Goal: Task Accomplishment & Management: Complete application form

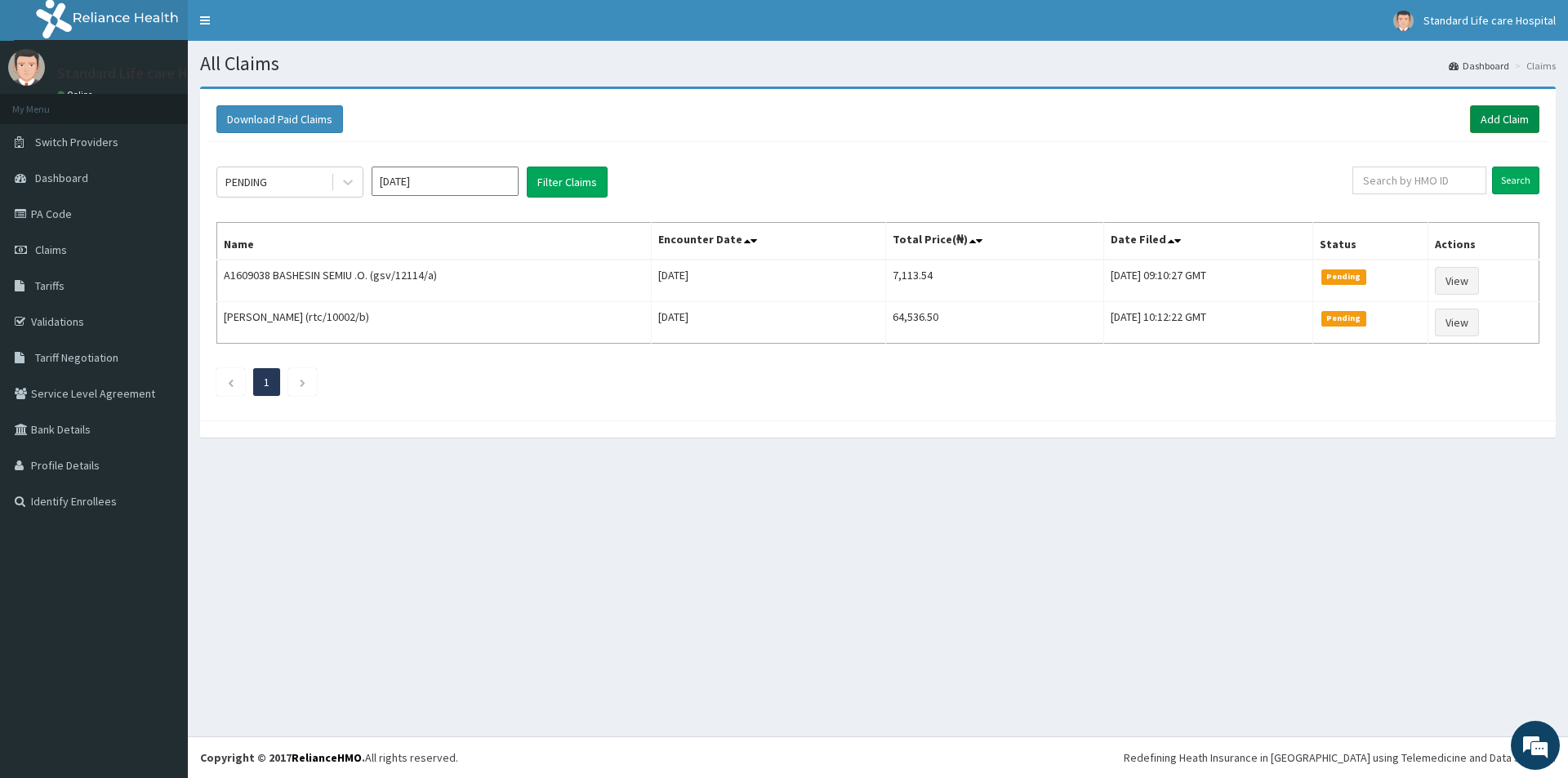
click at [1523, 113] on link "Add Claim" at bounding box center [1504, 118] width 70 height 28
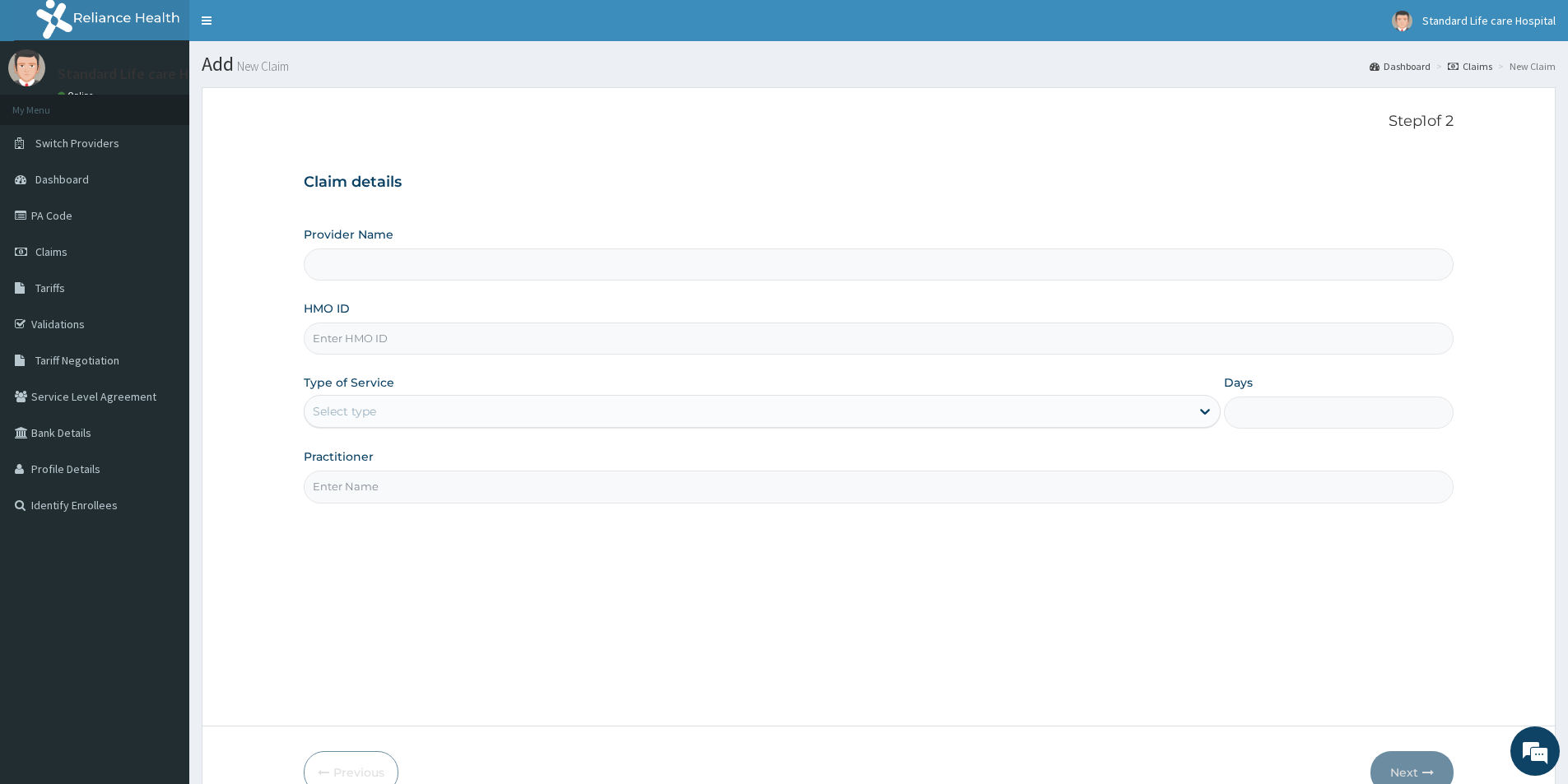
click at [746, 266] on input "Provider Name" at bounding box center [878, 264] width 1150 height 32
click at [528, 251] on input "Provider Name" at bounding box center [878, 264] width 1150 height 32
click at [529, 257] on input "Provider Name" at bounding box center [878, 264] width 1150 height 32
type input "Standard Life Care Hospital"
click at [449, 338] on input "HMO ID" at bounding box center [878, 339] width 1150 height 32
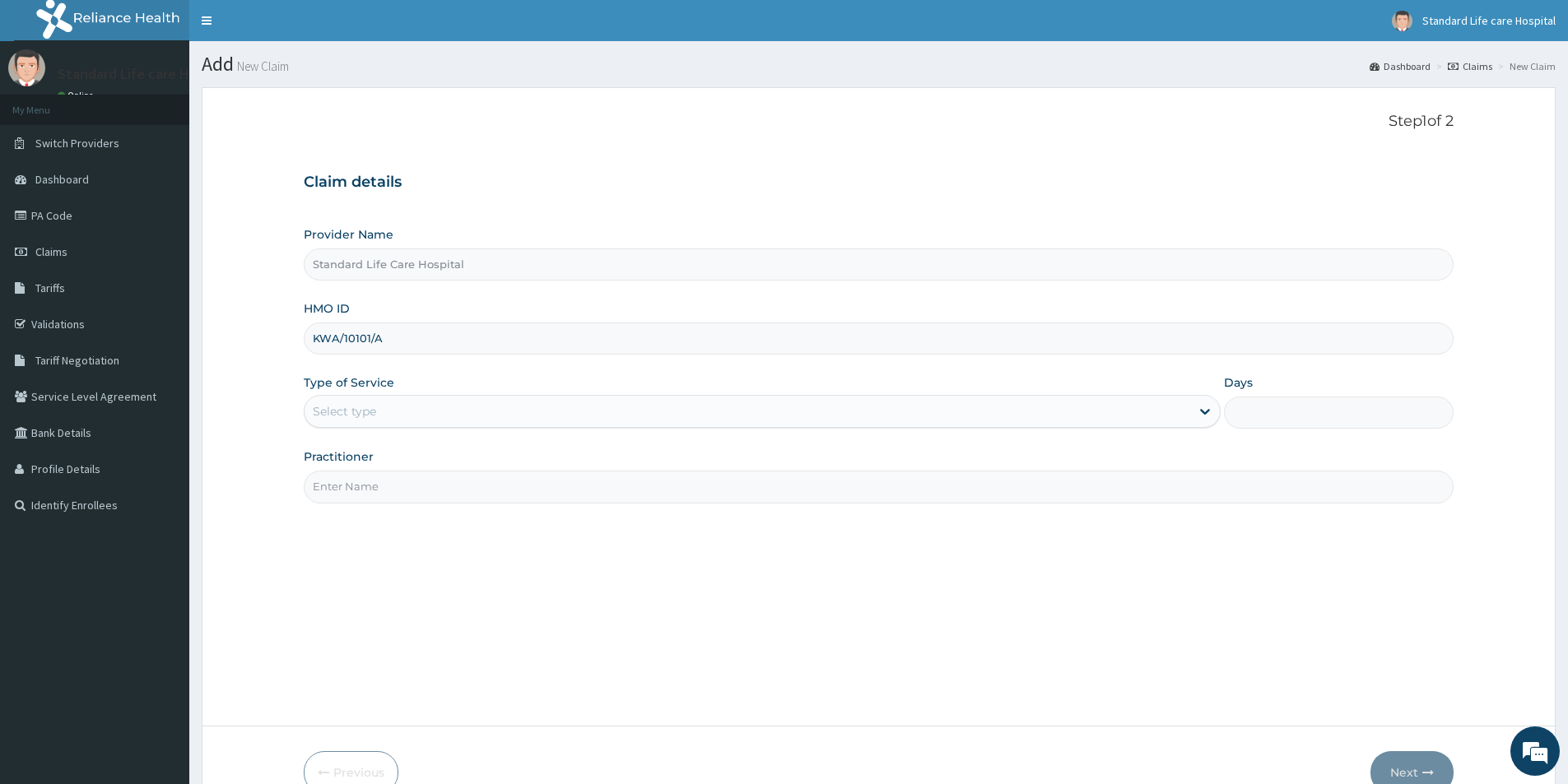
type input "KWA/10101/A"
click at [889, 399] on div "Select type" at bounding box center [747, 411] width 885 height 26
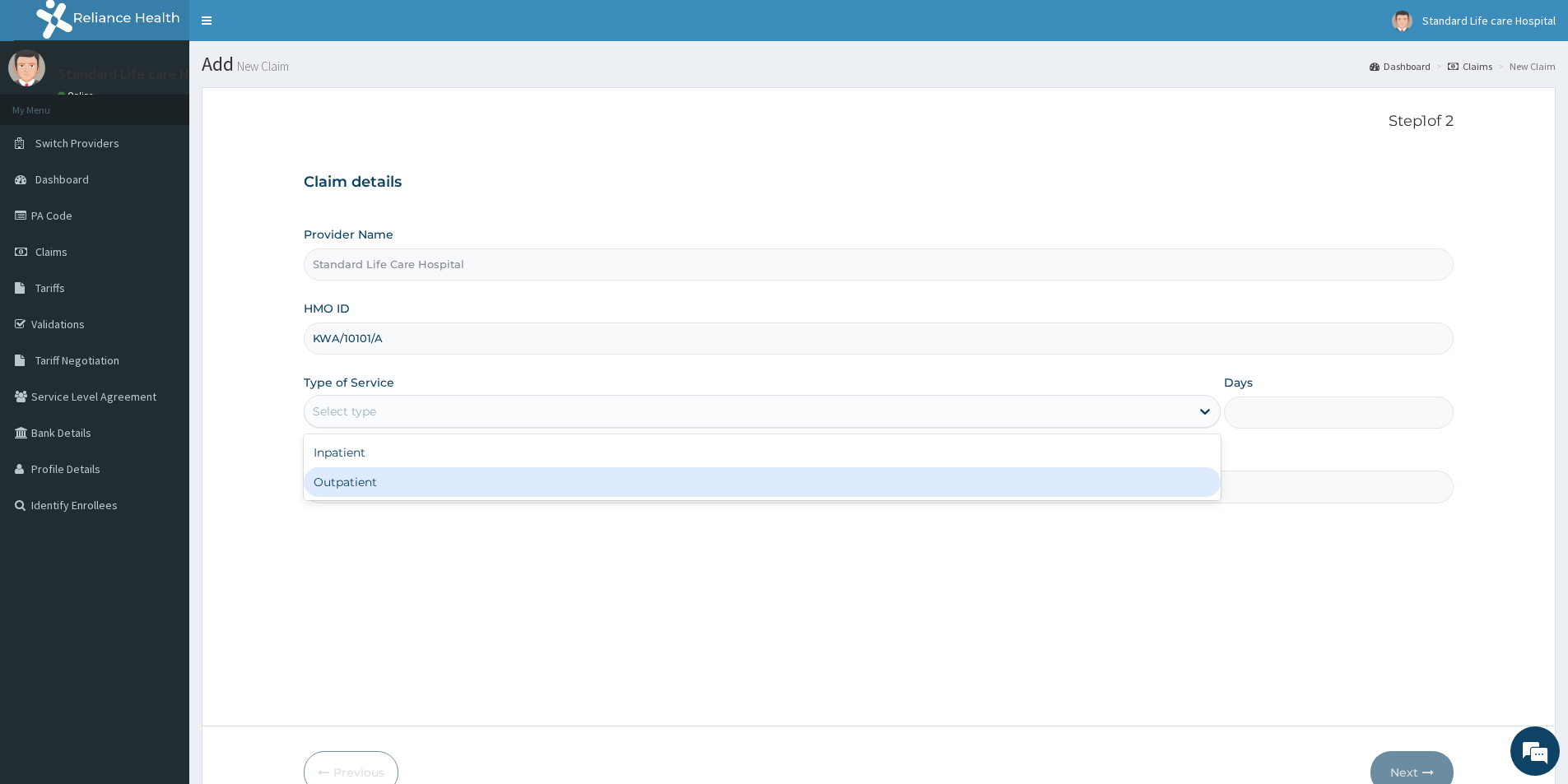
click at [914, 492] on div "Outpatient" at bounding box center [762, 482] width 917 height 30
type input "1"
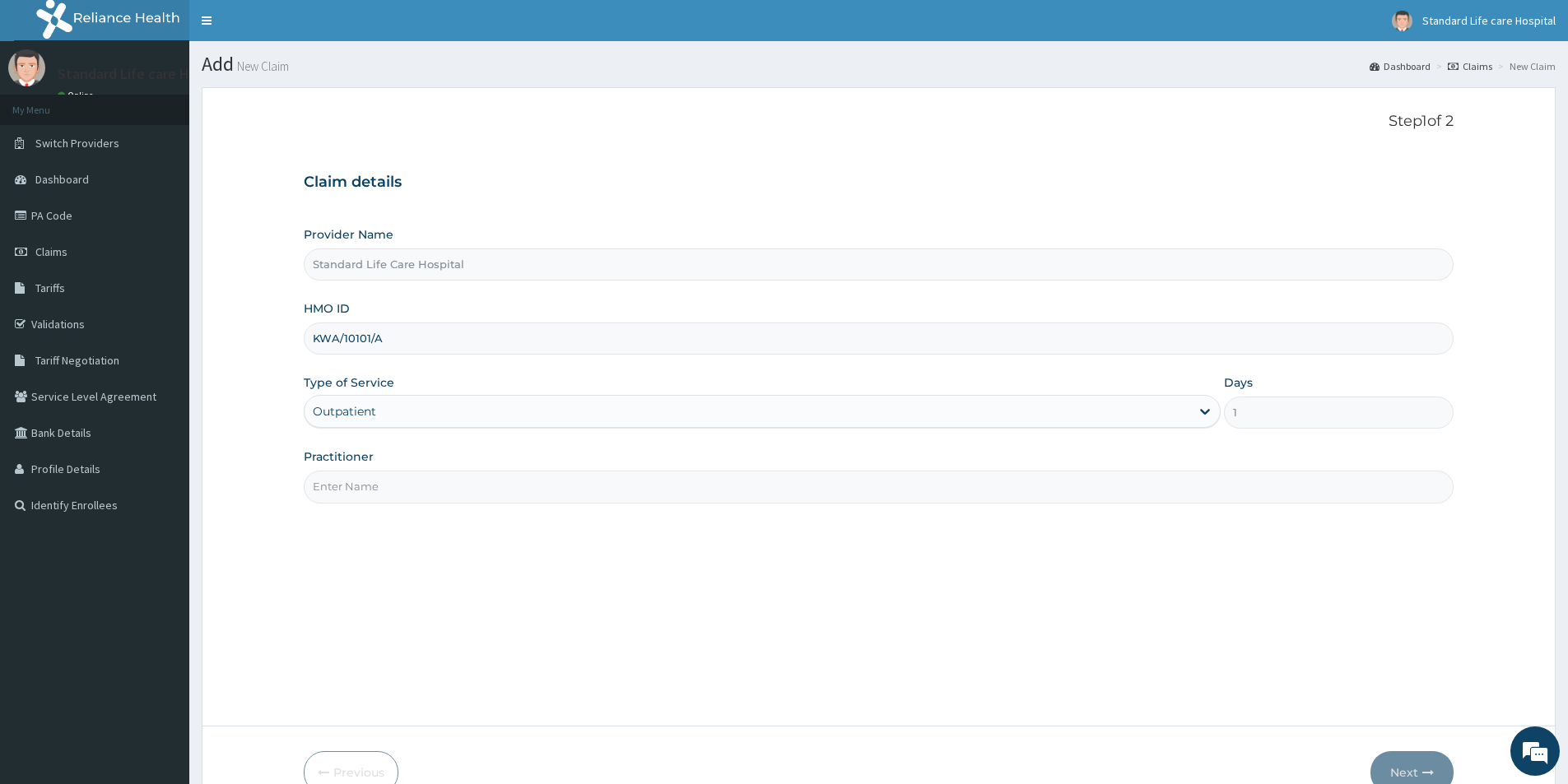
click at [937, 495] on input "Practitioner" at bounding box center [878, 487] width 1150 height 32
type input "DR KOREDE"
click at [1422, 776] on icon "button" at bounding box center [1428, 773] width 12 height 12
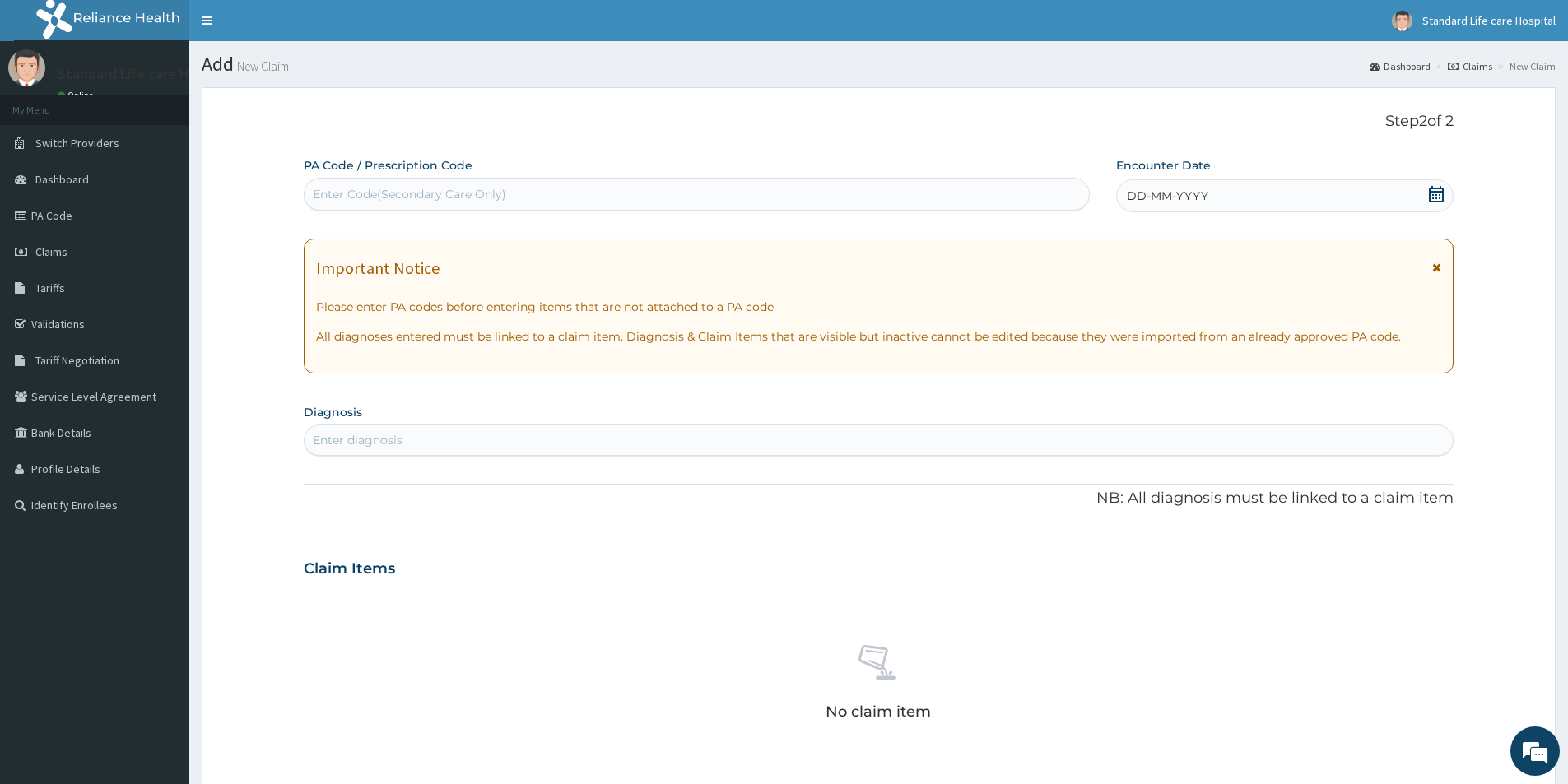
click at [1439, 190] on icon at bounding box center [1436, 194] width 16 height 16
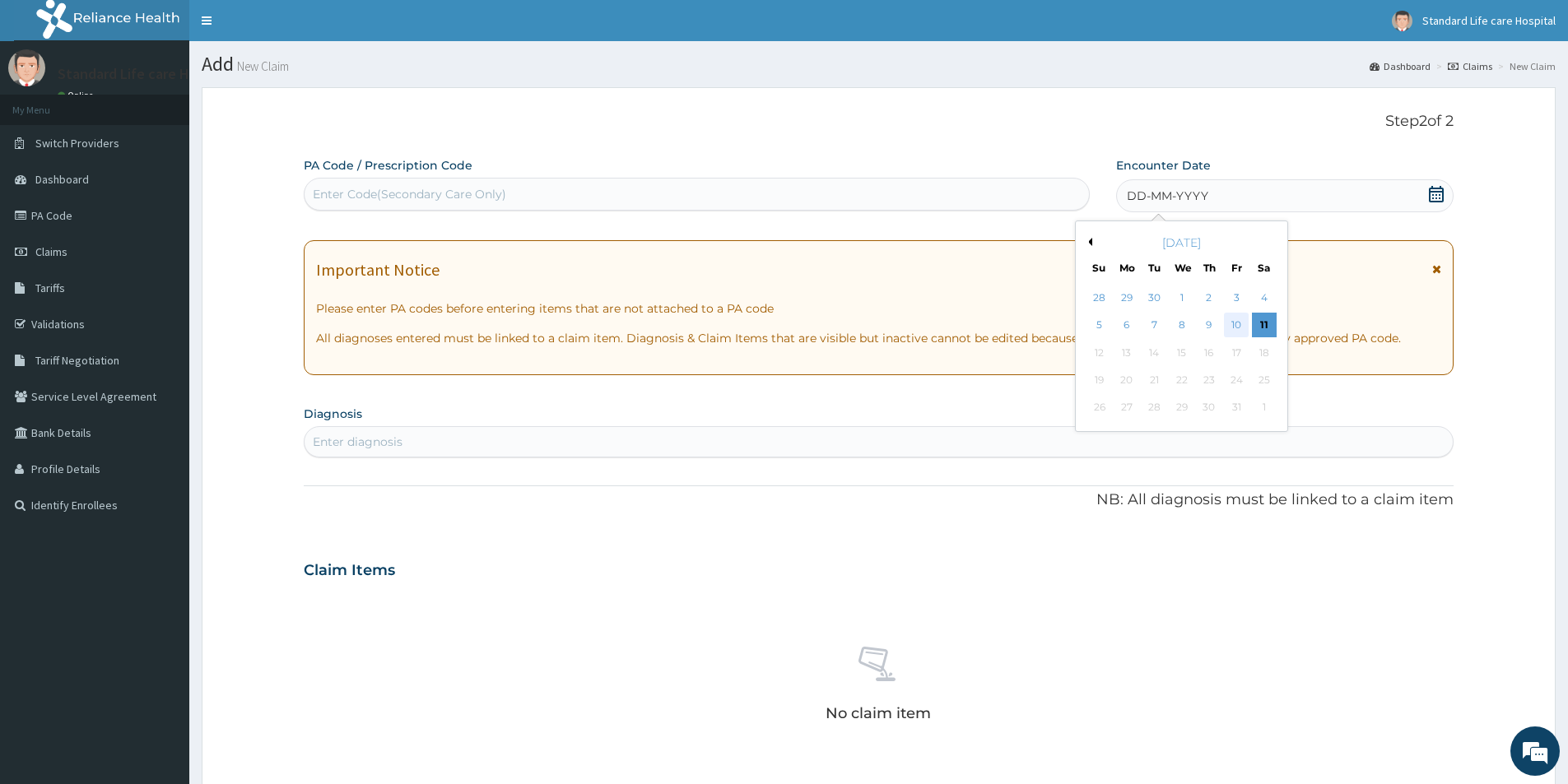
click at [1241, 325] on div "10" at bounding box center [1237, 325] width 25 height 25
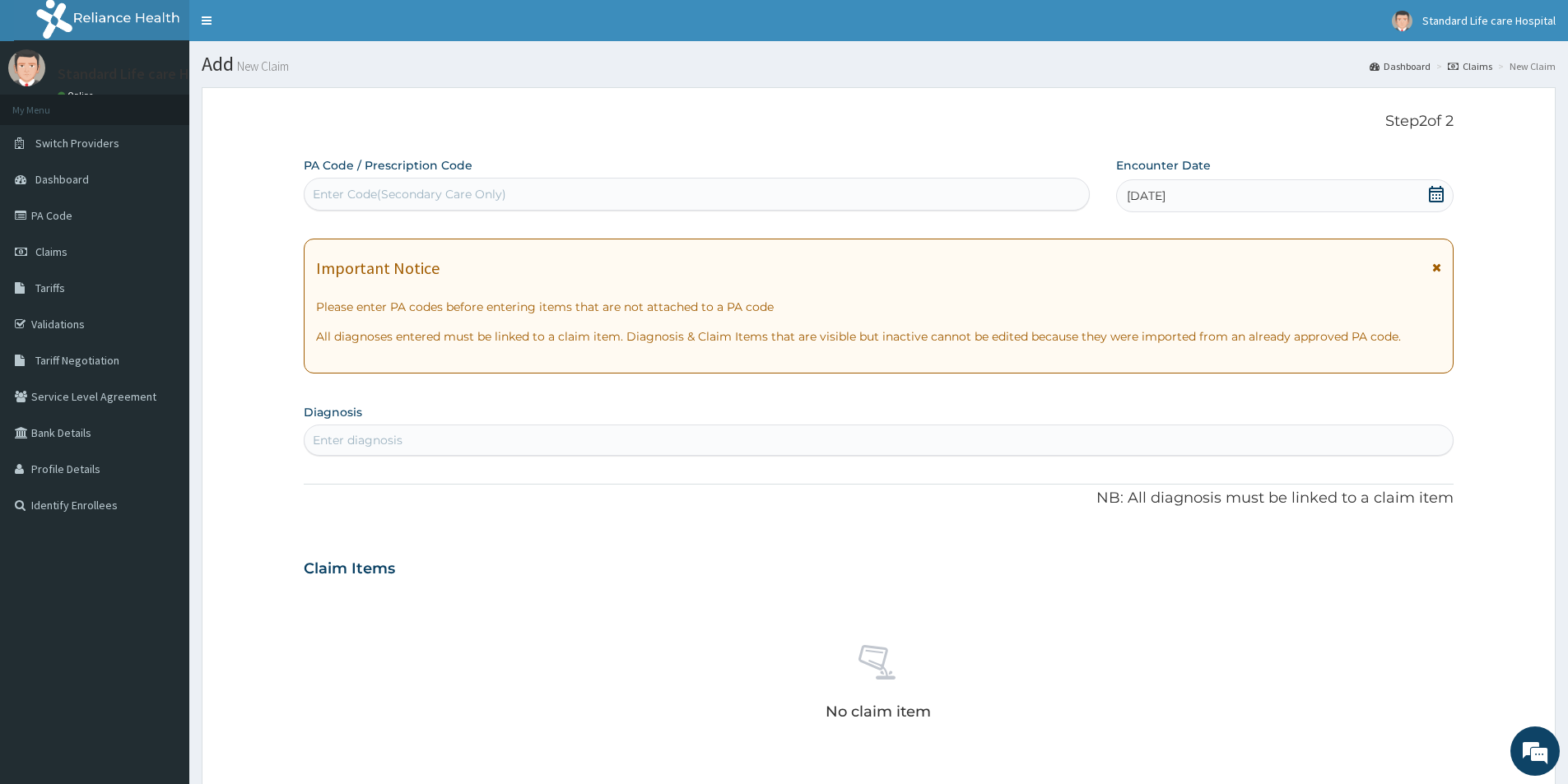
click at [619, 440] on div "Enter diagnosis" at bounding box center [878, 439] width 1148 height 26
type input "U"
type input "UPPER"
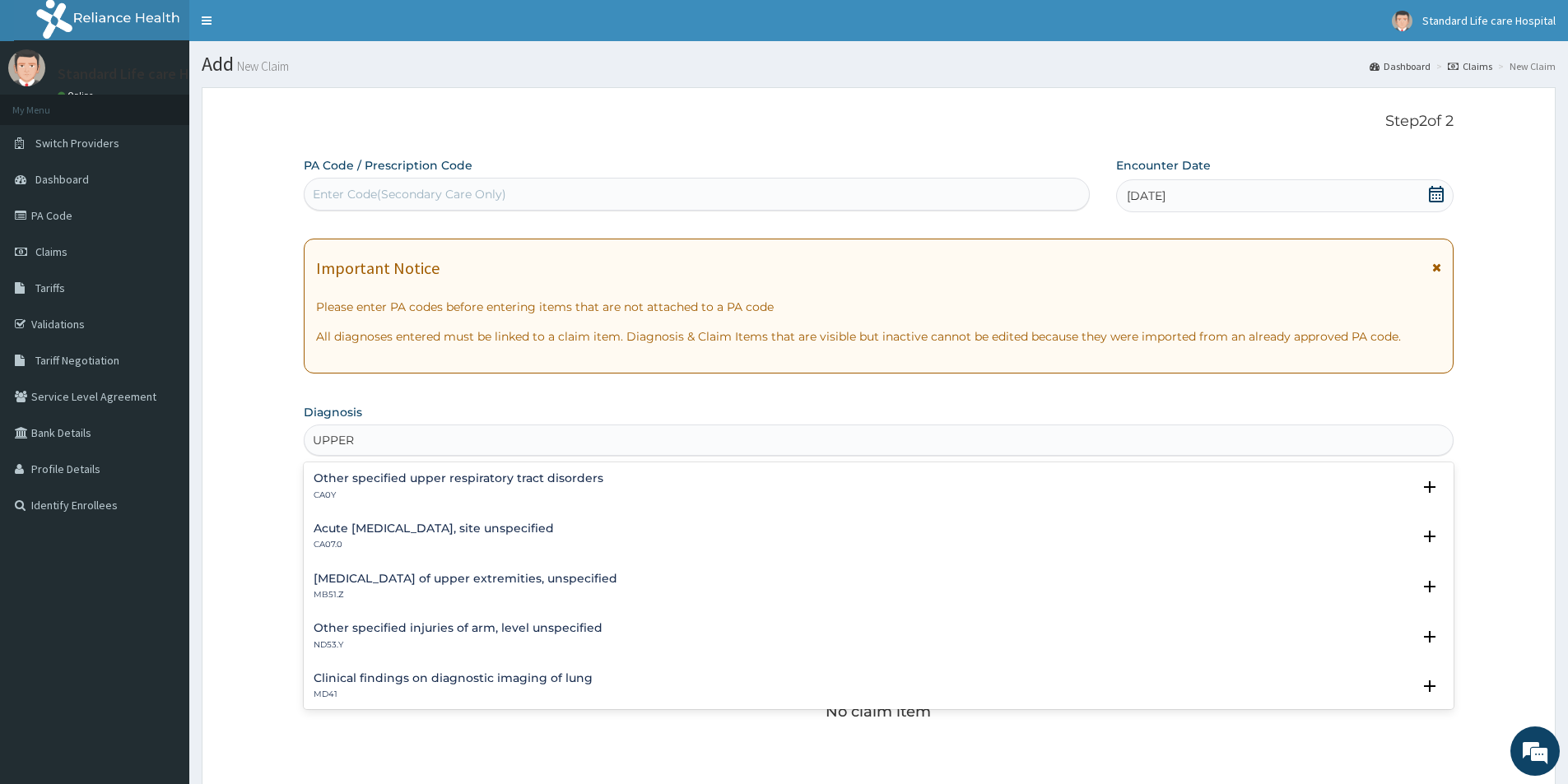
click at [534, 527] on h4 "Acute upper respiratory infection, site unspecified" at bounding box center [434, 528] width 241 height 13
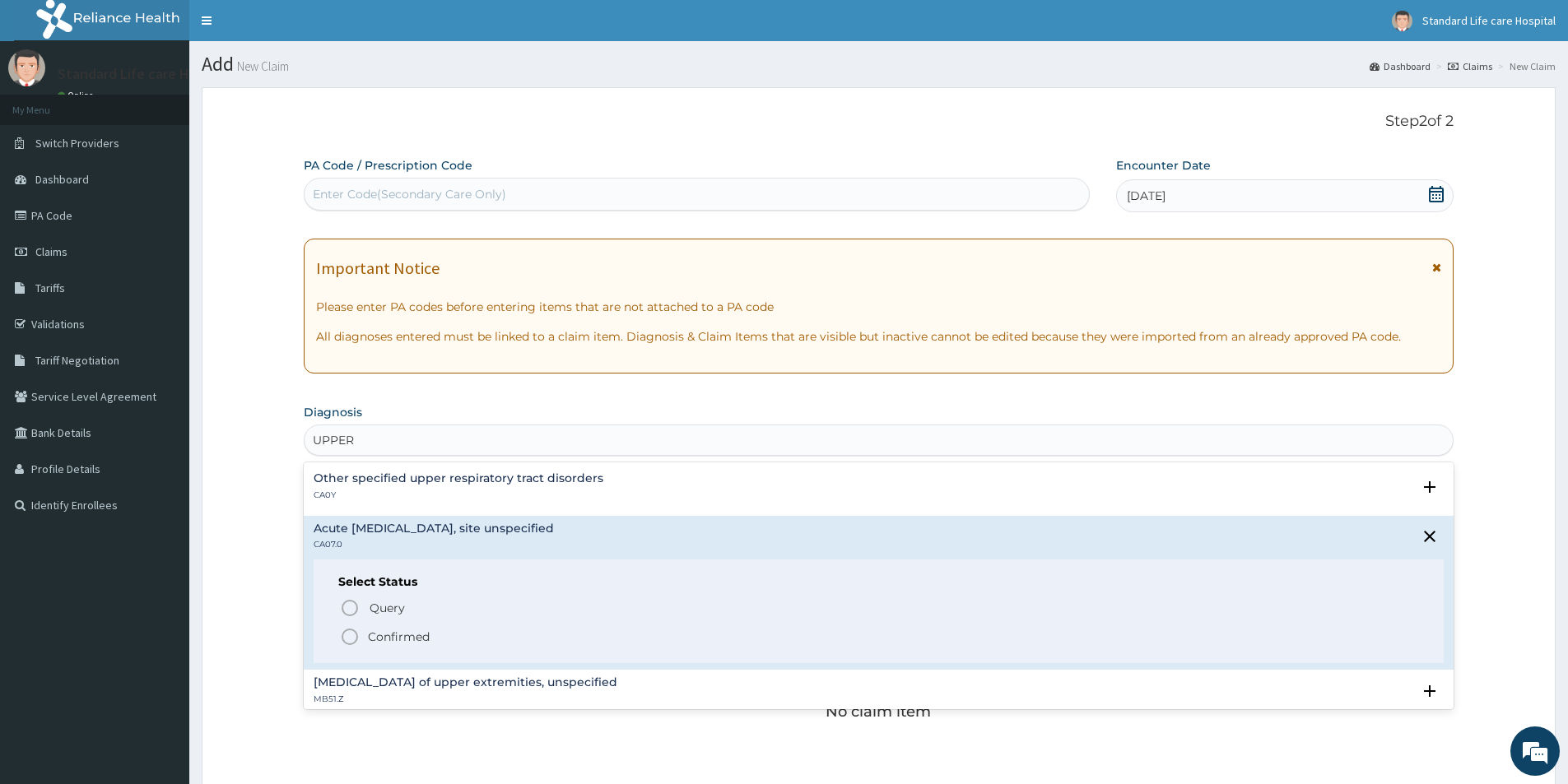
click at [488, 649] on div "Select Status Query Query covers suspected (?), Keep in view (kiv), Ruled out (…" at bounding box center [878, 611] width 1130 height 104
click at [468, 632] on span "Confirmed" at bounding box center [879, 636] width 1079 height 19
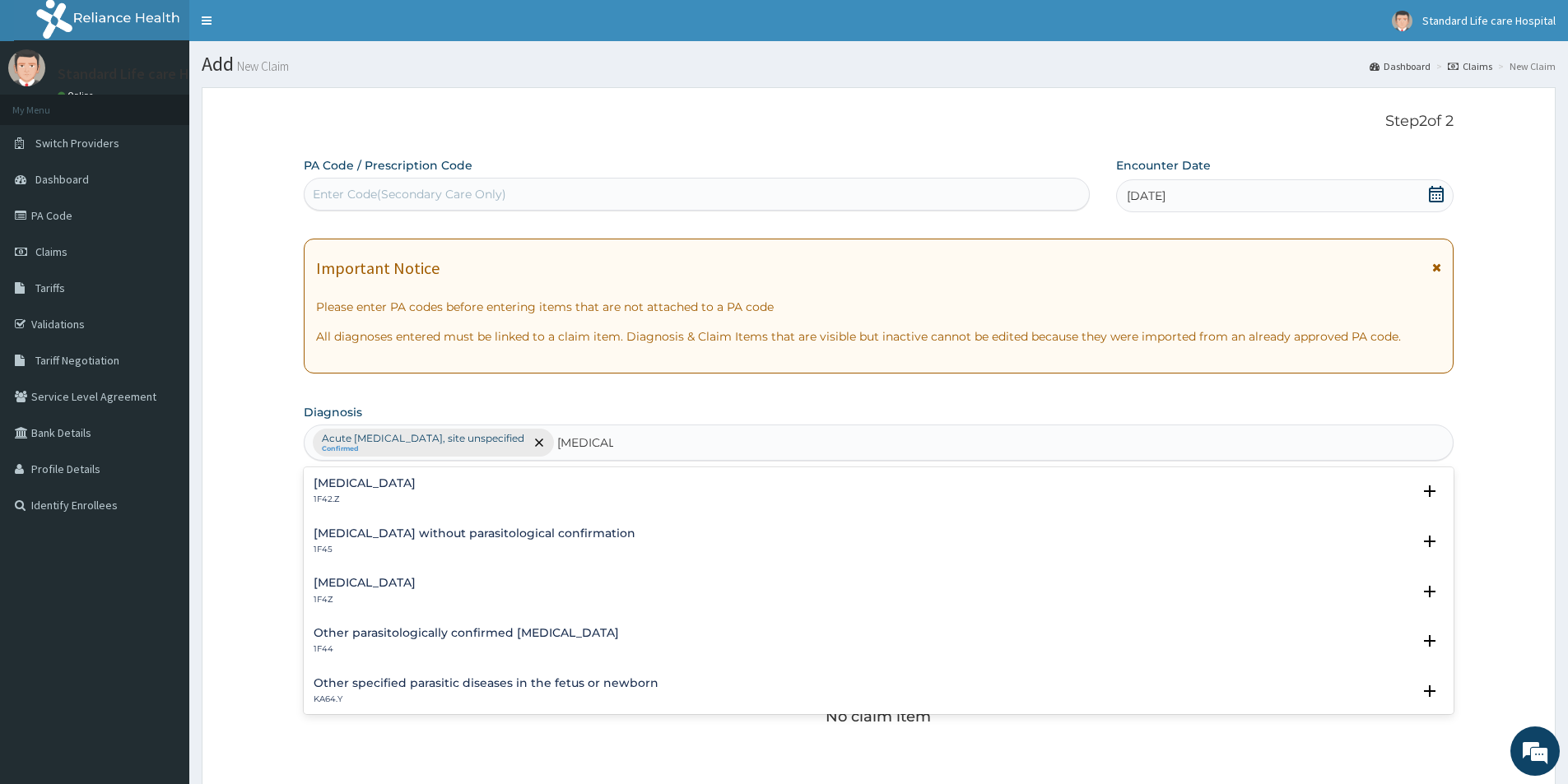
type input "MALARIA"
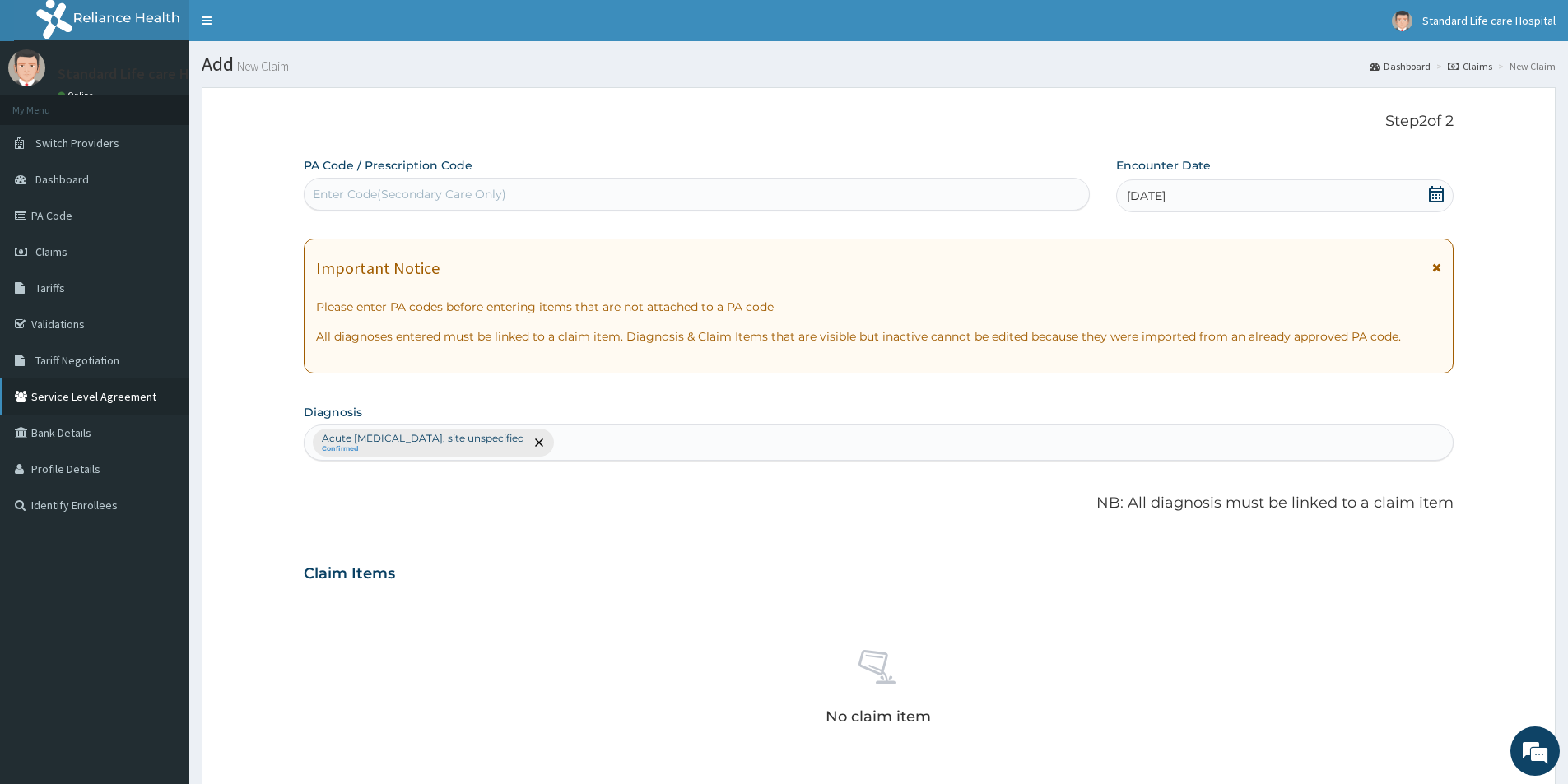
drag, startPoint x: 151, startPoint y: 487, endPoint x: 0, endPoint y: 383, distance: 183.3
drag, startPoint x: 0, startPoint y: 383, endPoint x: 73, endPoint y: 220, distance: 178.6
click at [73, 223] on link "PA Code" at bounding box center [94, 215] width 189 height 36
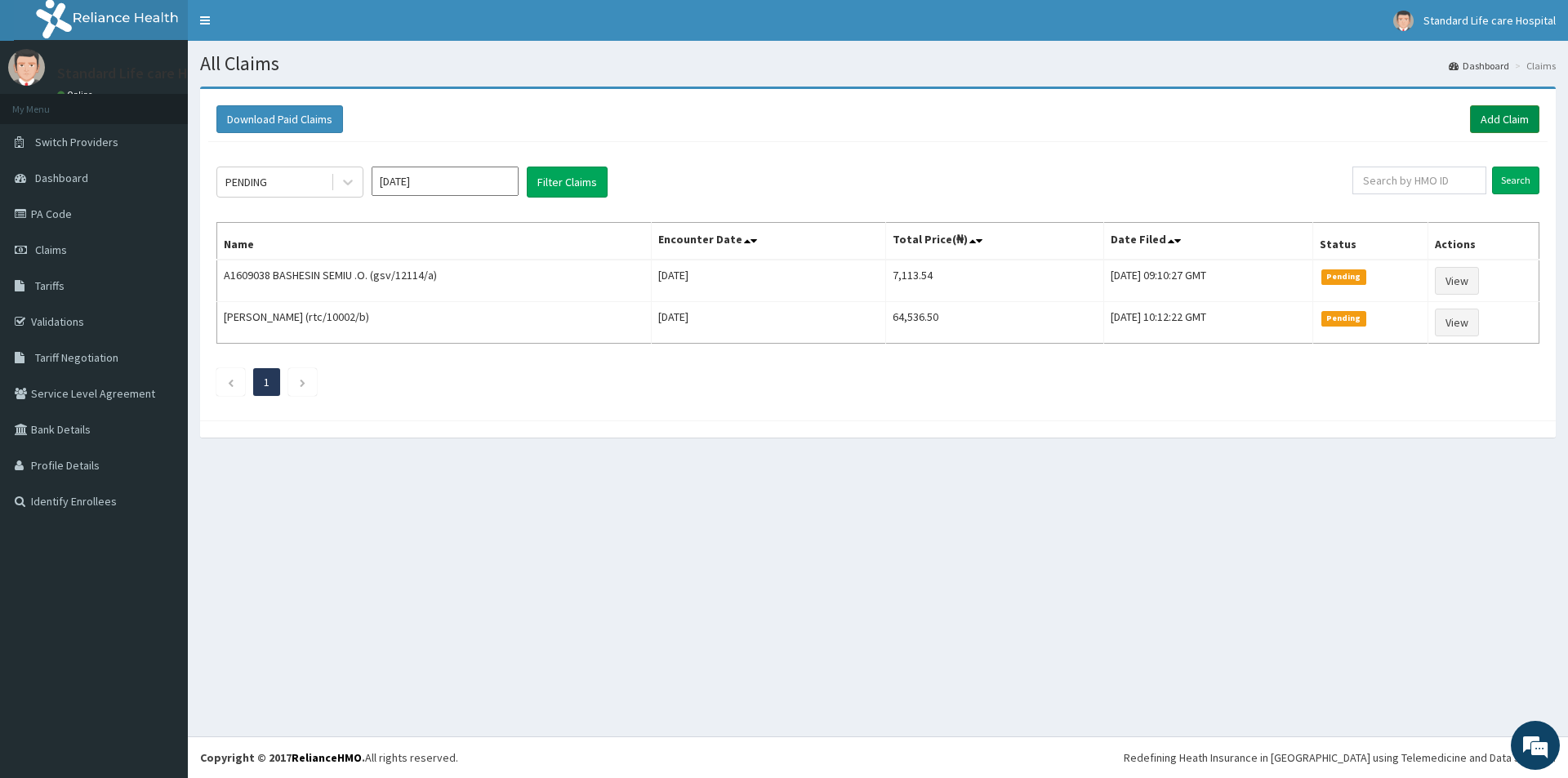
click at [1515, 117] on link "Add Claim" at bounding box center [1504, 118] width 70 height 28
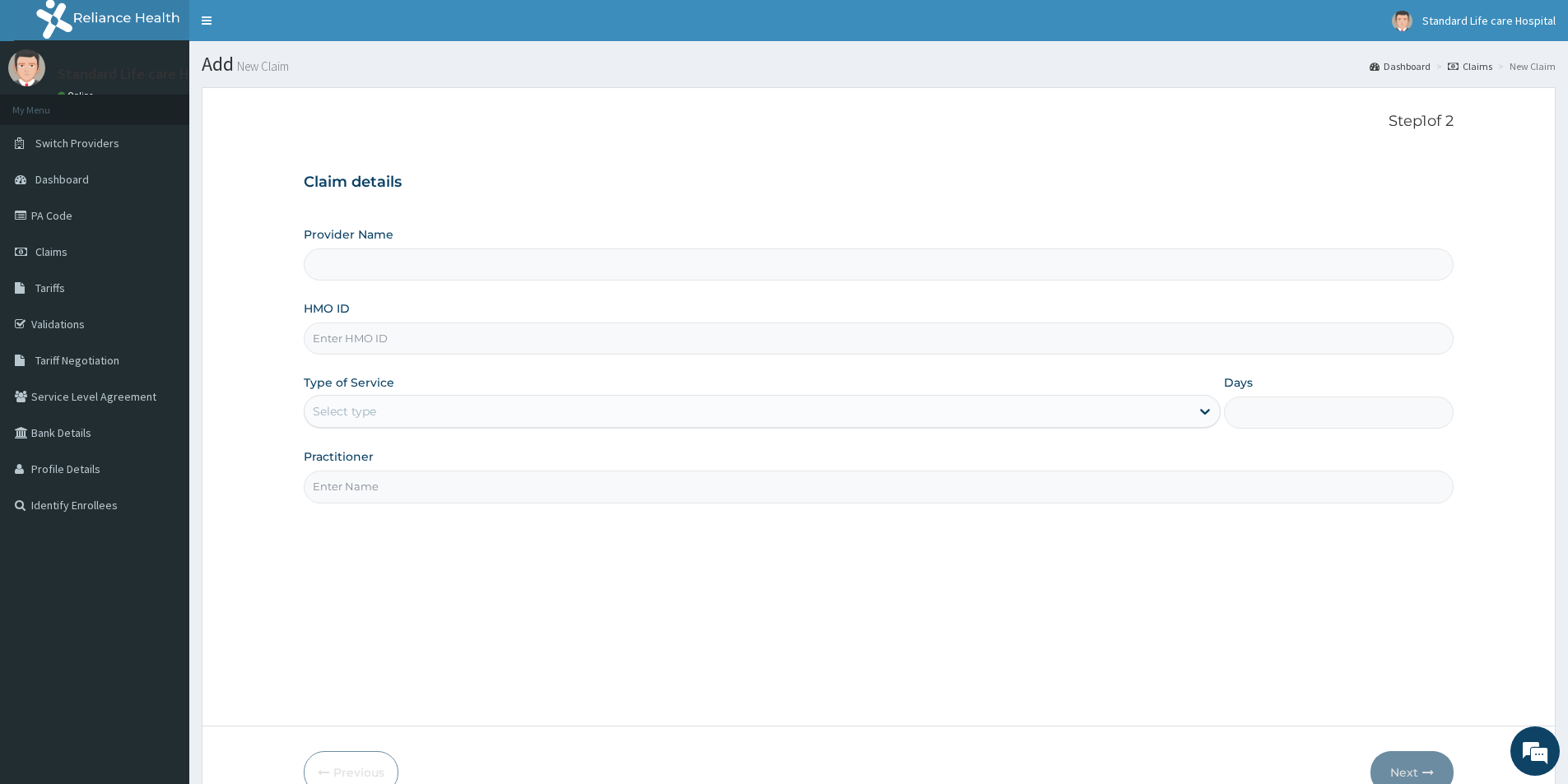
type input "Standard Life Care Hospital"
click at [537, 333] on input "HMO ID" at bounding box center [878, 339] width 1150 height 32
type input "KWA/10101/A"
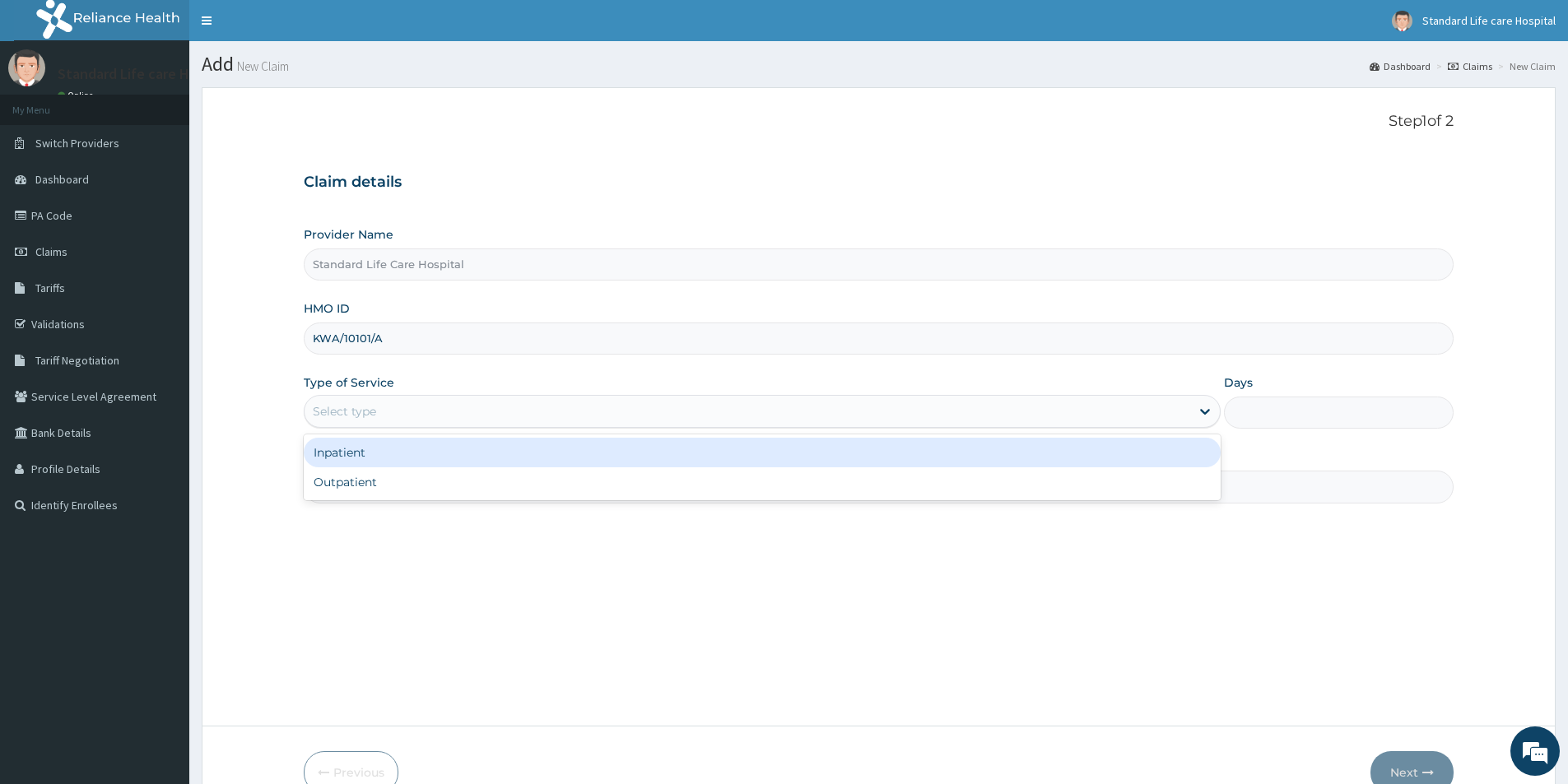
click at [556, 409] on div "Select type" at bounding box center [747, 411] width 885 height 26
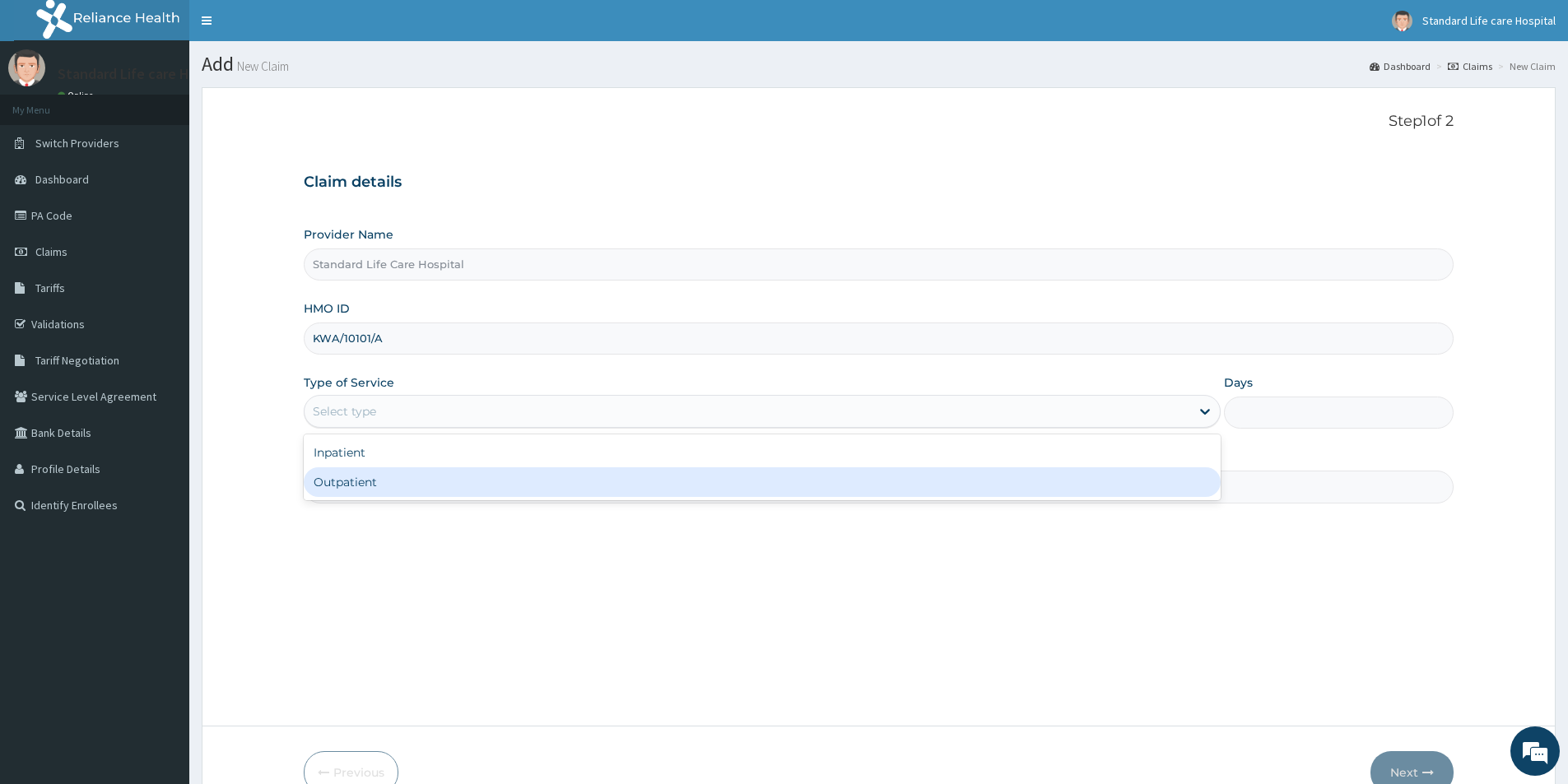
click at [504, 500] on div "Inpatient Outpatient" at bounding box center [762, 467] width 917 height 66
drag, startPoint x: 507, startPoint y: 496, endPoint x: 512, endPoint y: 489, distance: 8.6
click at [512, 489] on div "Outpatient" at bounding box center [762, 482] width 917 height 30
type input "1"
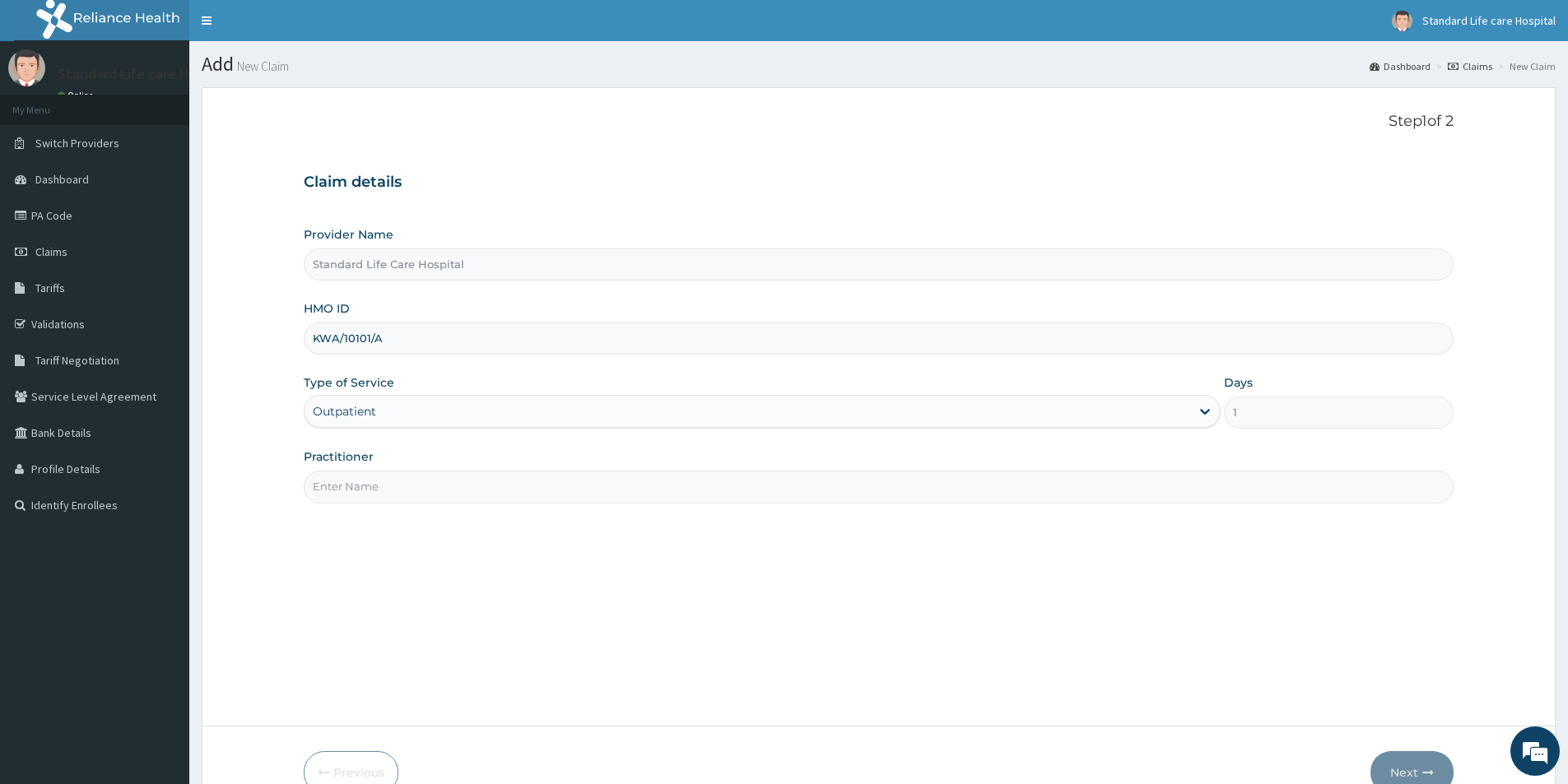
click at [467, 483] on input "Practitioner" at bounding box center [878, 487] width 1150 height 32
type input "DR KOREDE"
click at [1398, 772] on button "Next" at bounding box center [1412, 772] width 83 height 43
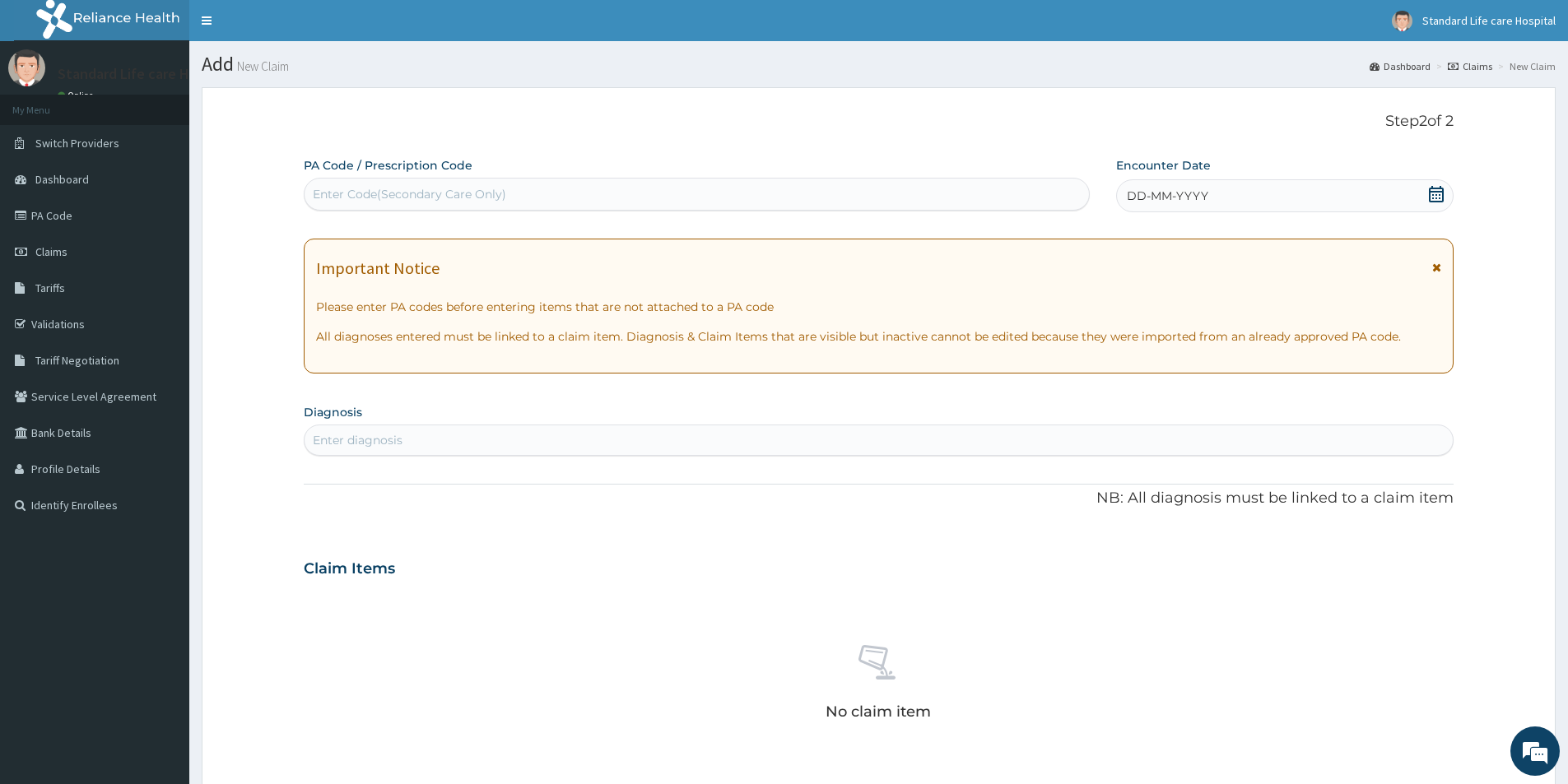
click at [1434, 190] on icon at bounding box center [1436, 194] width 14 height 16
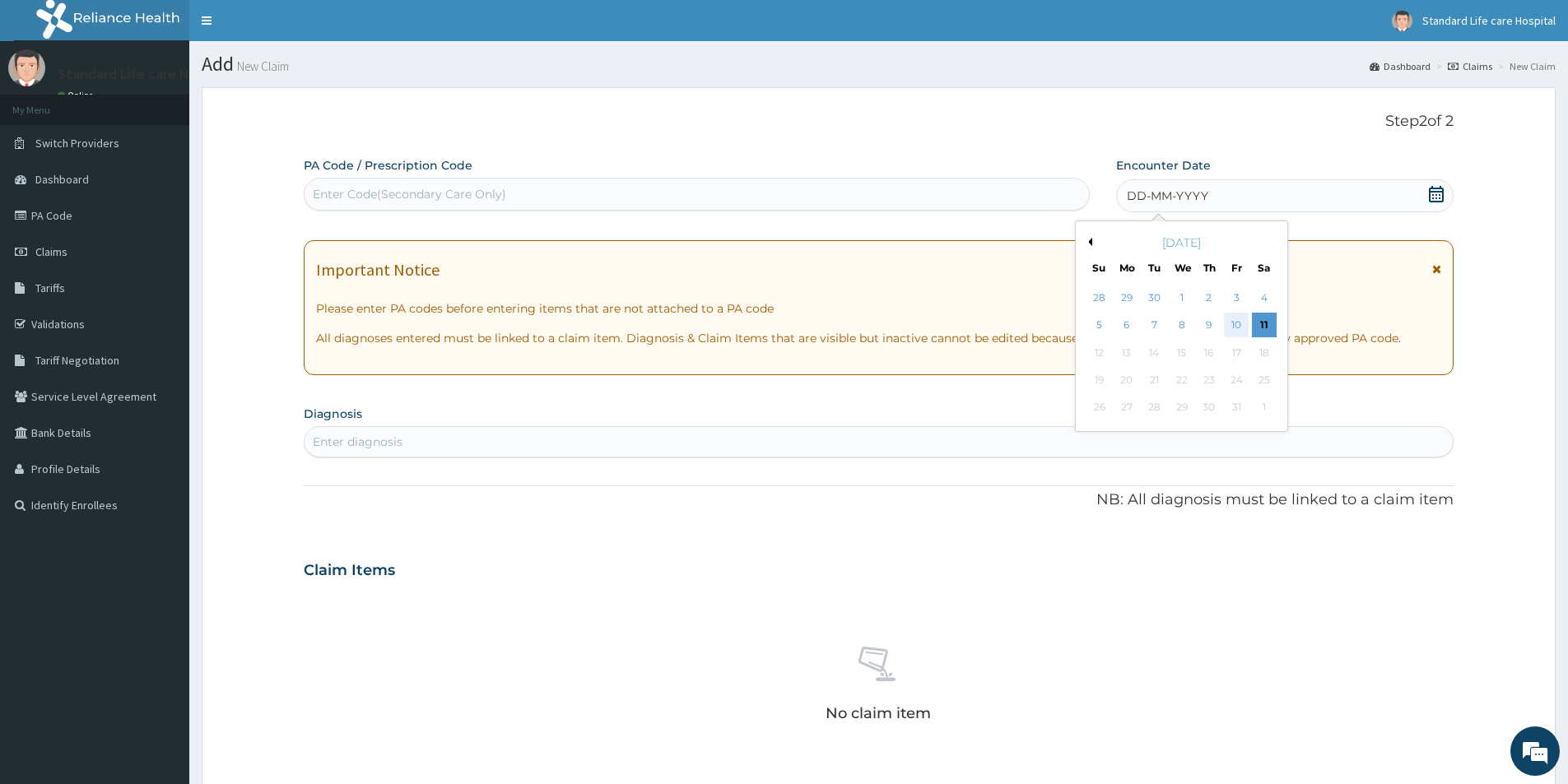
click at [1238, 325] on div "10" at bounding box center [1237, 325] width 25 height 25
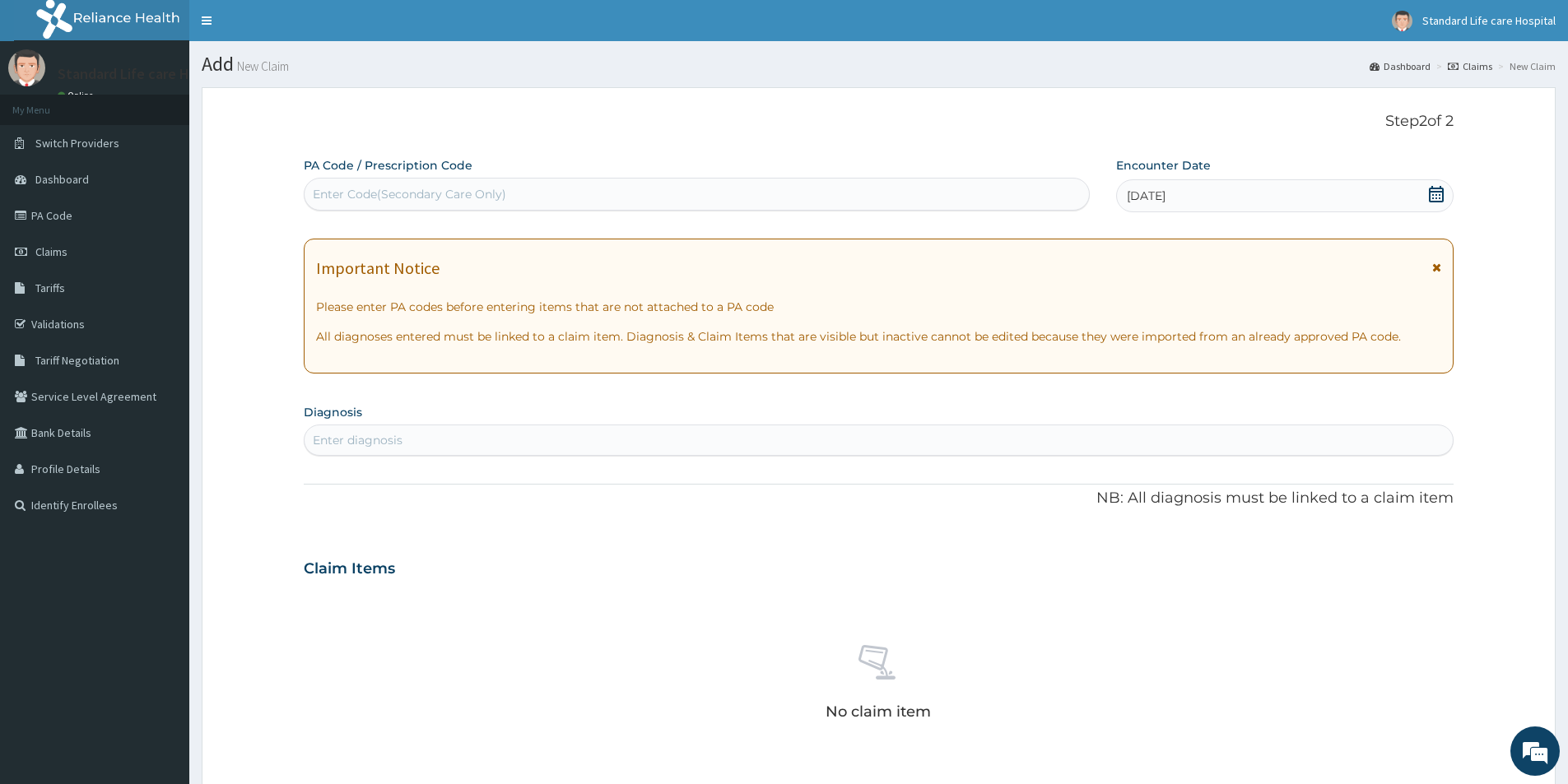
click at [433, 431] on div "Enter diagnosis" at bounding box center [878, 439] width 1148 height 26
click at [382, 438] on div "UPPER UPPER" at bounding box center [862, 439] width 1114 height 26
type input "U"
click at [587, 439] on div "Enter diagnosis" at bounding box center [878, 439] width 1148 height 26
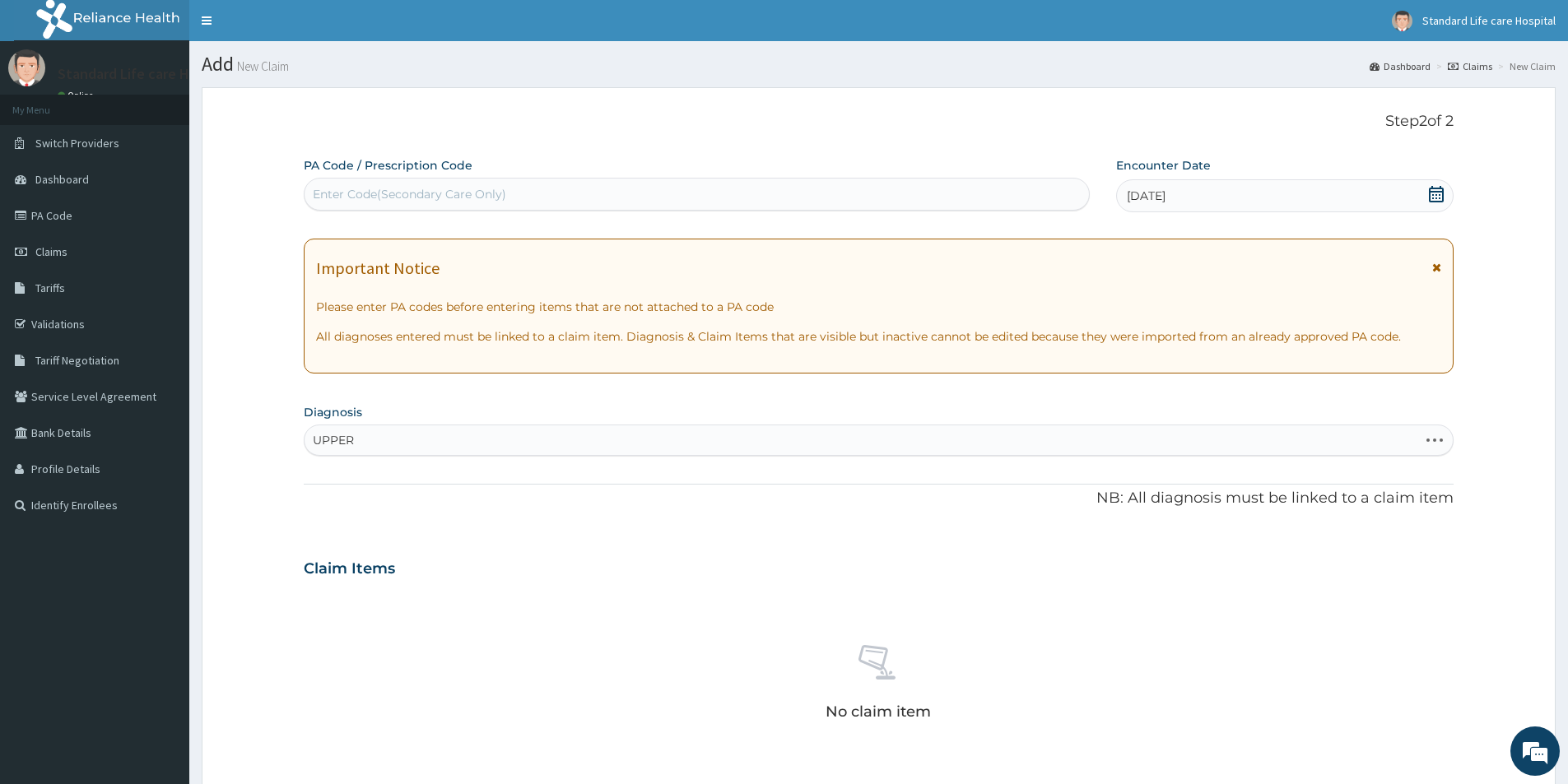
click at [1439, 434] on div at bounding box center [1433, 439] width 31 height 16
type input "U"
type input "UPPER RESPIRATORY"
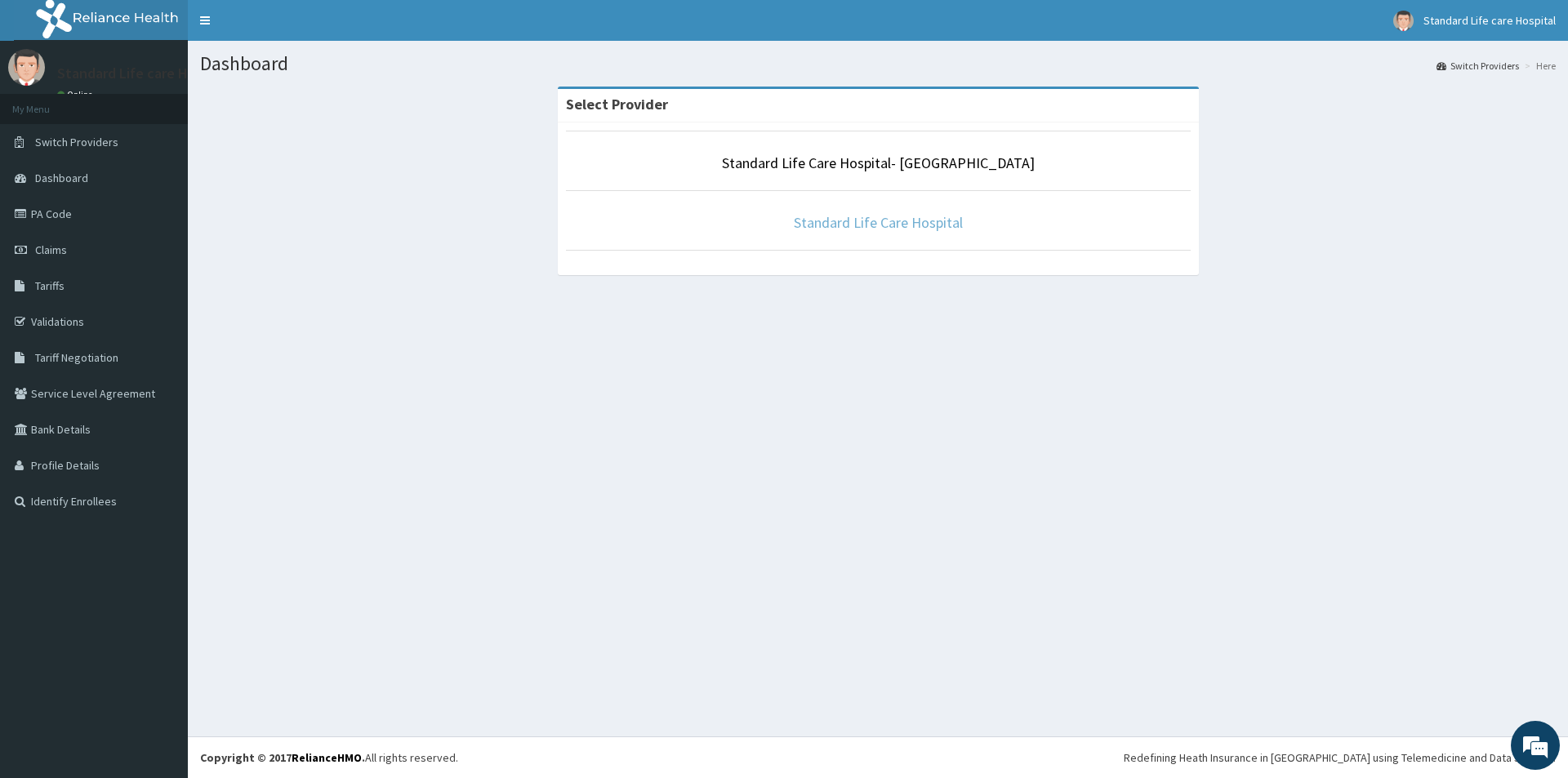
click at [832, 229] on link "Standard Life Care Hospital" at bounding box center [877, 223] width 169 height 18
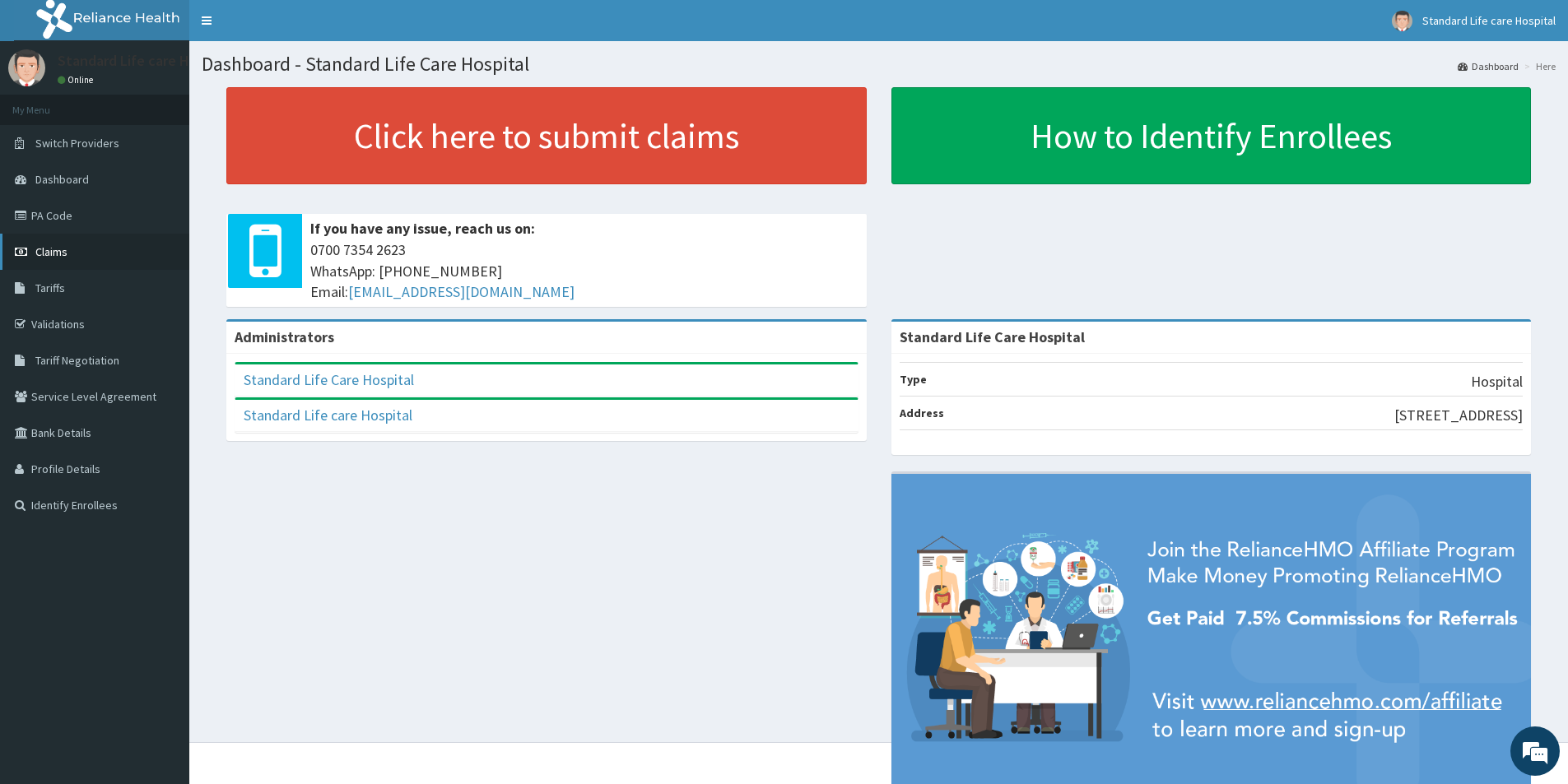
click at [86, 254] on link "Claims" at bounding box center [94, 251] width 189 height 36
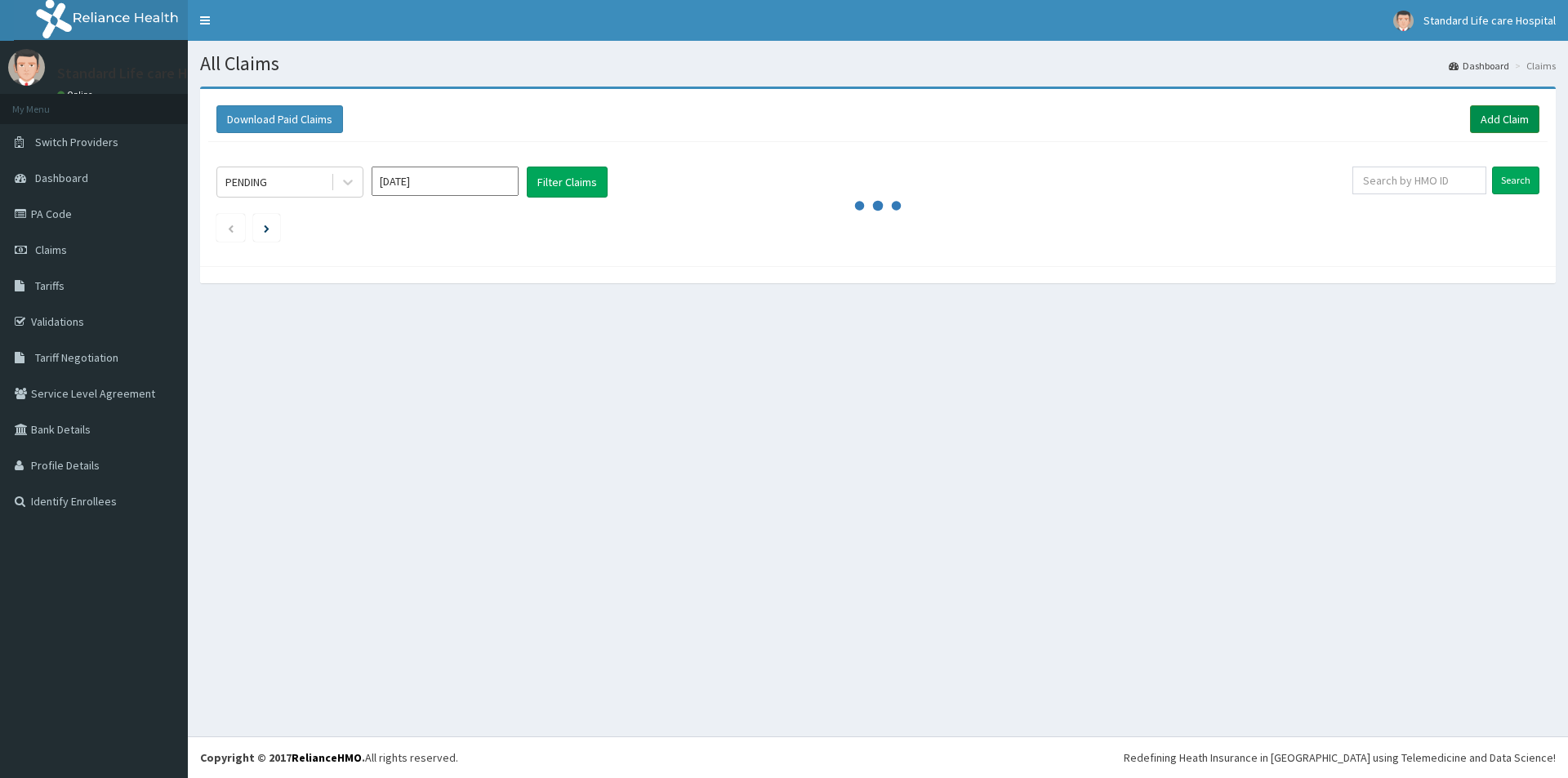
click at [1484, 118] on link "Add Claim" at bounding box center [1504, 118] width 70 height 28
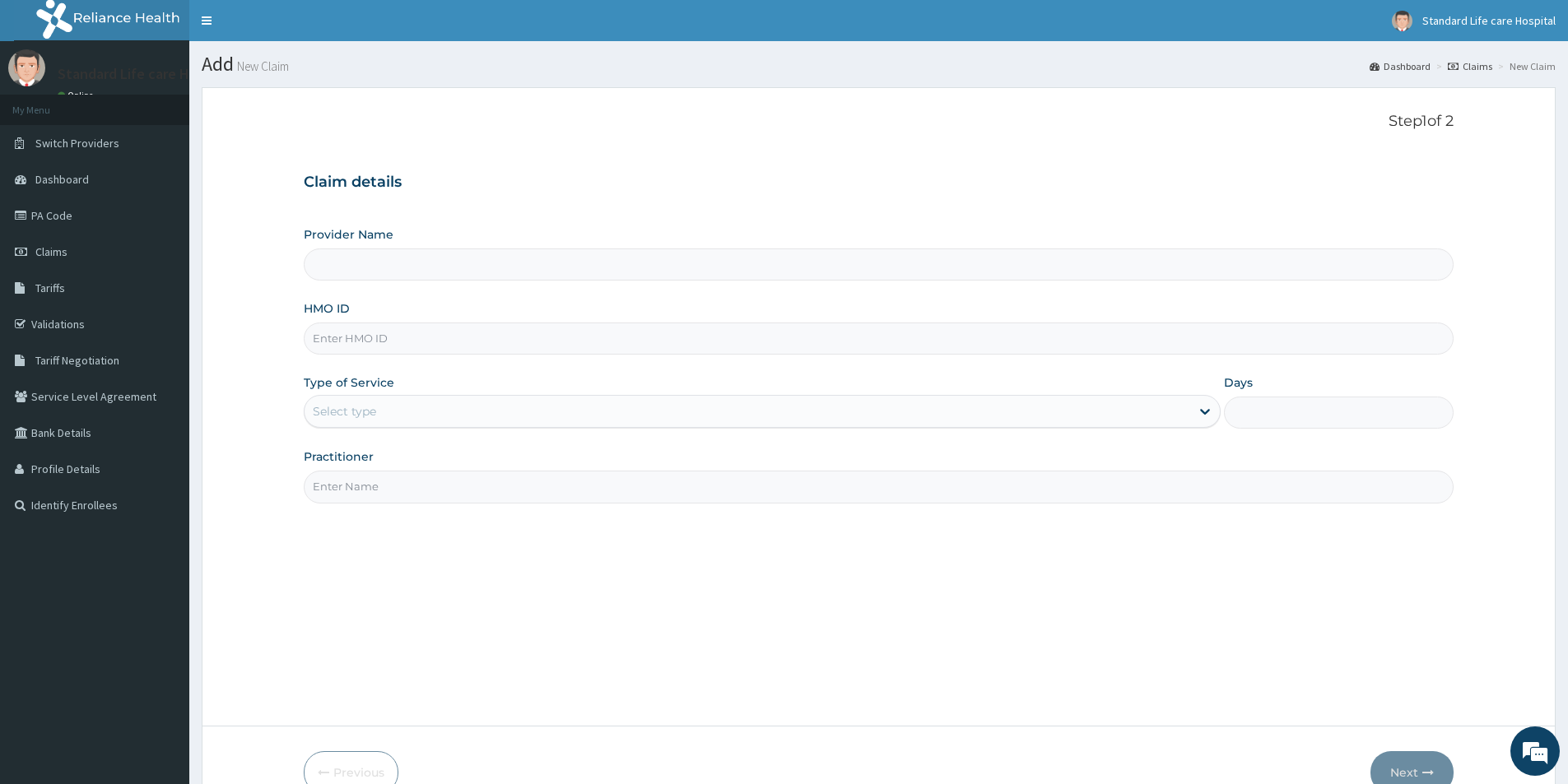
click at [485, 254] on input "Provider Name" at bounding box center [878, 264] width 1150 height 32
click at [484, 264] on input "Provider Name" at bounding box center [878, 264] width 1150 height 32
type input "Standard Life Care Hospital"
click at [465, 342] on input "HMO ID" at bounding box center [878, 339] width 1150 height 32
type input "KWA/10101/A"
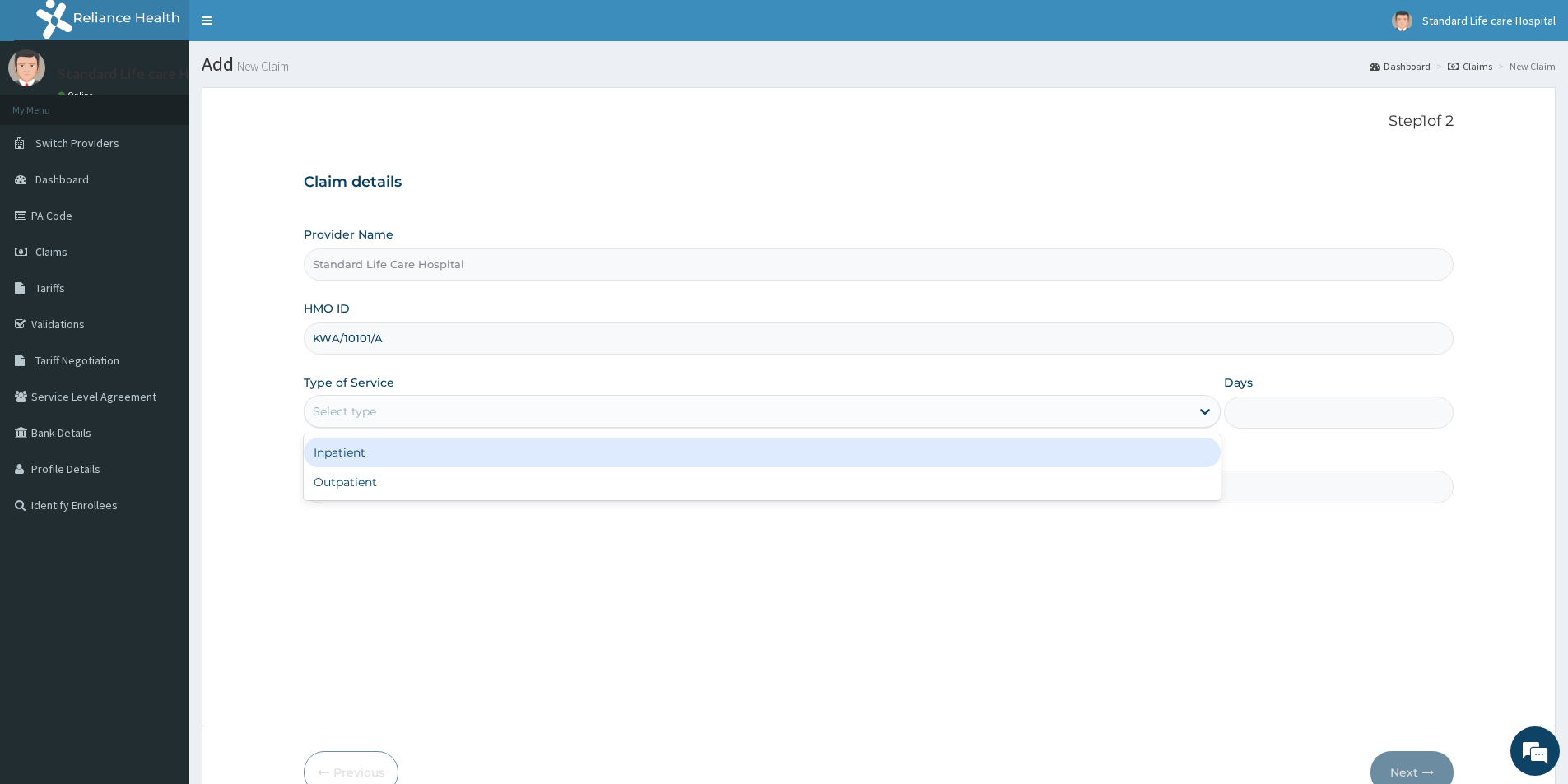
click at [492, 405] on div "Select type" at bounding box center [747, 411] width 885 height 26
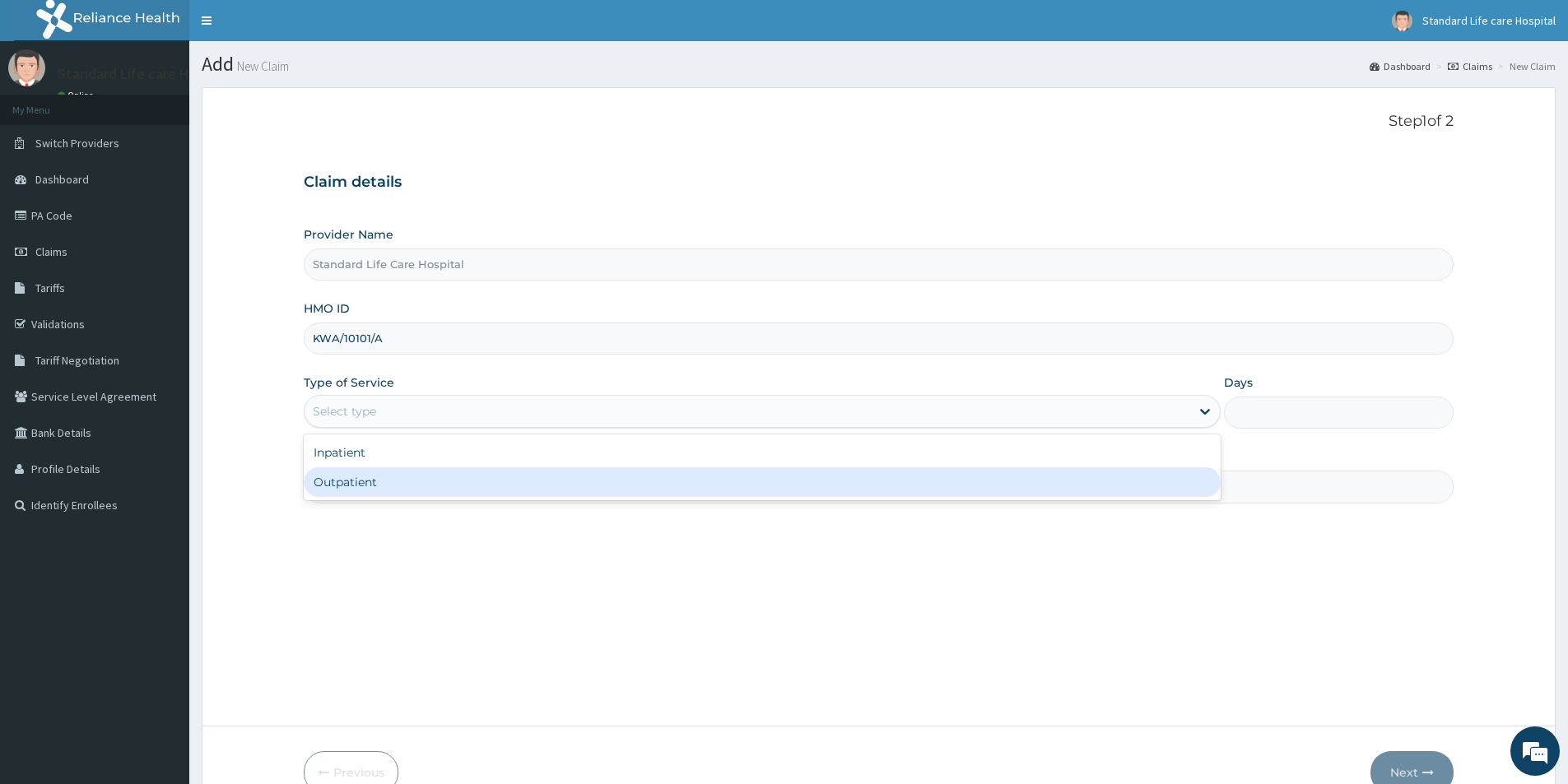
click at [468, 495] on div "Outpatient" at bounding box center [762, 482] width 917 height 30
type input "1"
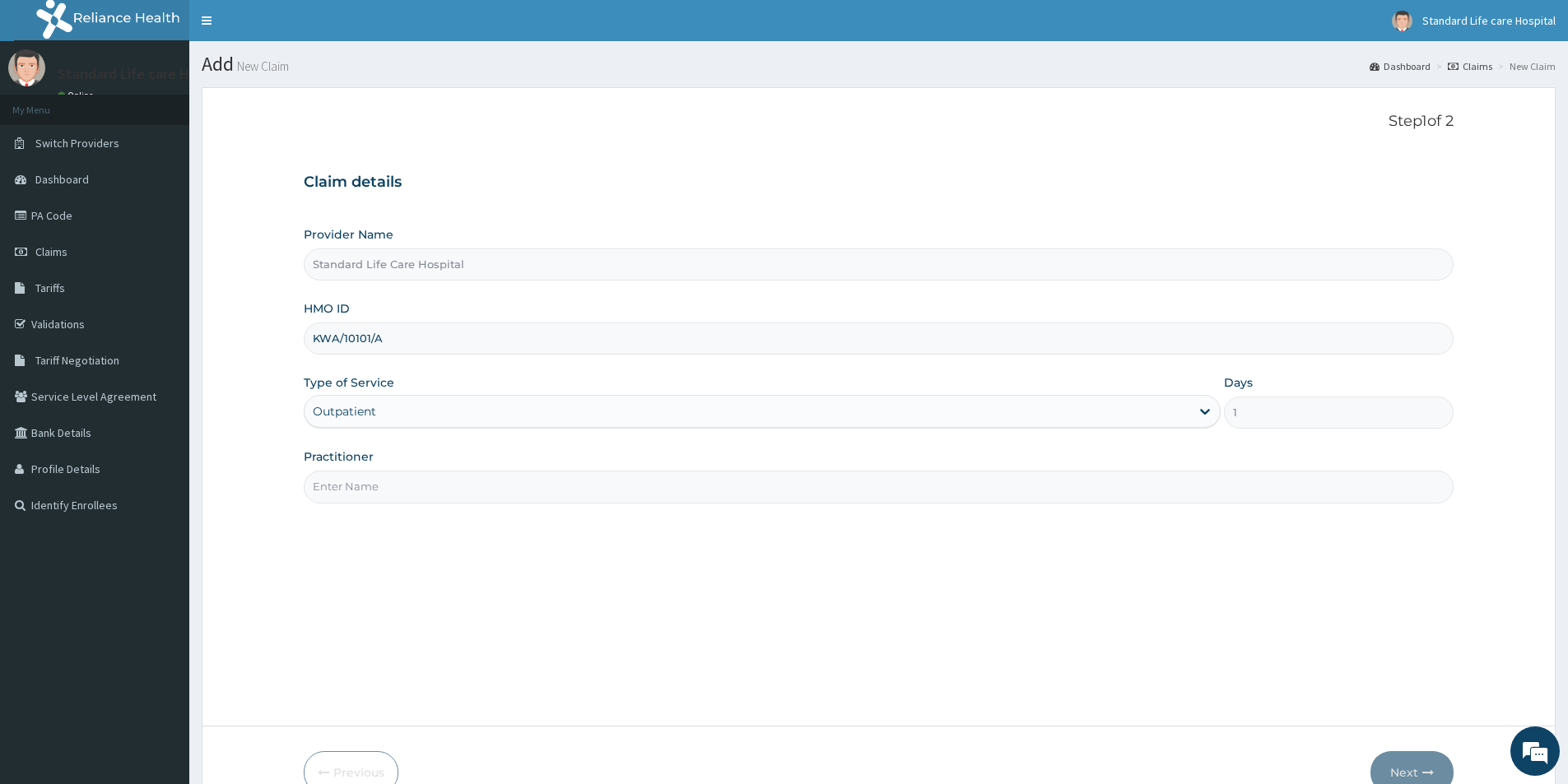
click at [492, 478] on input "Practitioner" at bounding box center [878, 487] width 1150 height 32
type input "DR KOREDE"
click at [1437, 769] on button "Next" at bounding box center [1412, 772] width 83 height 43
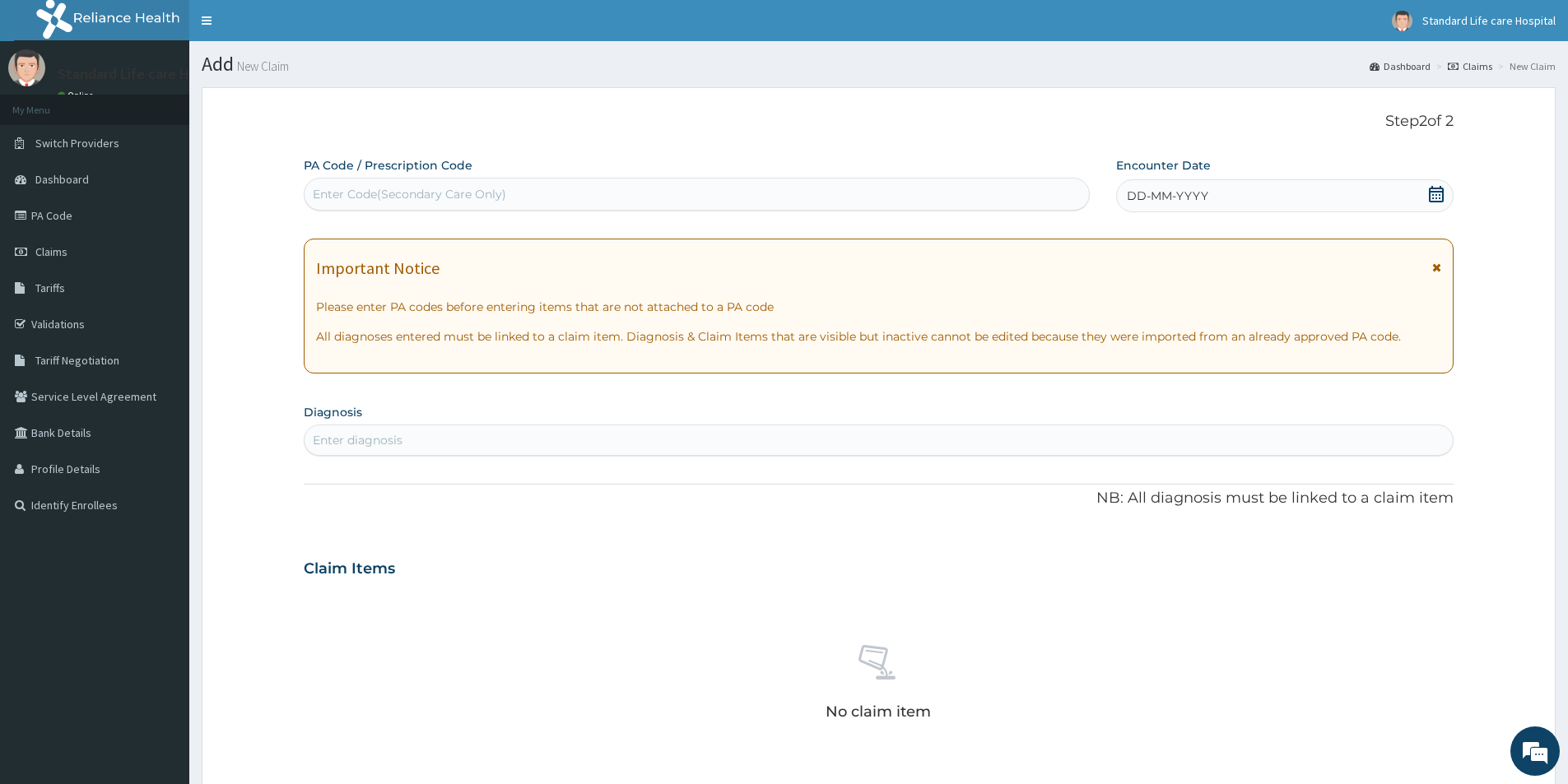
click at [1440, 193] on icon at bounding box center [1436, 194] width 16 height 16
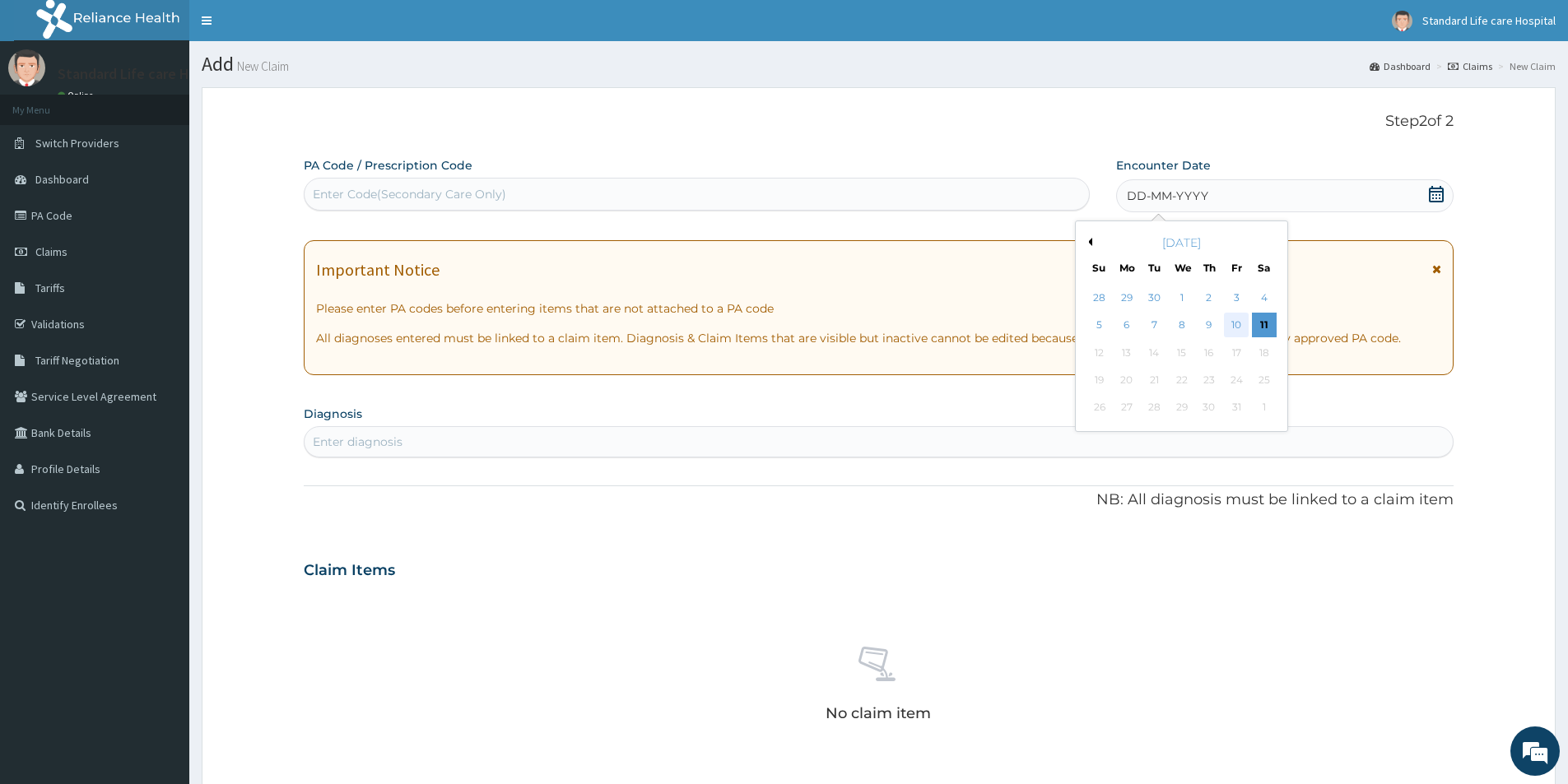
click at [1233, 329] on div "10" at bounding box center [1237, 325] width 25 height 25
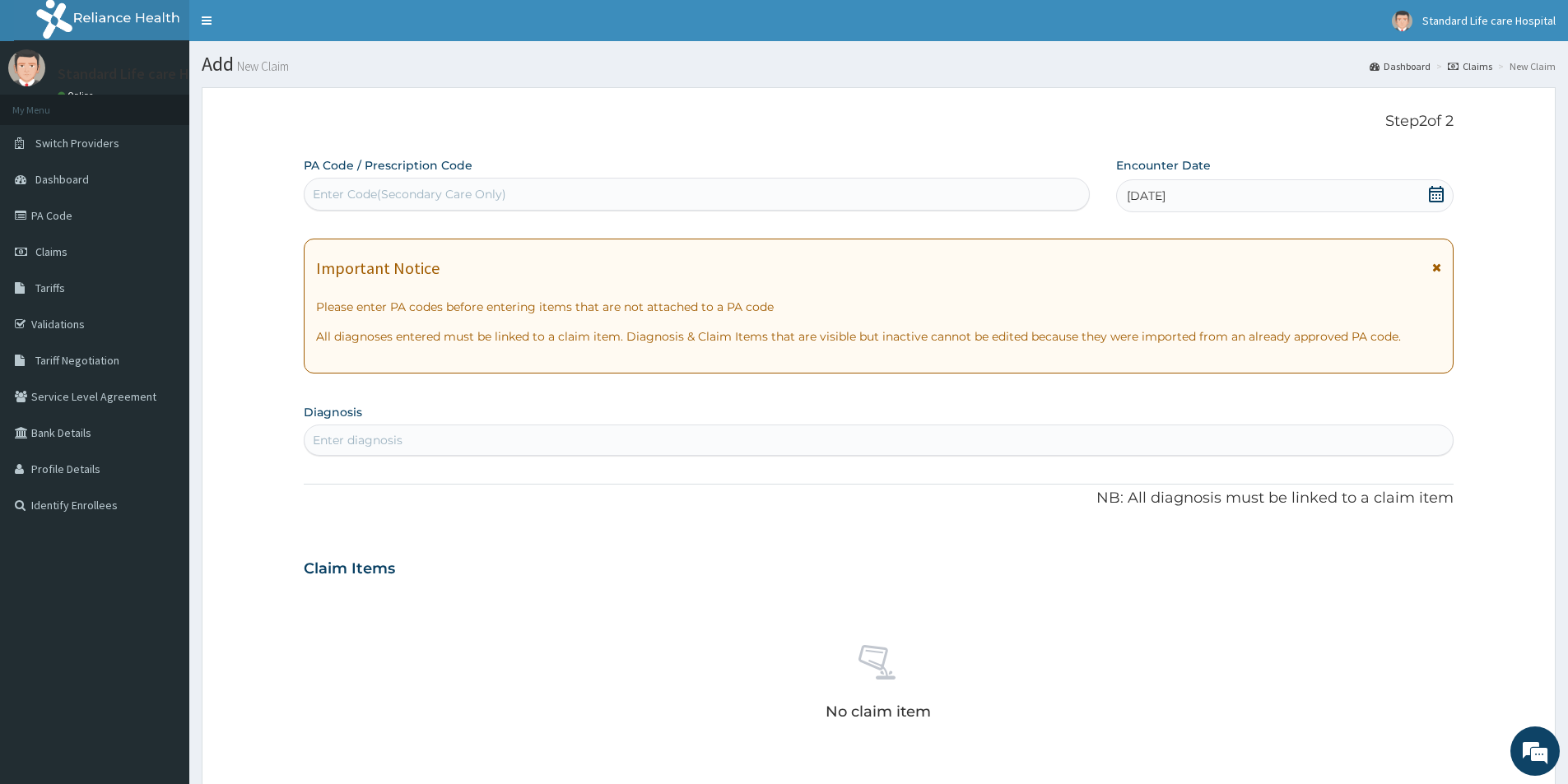
click at [452, 443] on div "Enter diagnosis" at bounding box center [878, 439] width 1148 height 26
type input "UPPER"
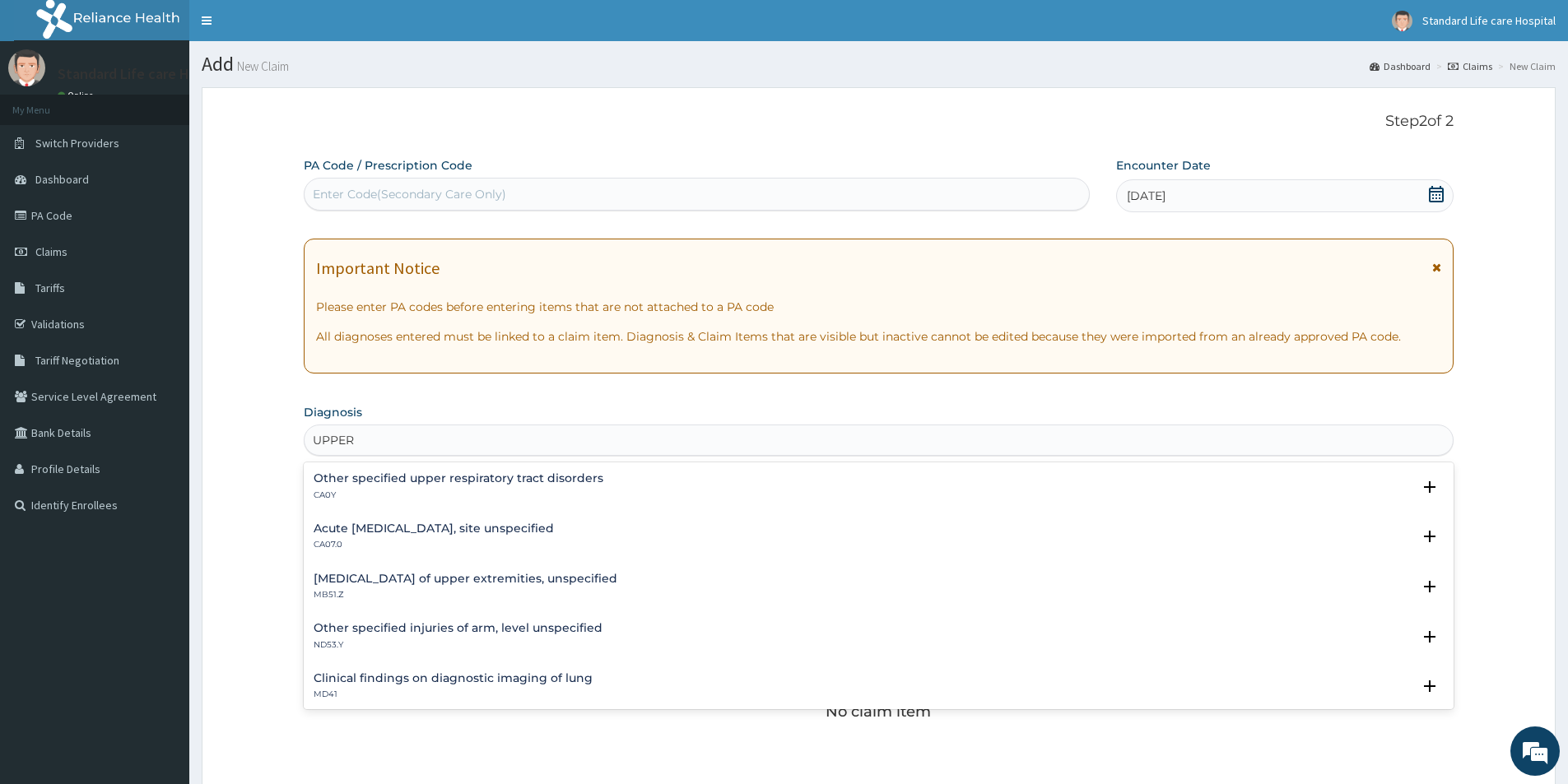
click at [550, 533] on h4 "Acute upper respiratory infection, site unspecified" at bounding box center [434, 528] width 241 height 13
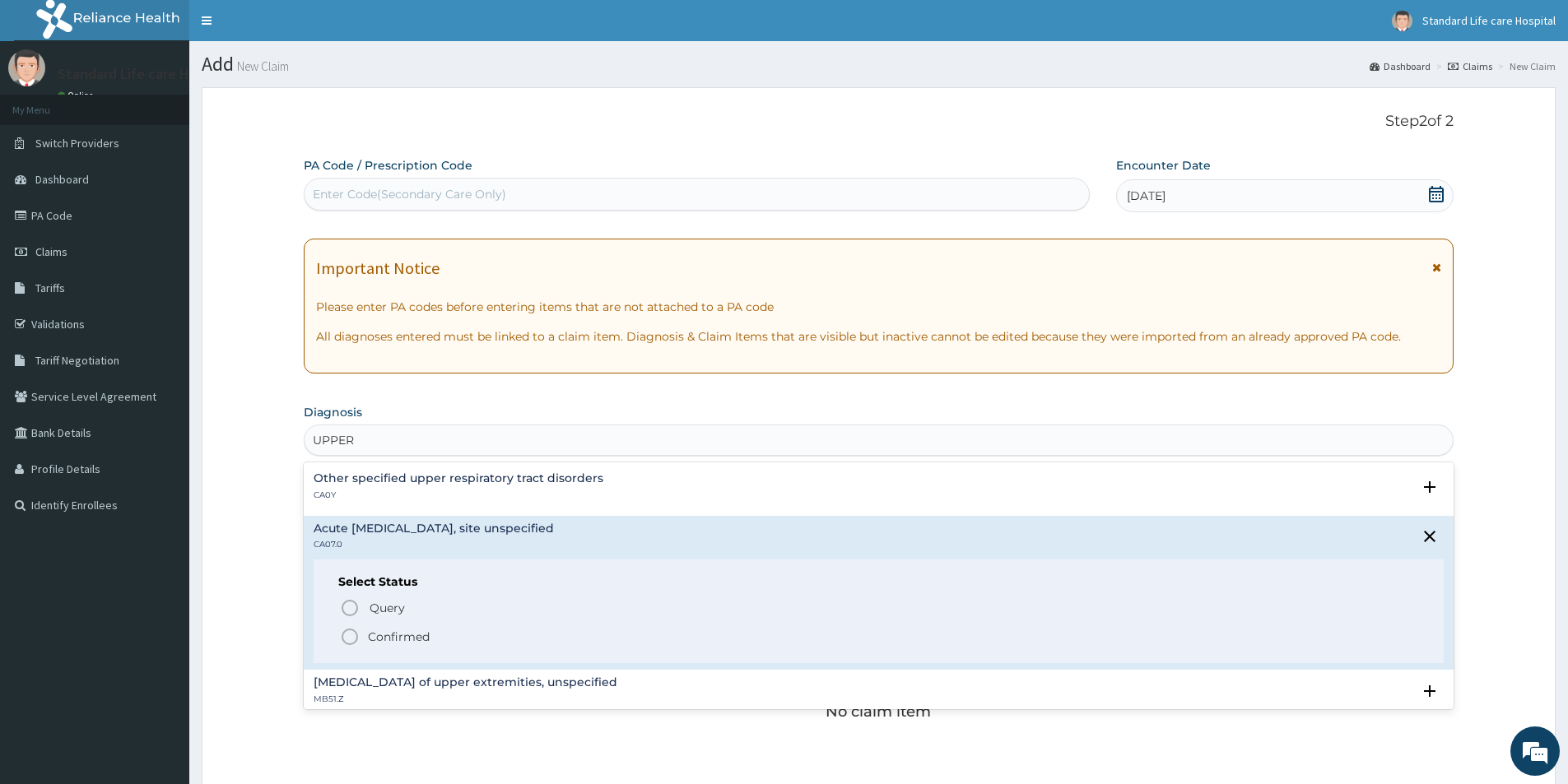
click at [488, 648] on div "Select Status Query Query covers suspected (?), Keep in view (kiv), Ruled out (…" at bounding box center [878, 611] width 1130 height 104
click at [418, 644] on p "Confirmed" at bounding box center [398, 636] width 62 height 16
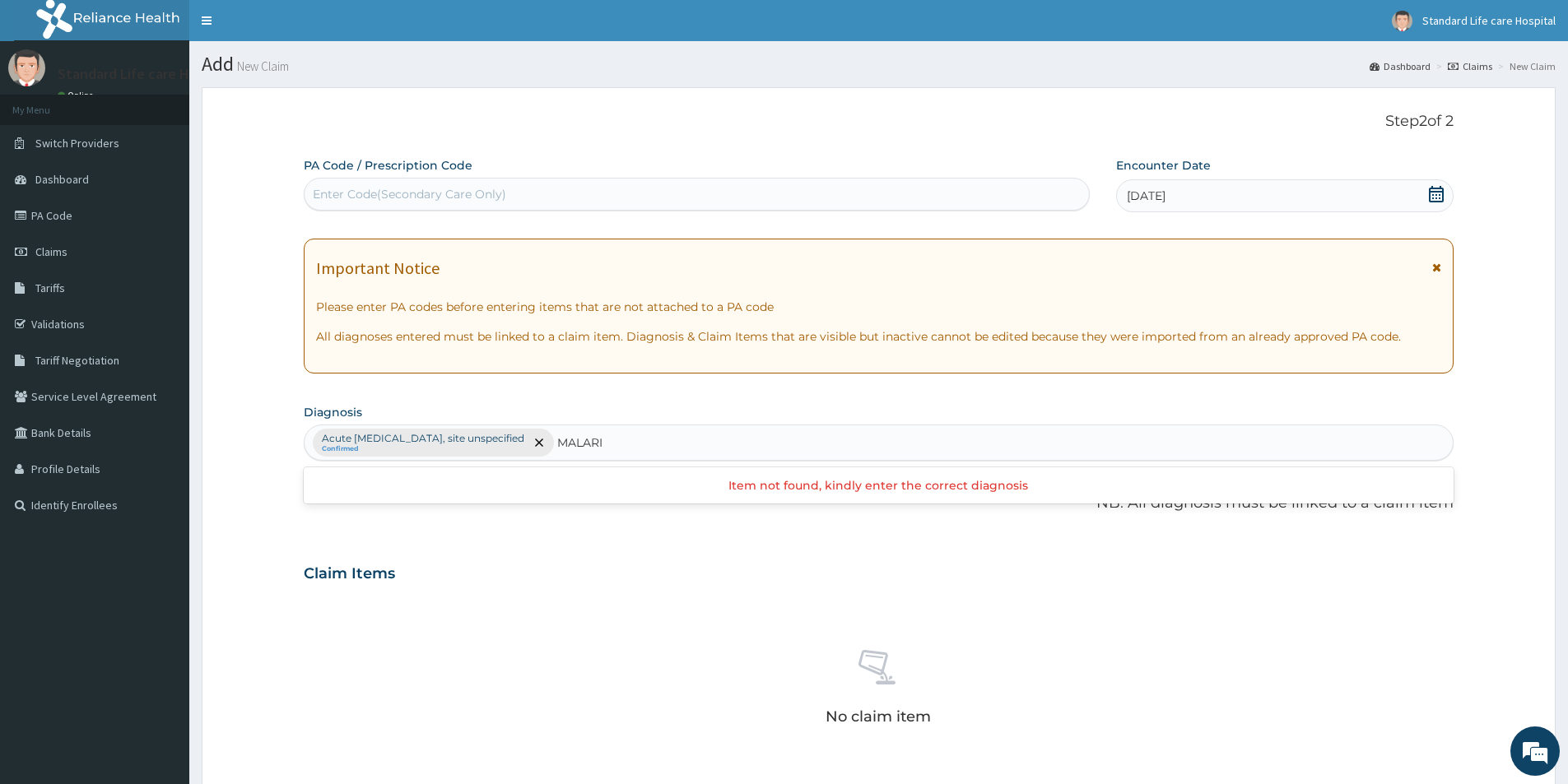
type input "MALARIA"
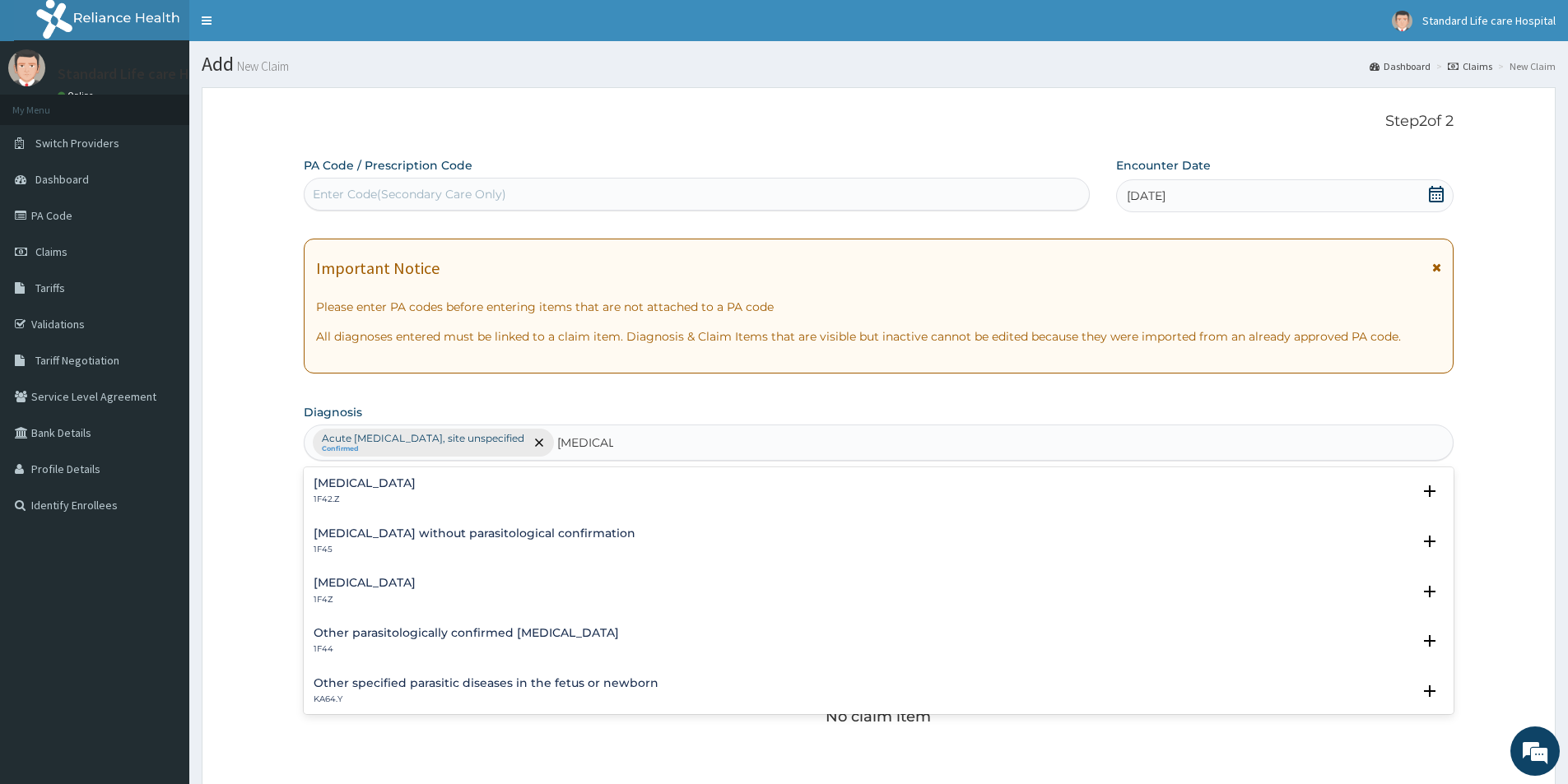
click at [440, 589] on div "Malaria, unspecified 1F4Z" at bounding box center [878, 591] width 1130 height 29
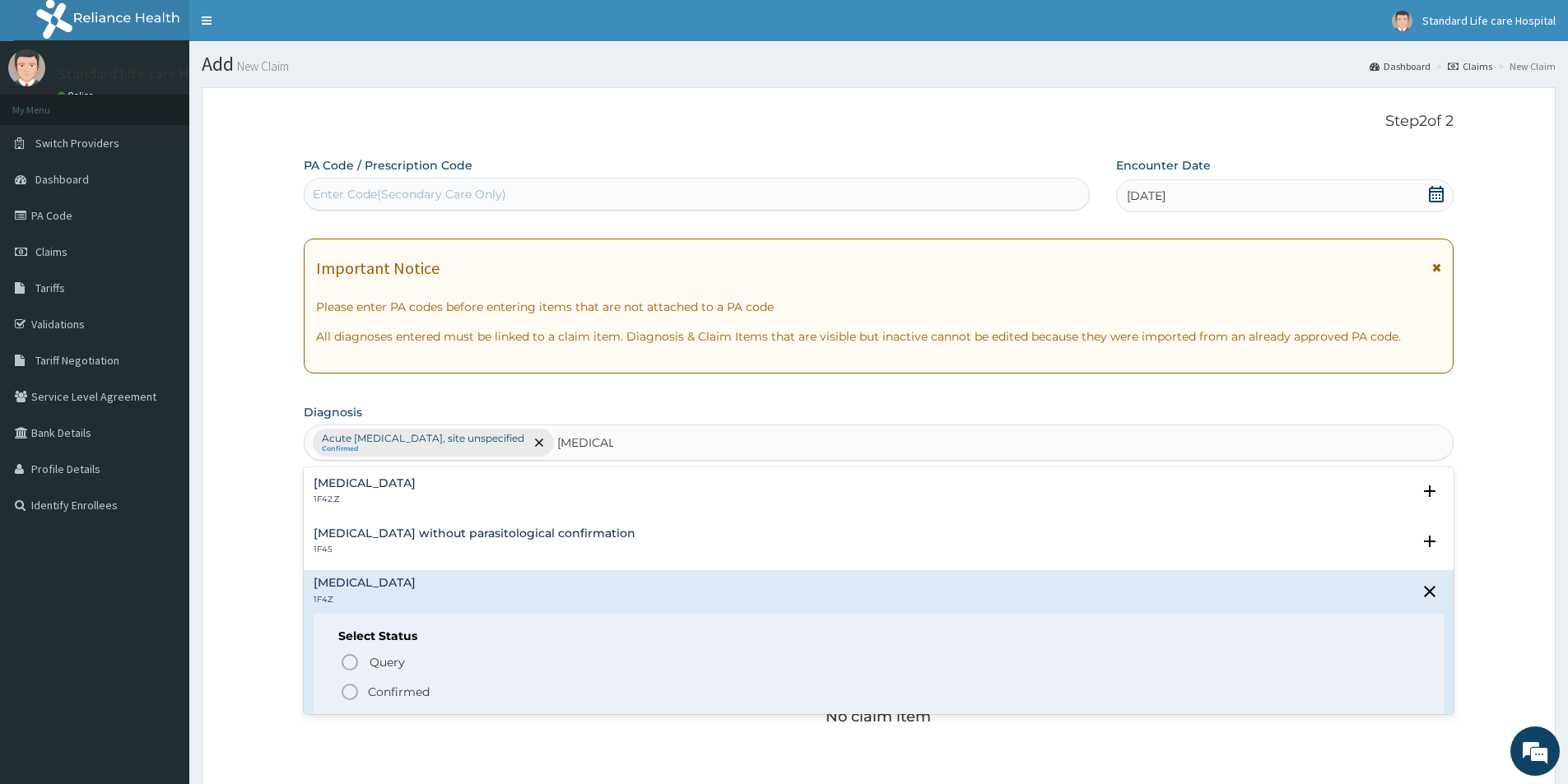
click at [412, 693] on p "Confirmed" at bounding box center [398, 691] width 62 height 16
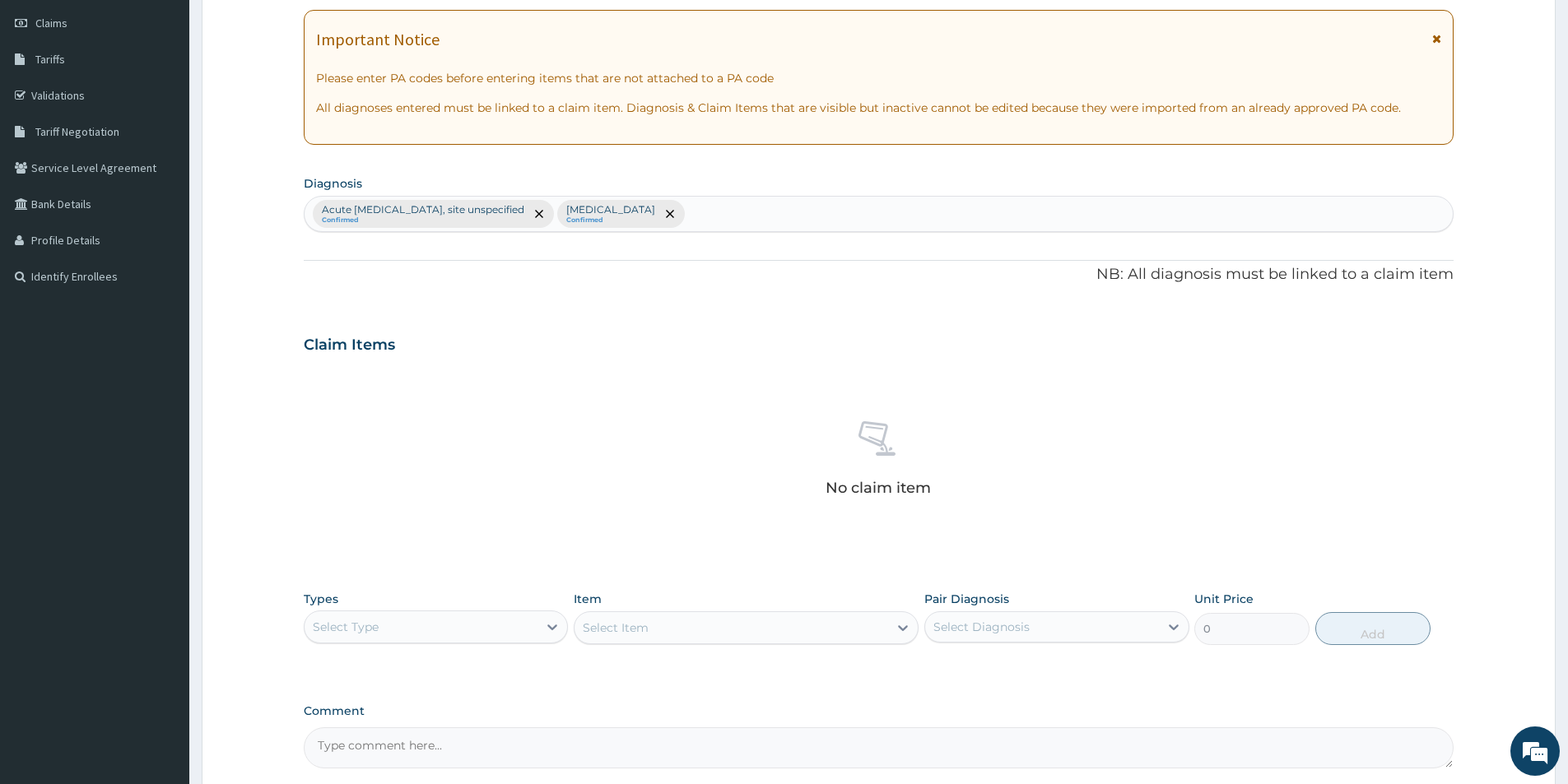
scroll to position [246, 0]
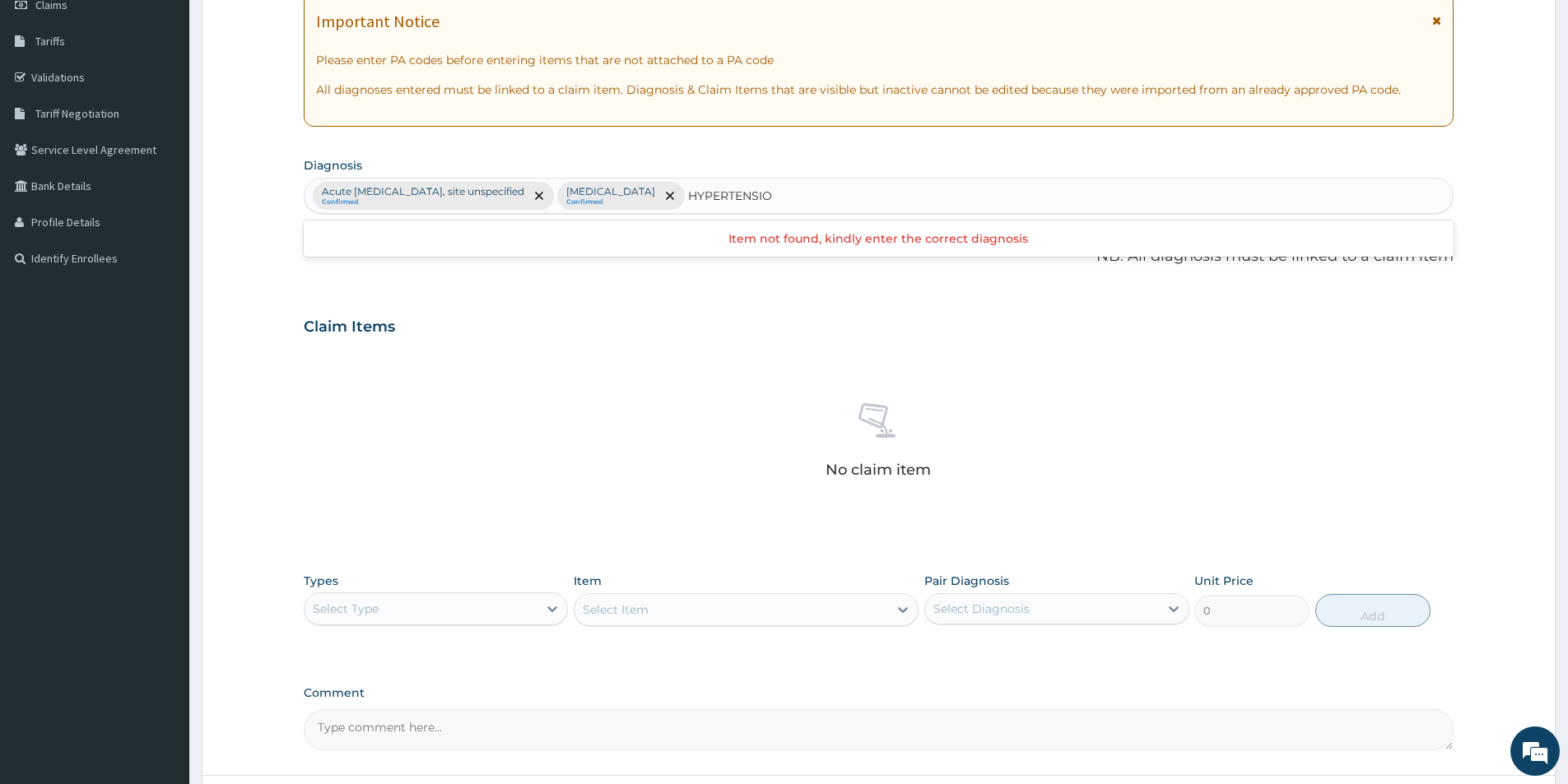
type input "HYPERTENSION"
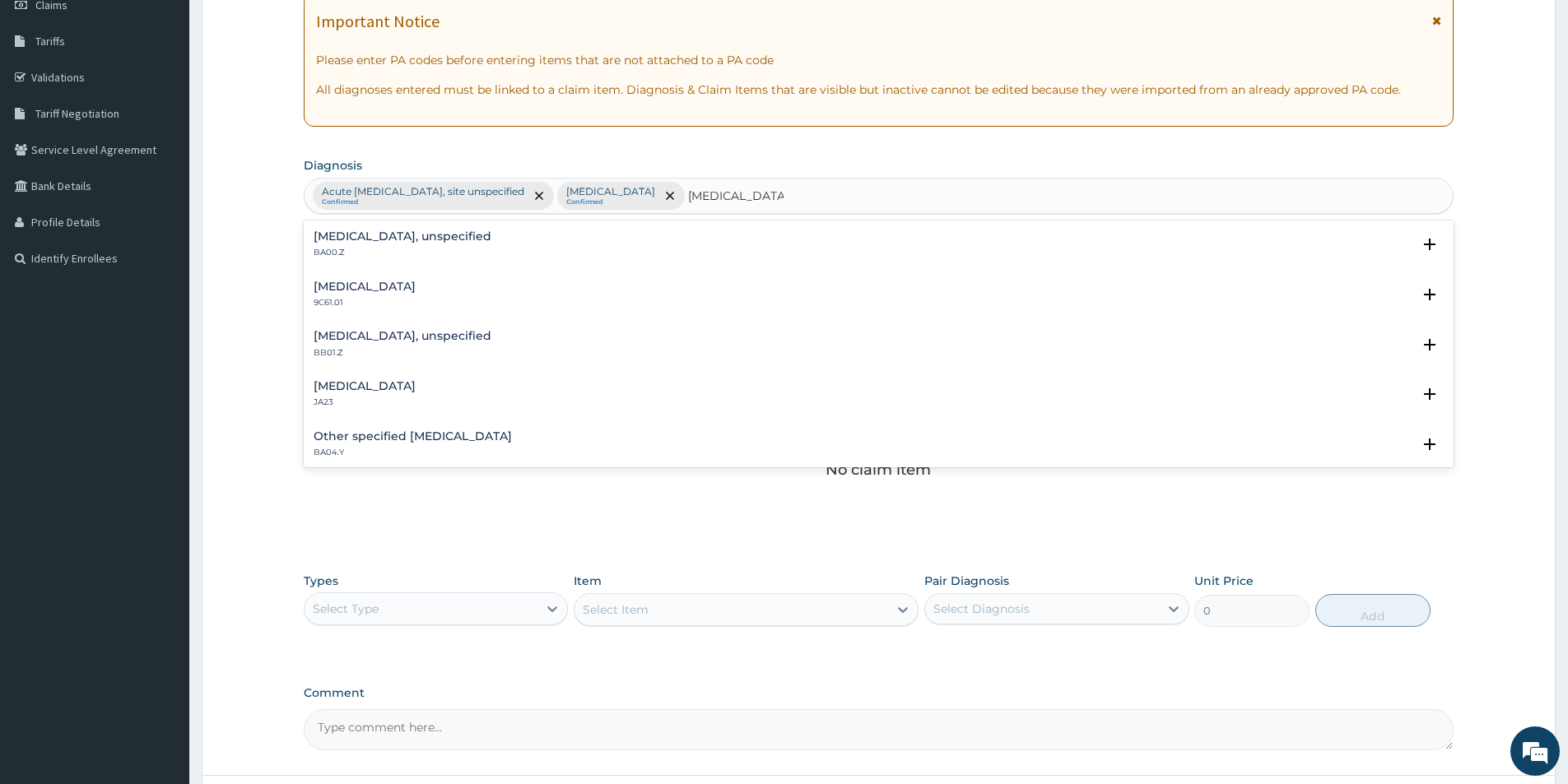
click at [472, 237] on h4 "Essential hypertension, unspecified" at bounding box center [402, 236] width 178 height 13
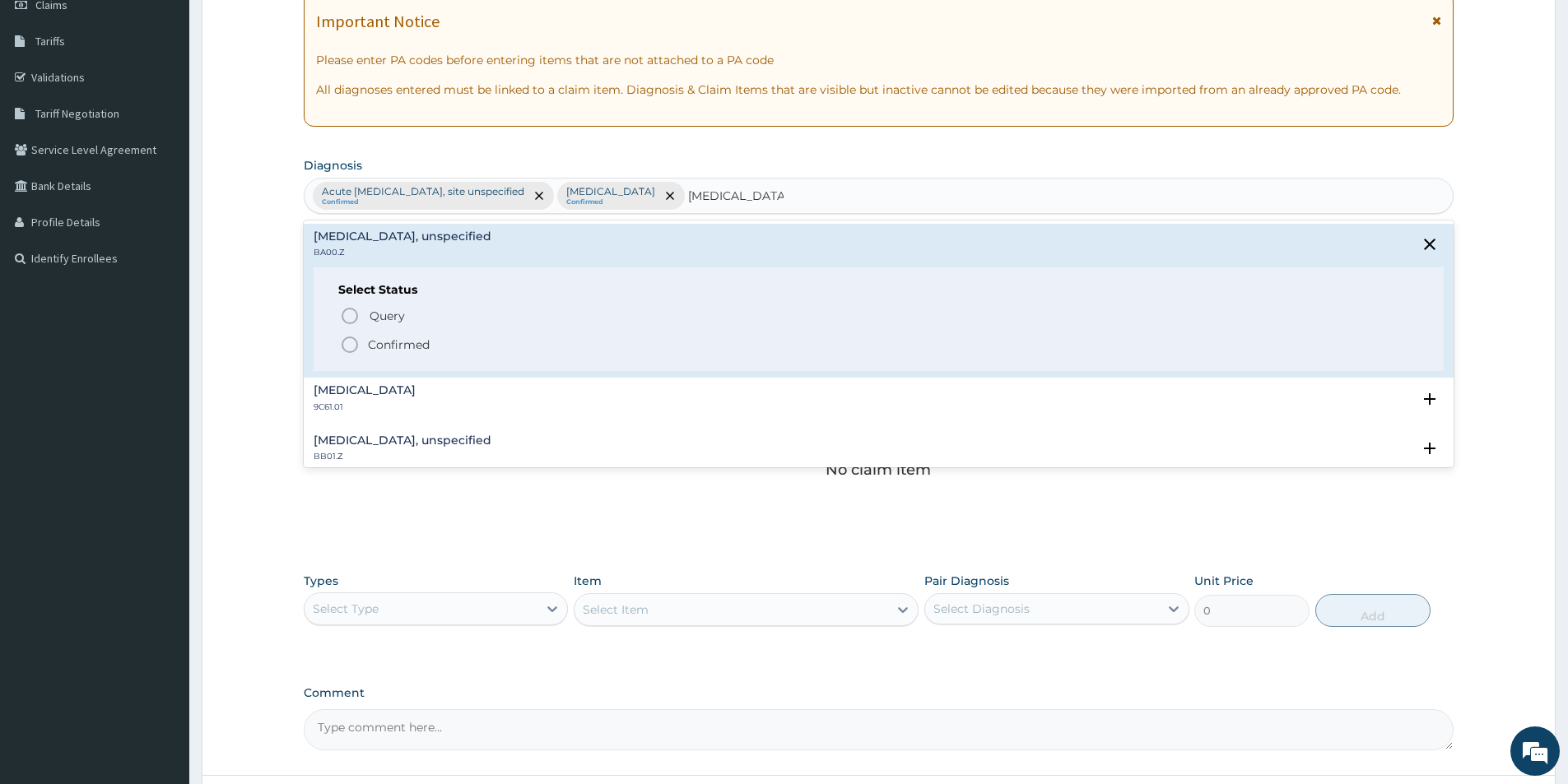
click at [365, 342] on span "Confirmed" at bounding box center [879, 344] width 1079 height 19
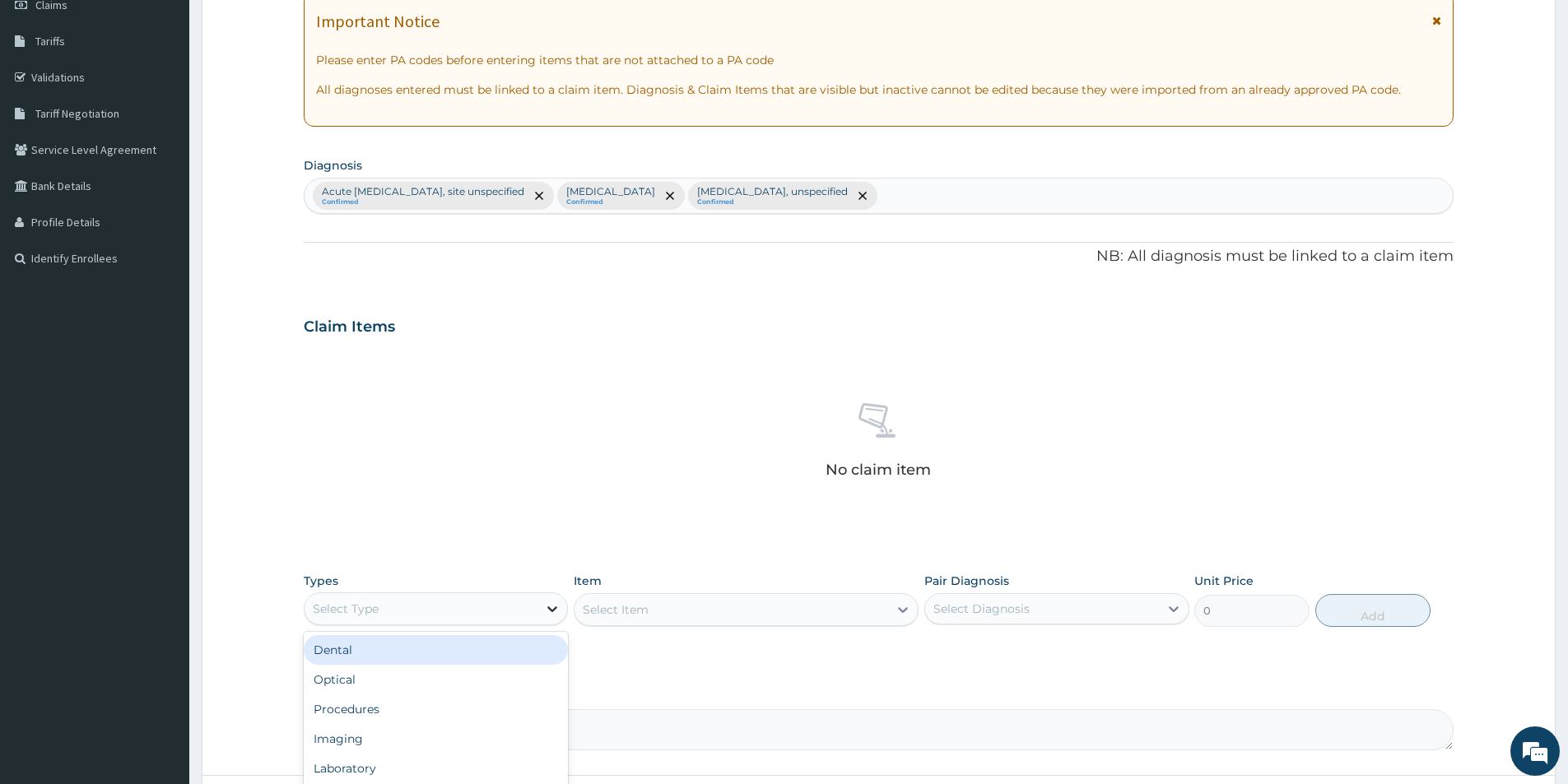
click at [544, 610] on icon at bounding box center [551, 608] width 16 height 16
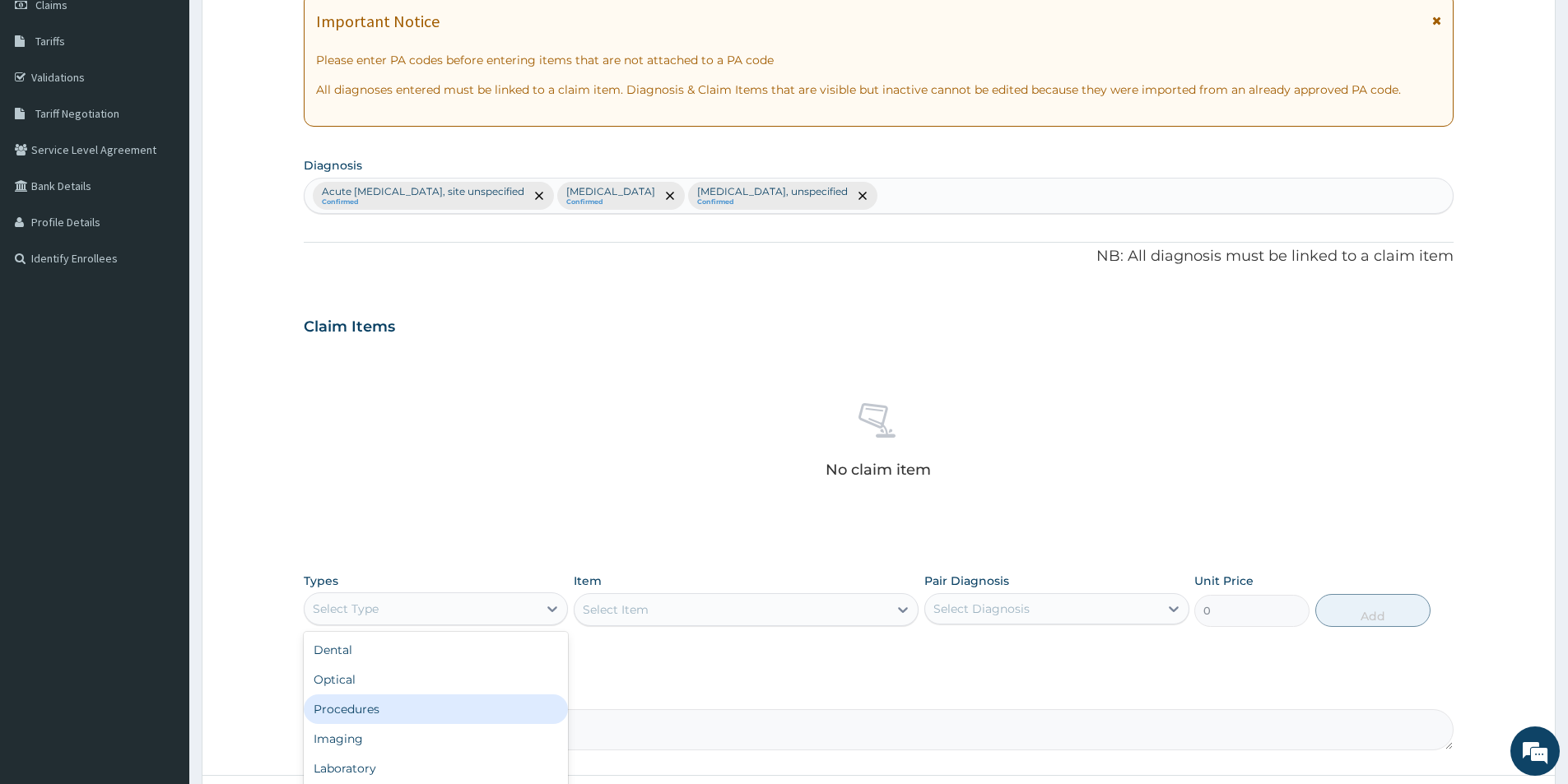
click at [473, 717] on div "Procedures" at bounding box center [436, 709] width 264 height 30
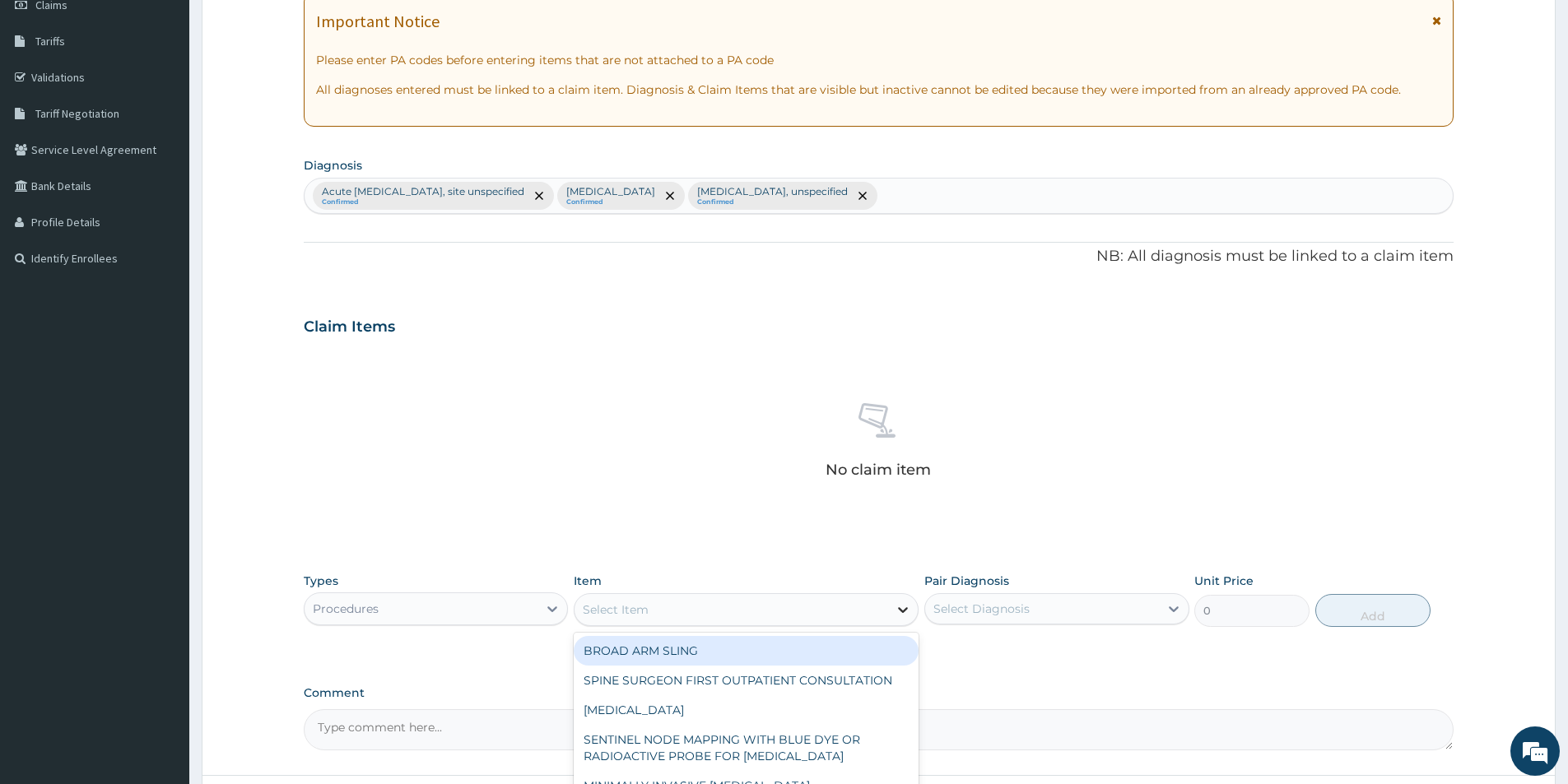
click at [904, 610] on icon at bounding box center [904, 610] width 10 height 6
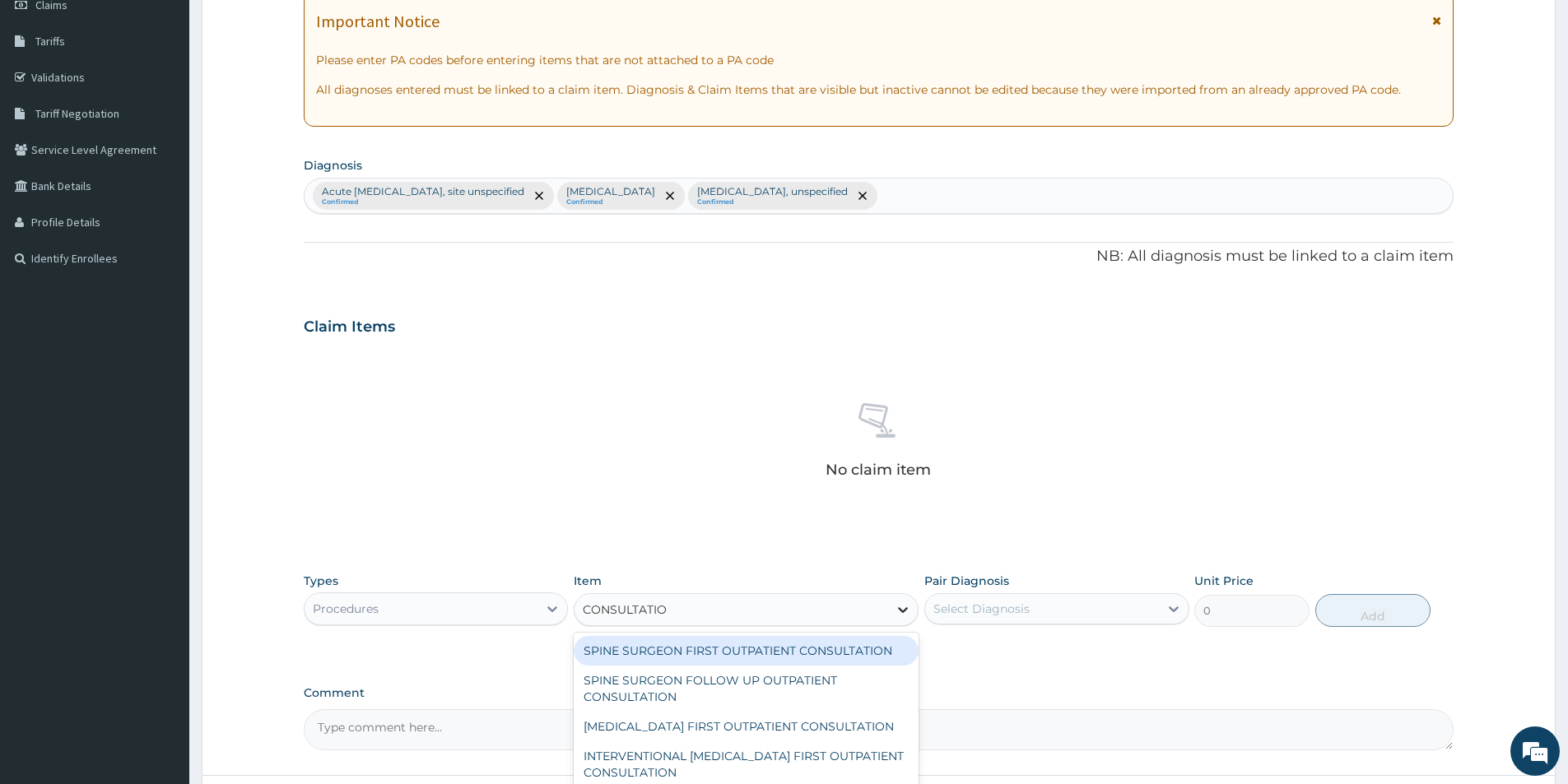
type input "CONSULTATION"
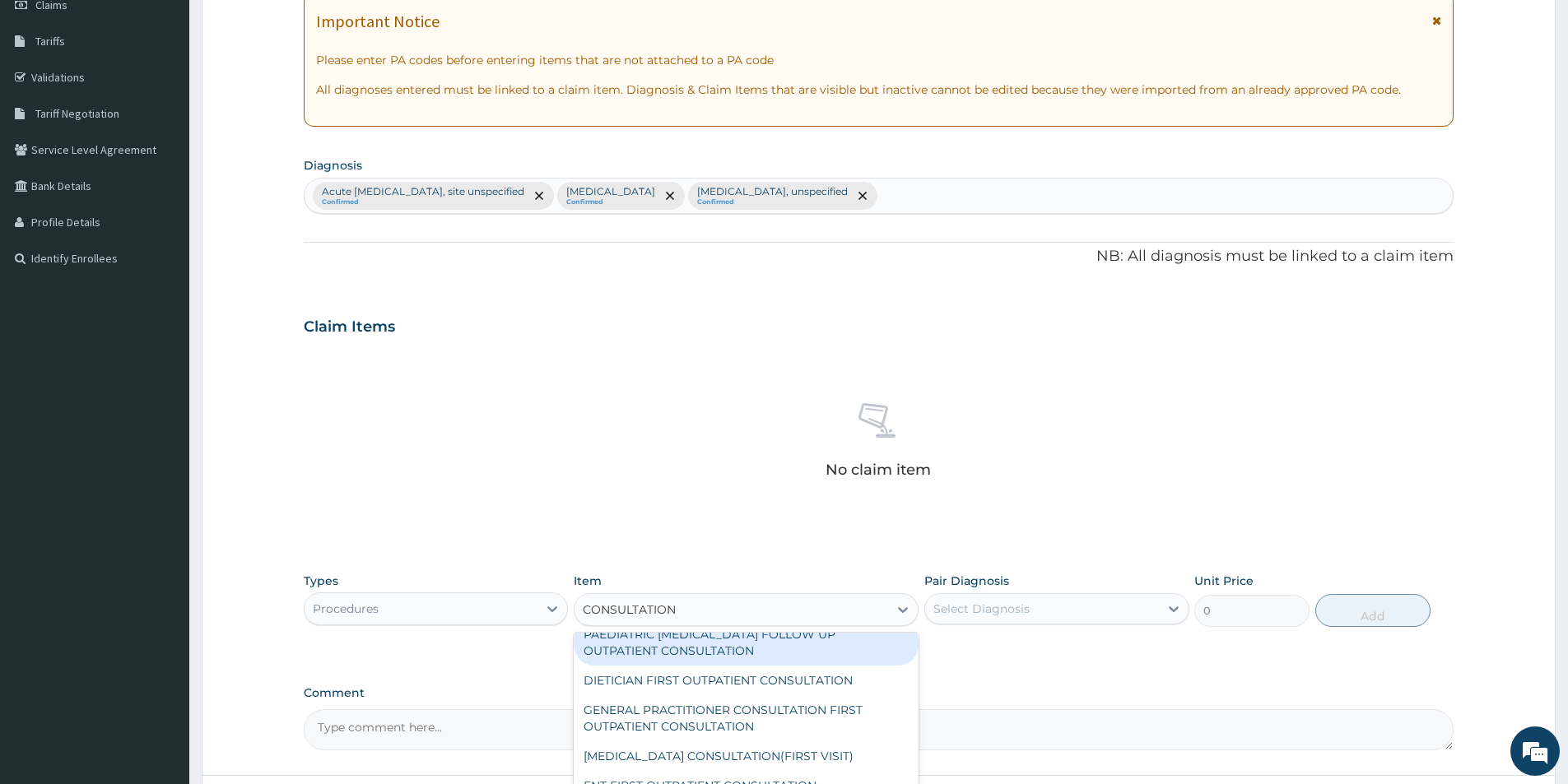
scroll to position [2968, 0]
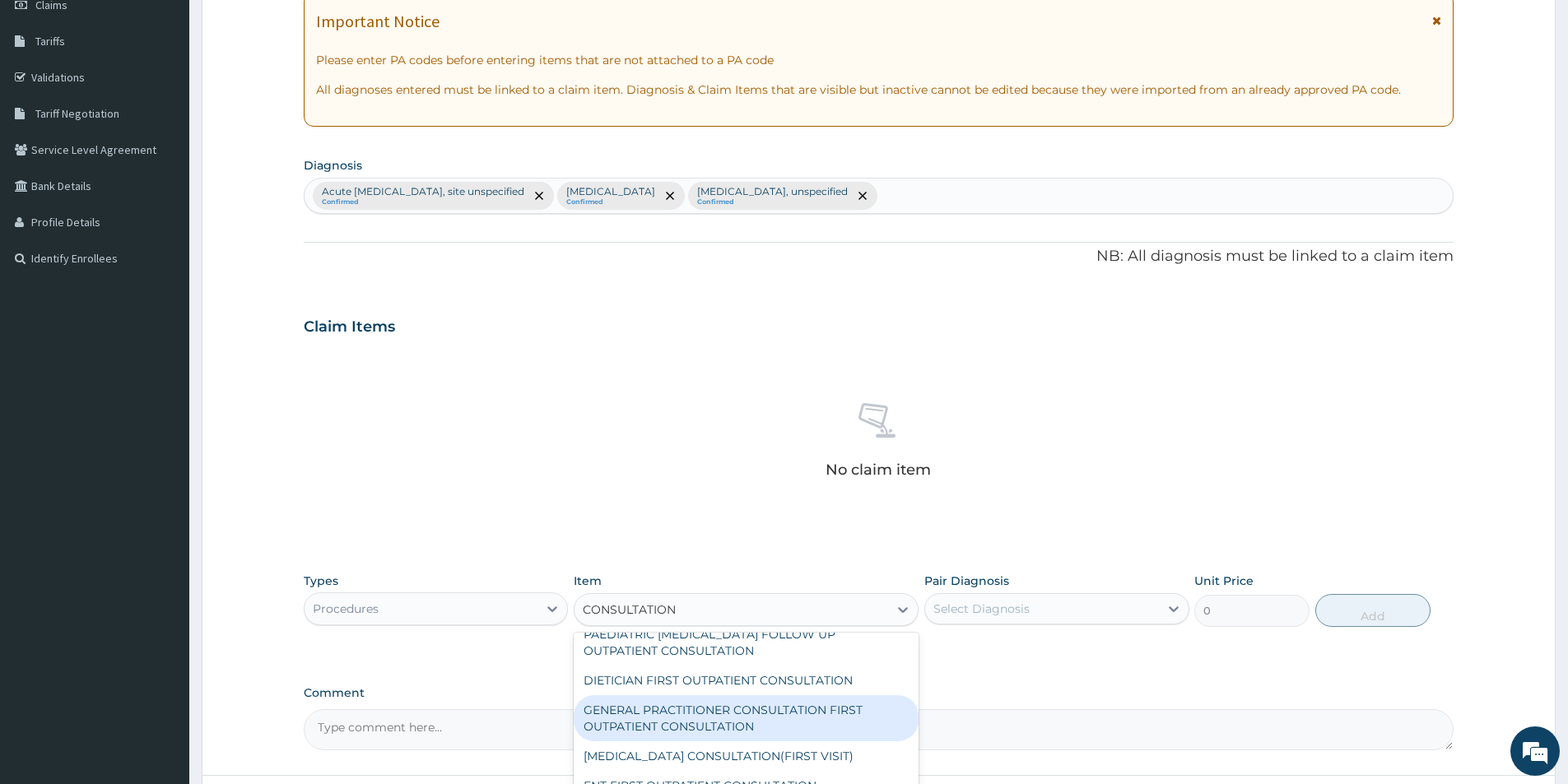
click at [846, 727] on div "GENERAL PRACTITIONER CONSULTATION FIRST OUTPATIENT CONSULTATION" at bounding box center [745, 718] width 345 height 46
type input "3000"
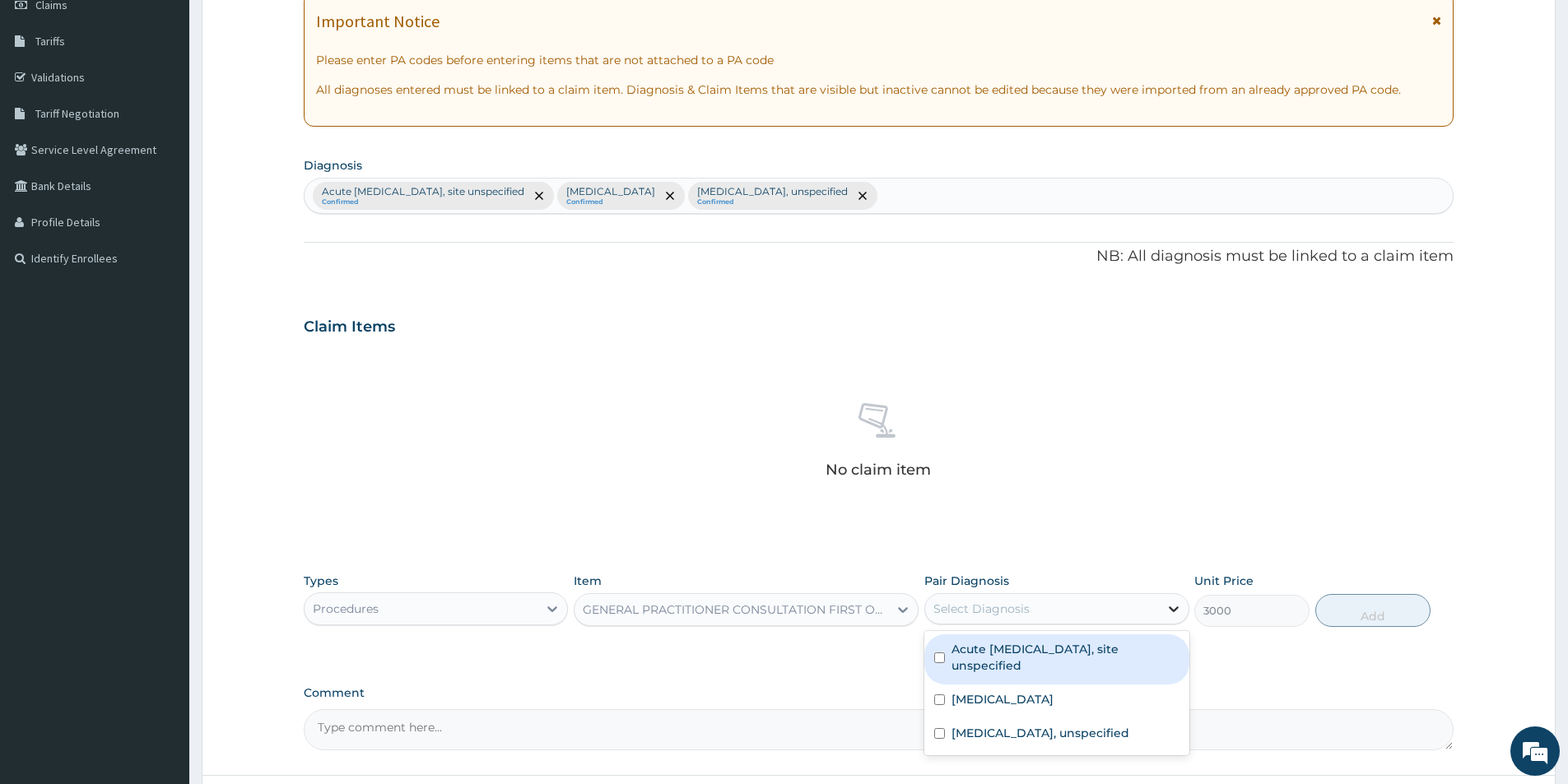
click at [1176, 612] on icon at bounding box center [1173, 608] width 16 height 16
click at [940, 654] on input "checkbox" at bounding box center [939, 658] width 11 height 11
checkbox input "true"
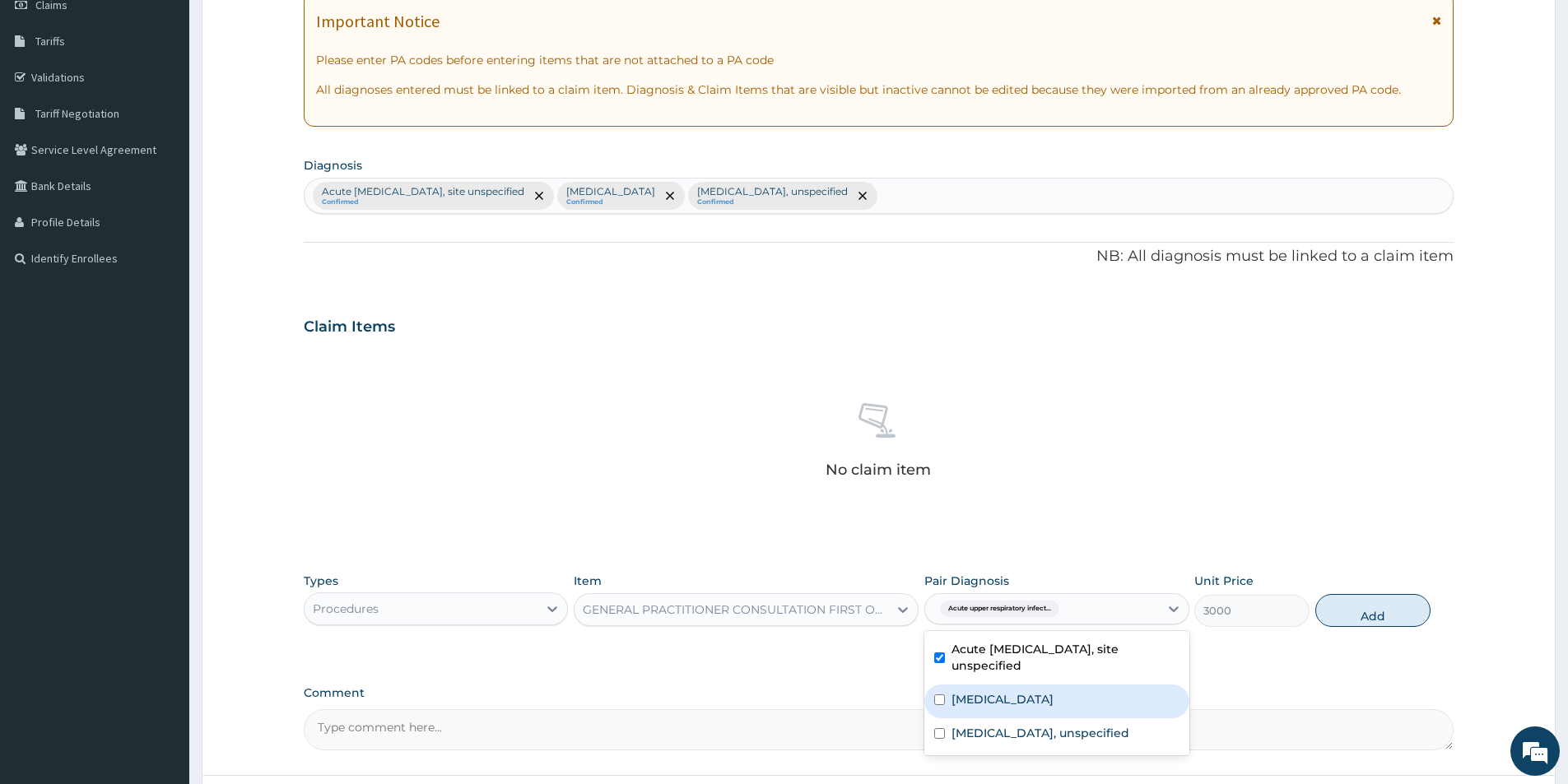
click at [939, 699] on input "checkbox" at bounding box center [939, 699] width 11 height 11
checkbox input "true"
click at [936, 729] on input "checkbox" at bounding box center [939, 733] width 11 height 11
checkbox input "true"
click at [1365, 606] on button "Add" at bounding box center [1373, 610] width 115 height 33
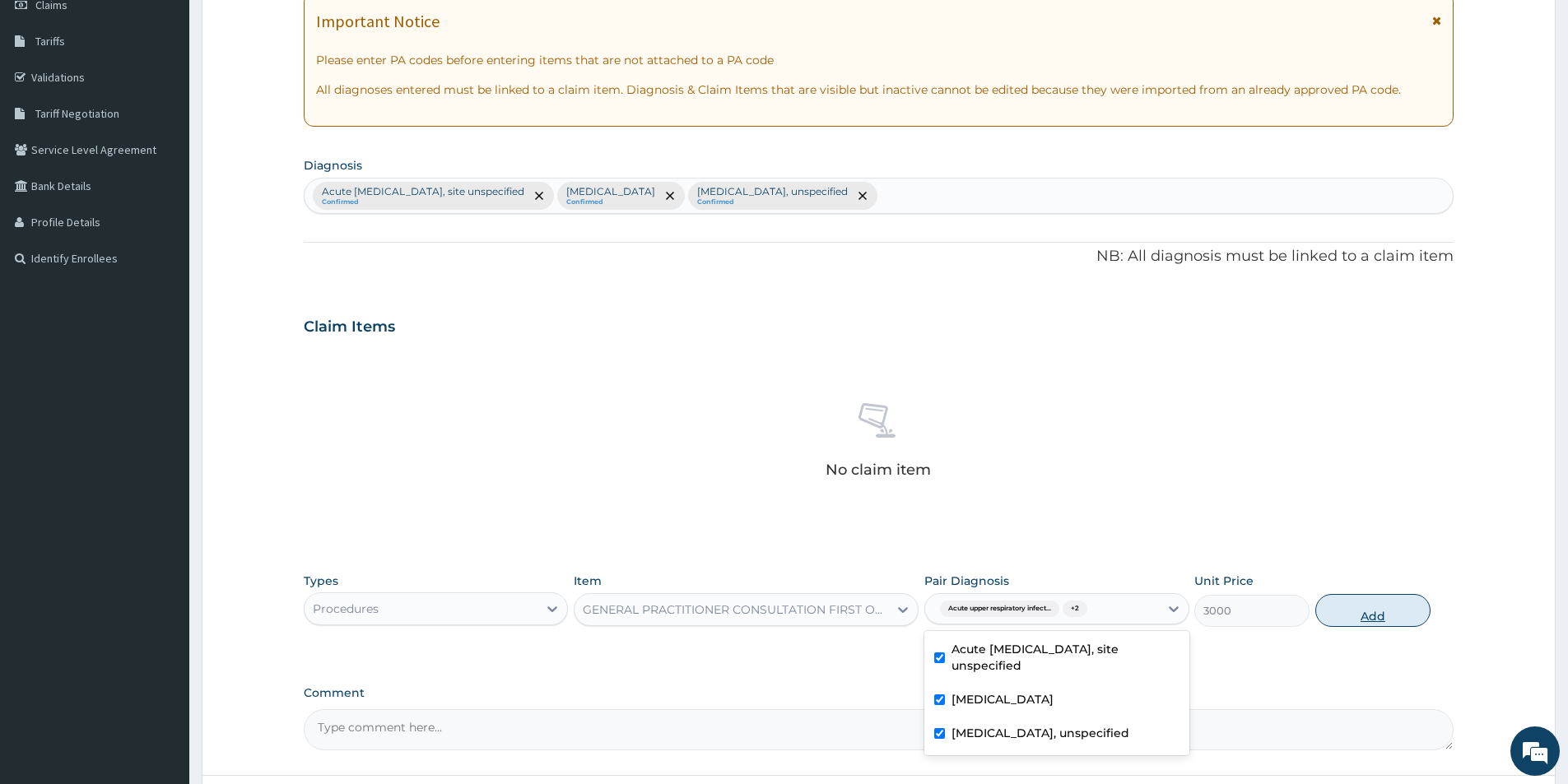
type input "0"
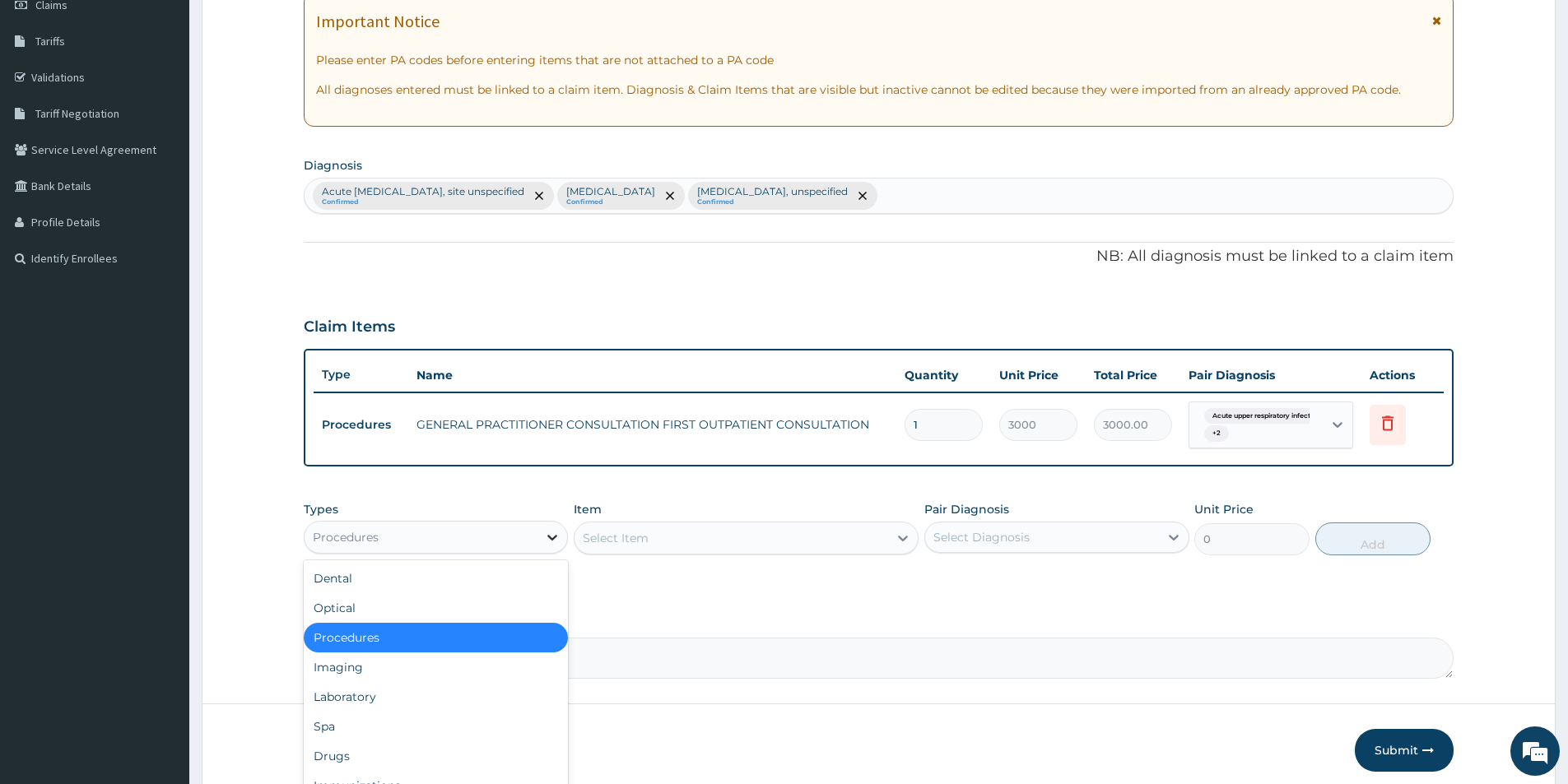
click at [550, 534] on icon at bounding box center [551, 537] width 16 height 16
click at [426, 752] on div "Drugs" at bounding box center [436, 755] width 264 height 30
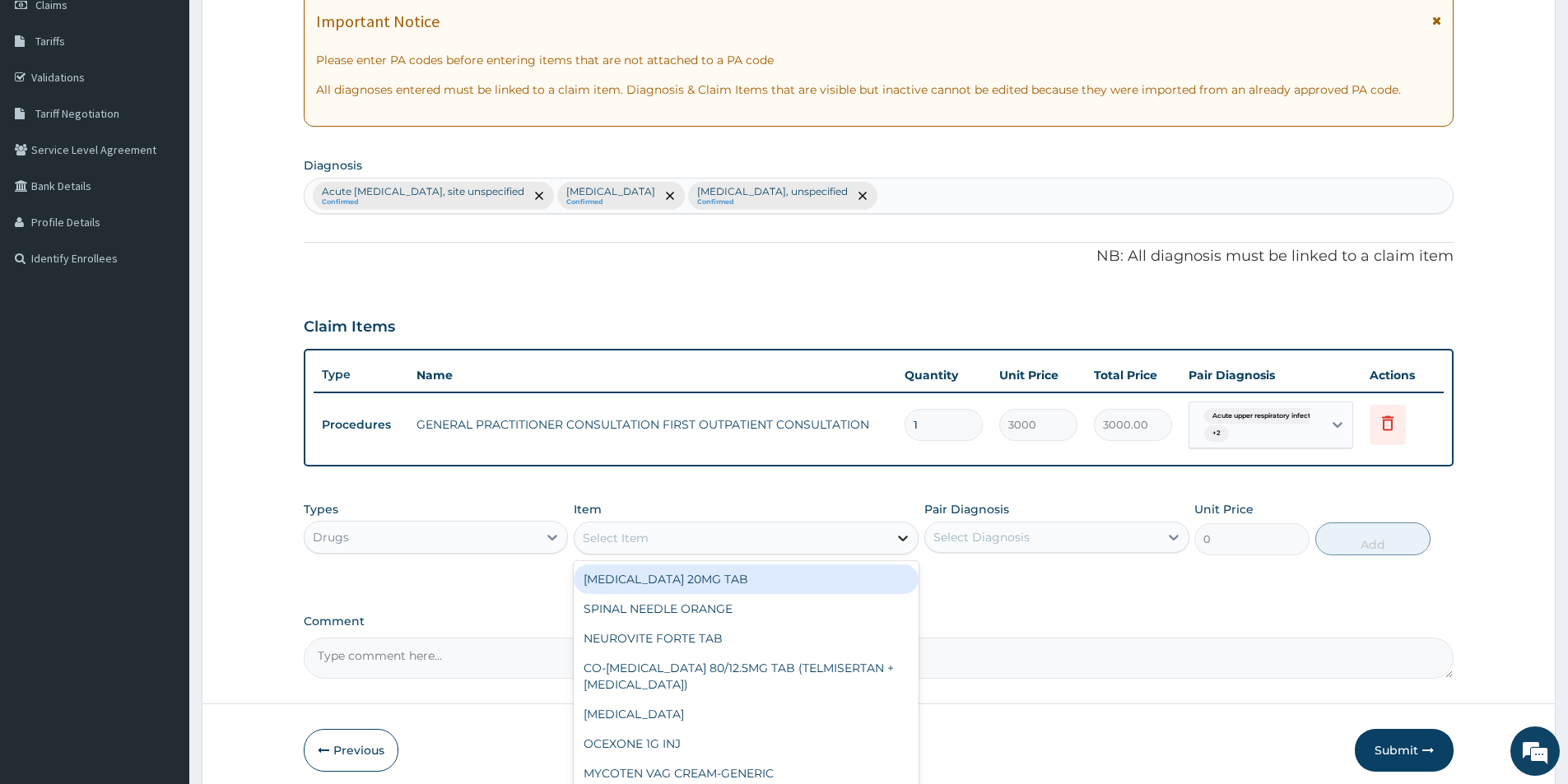
click at [900, 534] on icon at bounding box center [902, 538] width 16 height 16
type input "LORATIDINE"
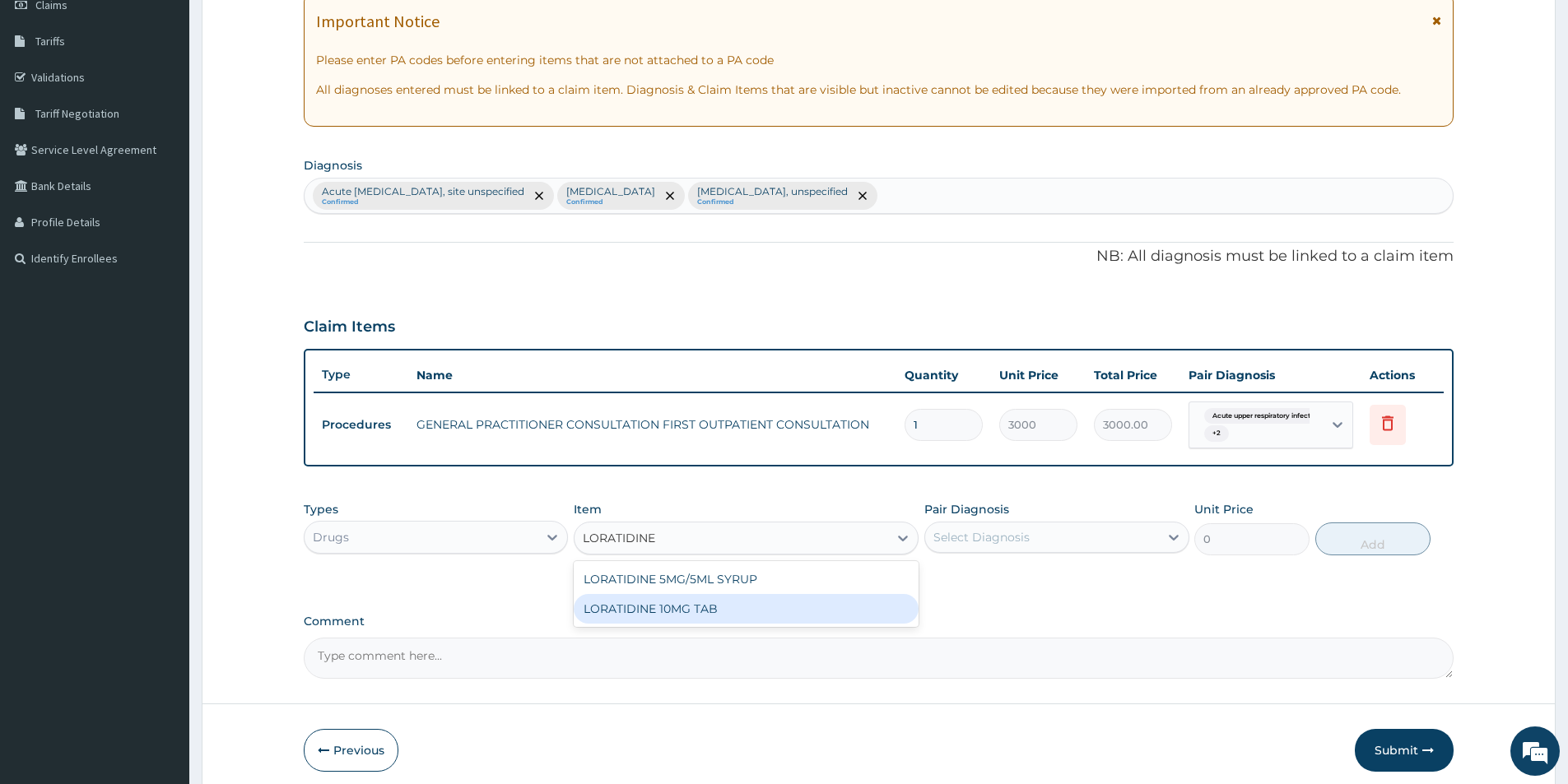
click at [689, 610] on div "LORATIDINE 10MG TAB" at bounding box center [745, 609] width 345 height 30
type input "52.5"
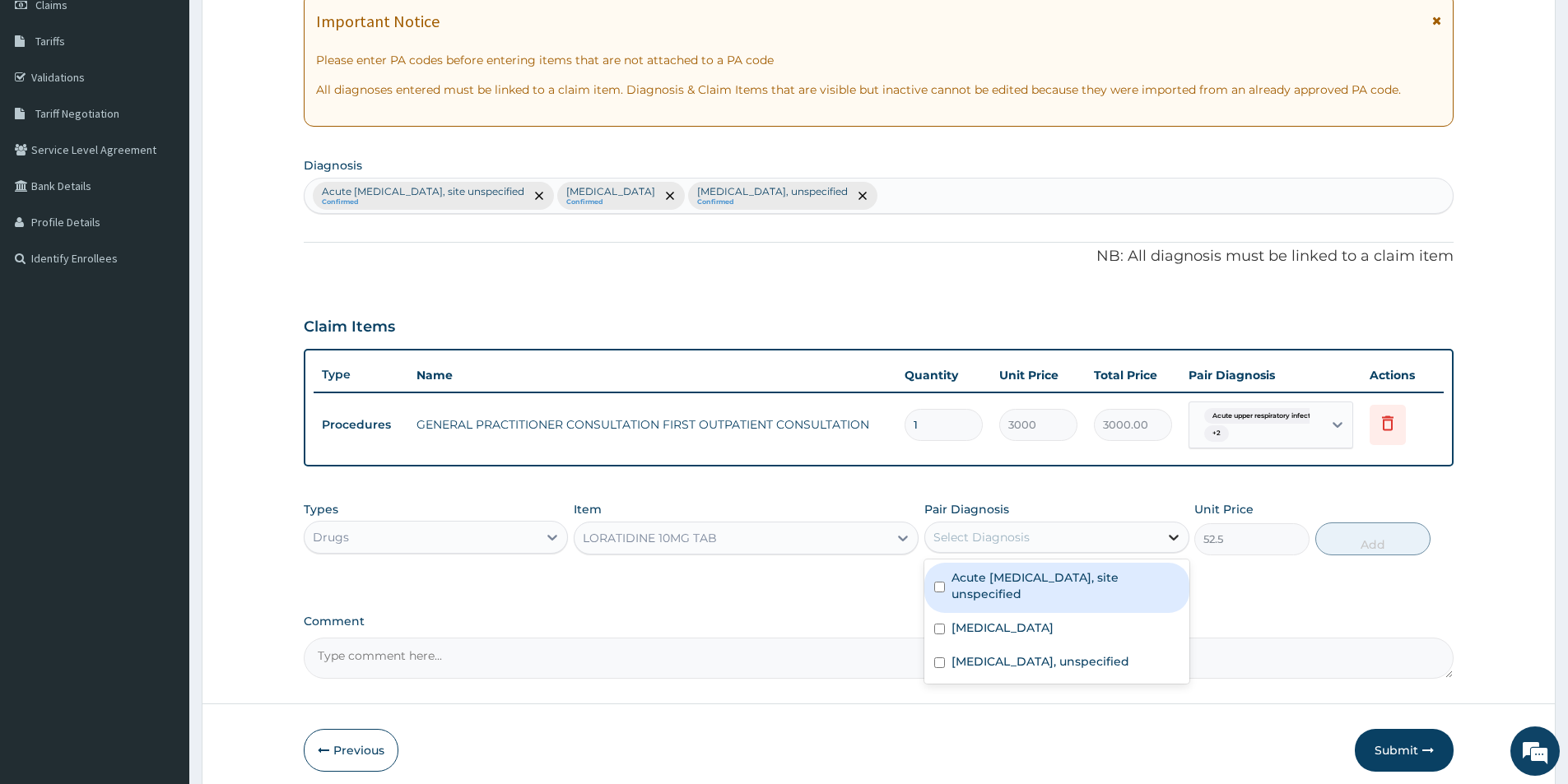
click at [1167, 535] on icon at bounding box center [1173, 537] width 16 height 16
click at [945, 580] on div "Acute upper respiratory infection, site unspecified" at bounding box center [1056, 588] width 264 height 50
checkbox input "true"
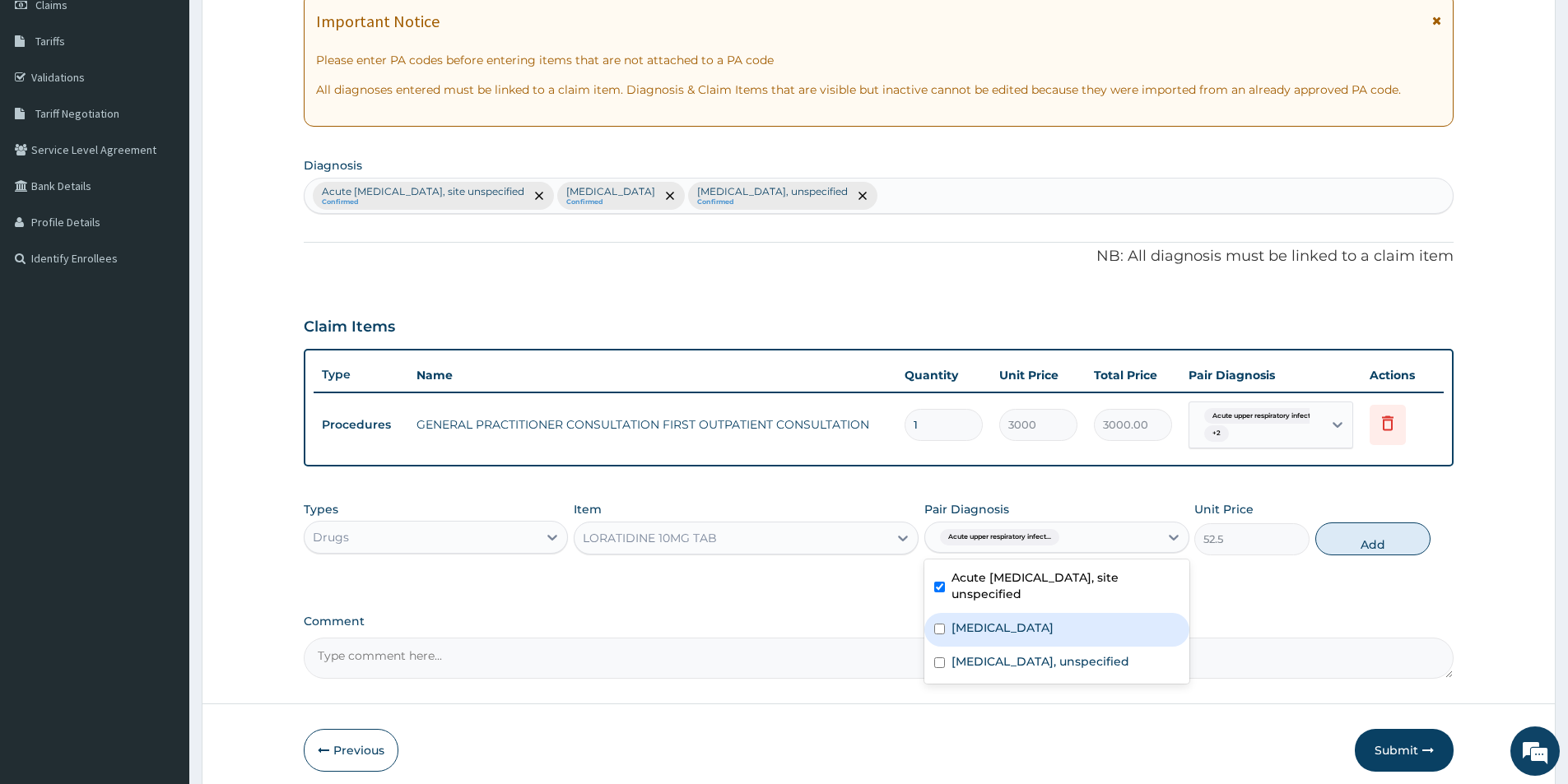
drag, startPoint x: 940, startPoint y: 621, endPoint x: 950, endPoint y: 635, distance: 17.2
click at [940, 622] on div "Malaria, unspecified" at bounding box center [1056, 630] width 264 height 34
click at [939, 624] on input "checkbox" at bounding box center [939, 629] width 11 height 11
checkbox input "false"
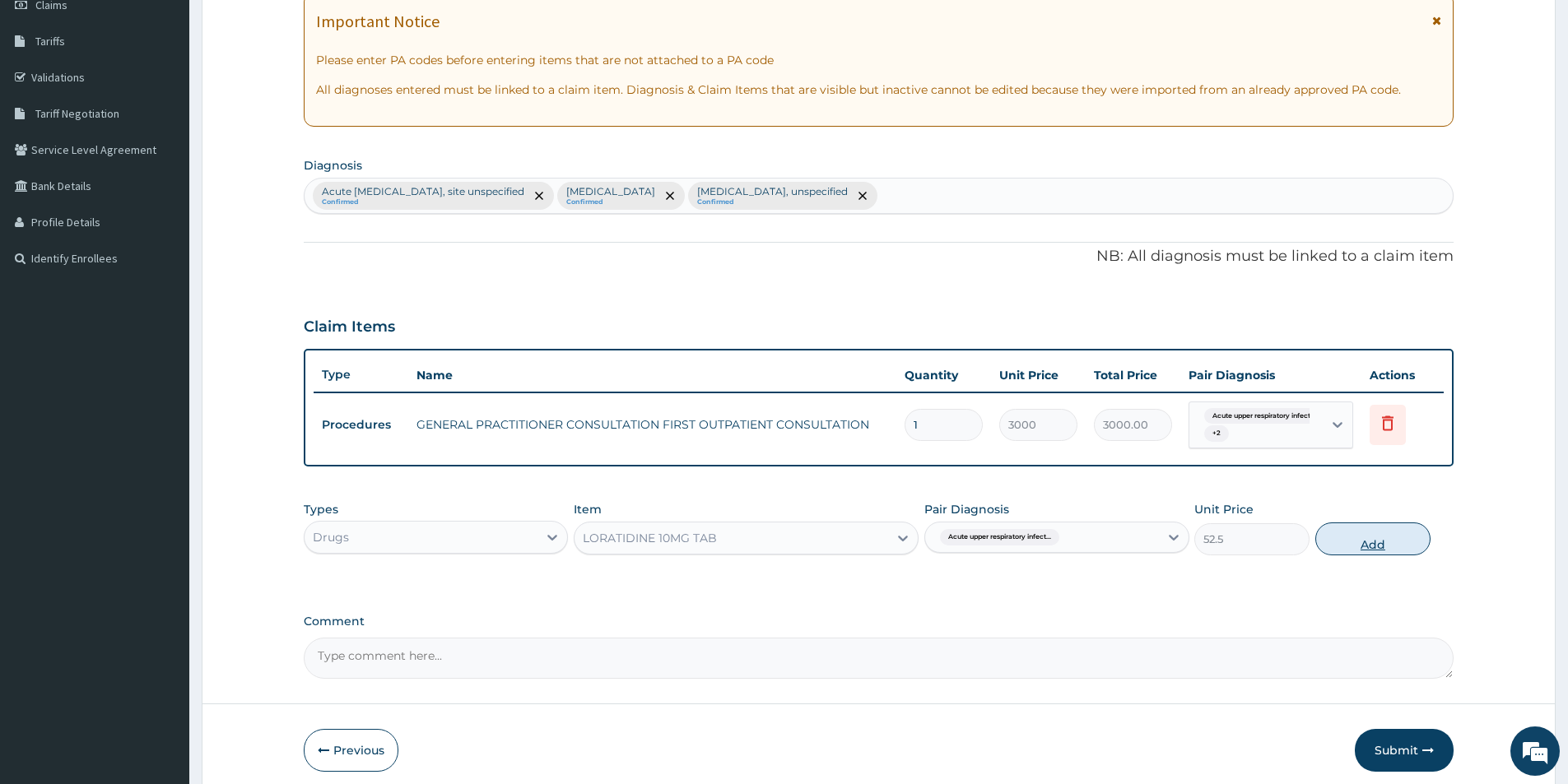
click at [1377, 537] on button "Add" at bounding box center [1373, 538] width 115 height 33
type input "0"
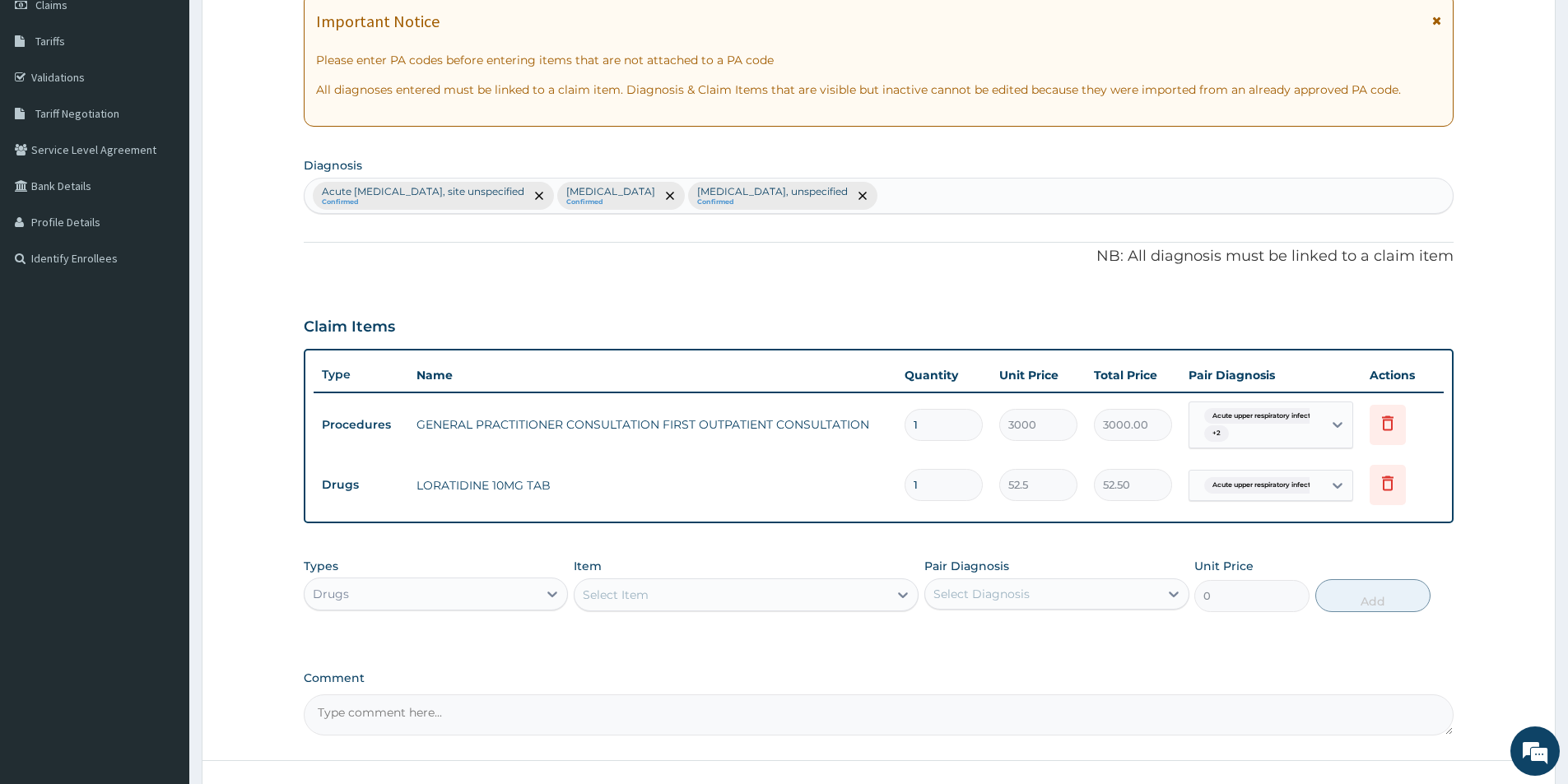
click at [949, 484] on input "1" at bounding box center [944, 485] width 78 height 32
type input "0.00"
type input "5"
type input "262.50"
type input "5"
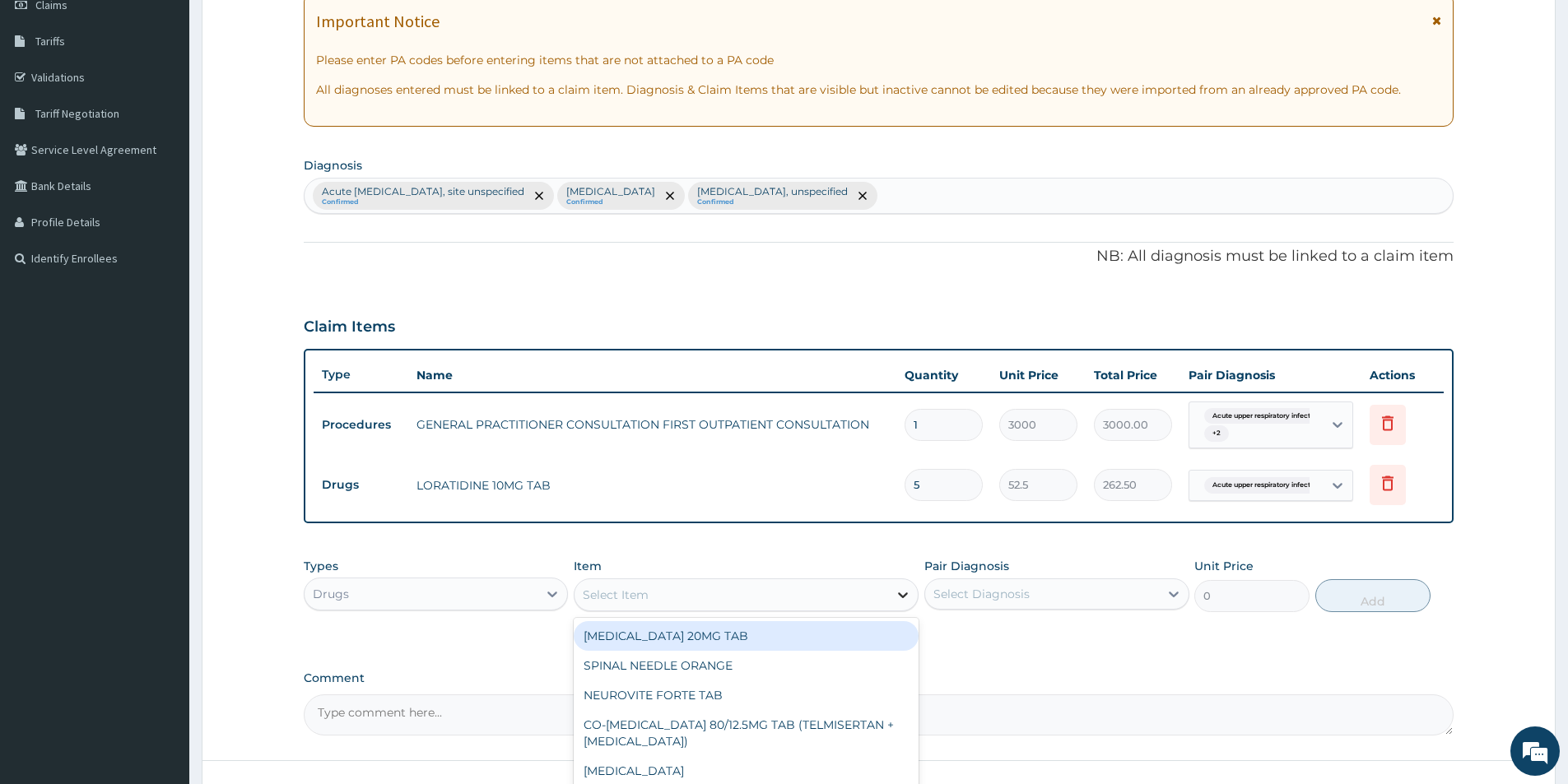
click at [905, 592] on icon at bounding box center [902, 594] width 16 height 16
type input "AMOXI"
click at [900, 589] on icon at bounding box center [902, 594] width 16 height 16
type input "AMOXI"
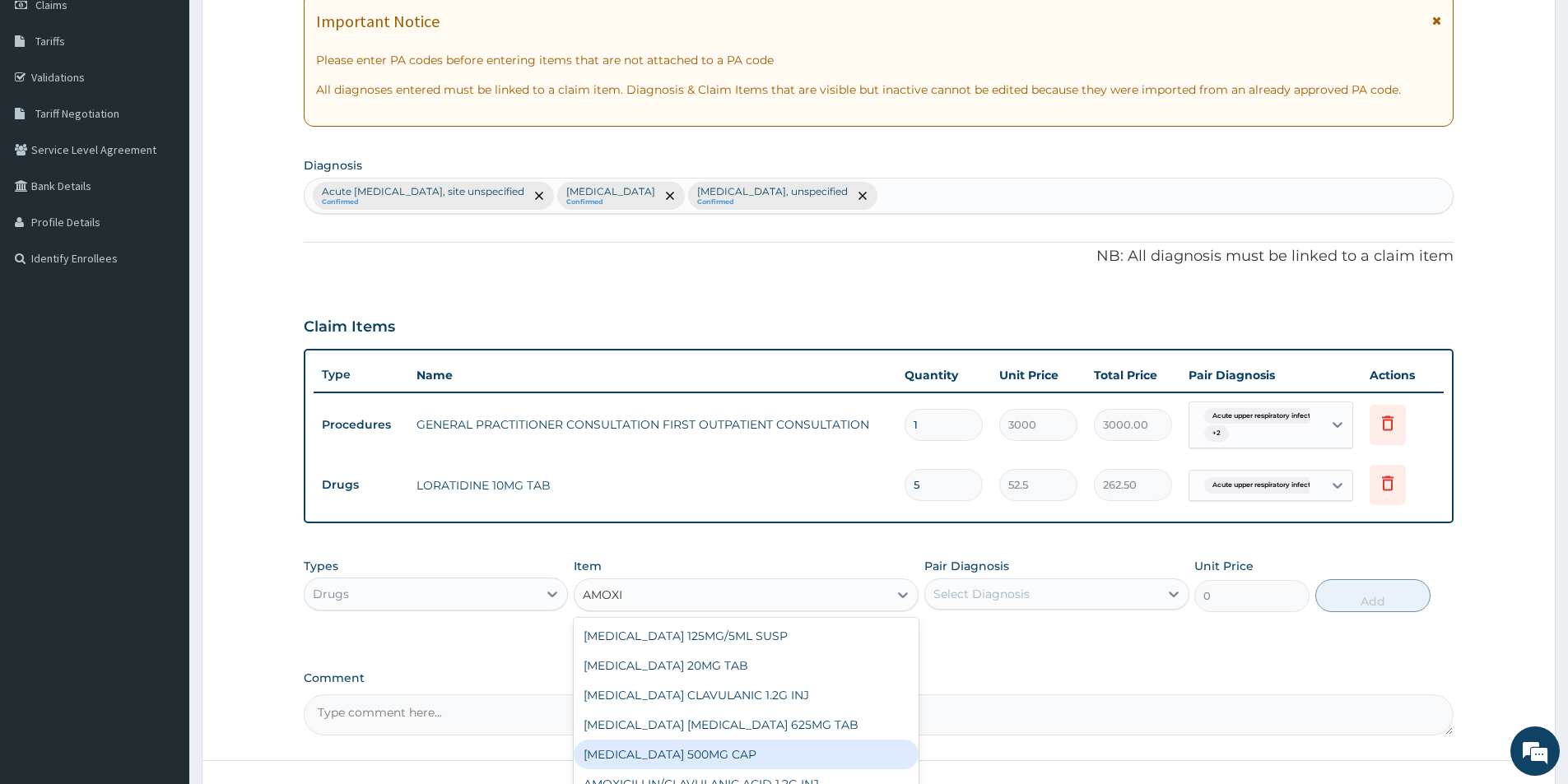
click at [740, 759] on div "AMOXICILLIN 500MG CAP" at bounding box center [745, 754] width 345 height 30
type input "35"
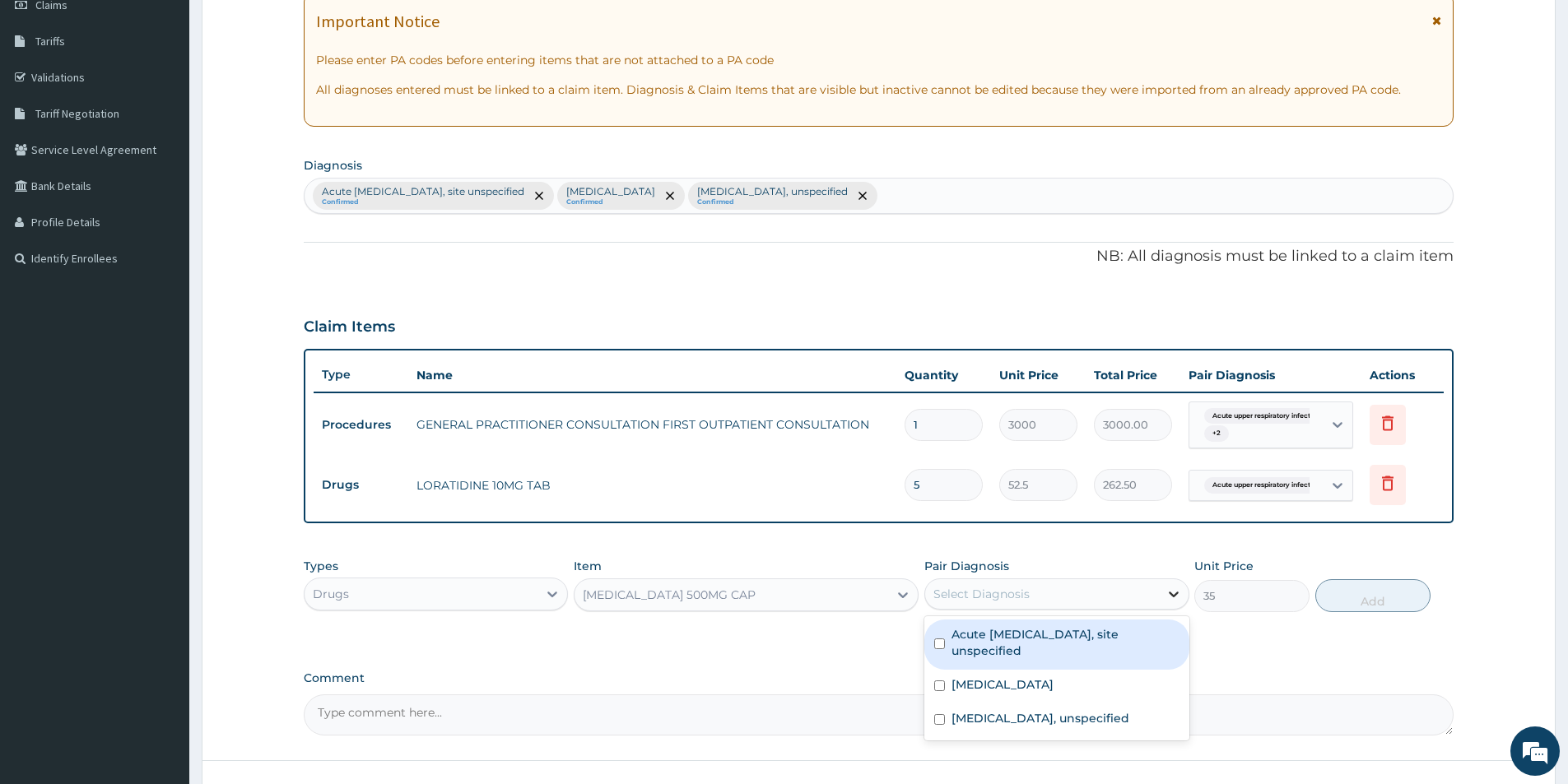
click at [1171, 590] on icon at bounding box center [1173, 594] width 16 height 16
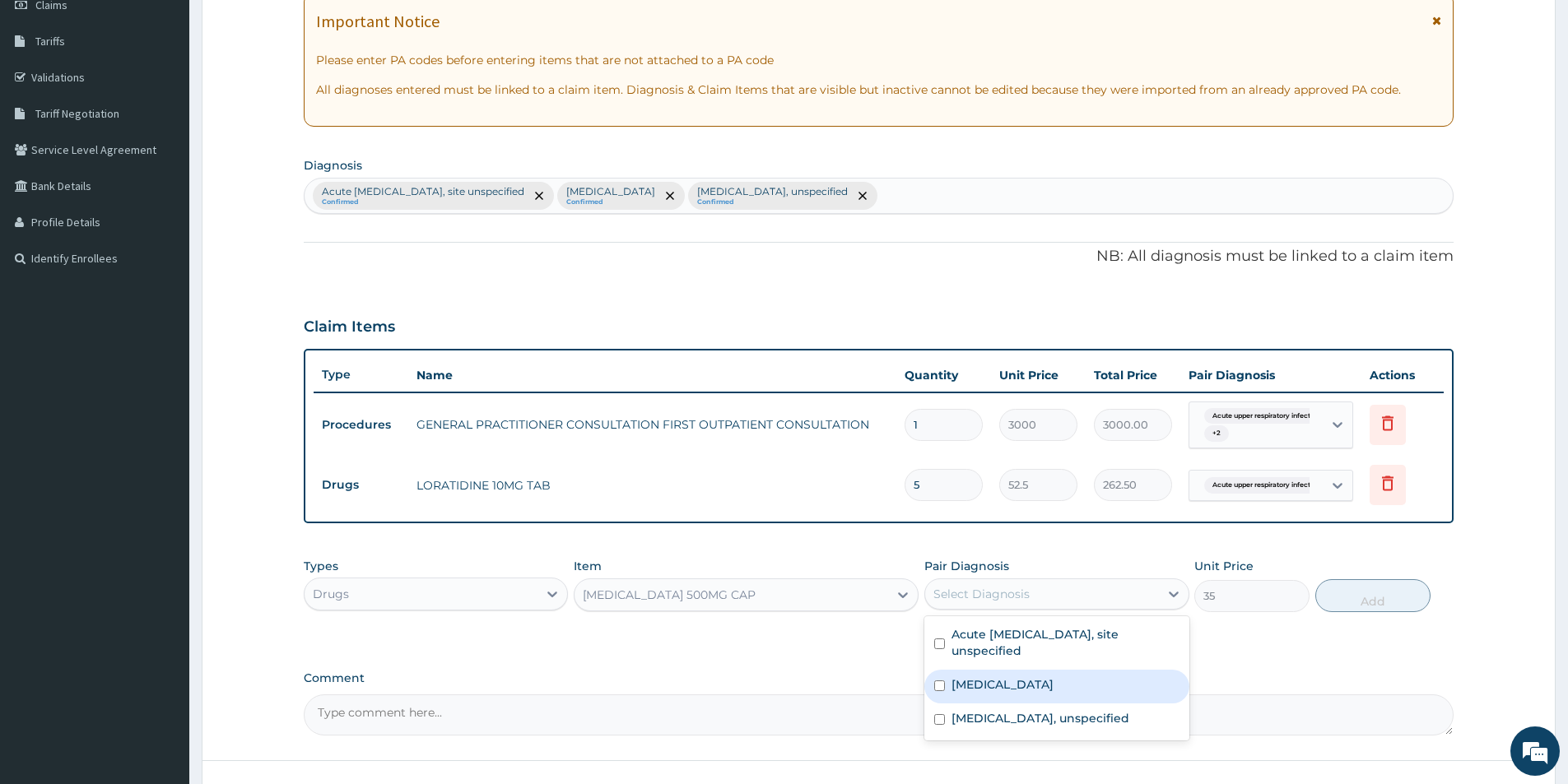
click at [1049, 683] on label "Malaria, unspecified" at bounding box center [1002, 684] width 102 height 16
click at [940, 687] on input "checkbox" at bounding box center [939, 686] width 11 height 11
checkbox input "false"
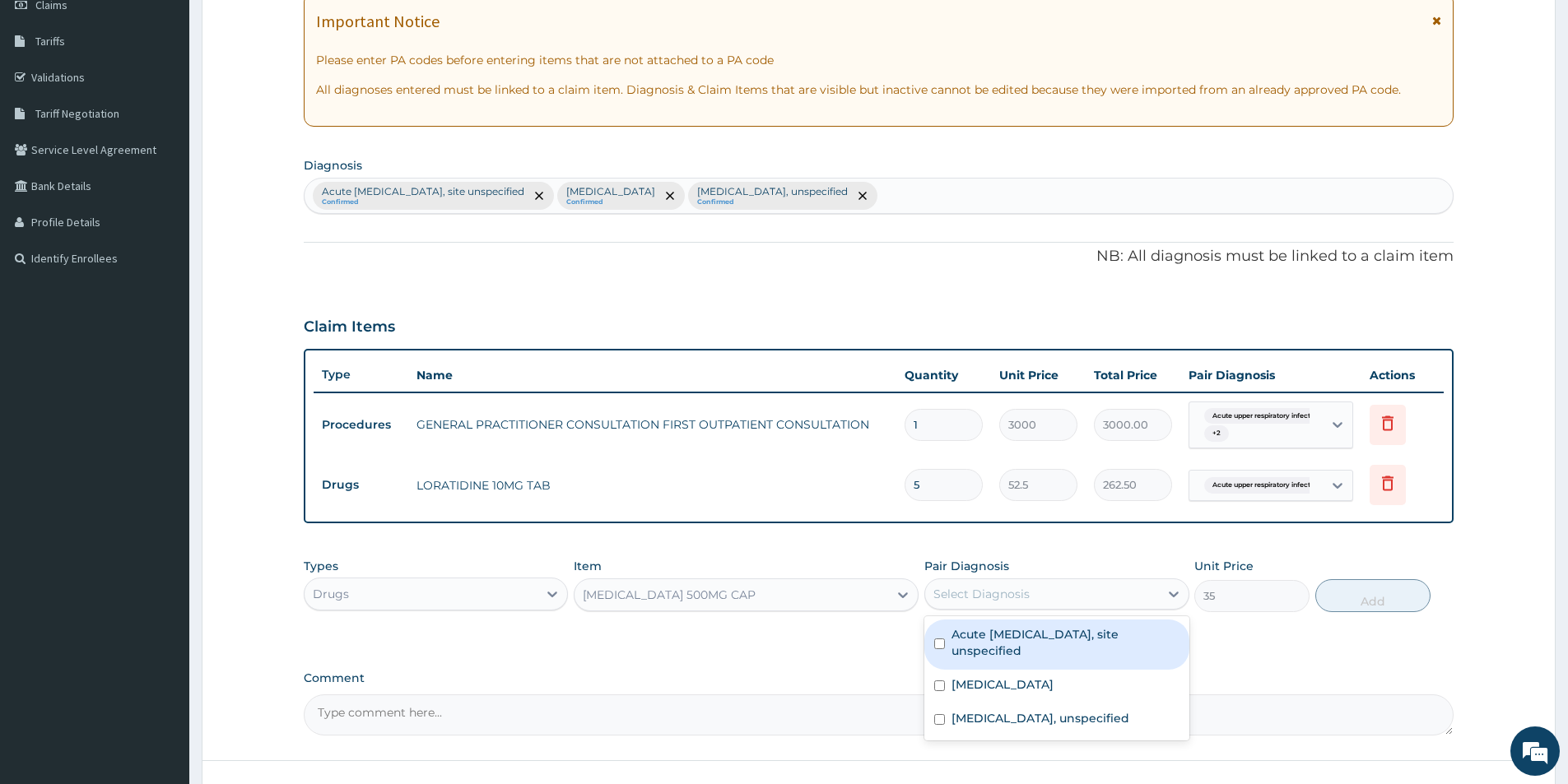
click at [946, 643] on div "Acute upper respiratory infection, site unspecified" at bounding box center [1056, 644] width 264 height 50
checkbox input "true"
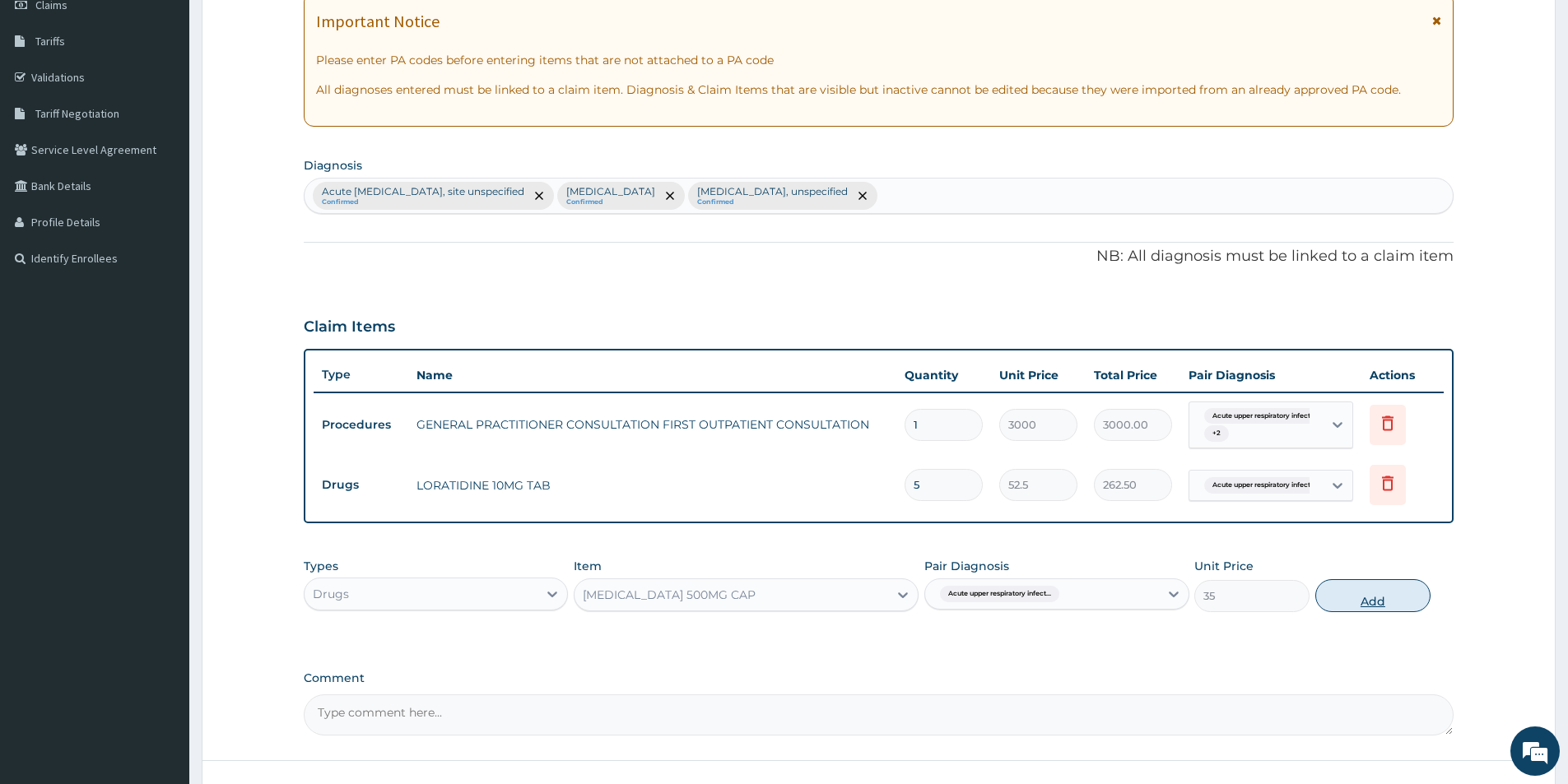
click at [1404, 594] on button "Add" at bounding box center [1373, 595] width 115 height 33
type input "0"
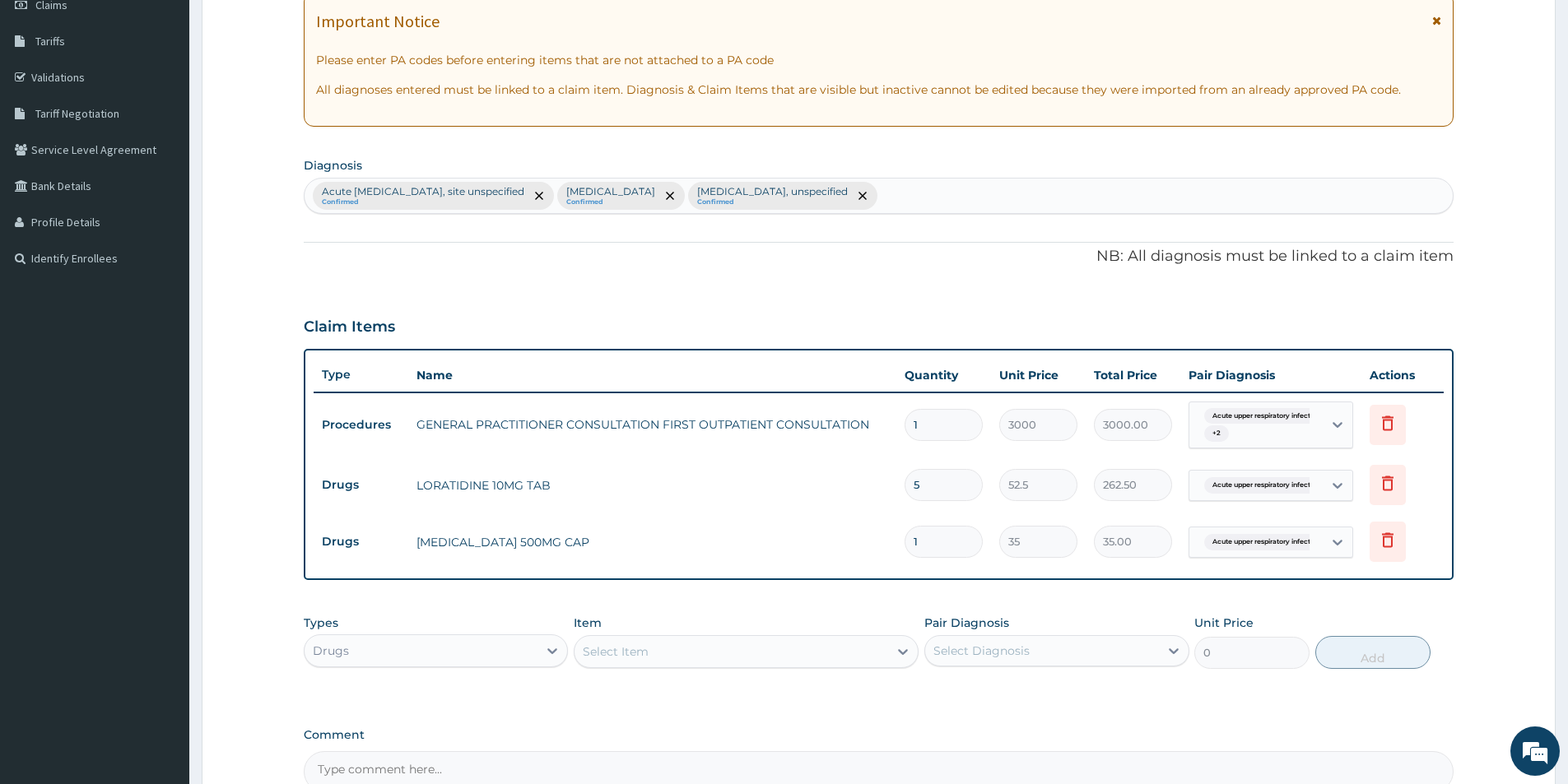
click at [951, 547] on input "1" at bounding box center [944, 542] width 78 height 32
type input "10"
type input "350.00"
type input "10"
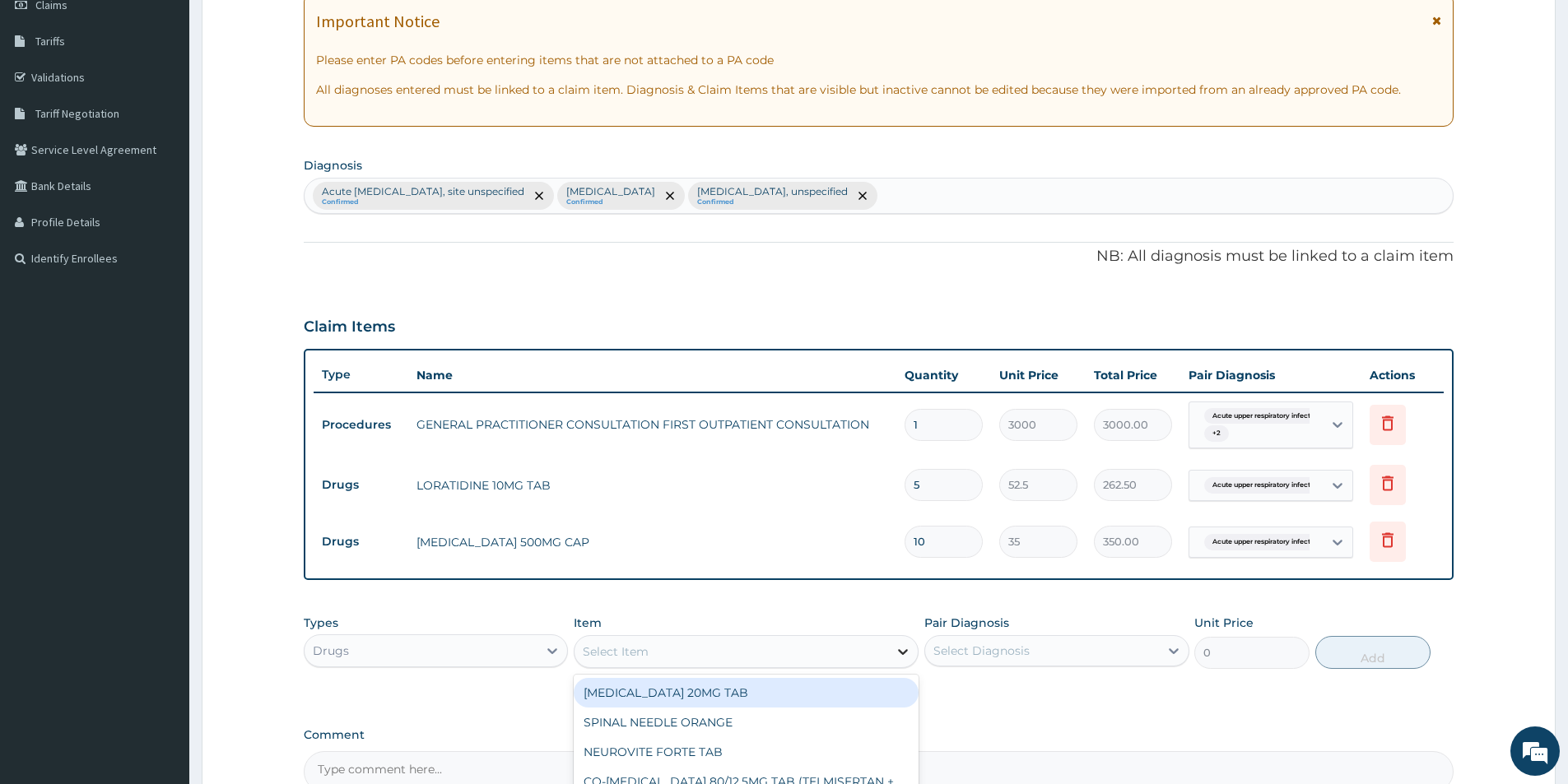
click at [904, 651] on icon at bounding box center [902, 651] width 16 height 16
type input "ARTE"
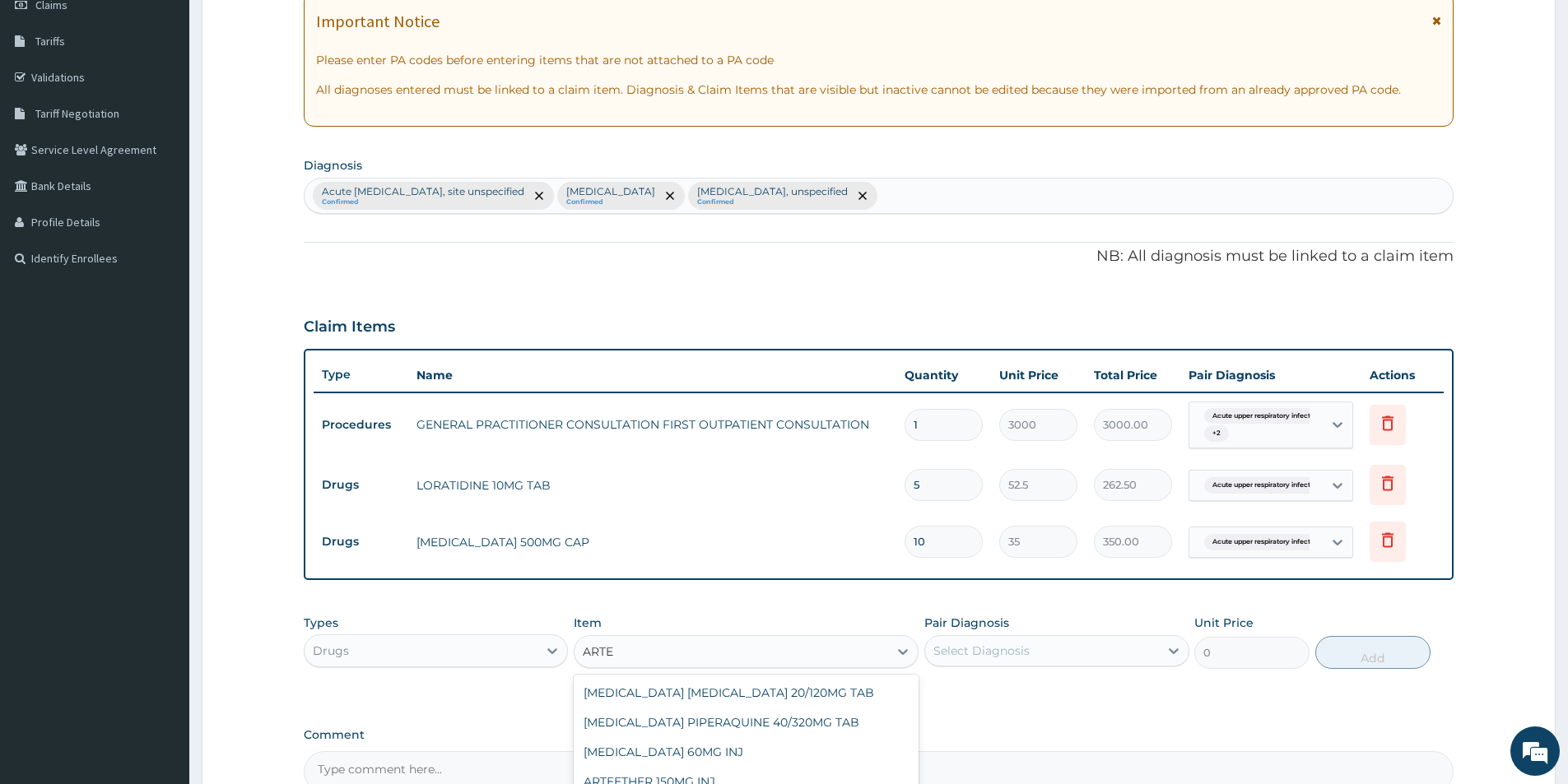
scroll to position [73, 0]
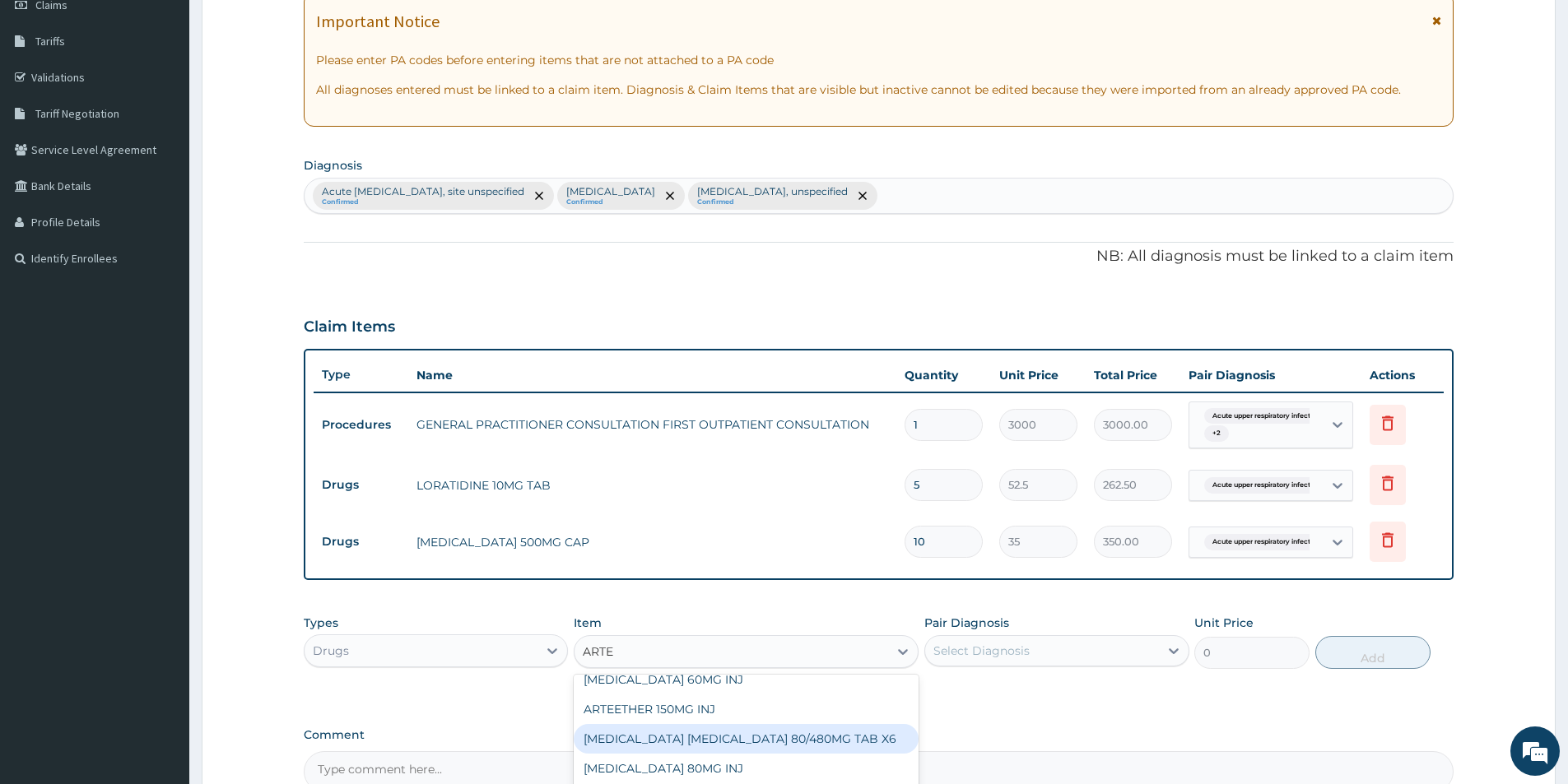
click at [856, 737] on div "ARTEMETHER LUMEFANTRINE 80/480MG TAB X6" at bounding box center [745, 738] width 345 height 30
type input "262.5"
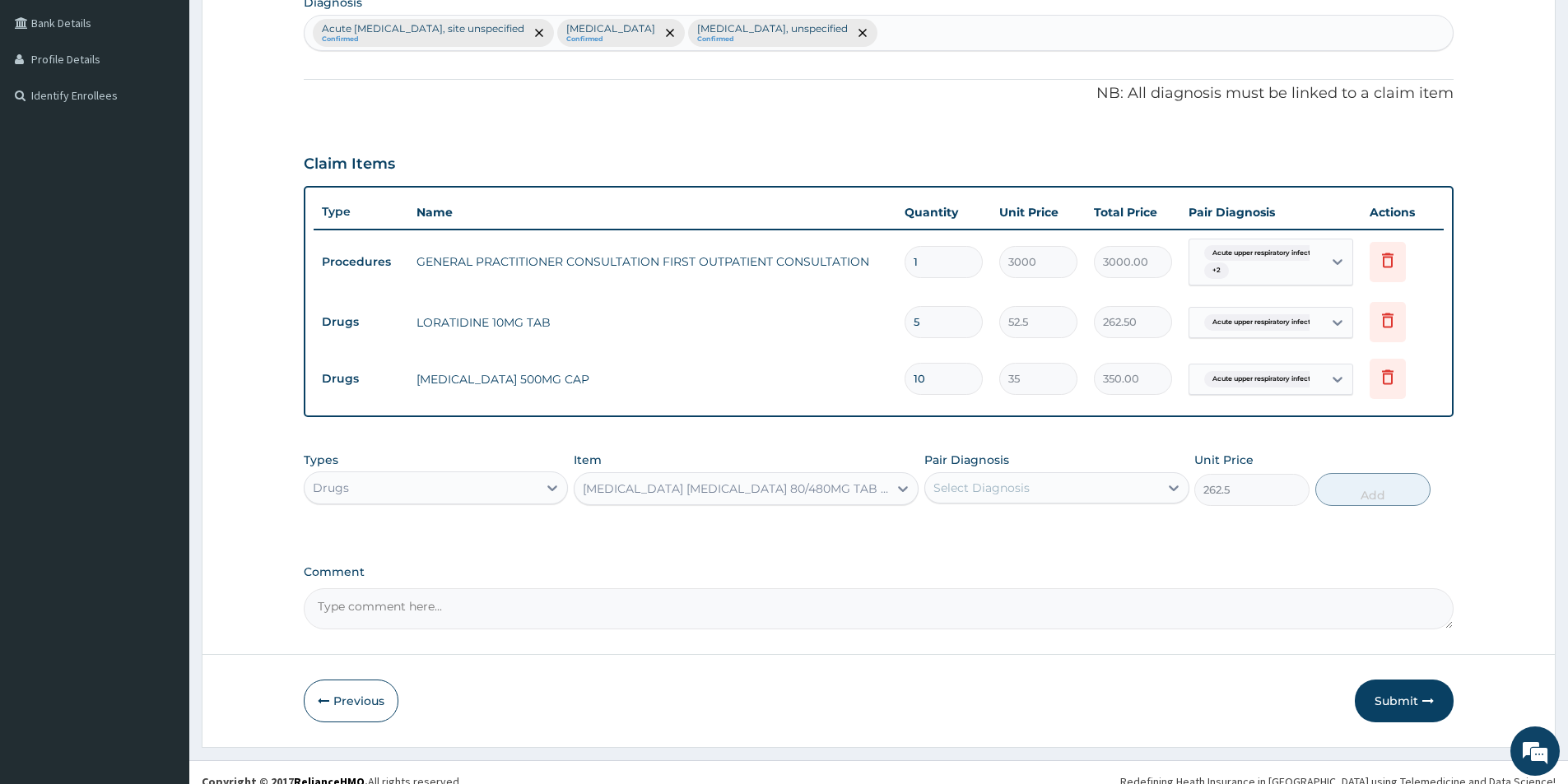
scroll to position [411, 0]
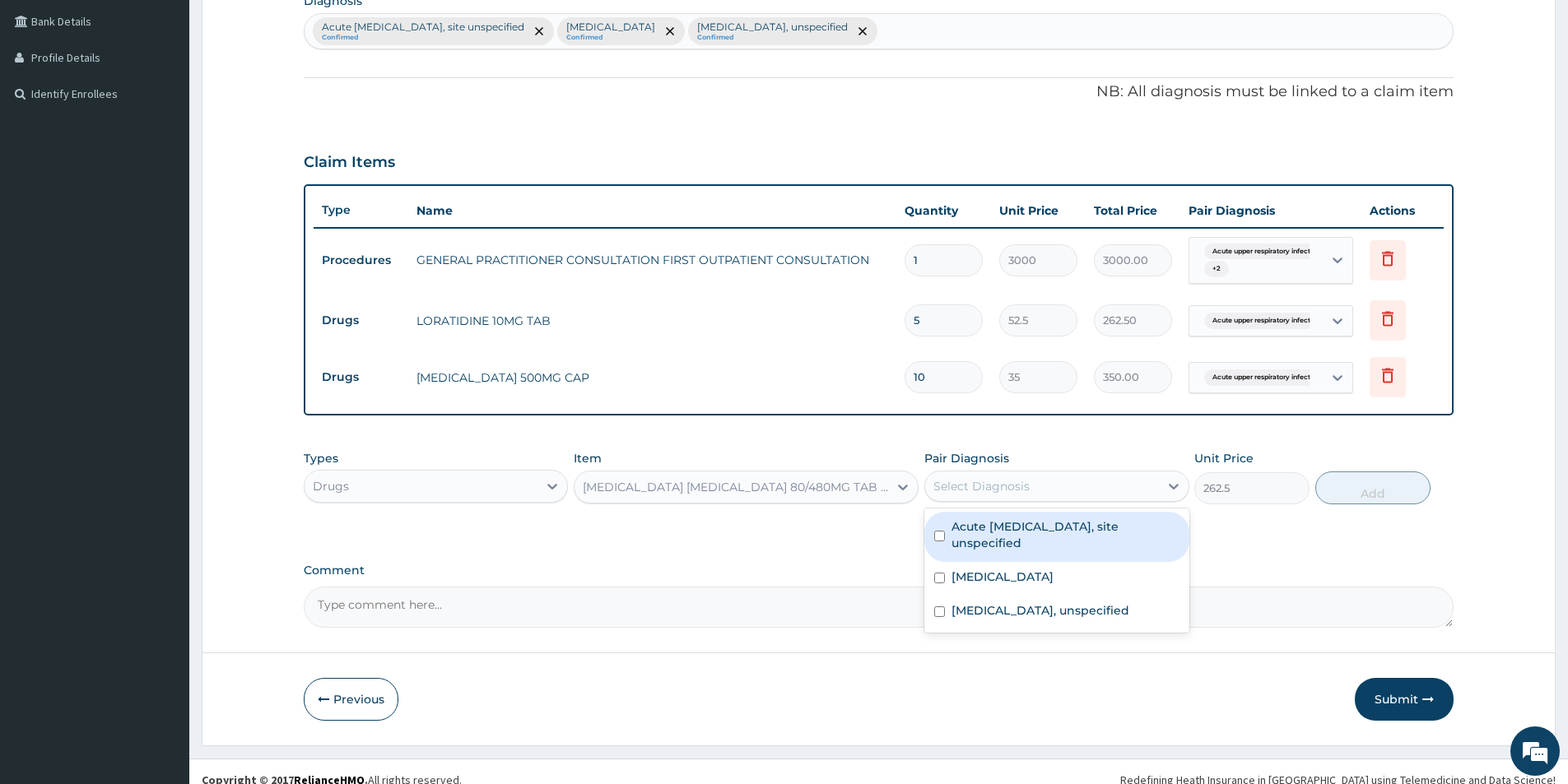
click at [1095, 477] on div "Select Diagnosis" at bounding box center [1041, 486] width 233 height 26
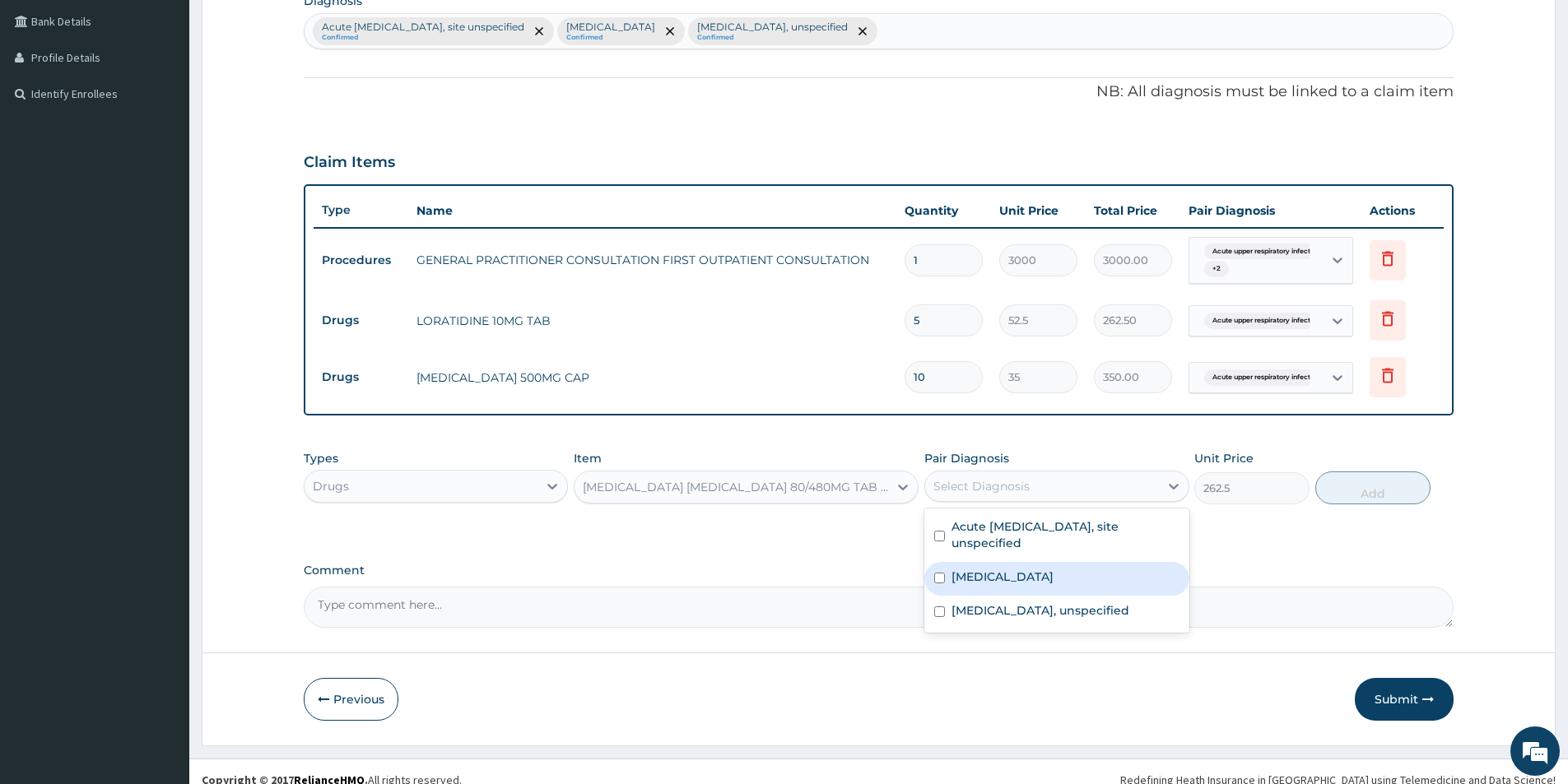
click at [942, 576] on input "checkbox" at bounding box center [939, 577] width 11 height 11
checkbox input "true"
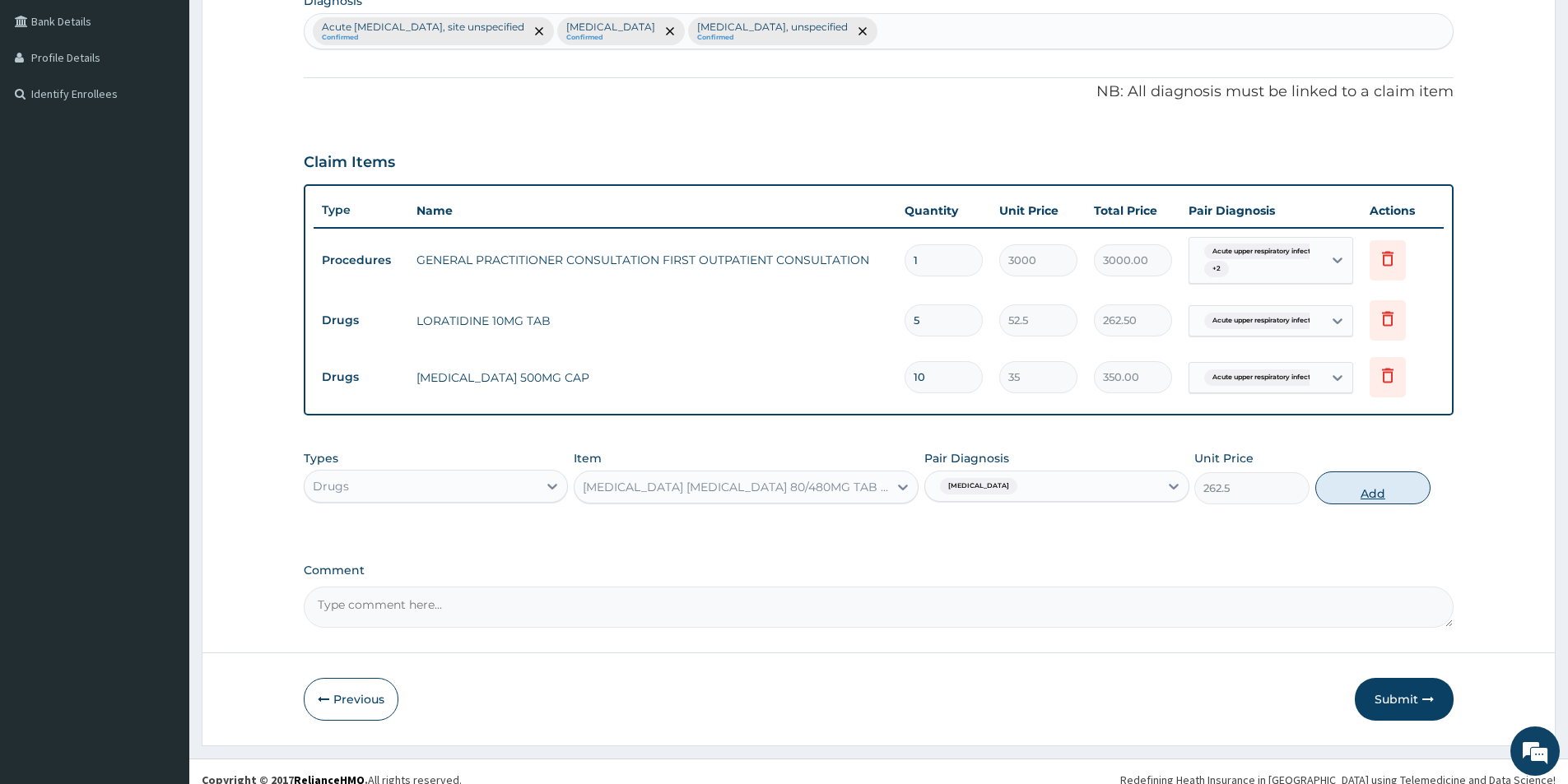
click at [1366, 488] on button "Add" at bounding box center [1373, 488] width 115 height 33
type input "0"
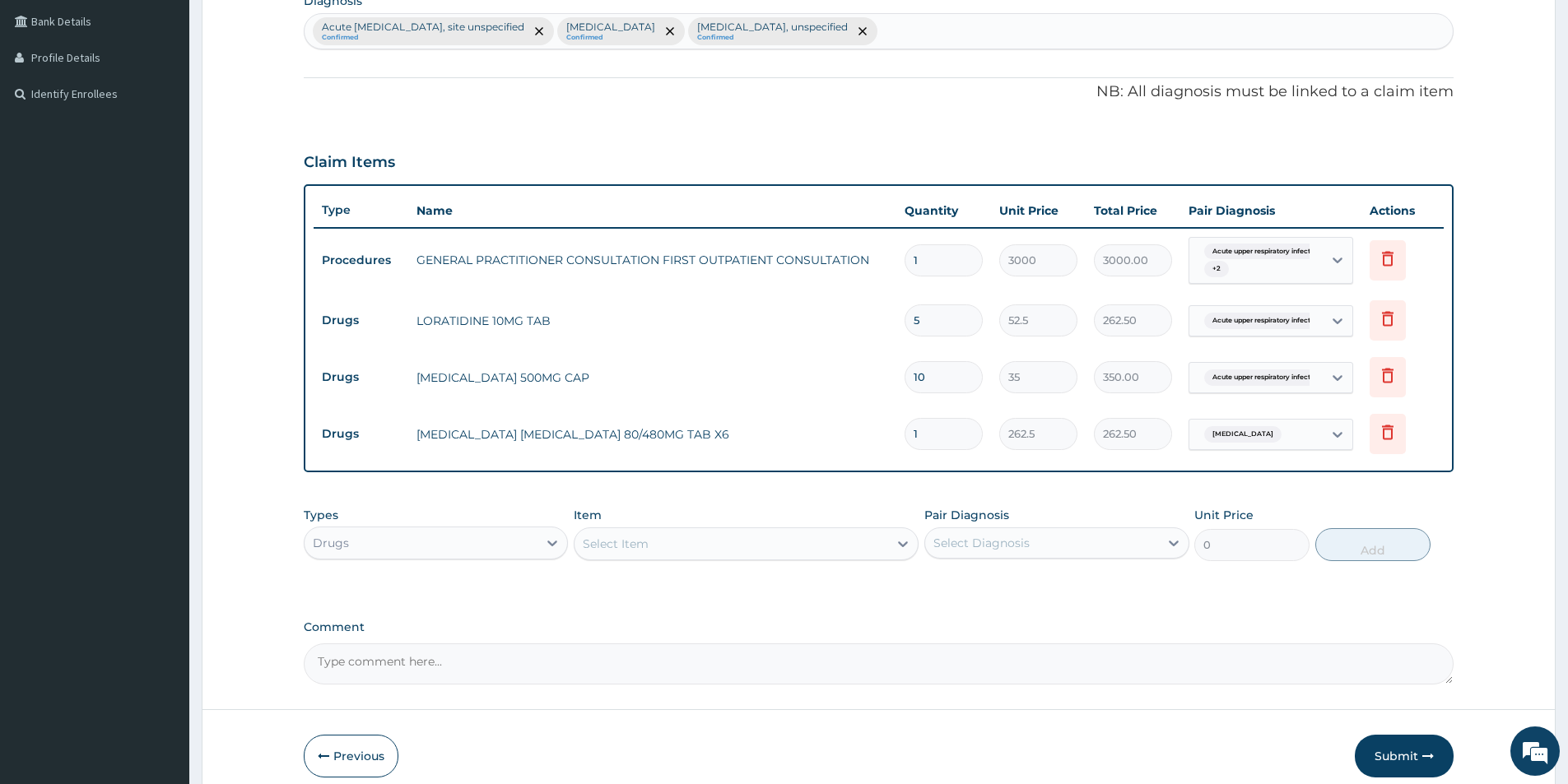
click at [956, 440] on input "1" at bounding box center [944, 434] width 78 height 32
type input "0.00"
type input "6"
type input "1575.00"
type input "6"
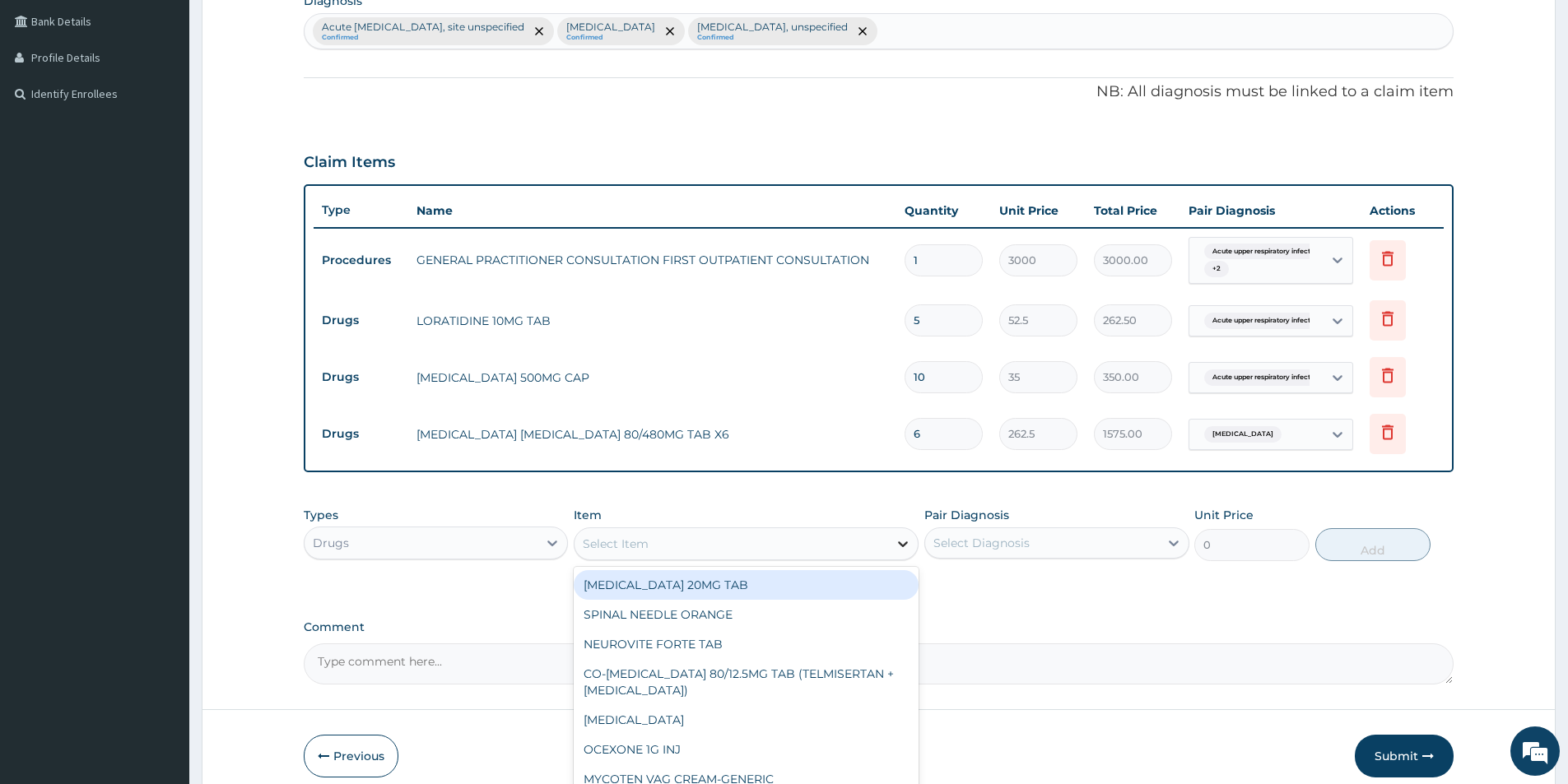
click at [906, 542] on icon at bounding box center [902, 544] width 16 height 16
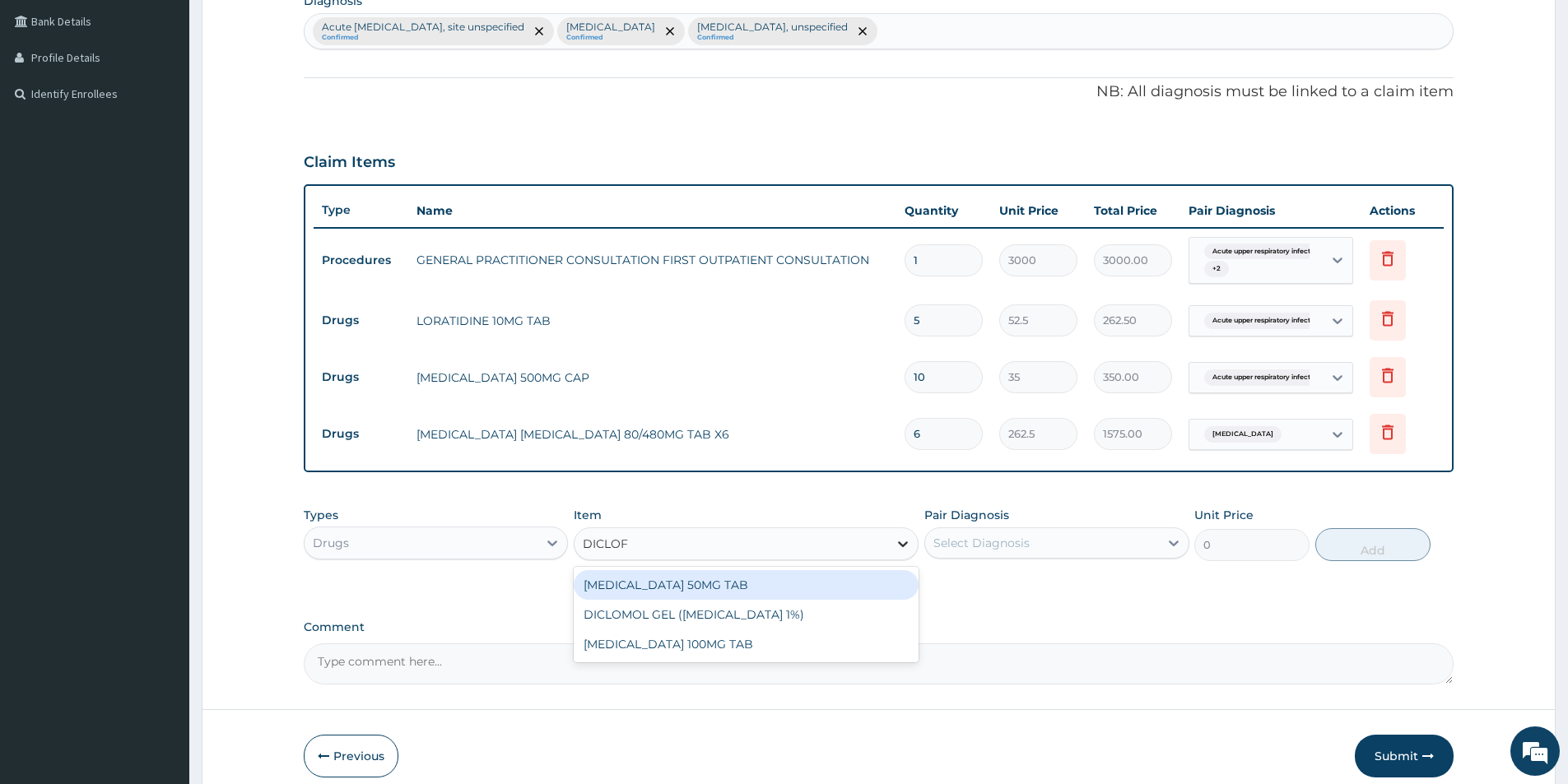
type input "DICLOFE"
click at [682, 584] on div "DICLOFENAC 50MG TAB" at bounding box center [745, 584] width 345 height 30
type input "52.5"
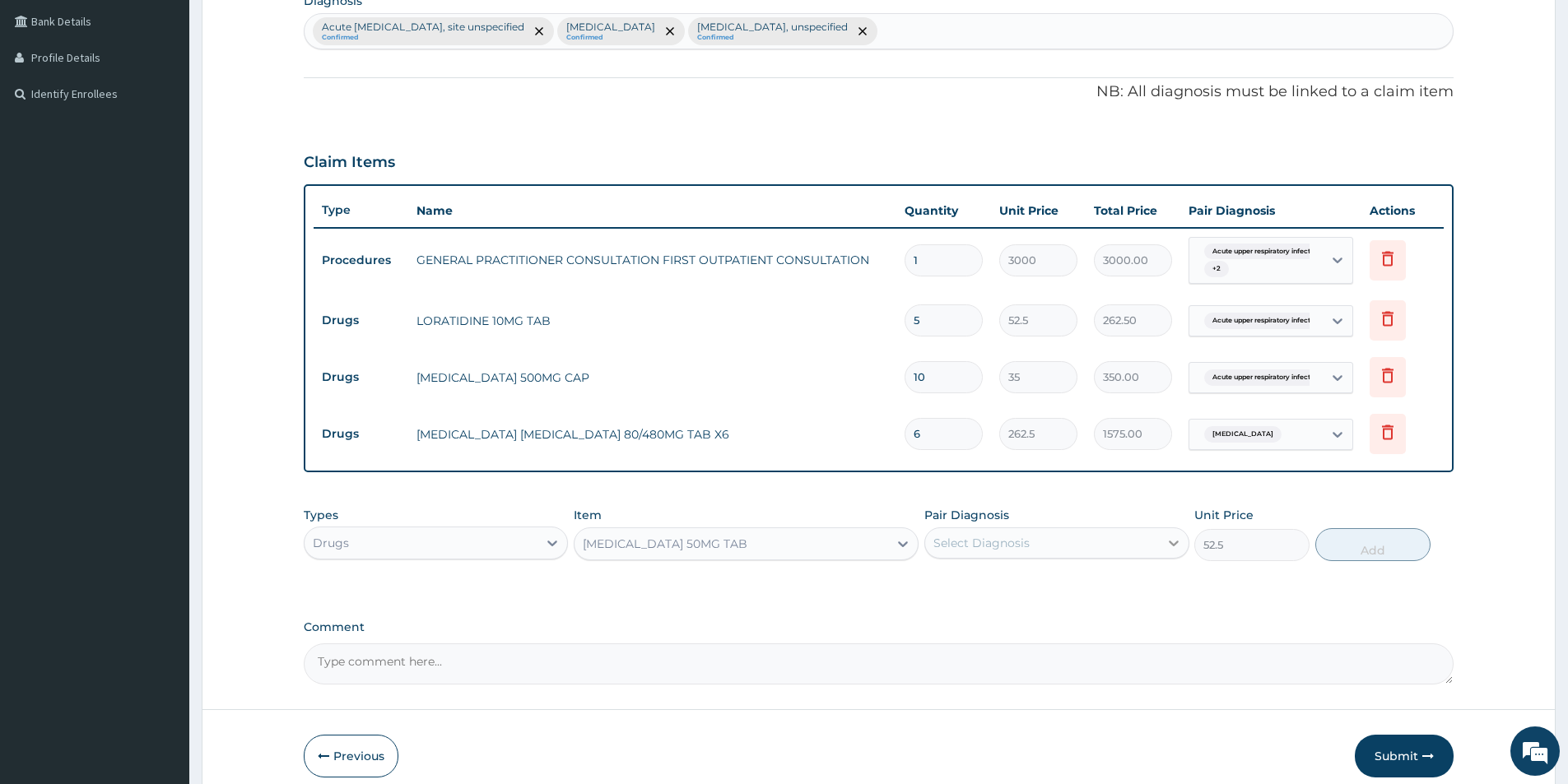
click at [1173, 542] on icon at bounding box center [1173, 543] width 16 height 16
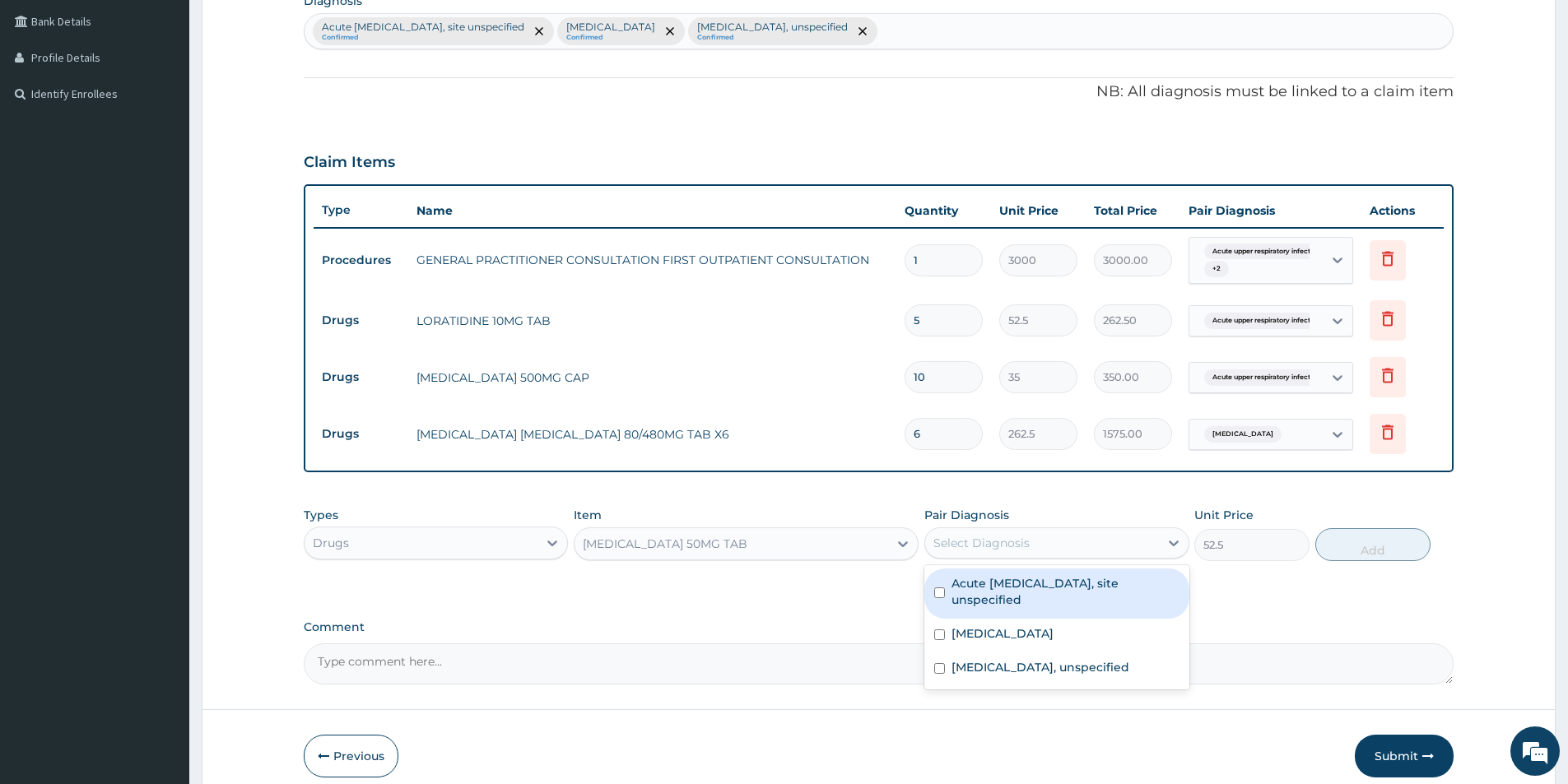
click at [945, 594] on input "checkbox" at bounding box center [939, 593] width 11 height 11
checkbox input "true"
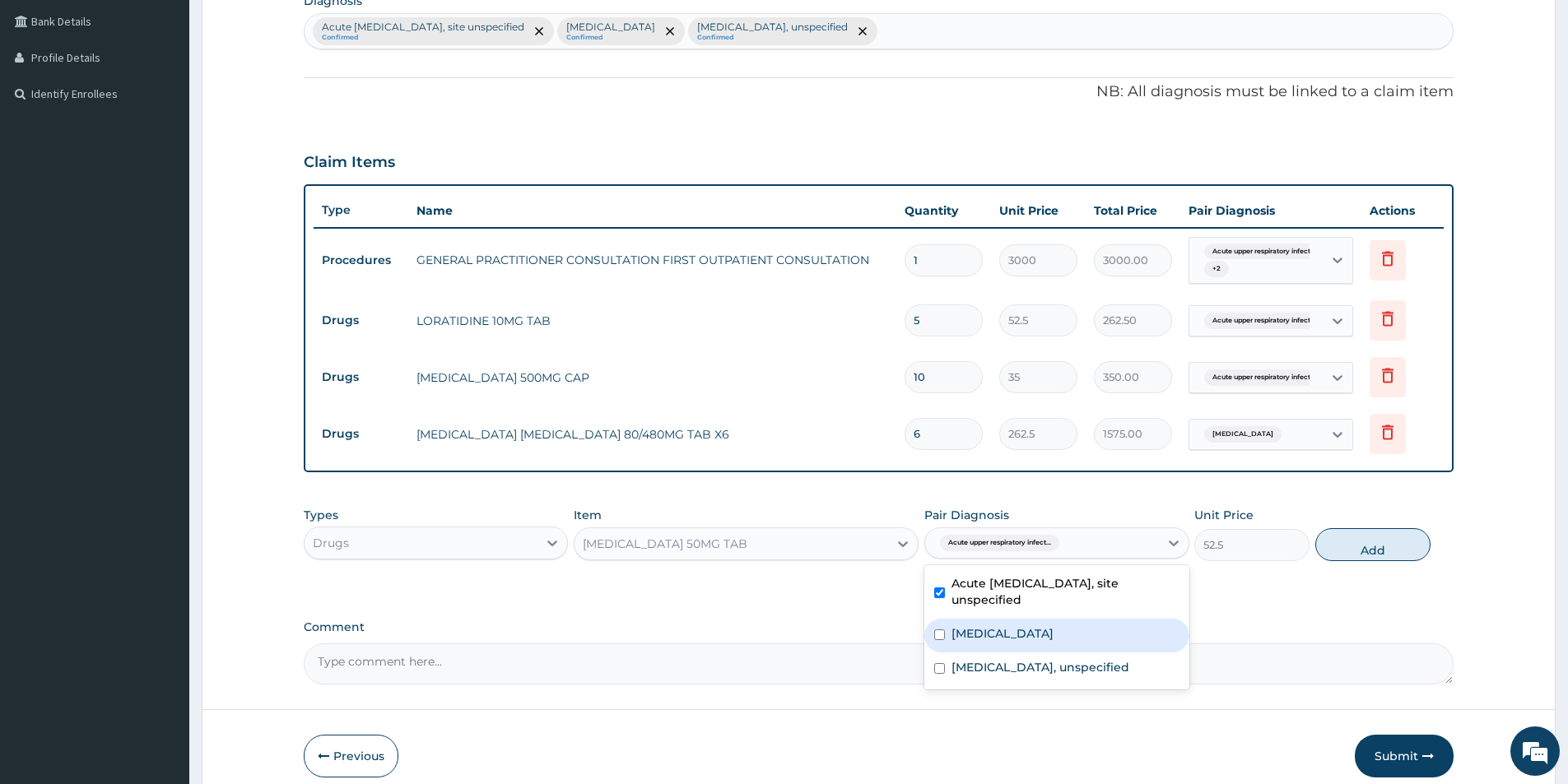
click at [942, 639] on input "checkbox" at bounding box center [939, 634] width 11 height 11
checkbox input "true"
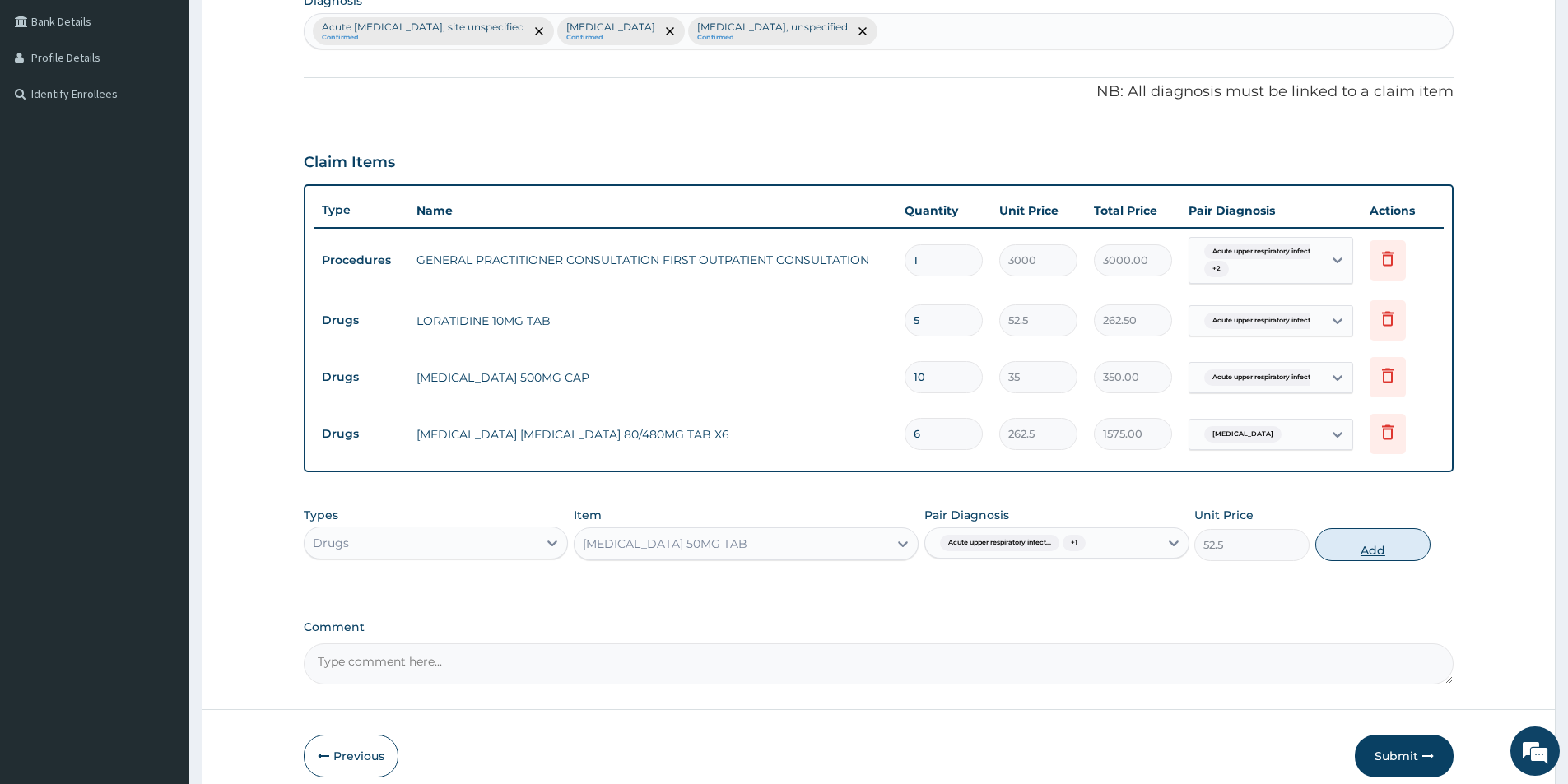
click at [1374, 542] on button "Add" at bounding box center [1373, 544] width 115 height 33
type input "0"
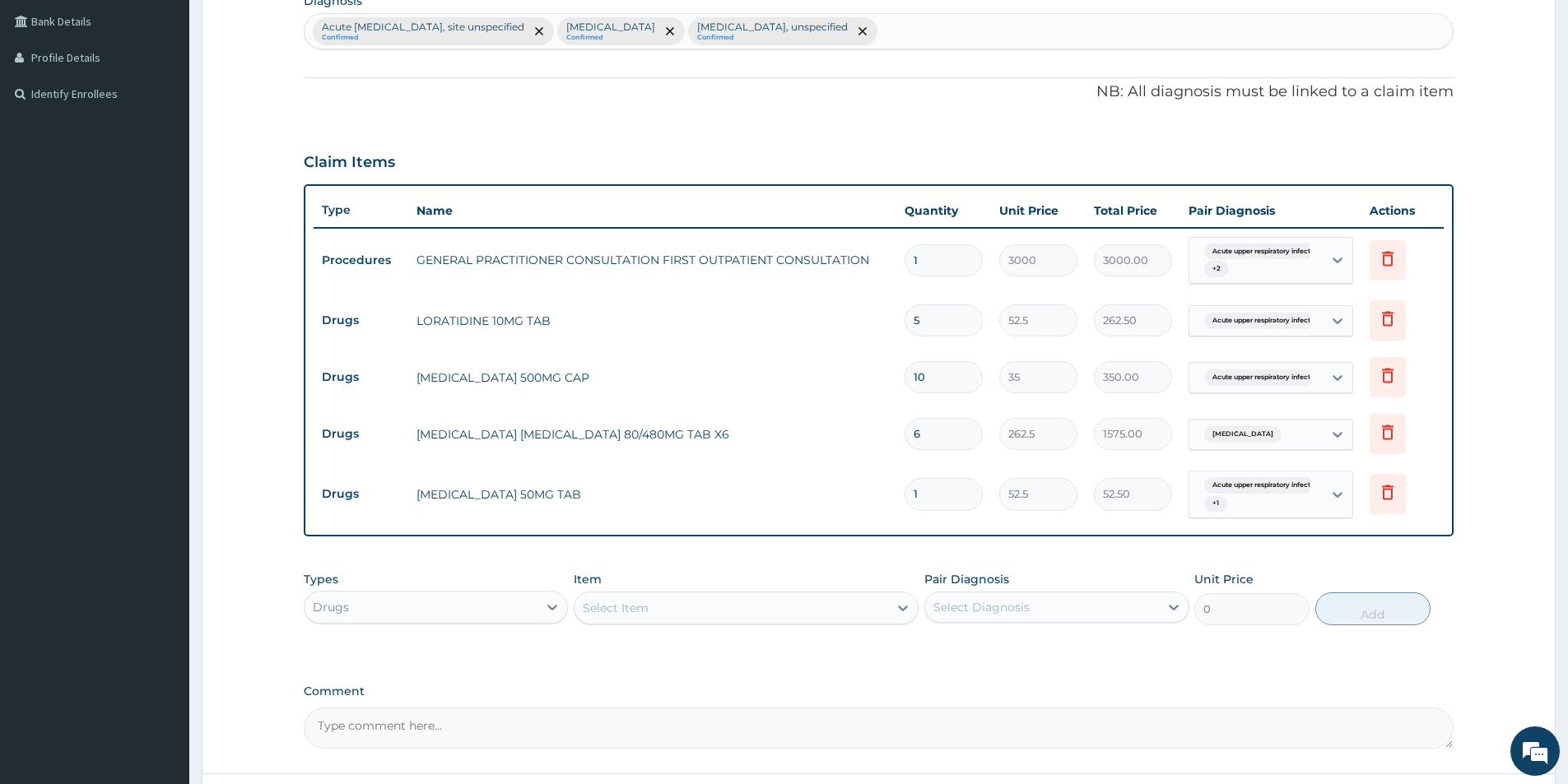
click at [937, 500] on input "1" at bounding box center [944, 494] width 78 height 32
type input "10"
type input "525.00"
type input "10"
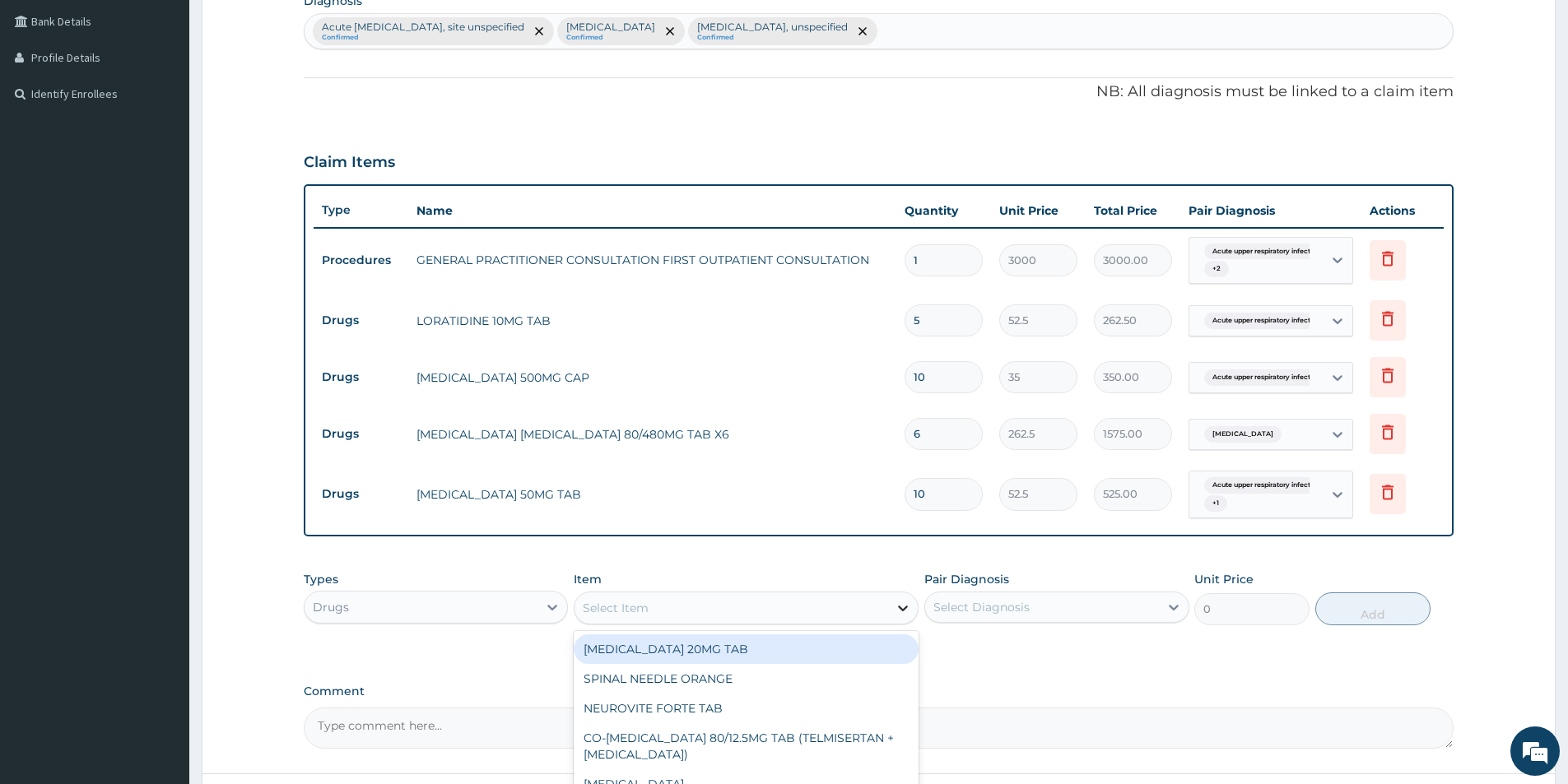
click at [905, 609] on icon at bounding box center [904, 608] width 10 height 6
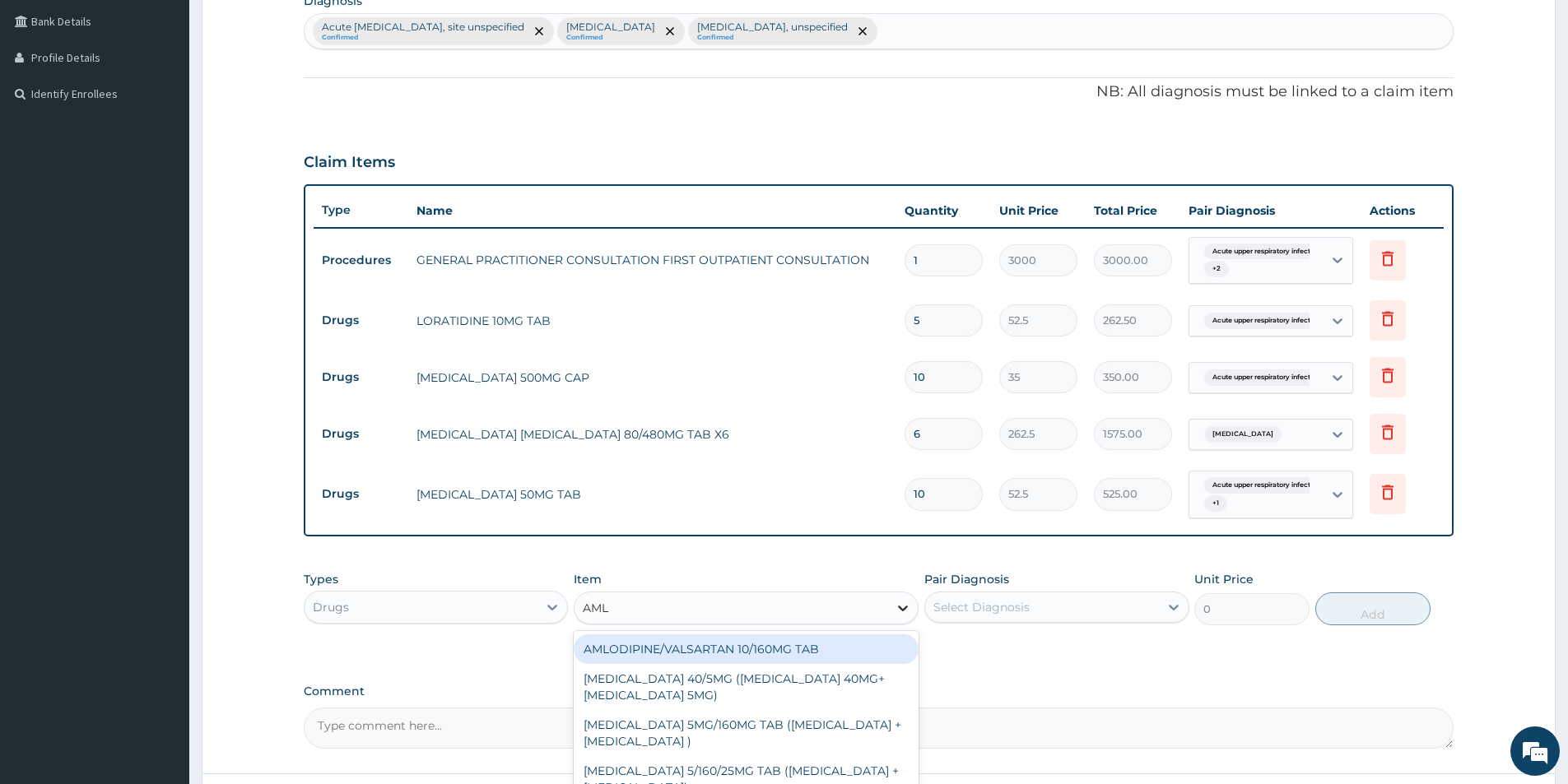
type input "AMLO"
click at [749, 653] on div "AMLODIPINE/VALSARTAN 10/160MG TAB" at bounding box center [745, 649] width 345 height 30
type input "199.5"
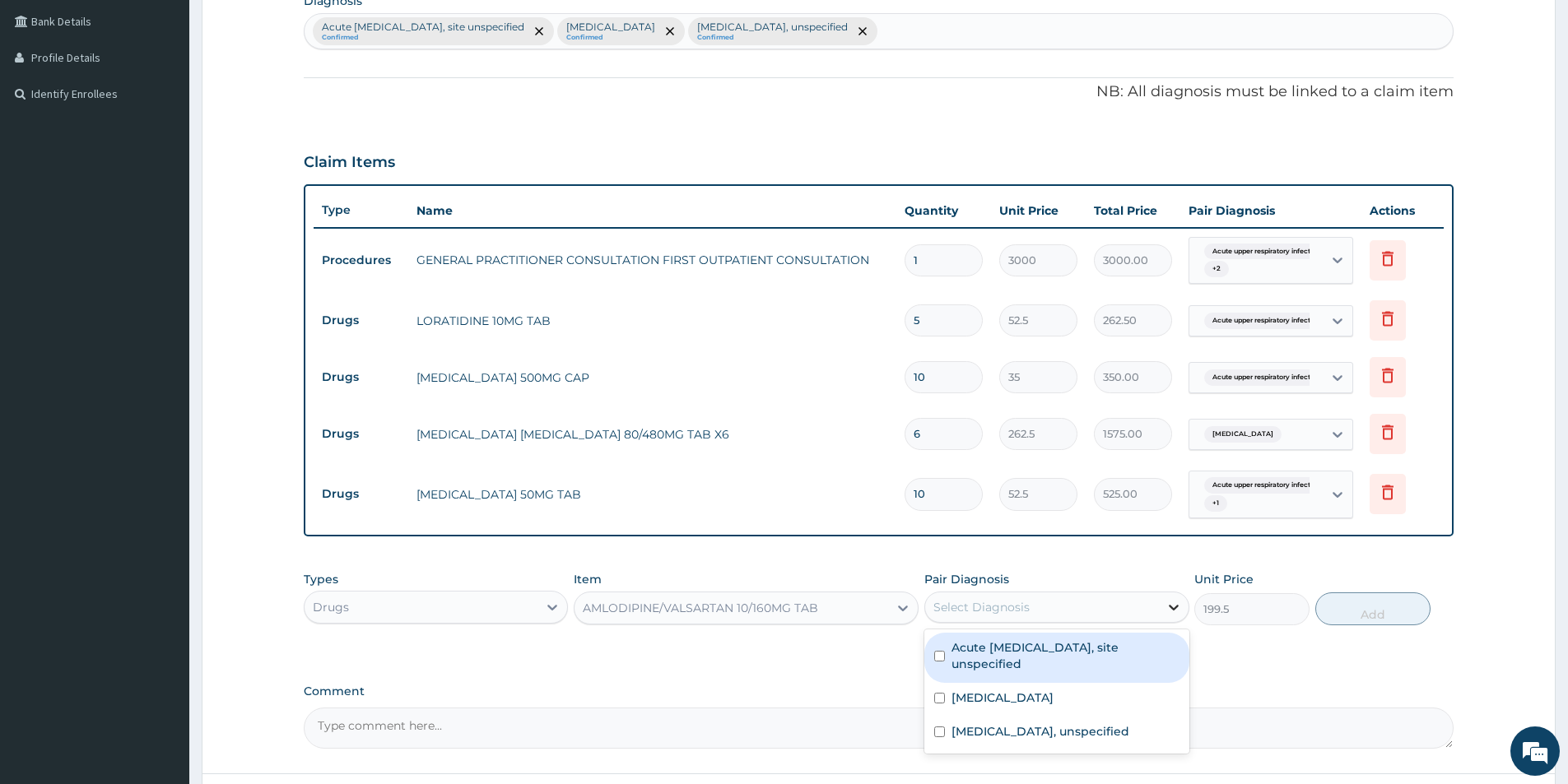
click at [1169, 602] on icon at bounding box center [1173, 606] width 16 height 16
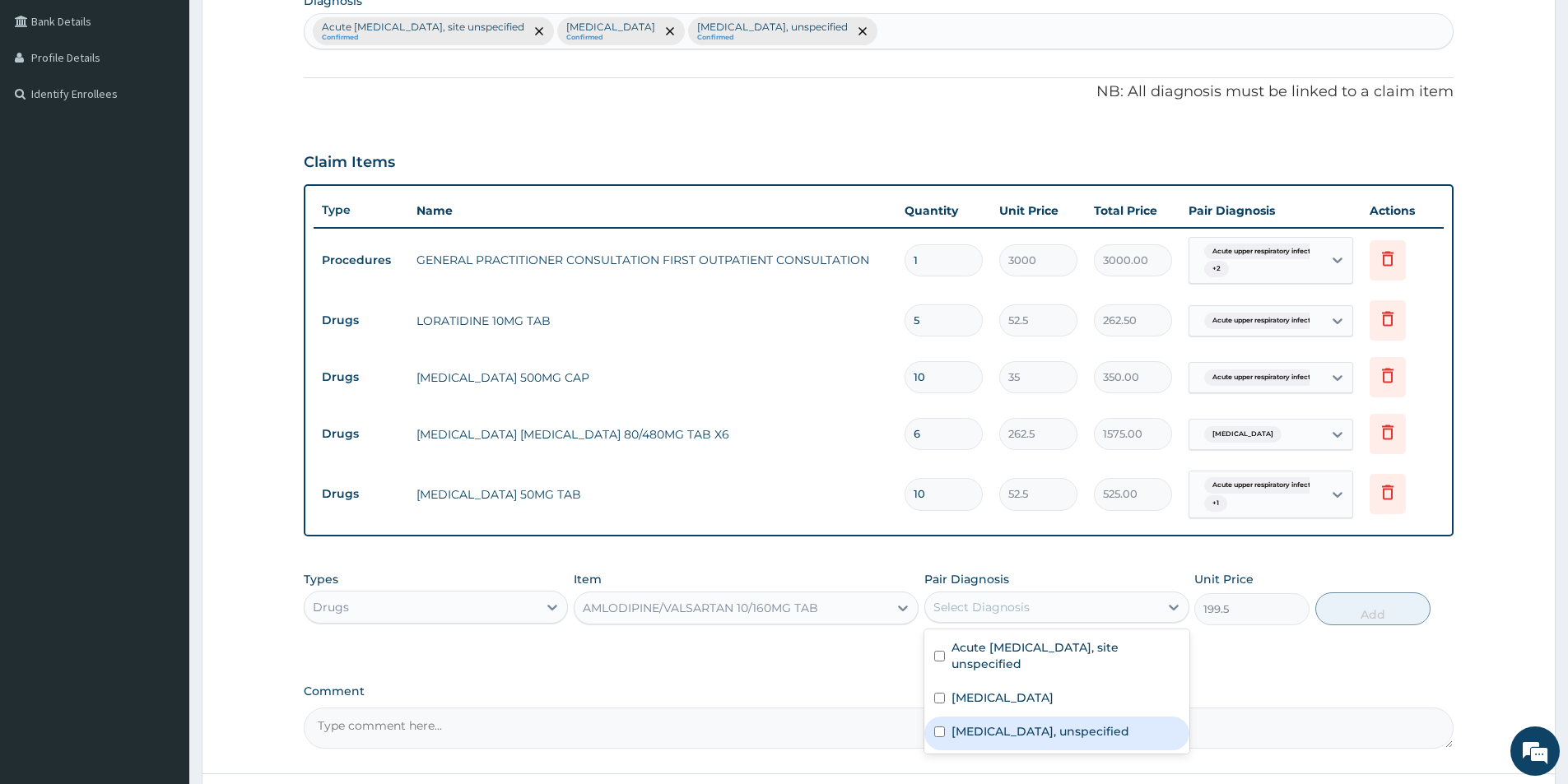
click at [944, 731] on input "checkbox" at bounding box center [939, 732] width 11 height 11
checkbox input "true"
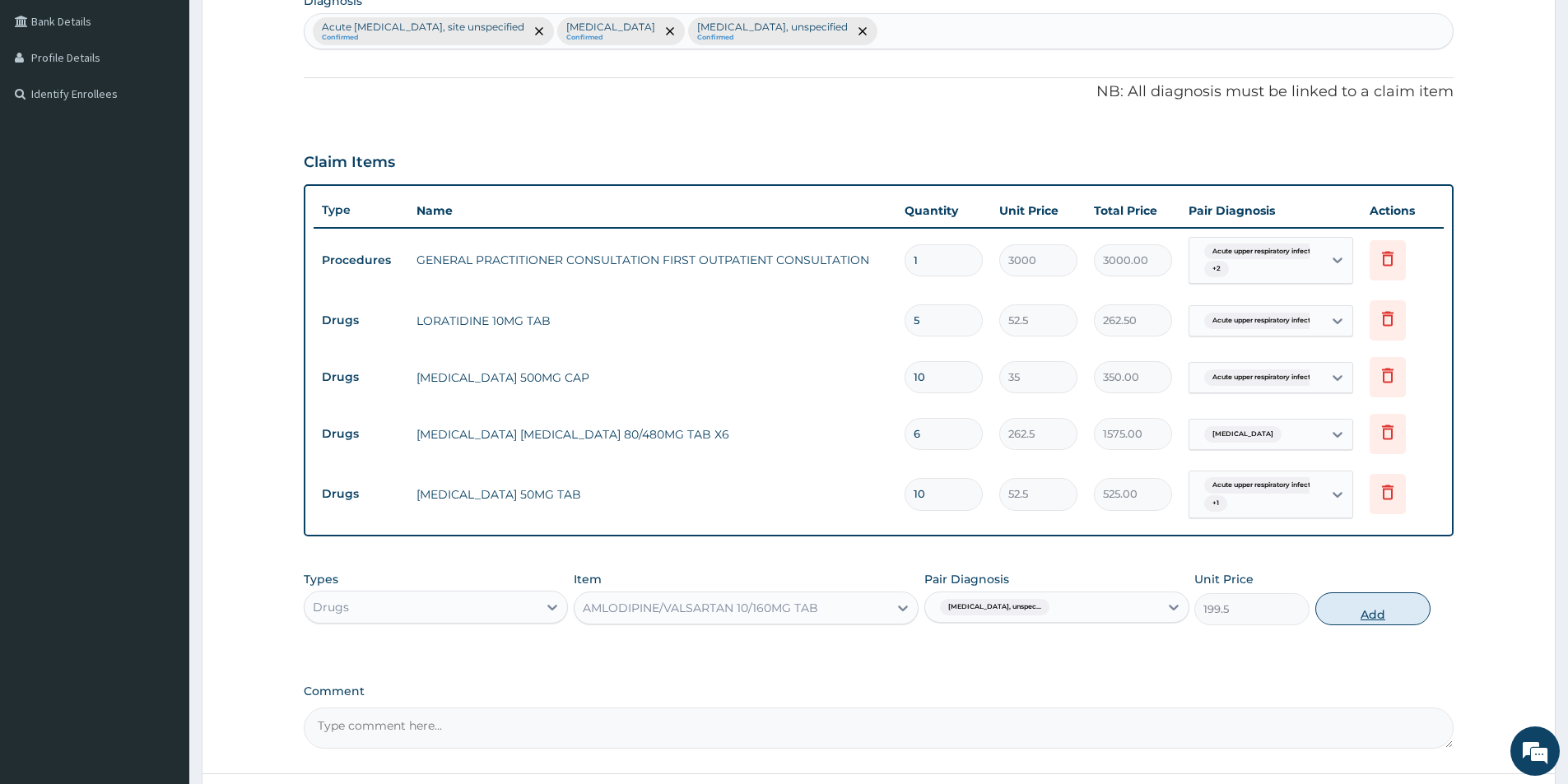
click at [1392, 606] on button "Add" at bounding box center [1373, 609] width 115 height 33
type input "0"
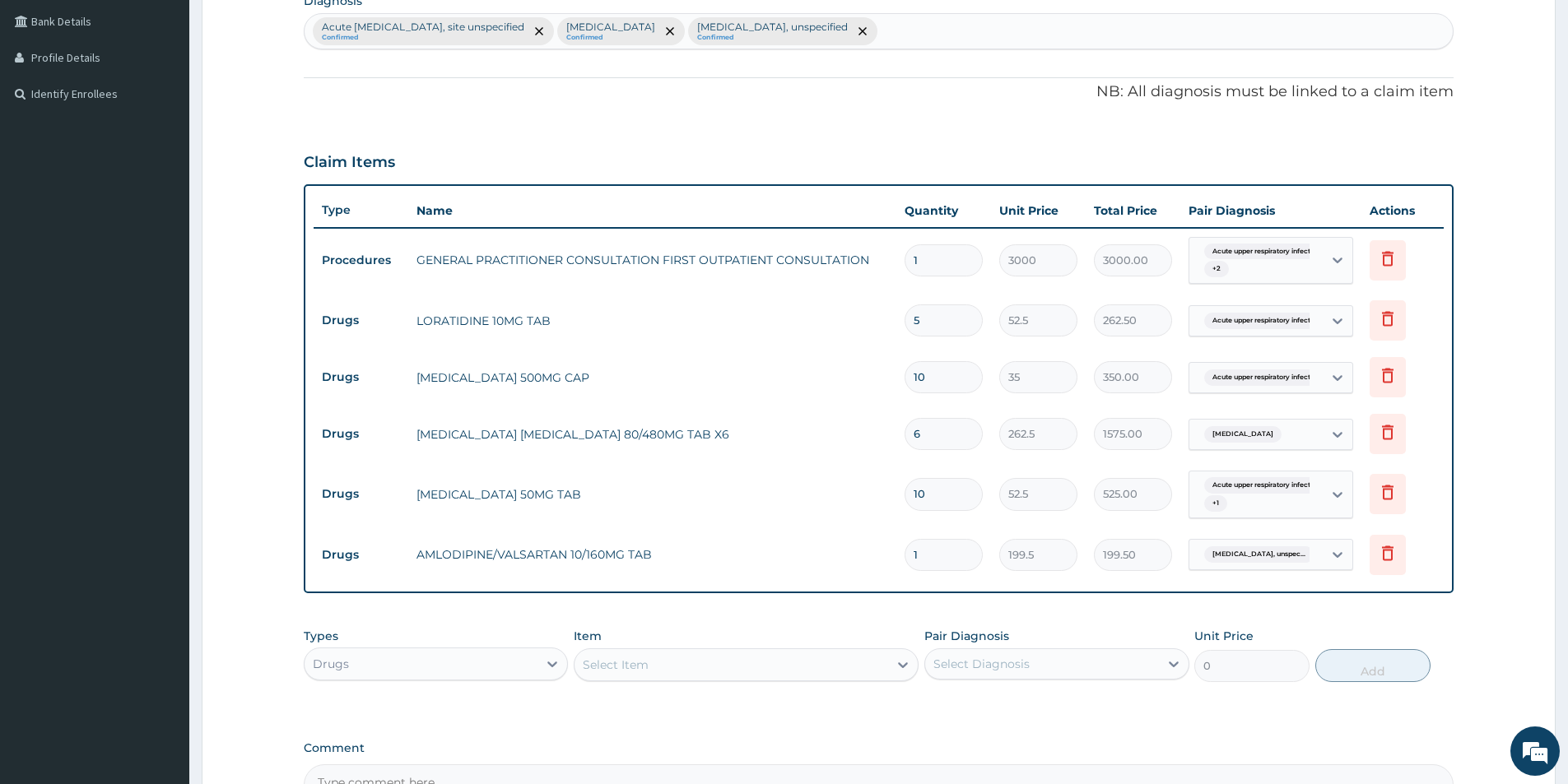
click at [927, 552] on input "1" at bounding box center [944, 555] width 78 height 32
type input "14"
type input "2793.00"
type input "140"
type input "27930.00"
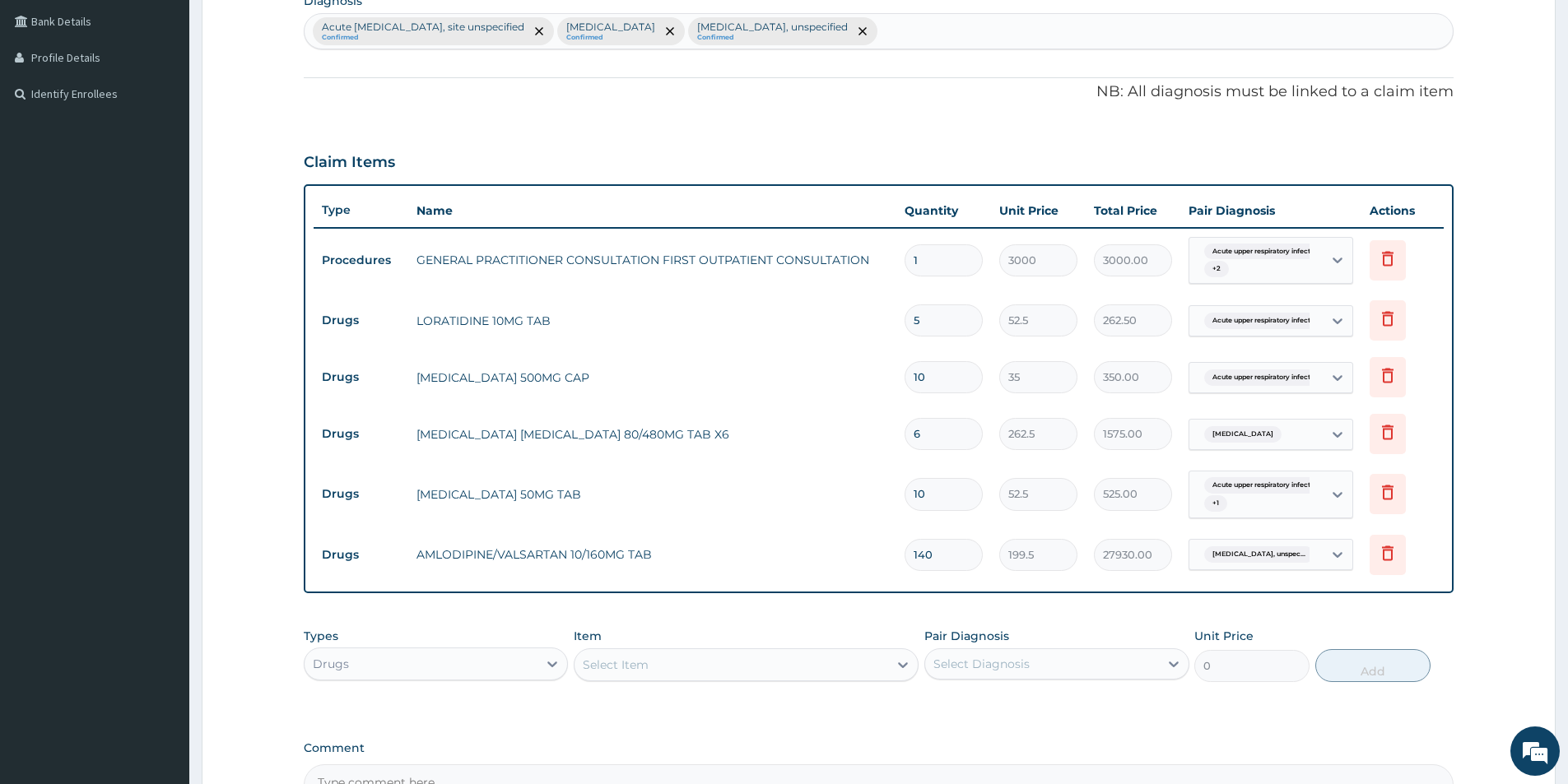
type input "14"
type input "2793.00"
type input "1"
type input "199.50"
type input "12"
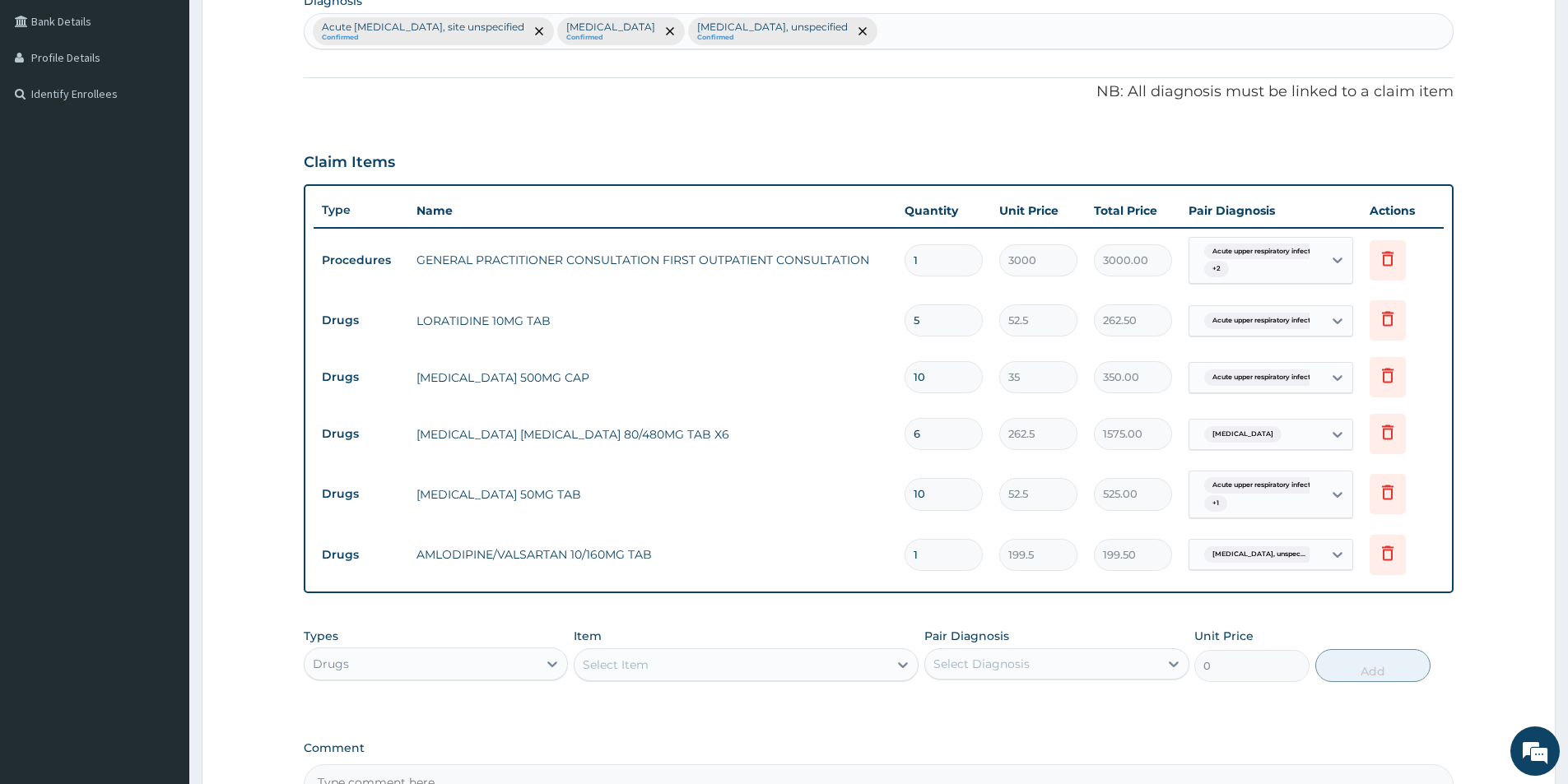
type input "2394.00"
type input "124"
type input "24738.00"
type input "12"
type input "2394.00"
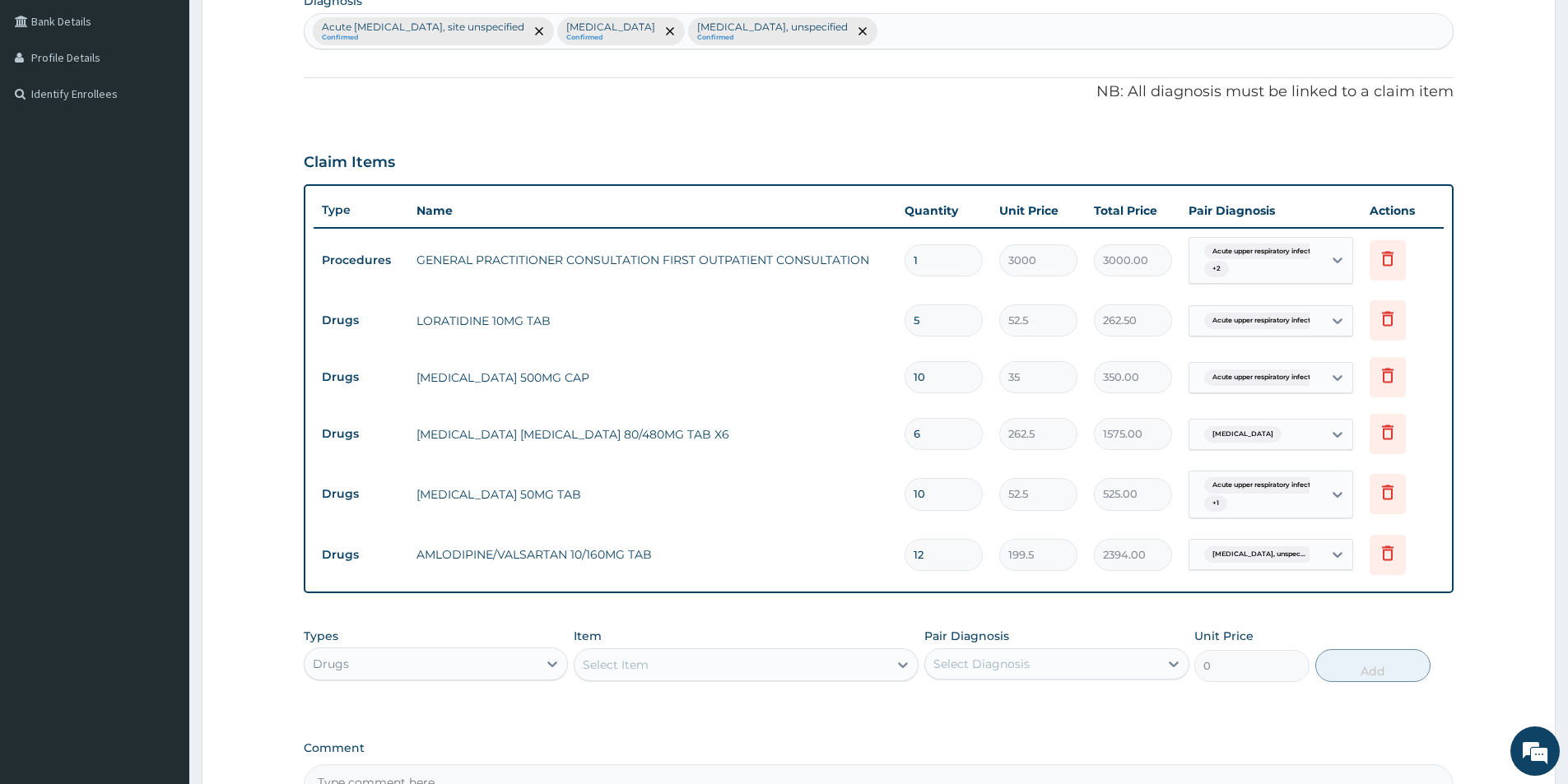
type input "1"
type input "199.50"
type input "14"
type input "2793.00"
type input "14"
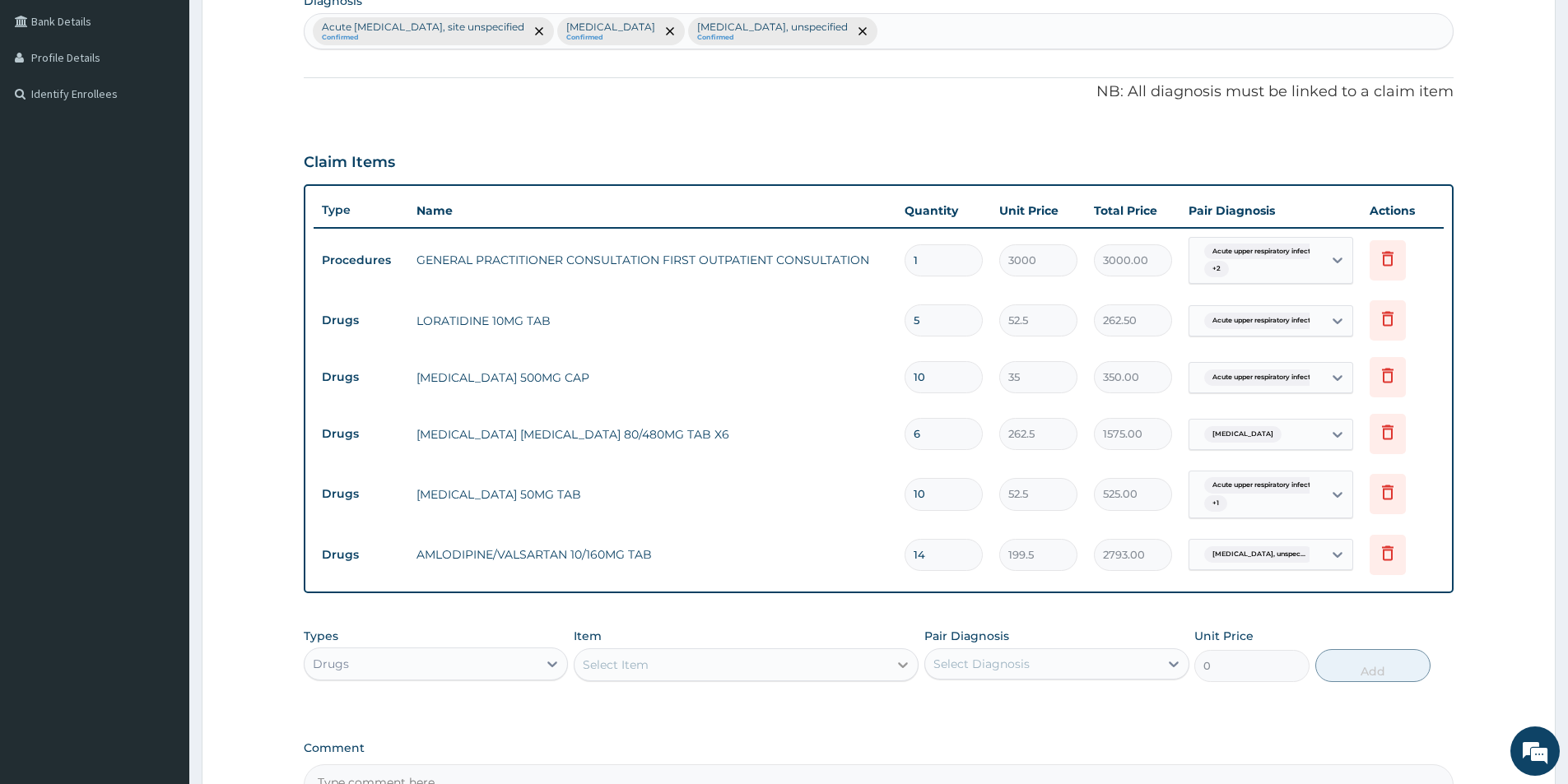
click at [906, 661] on icon at bounding box center [902, 664] width 16 height 16
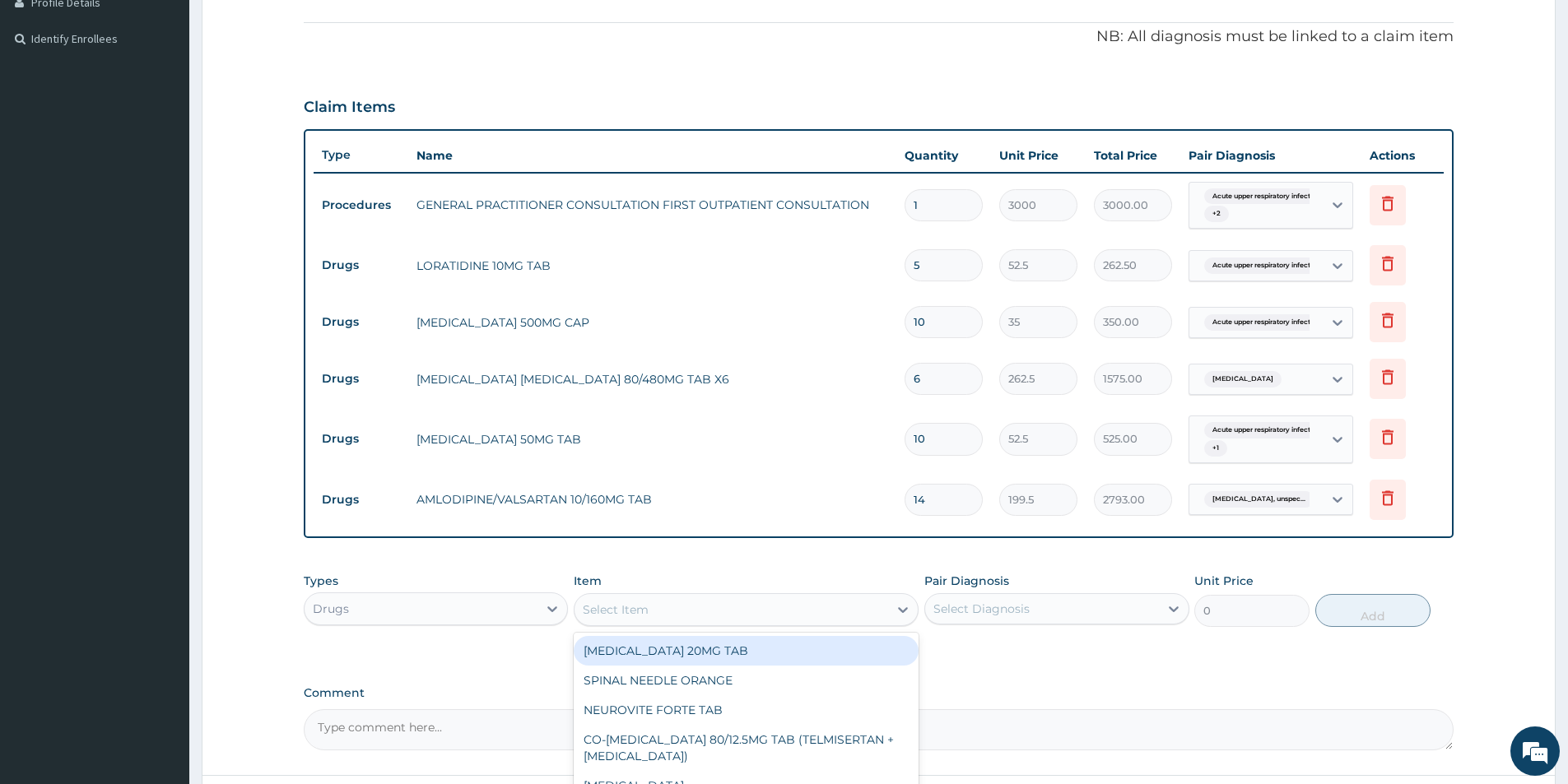
scroll to position [605, 0]
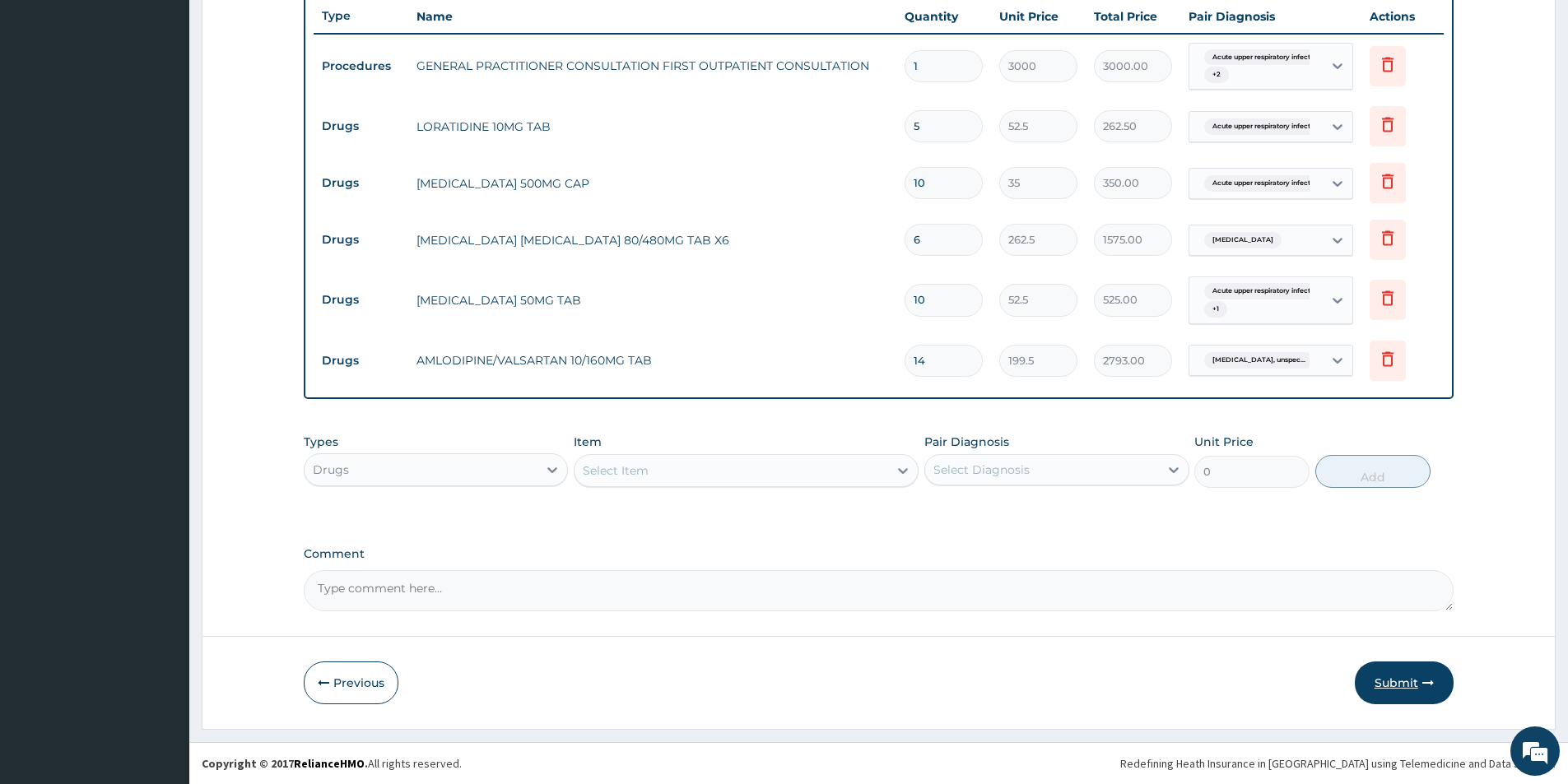
click at [1395, 684] on button "Submit" at bounding box center [1404, 682] width 99 height 43
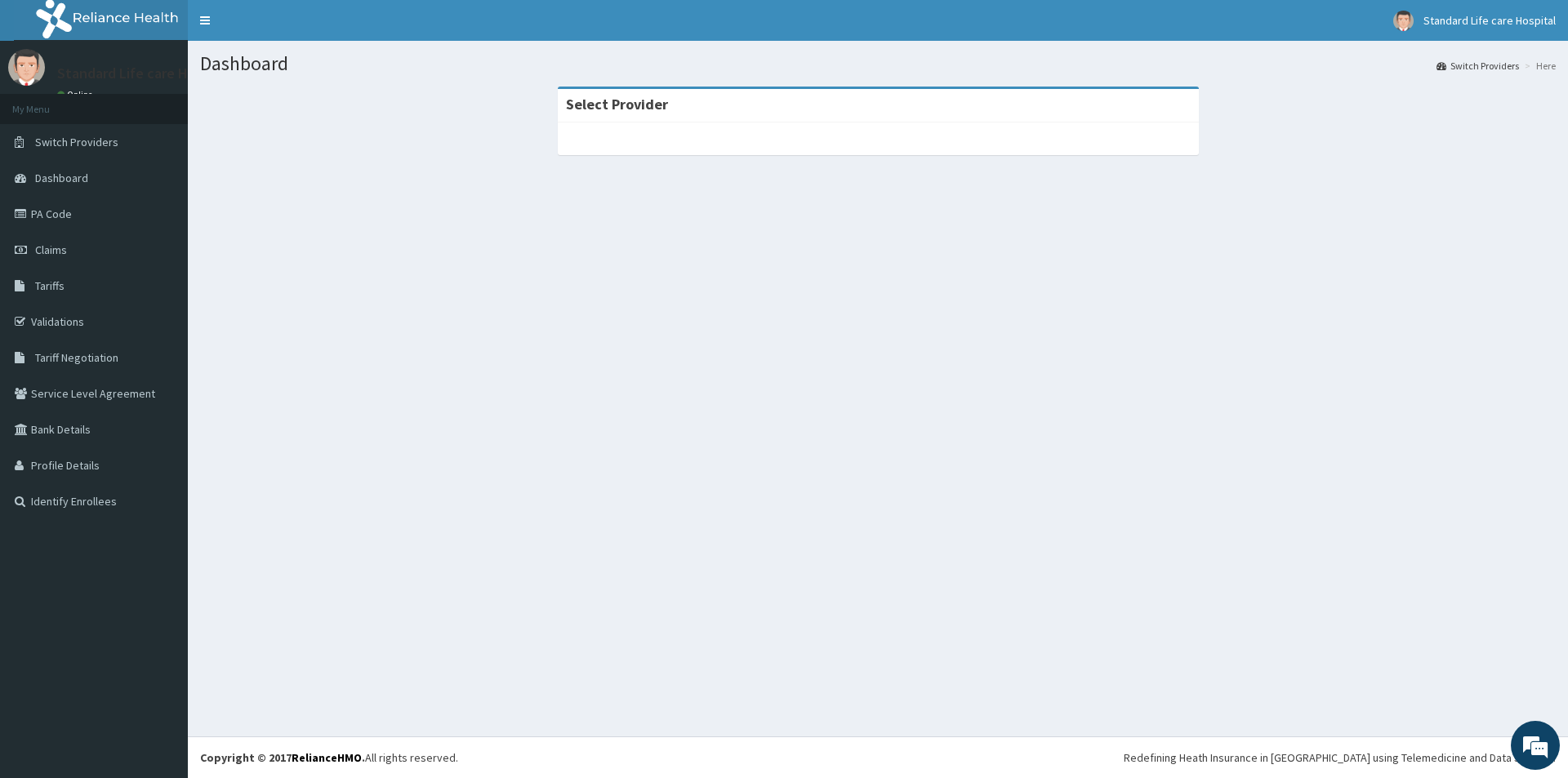
click at [694, 150] on div at bounding box center [878, 139] width 641 height 33
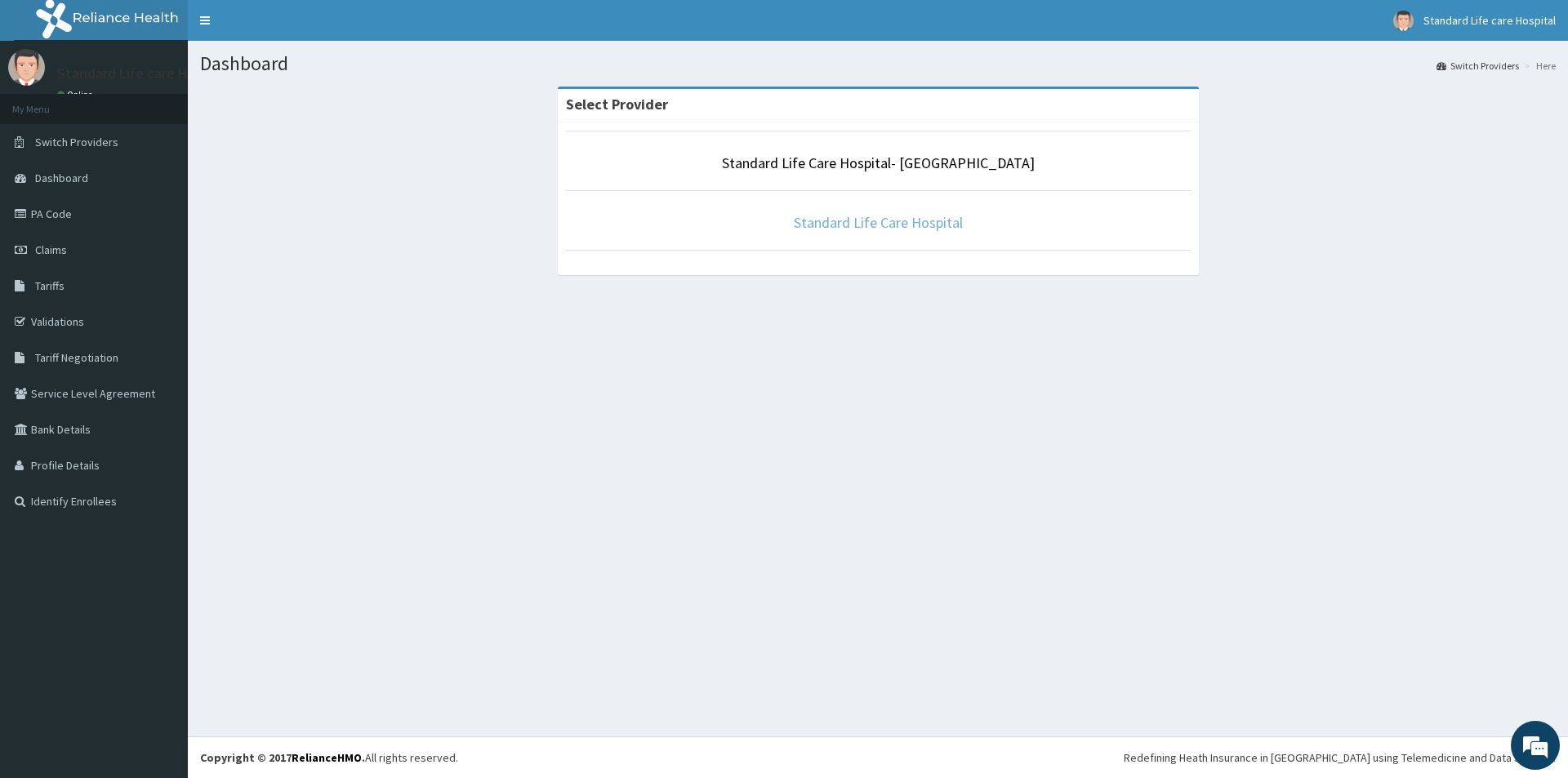
click at [835, 227] on link "Standard Life Care Hospital" at bounding box center [877, 223] width 169 height 18
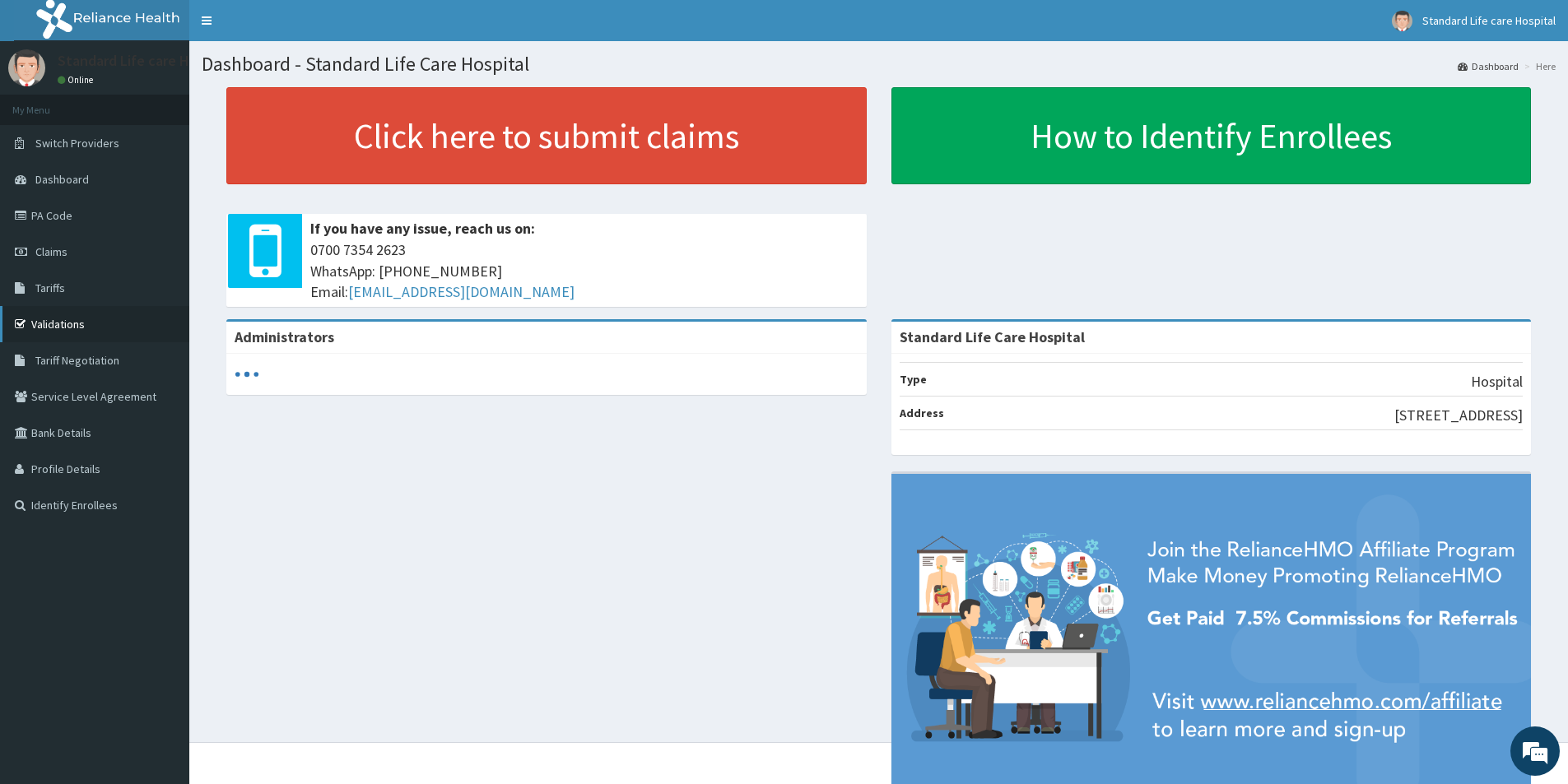
click at [117, 315] on link "Validations" at bounding box center [94, 323] width 189 height 36
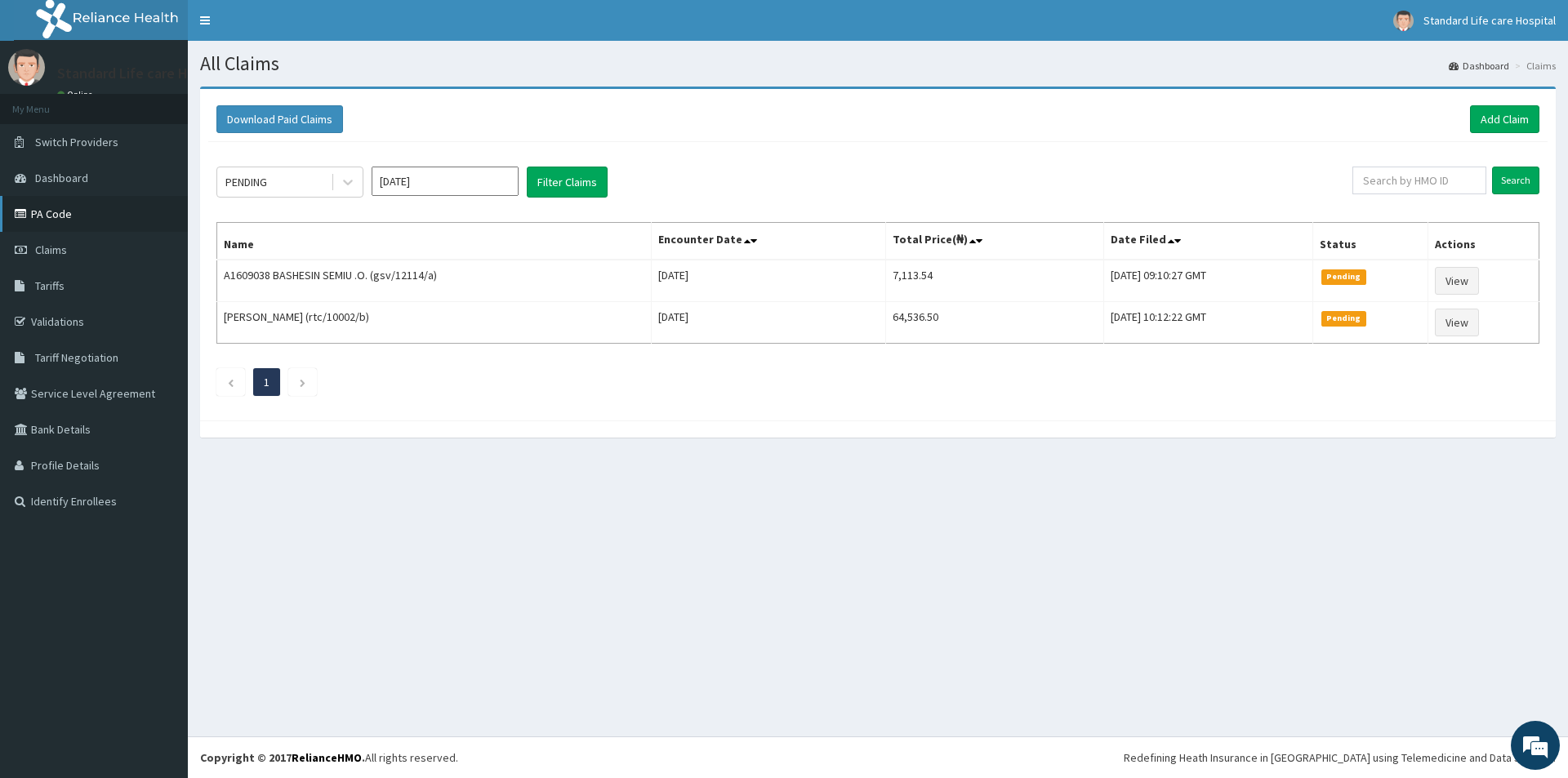
click at [56, 216] on link "PA Code" at bounding box center [93, 213] width 187 height 36
click at [1500, 113] on link "Add Claim" at bounding box center [1504, 118] width 70 height 28
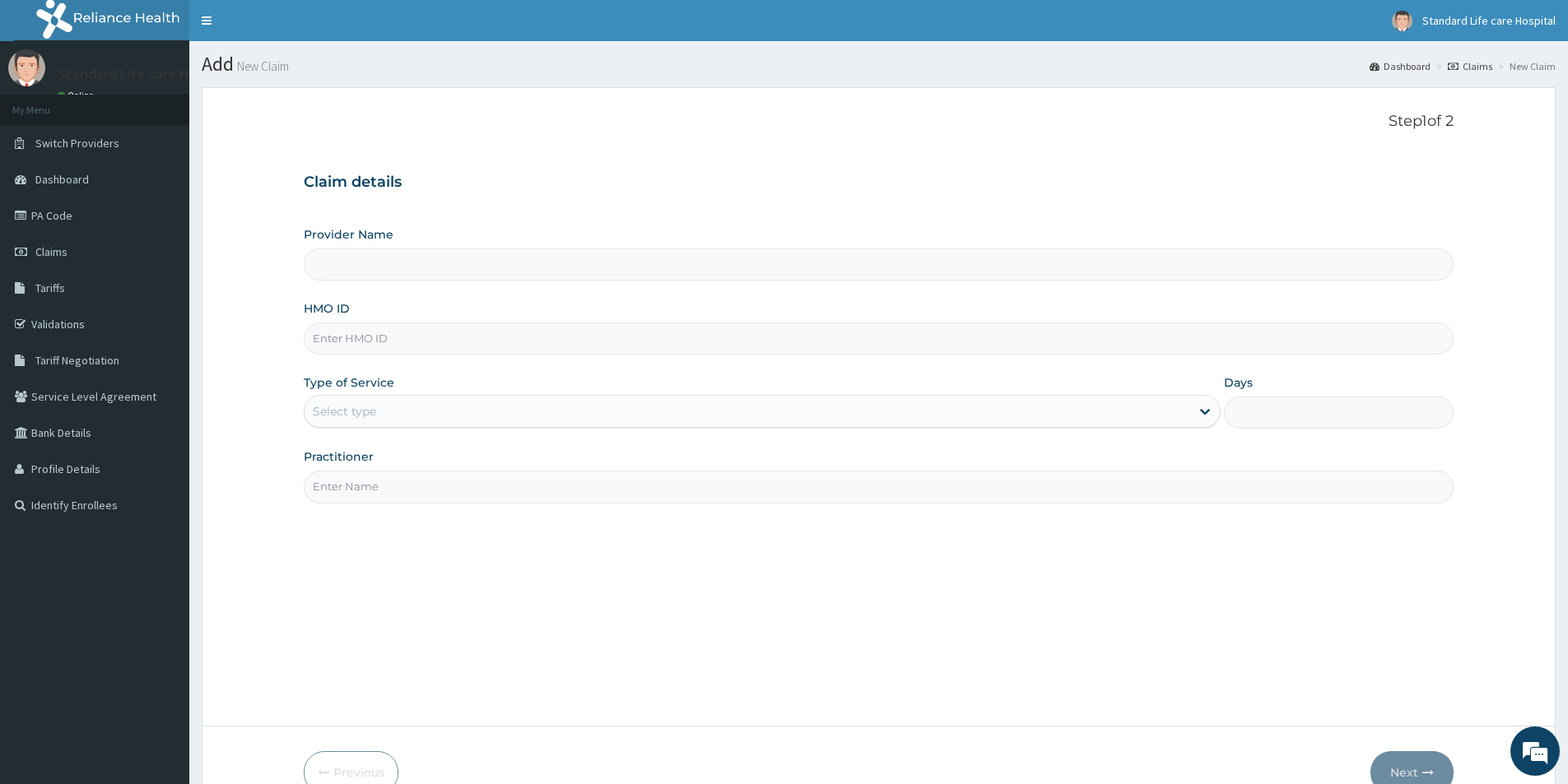
click at [472, 252] on input "Provider Name" at bounding box center [878, 264] width 1150 height 32
type input "Standard Life Care Hospital"
click at [398, 337] on input "HMO ID" at bounding box center [878, 339] width 1150 height 32
type input "ago/10151/d"
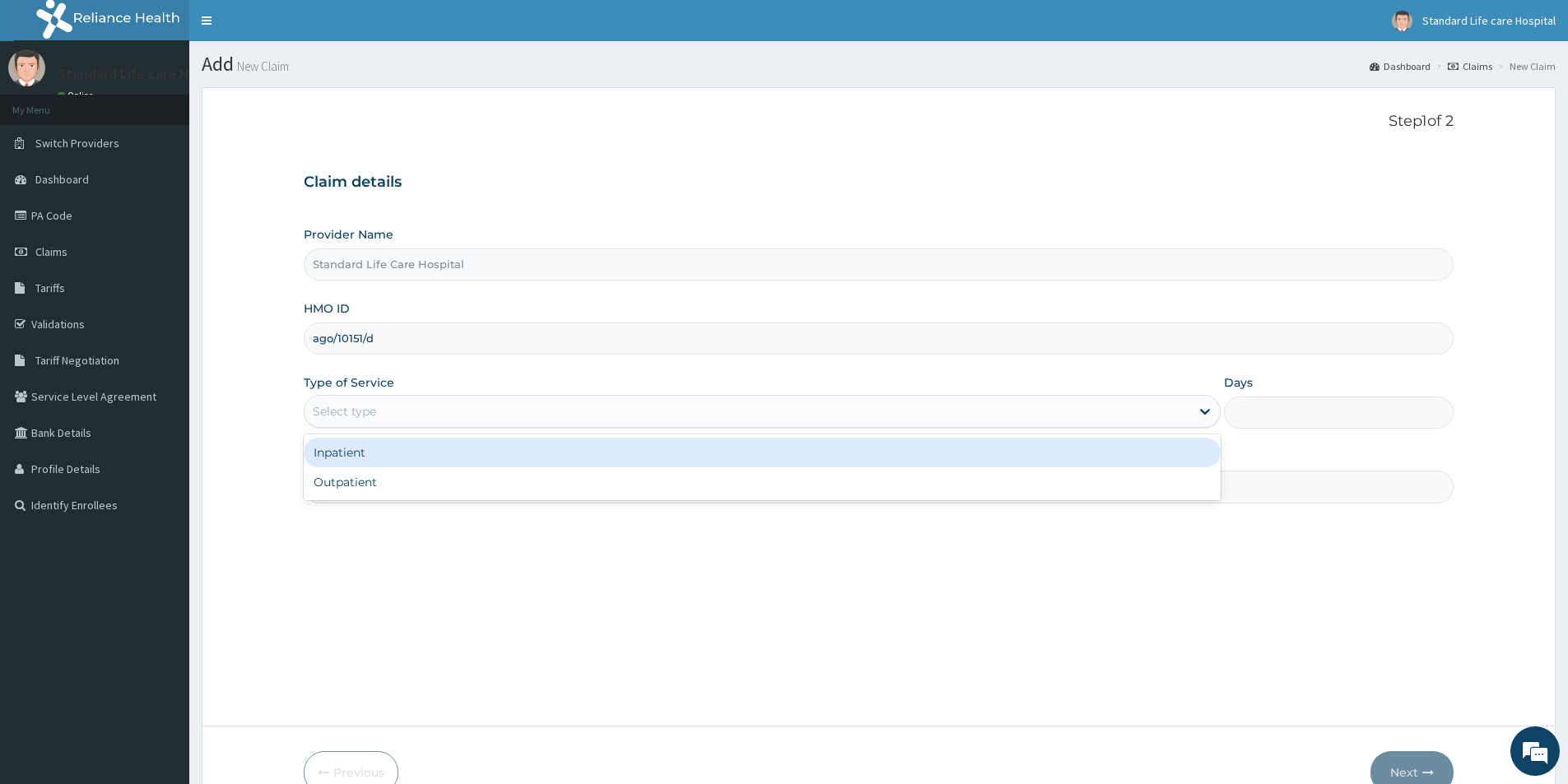
click at [431, 411] on div "Select type" at bounding box center [747, 411] width 885 height 26
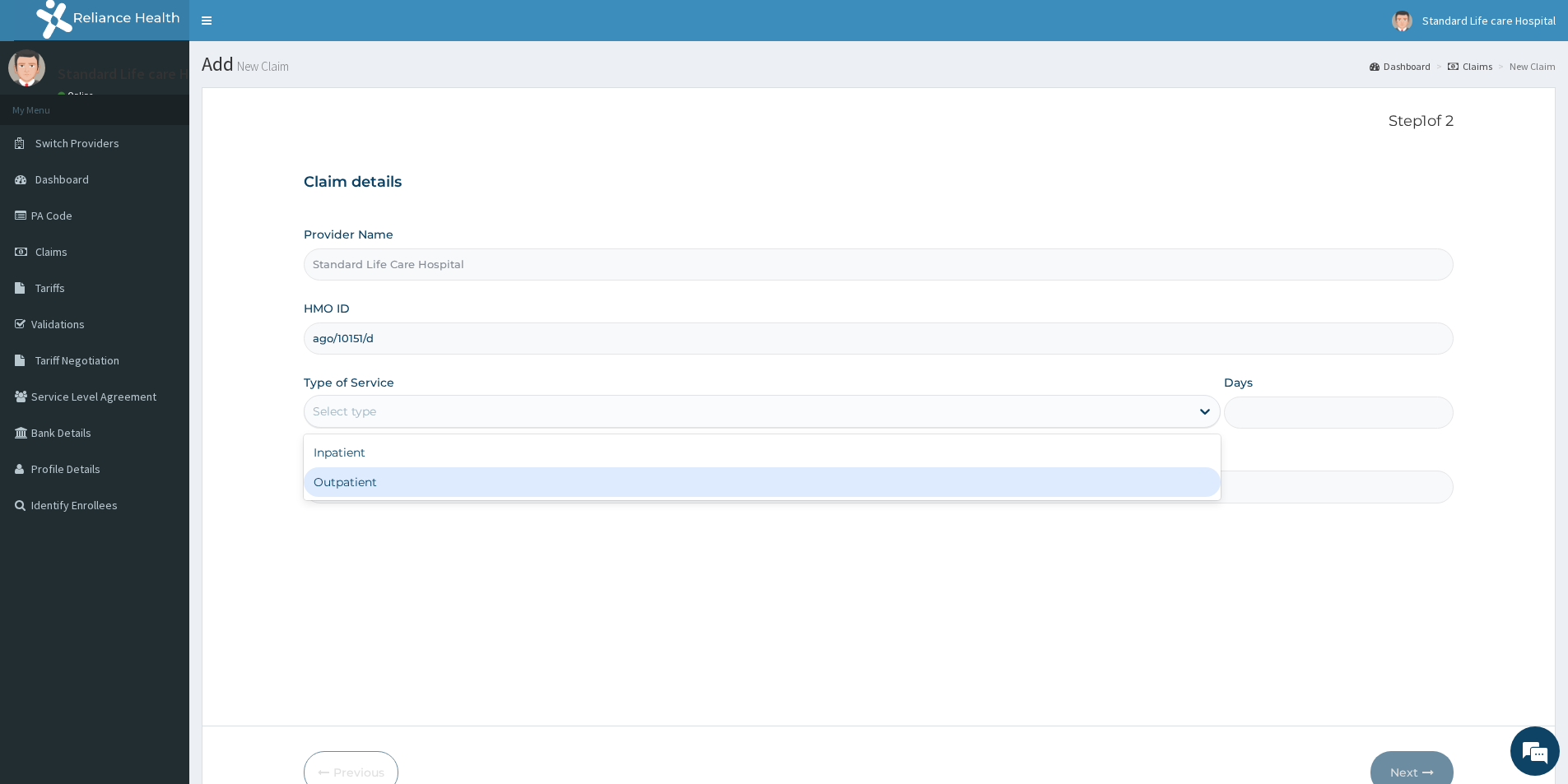
click at [371, 490] on div "Outpatient" at bounding box center [762, 482] width 917 height 30
type input "1"
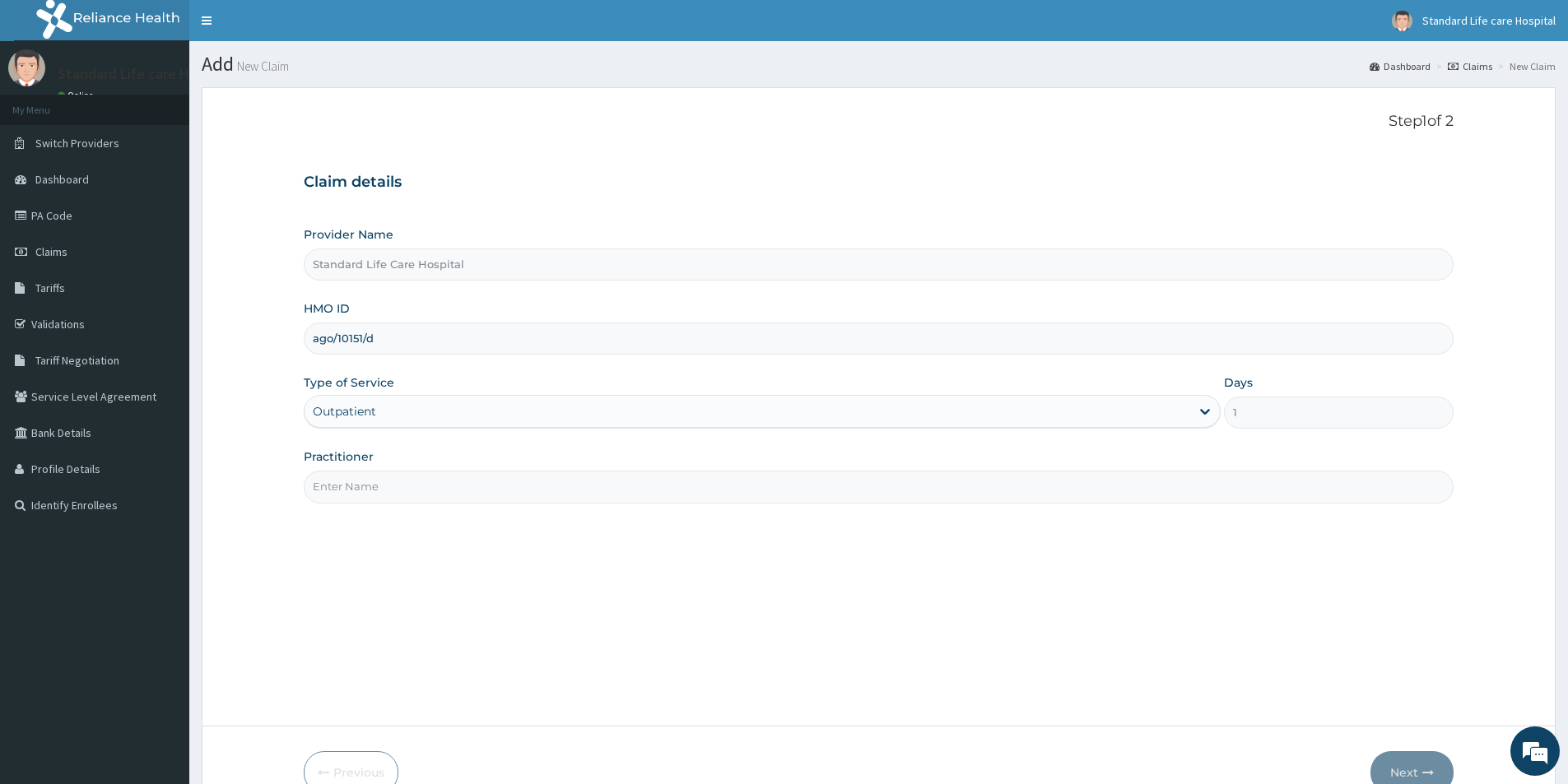
click at [371, 486] on input "Practitioner" at bounding box center [878, 487] width 1150 height 32
type input "DR KOREDE"
click at [1443, 767] on button "Next" at bounding box center [1412, 772] width 83 height 43
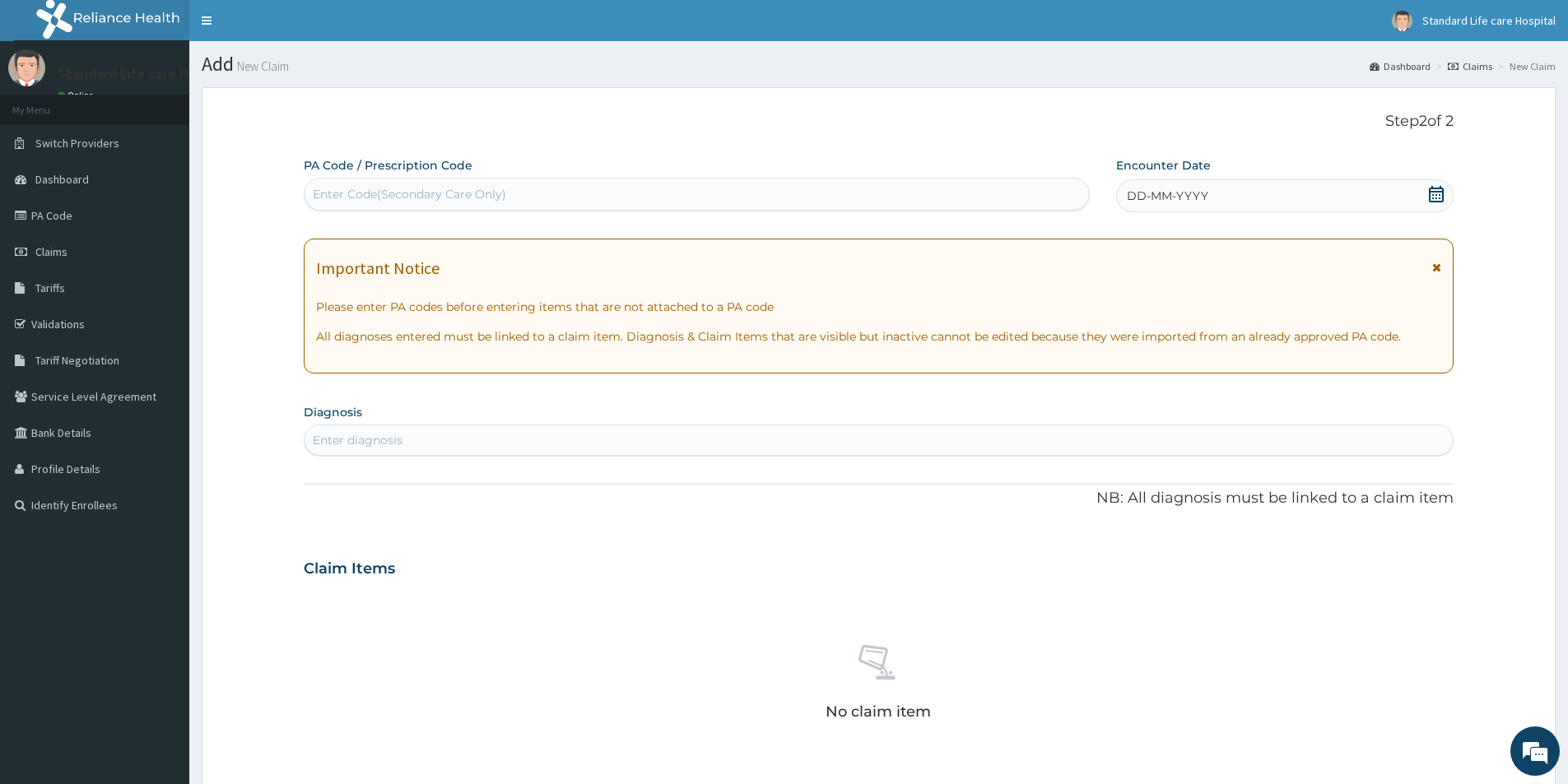
click at [1434, 189] on icon at bounding box center [1436, 194] width 16 height 16
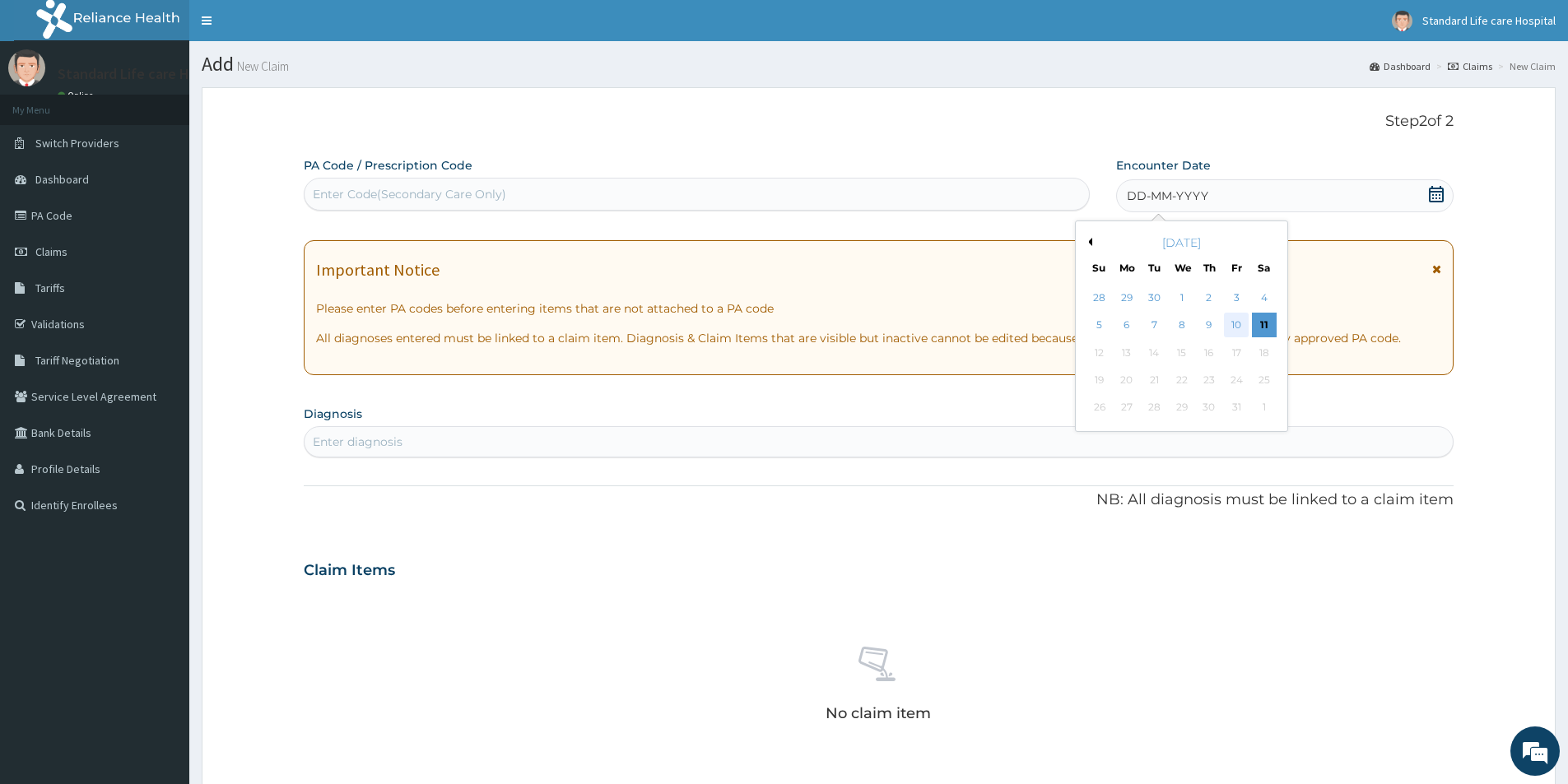
click at [1233, 324] on div "10" at bounding box center [1237, 325] width 25 height 25
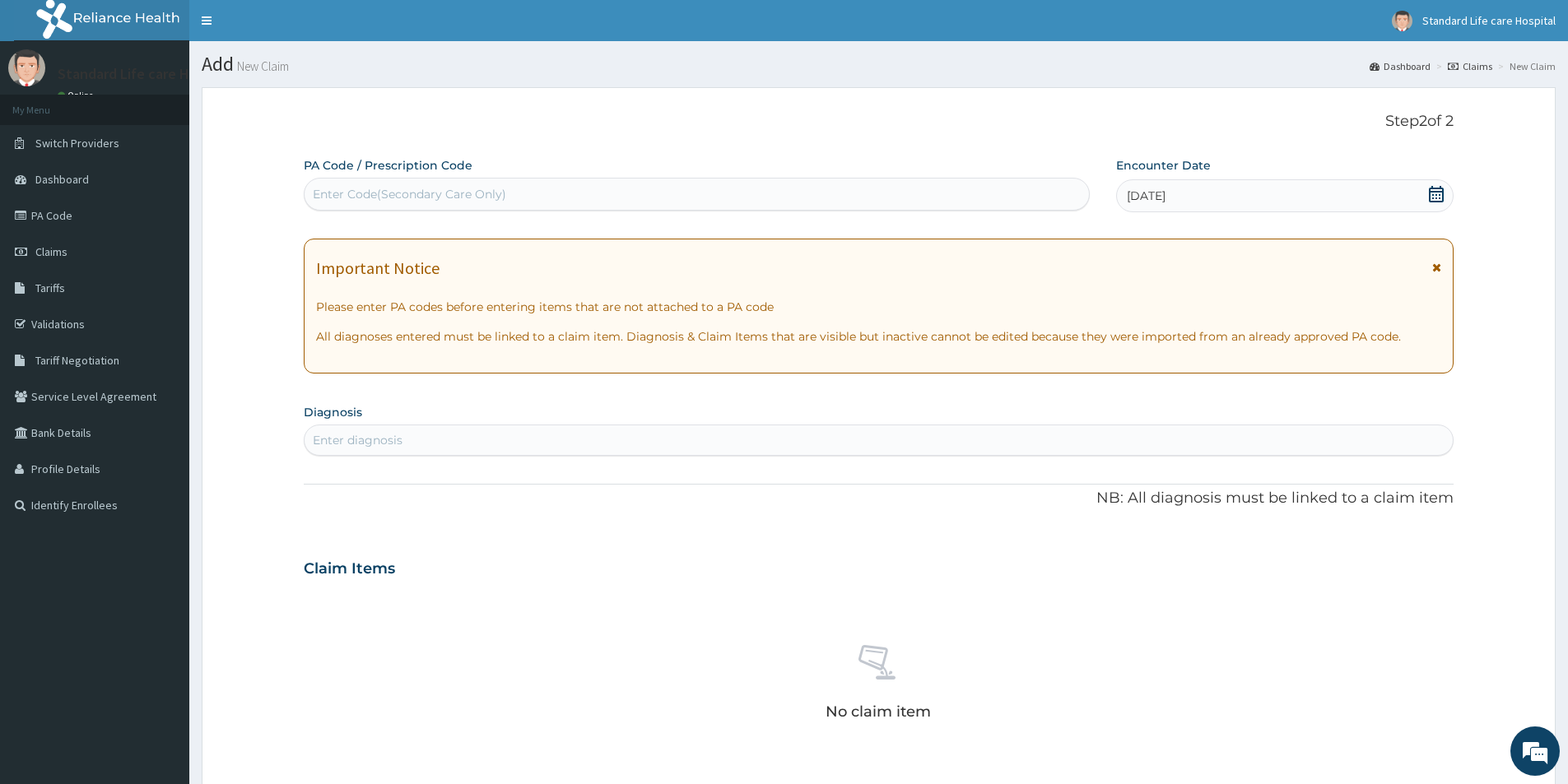
click at [786, 443] on div "Enter diagnosis" at bounding box center [878, 439] width 1148 height 26
click at [373, 436] on div "Enter diagnosis" at bounding box center [357, 439] width 90 height 16
click at [48, 212] on link "PA Code" at bounding box center [94, 215] width 189 height 36
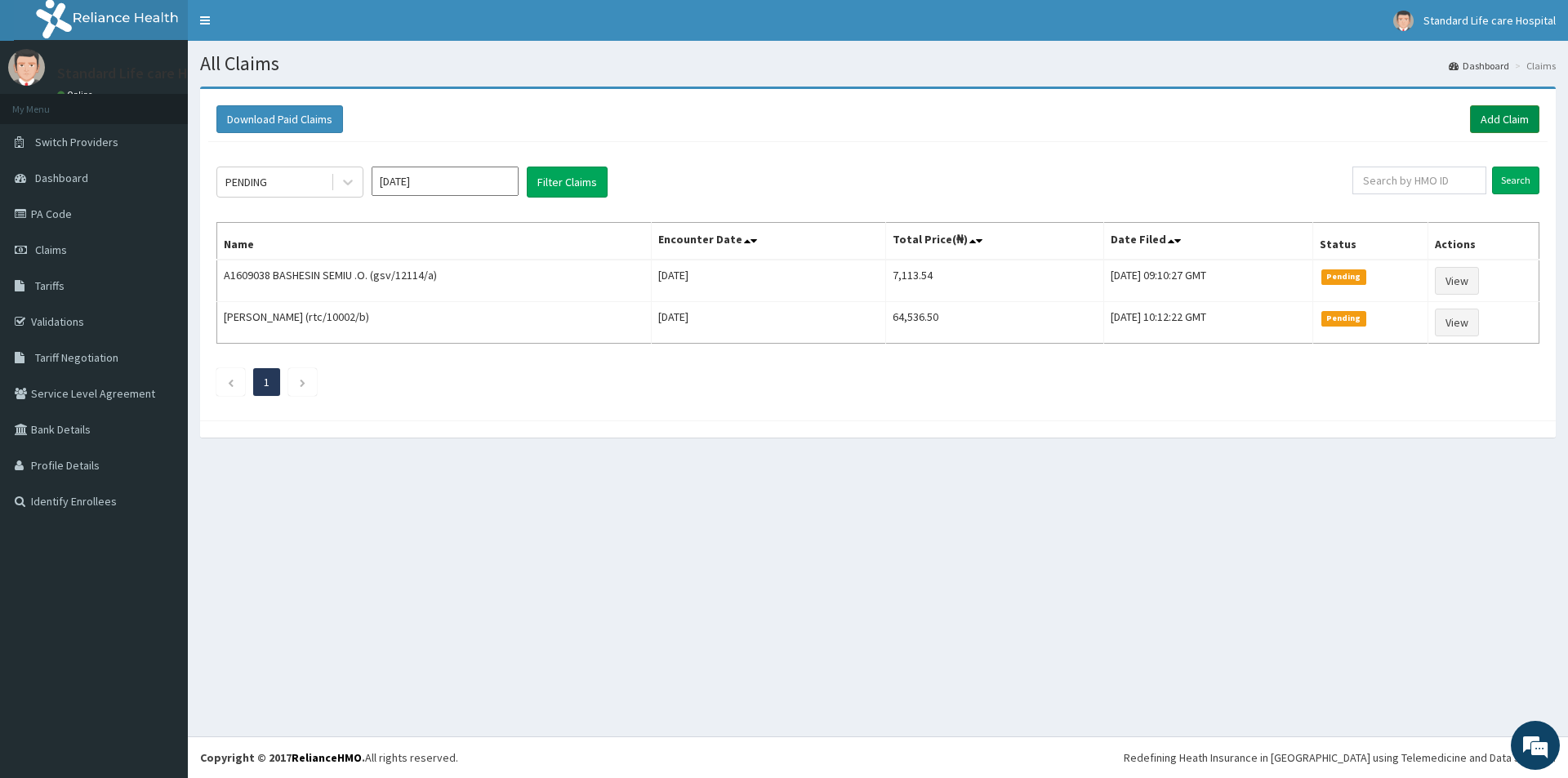
click at [1497, 115] on link "Add Claim" at bounding box center [1504, 118] width 70 height 28
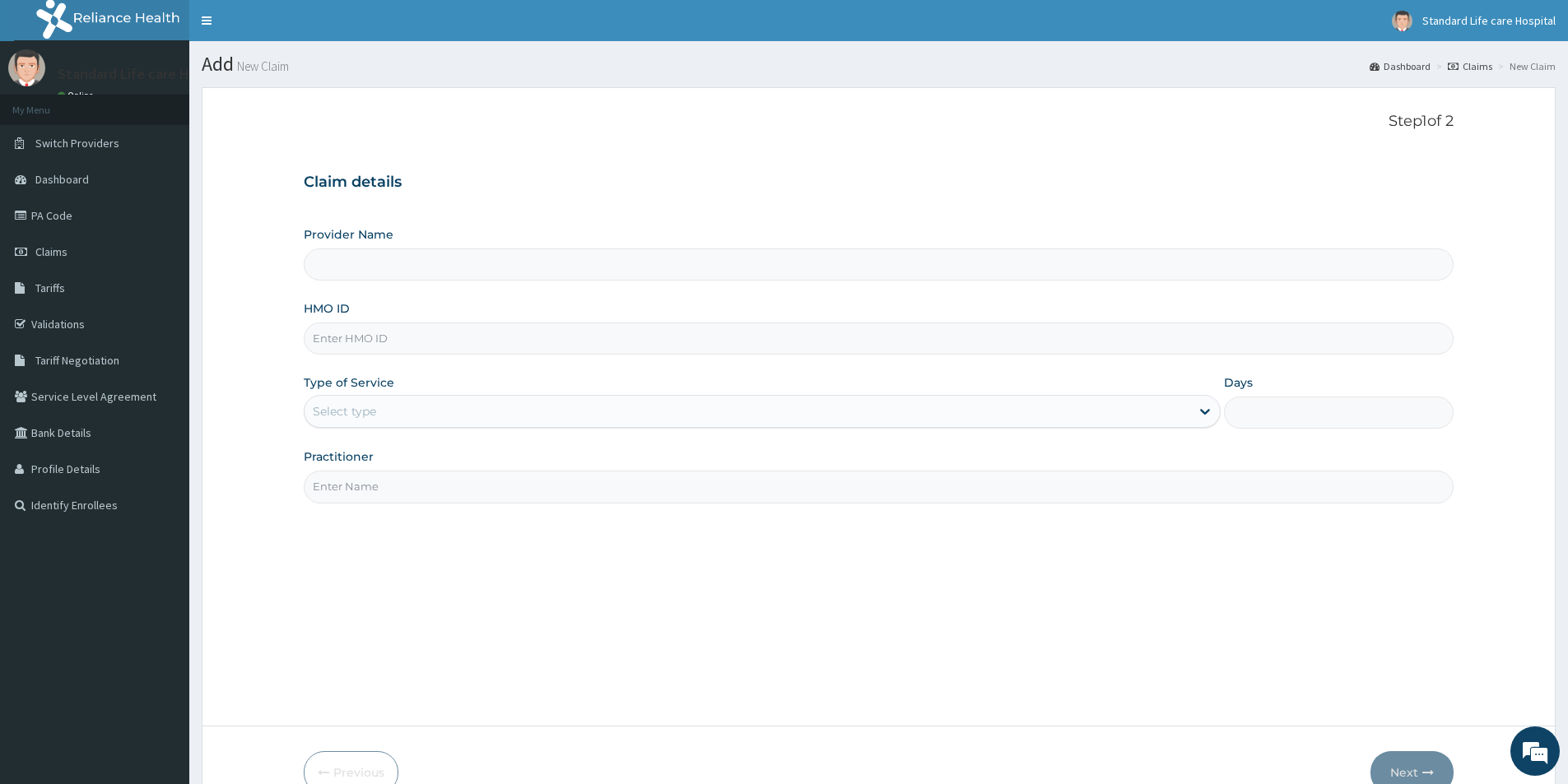
click at [415, 343] on input "HMO ID" at bounding box center [878, 339] width 1150 height 32
type input "Standard Life Care Hospital"
type input "ago/10151/d"
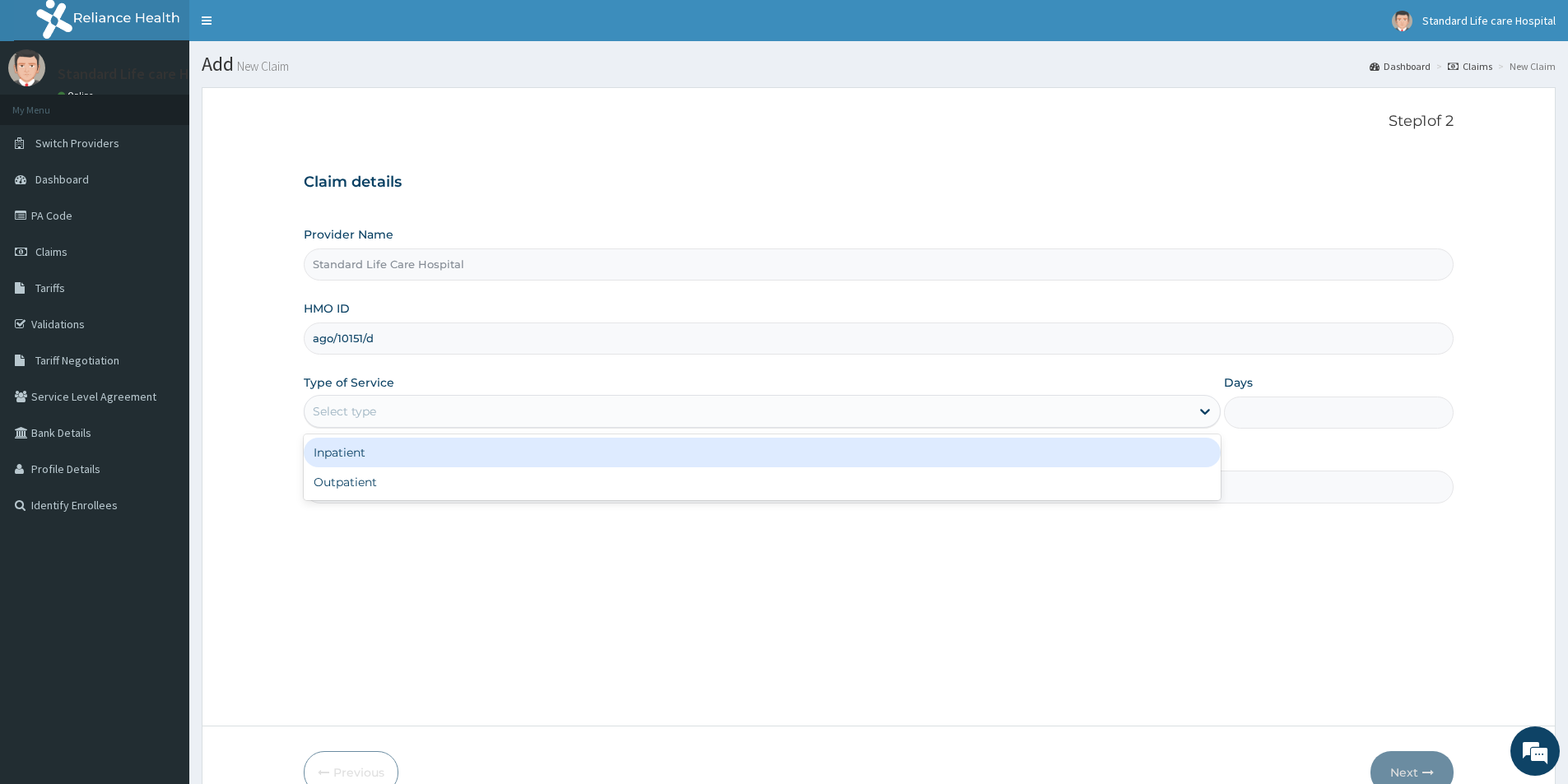
click at [411, 413] on div "Select type" at bounding box center [747, 411] width 885 height 26
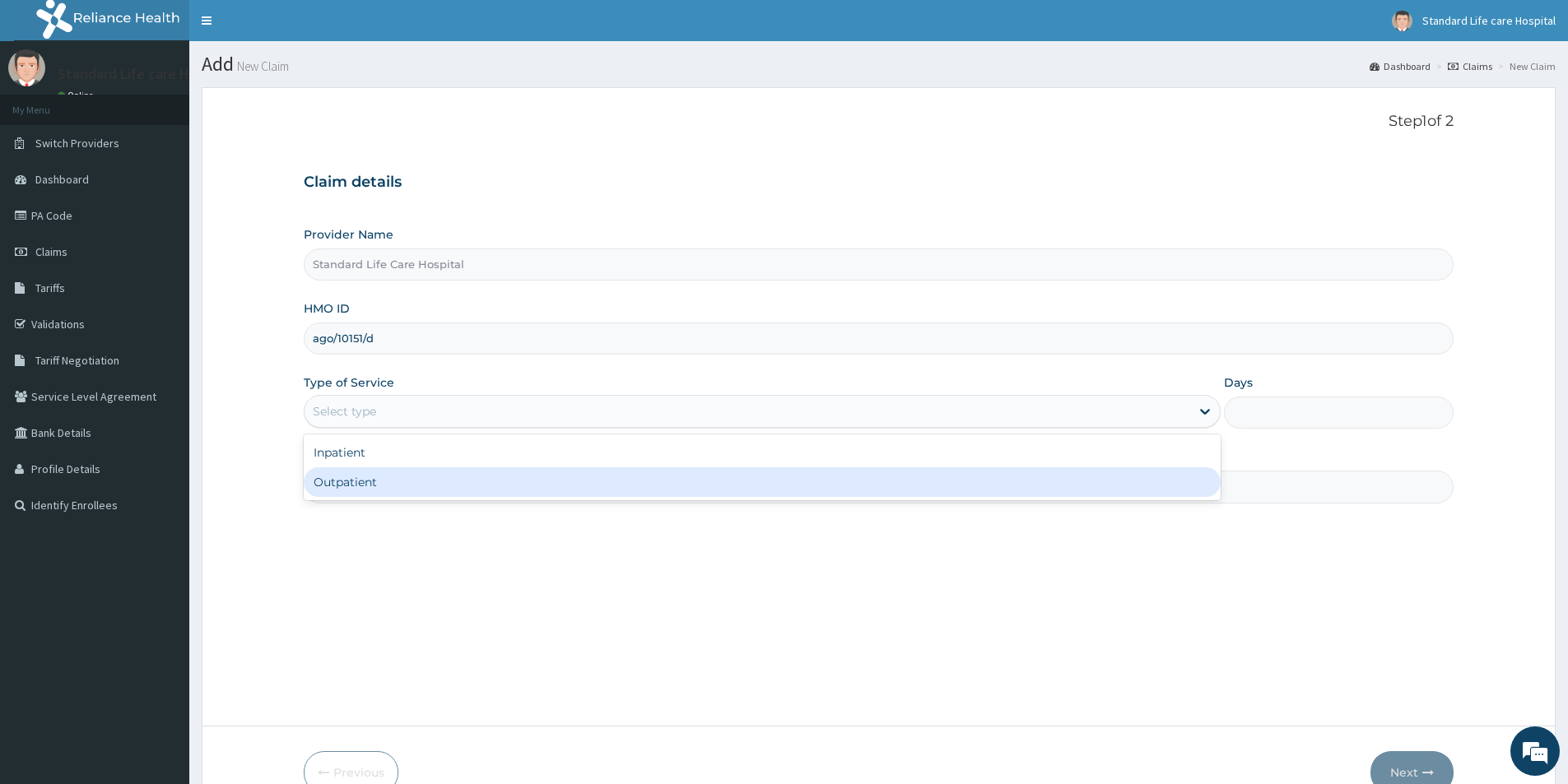
click at [413, 483] on div "Outpatient" at bounding box center [762, 482] width 917 height 30
type input "1"
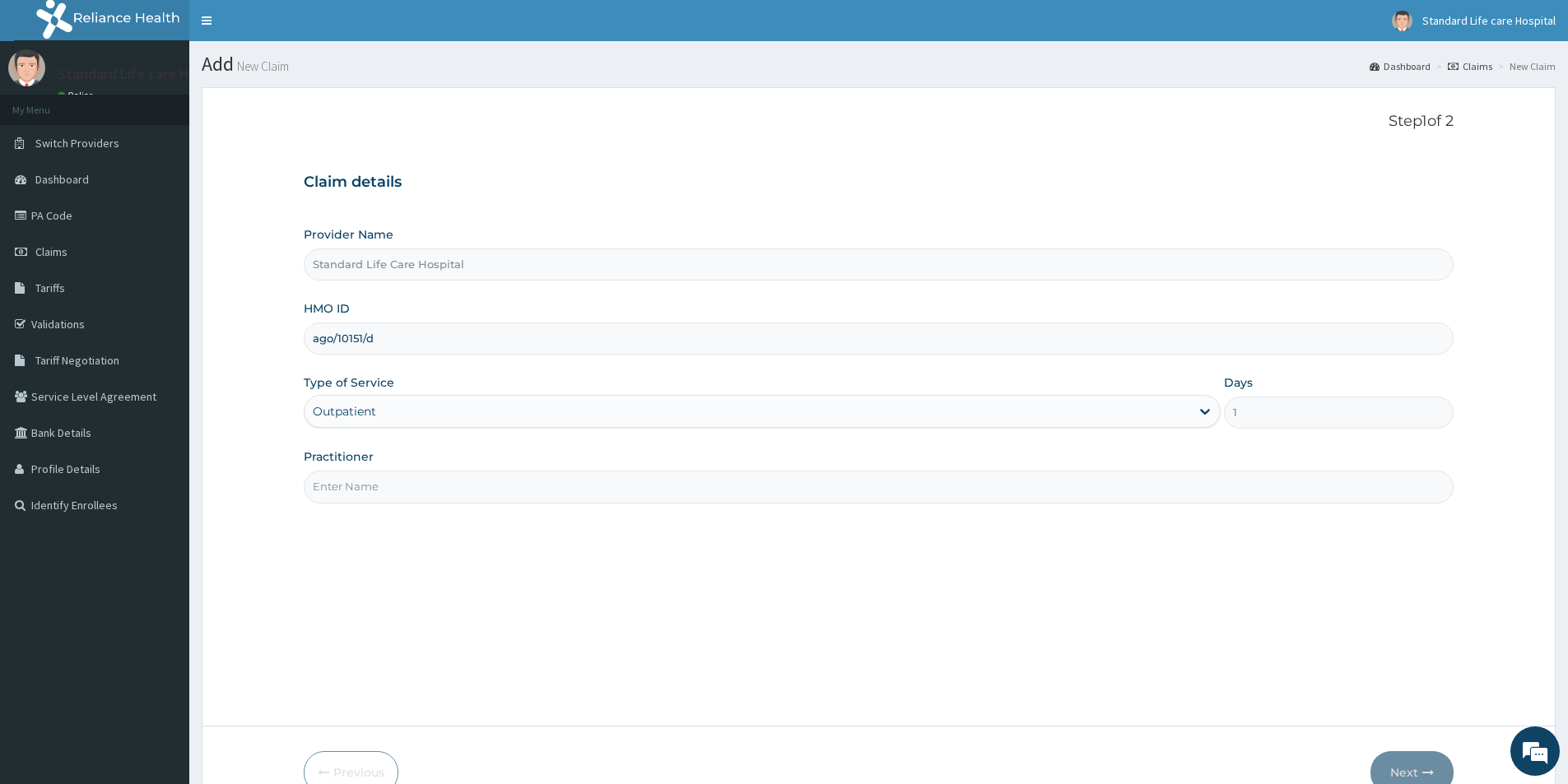
click at [413, 496] on input "Practitioner" at bounding box center [878, 487] width 1150 height 32
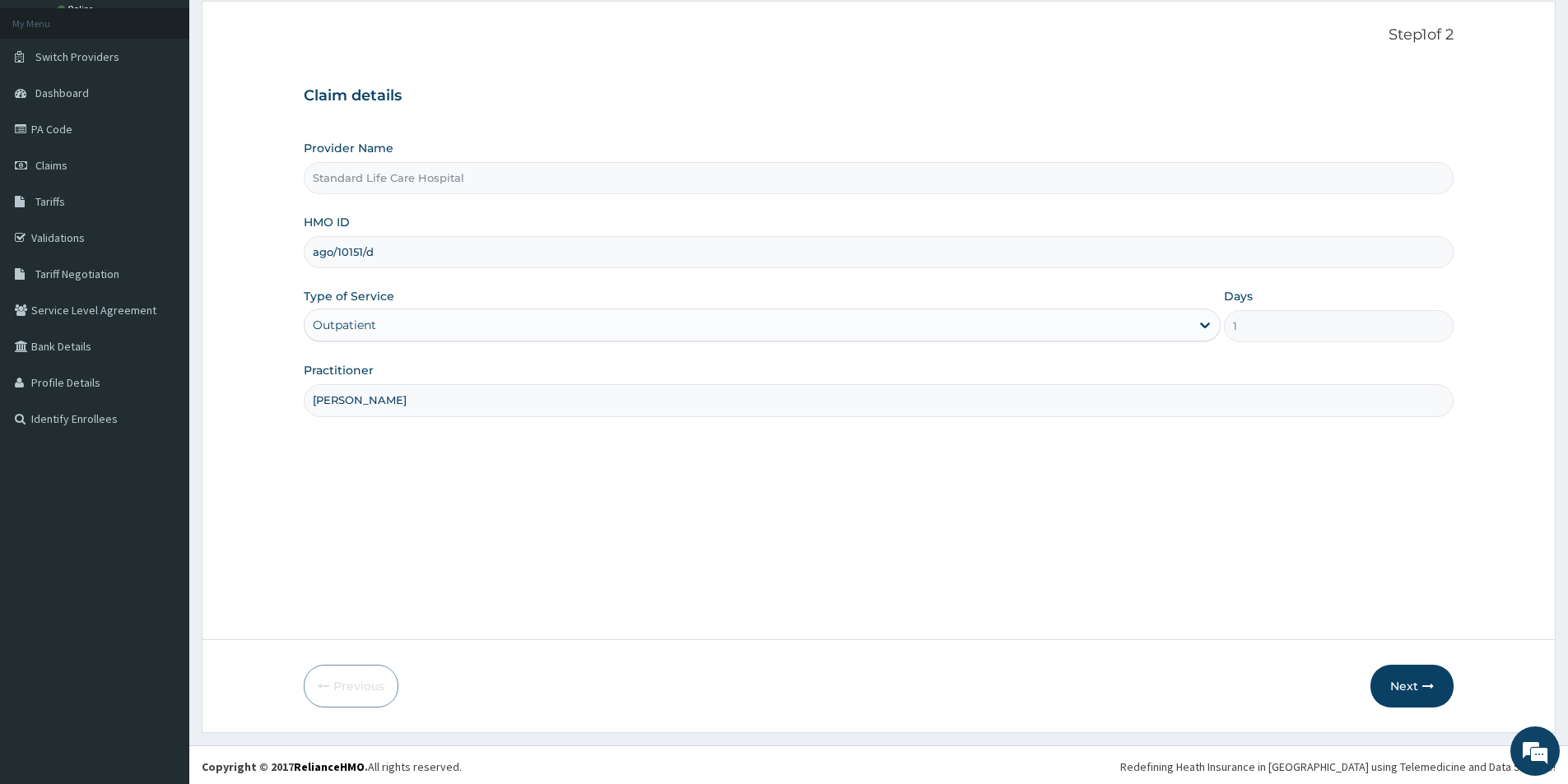
scroll to position [90, 0]
type input "[PERSON_NAME]"
click at [1416, 685] on button "Next" at bounding box center [1412, 682] width 83 height 43
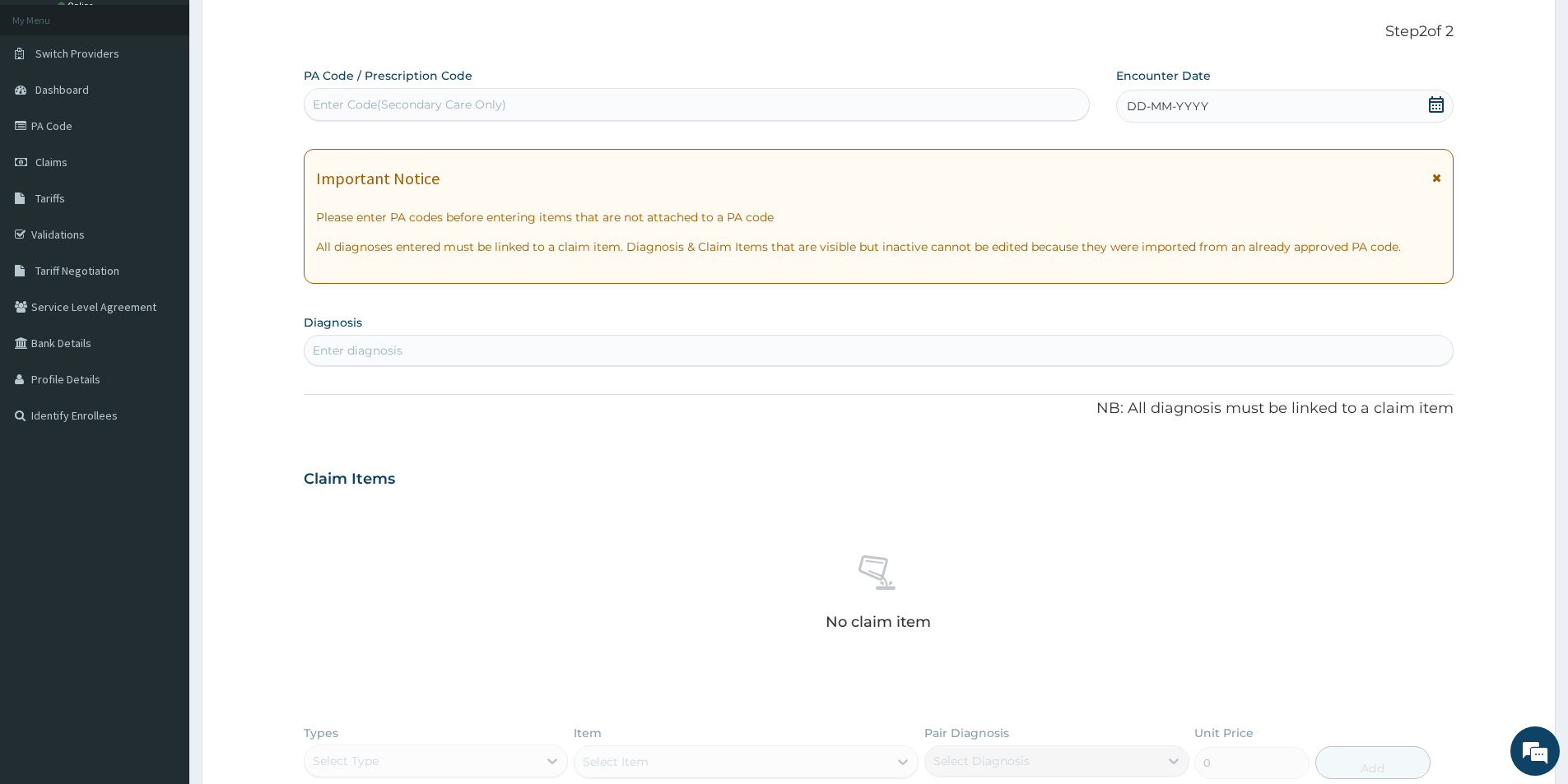
click at [413, 105] on div "Enter Code(Secondary Care Only)" at bounding box center [409, 104] width 193 height 16
paste input "PA/42F51B"
type input "PA/42F51B"
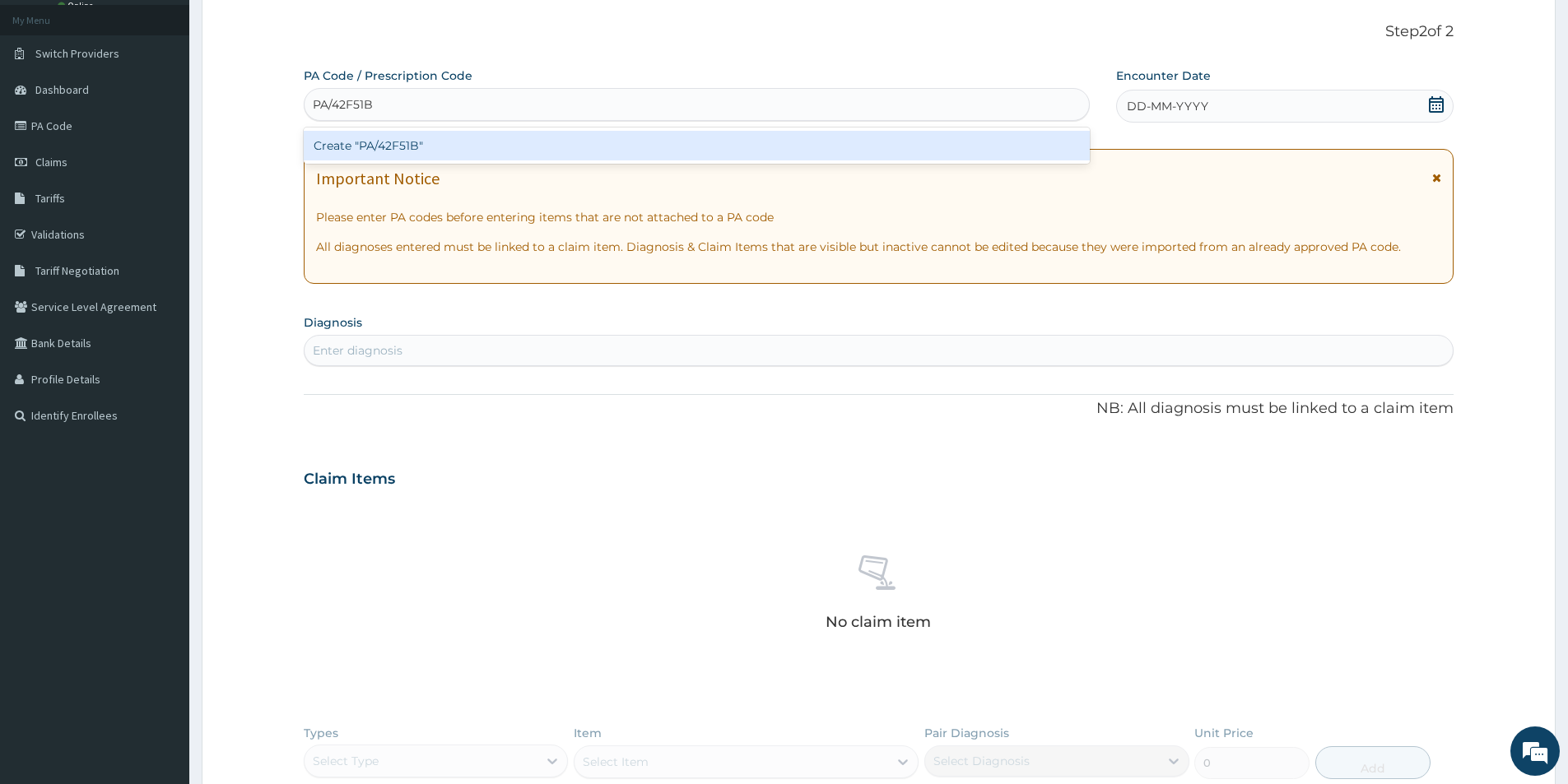
click at [395, 146] on div "Create "PA/42F51B"" at bounding box center [697, 145] width 786 height 30
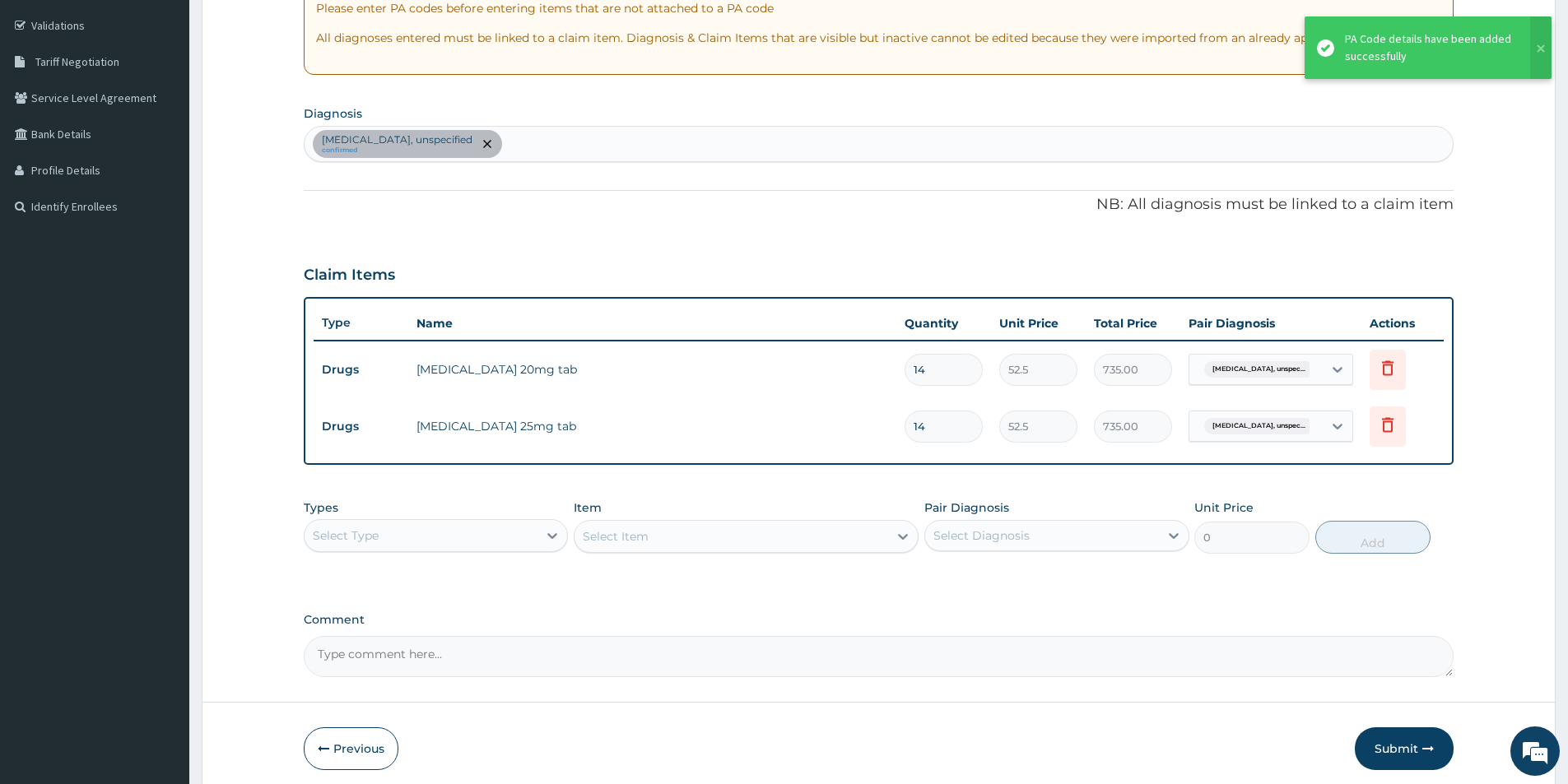
scroll to position [364, 0]
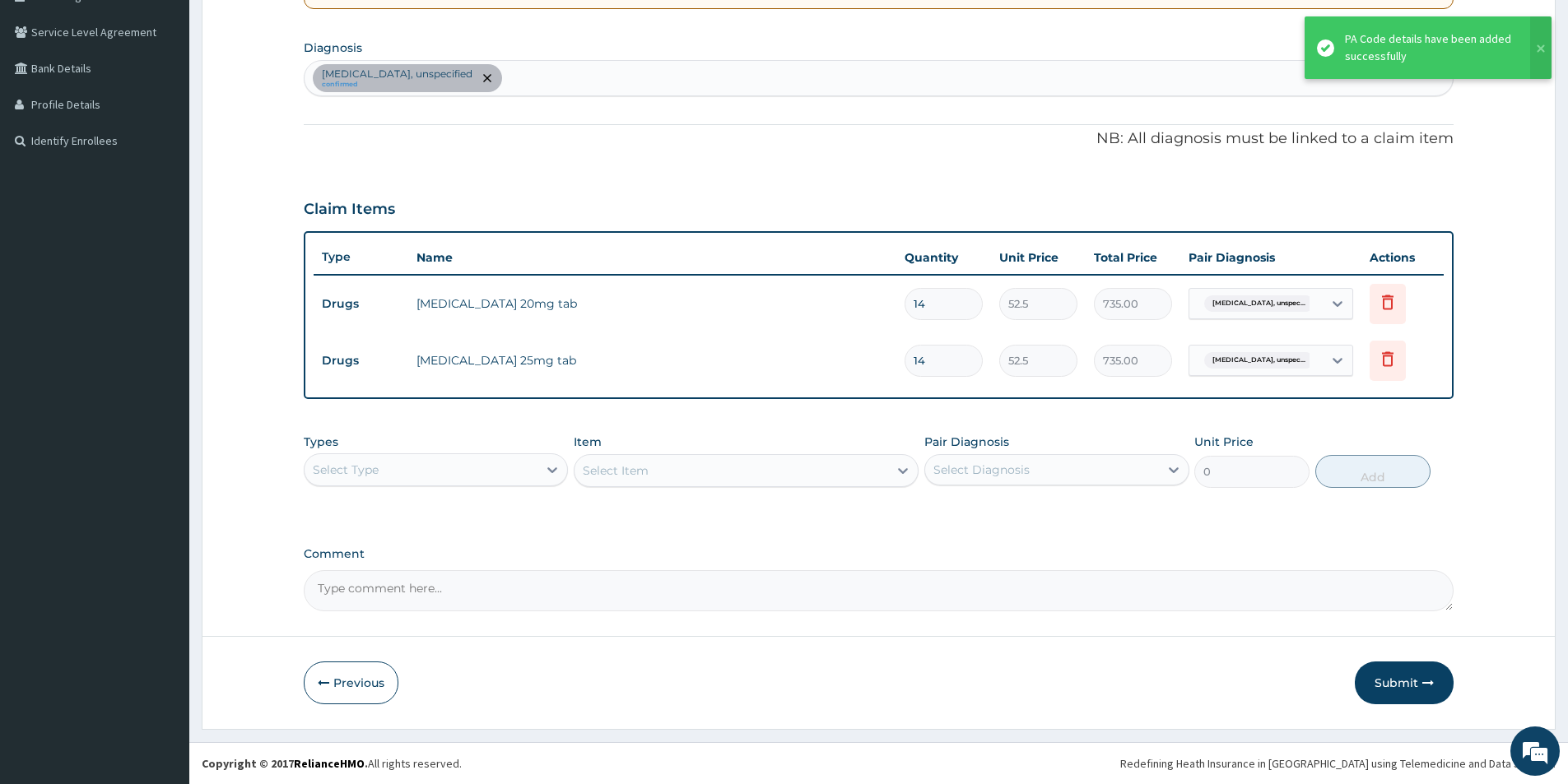
click at [453, 461] on div "Select Type" at bounding box center [421, 469] width 233 height 26
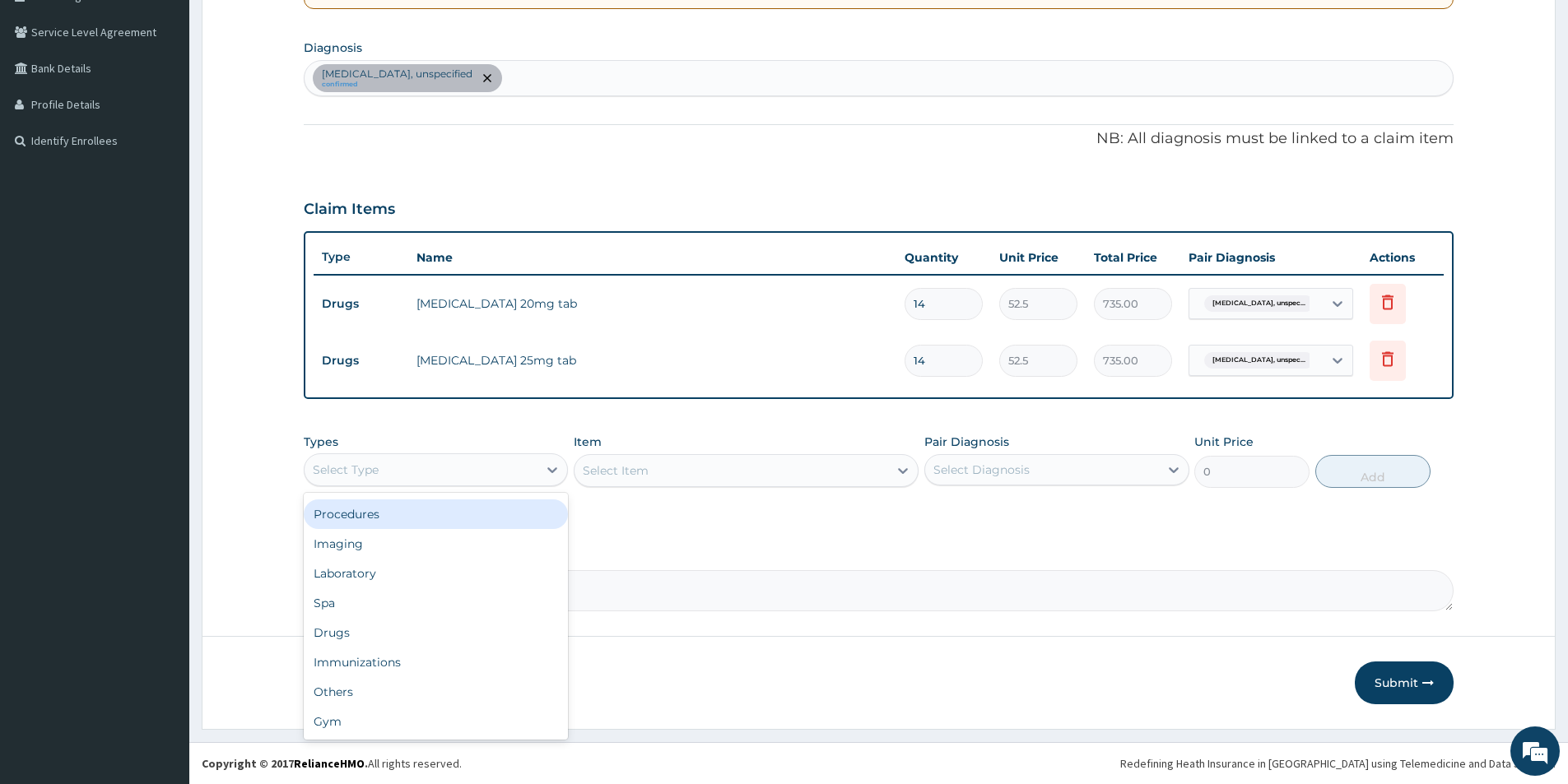
click at [346, 516] on div "Procedures" at bounding box center [436, 514] width 264 height 30
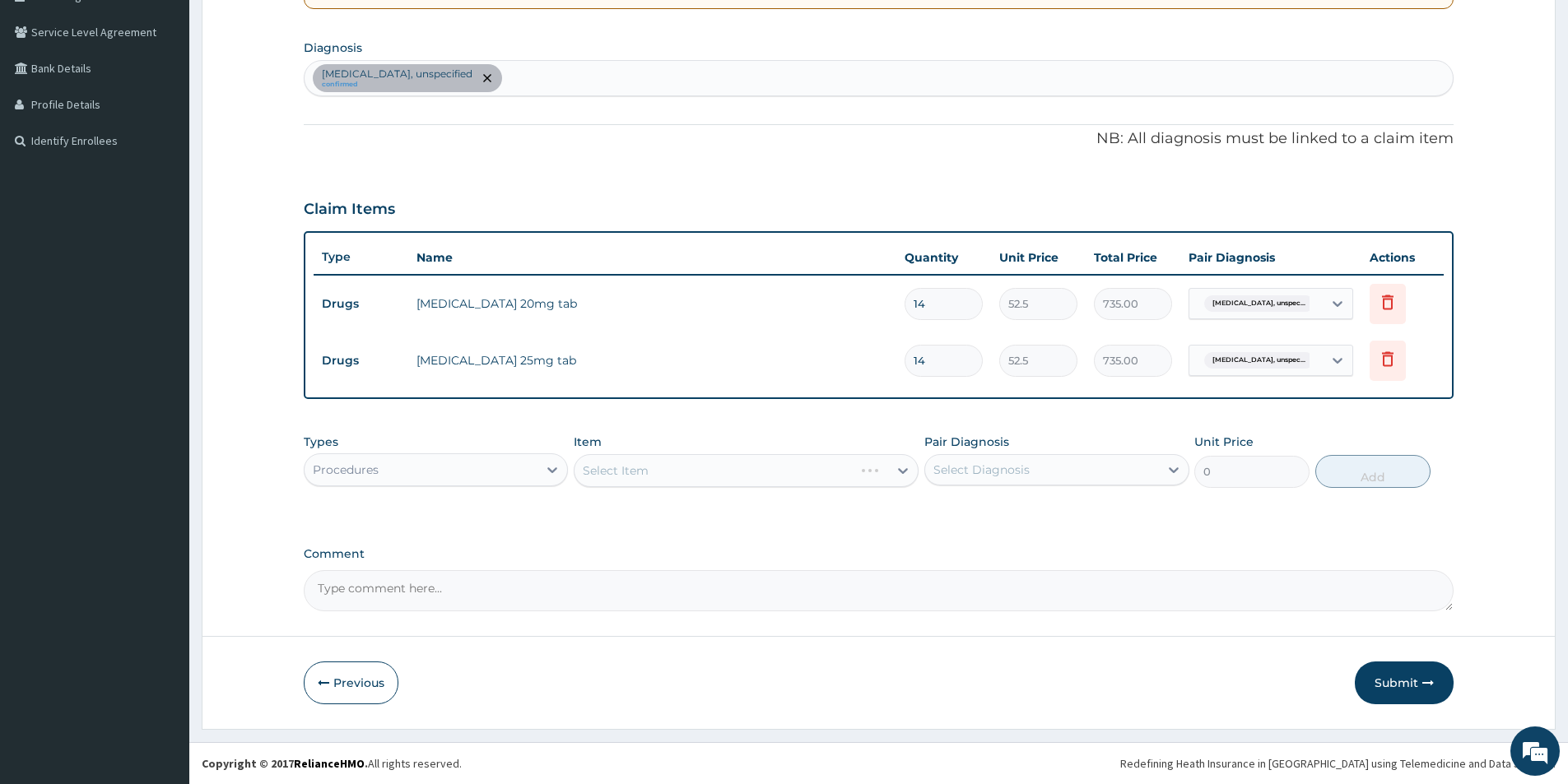
click at [633, 462] on div "Select Item" at bounding box center [745, 470] width 345 height 33
click at [635, 475] on div "Select Item" at bounding box center [616, 470] width 66 height 16
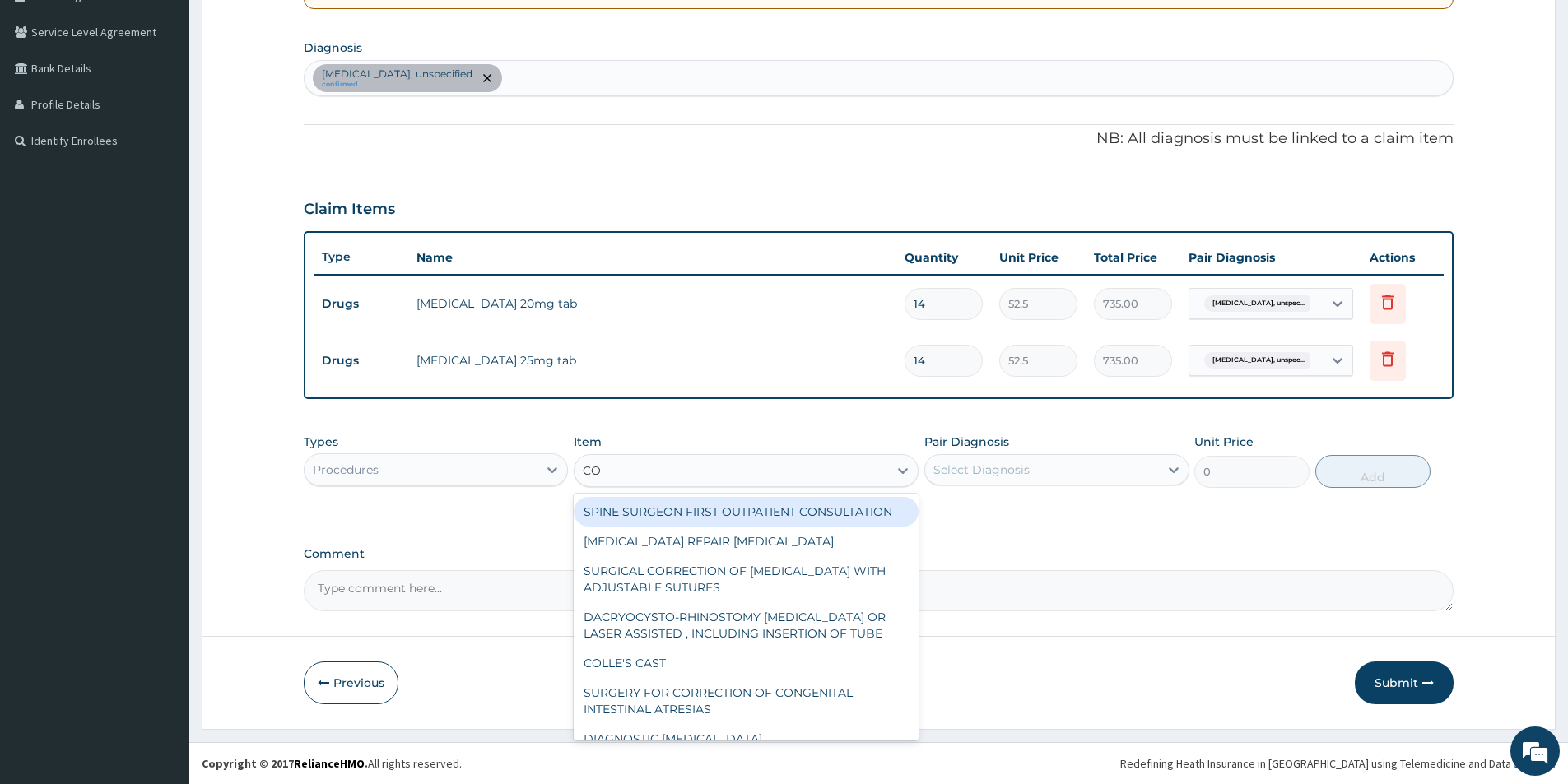
type input "CON"
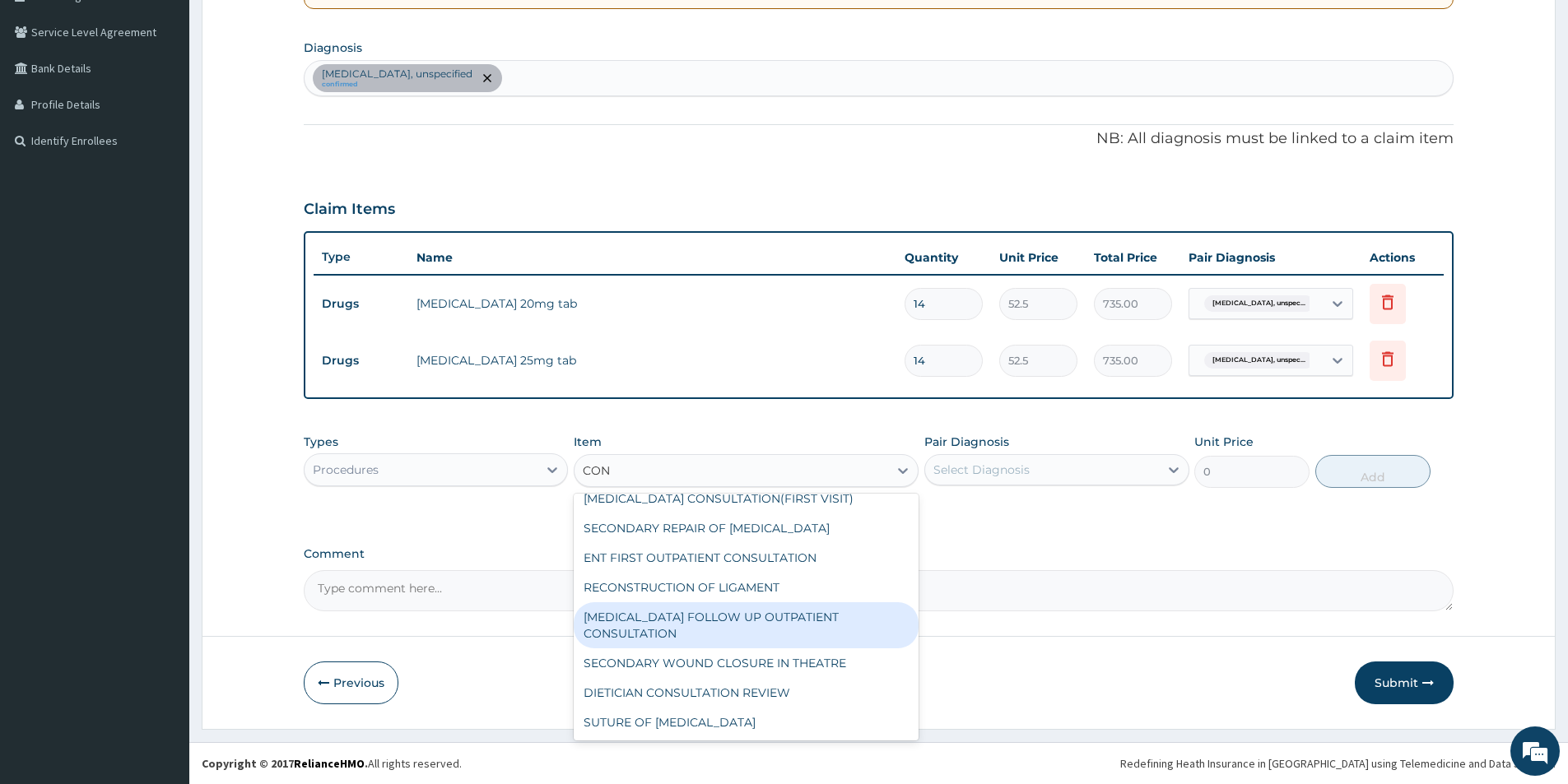
scroll to position [7305, 0]
click at [745, 483] on div "GENERAL PRACTITIONER CONSULTATION FIRST OUTPATIENT CONSULTATION" at bounding box center [745, 461] width 345 height 46
type input "3000"
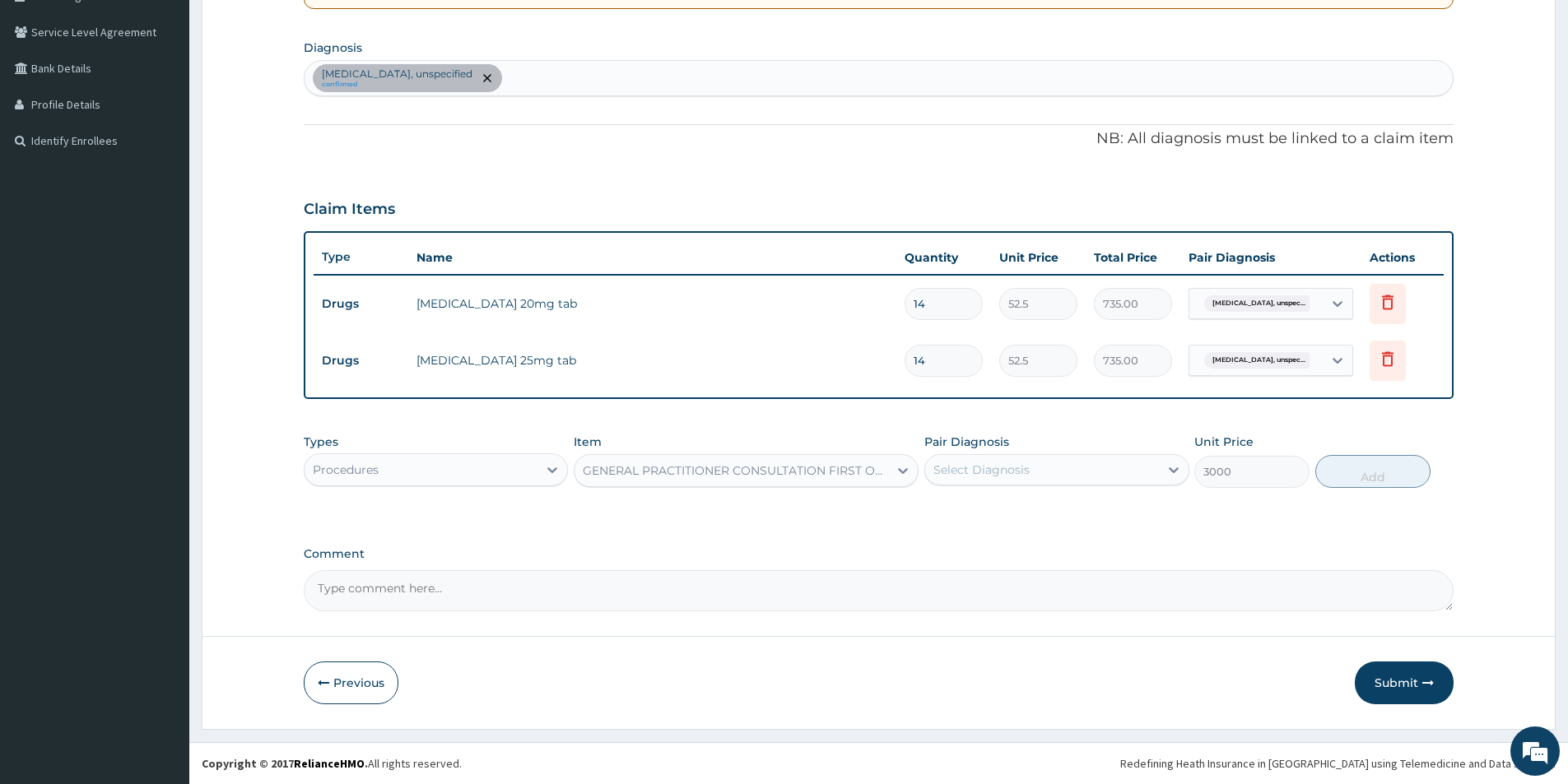
drag, startPoint x: 988, startPoint y: 462, endPoint x: 981, endPoint y: 483, distance: 22.1
click at [986, 469] on div "Select Diagnosis" at bounding box center [982, 469] width 97 height 16
drag, startPoint x: 939, startPoint y: 514, endPoint x: 1142, endPoint y: 411, distance: 227.6
click at [939, 513] on input "checkbox" at bounding box center [939, 511] width 11 height 11
checkbox input "true"
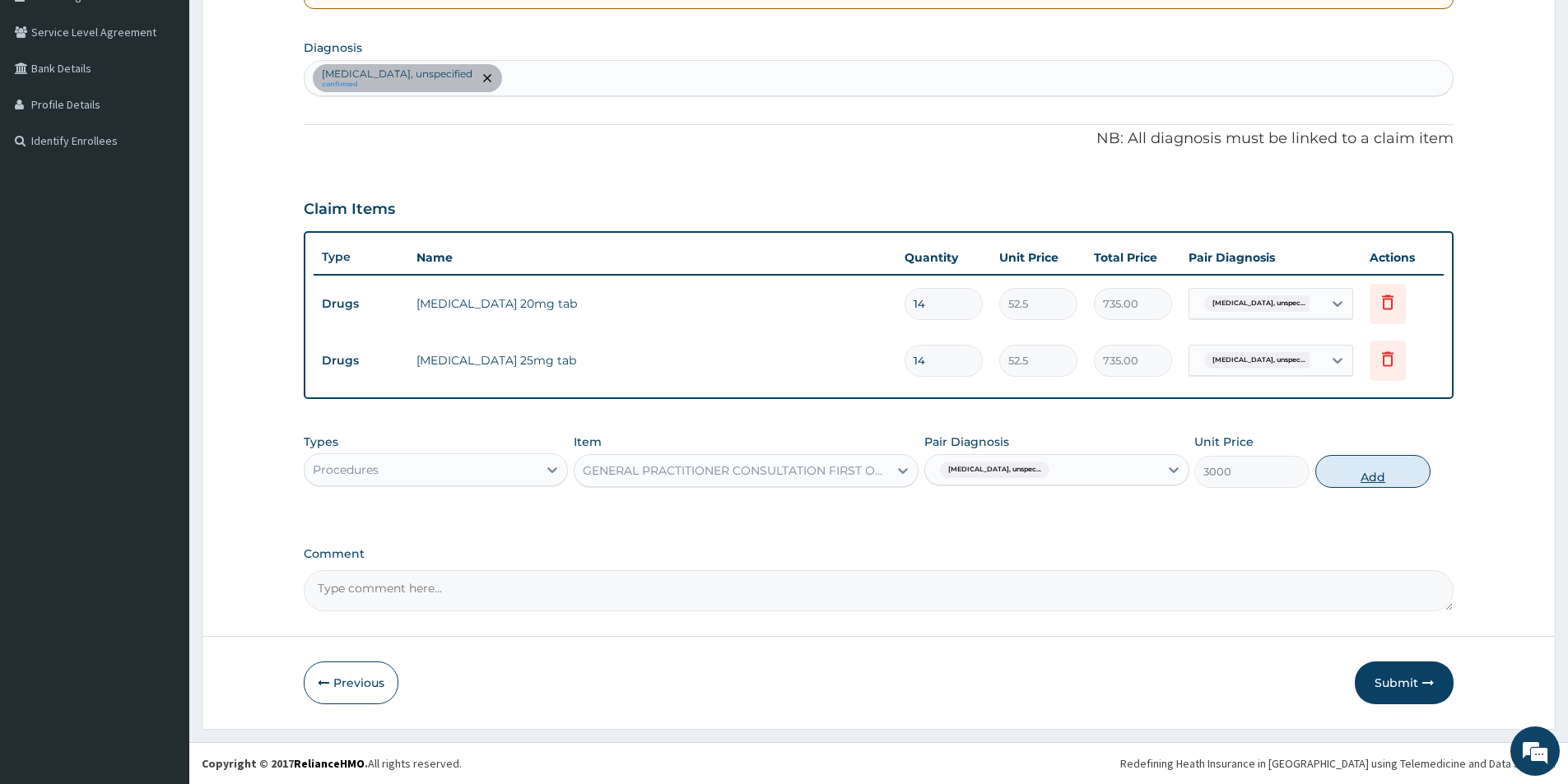
click at [1384, 484] on button "Add" at bounding box center [1373, 471] width 115 height 33
type input "0"
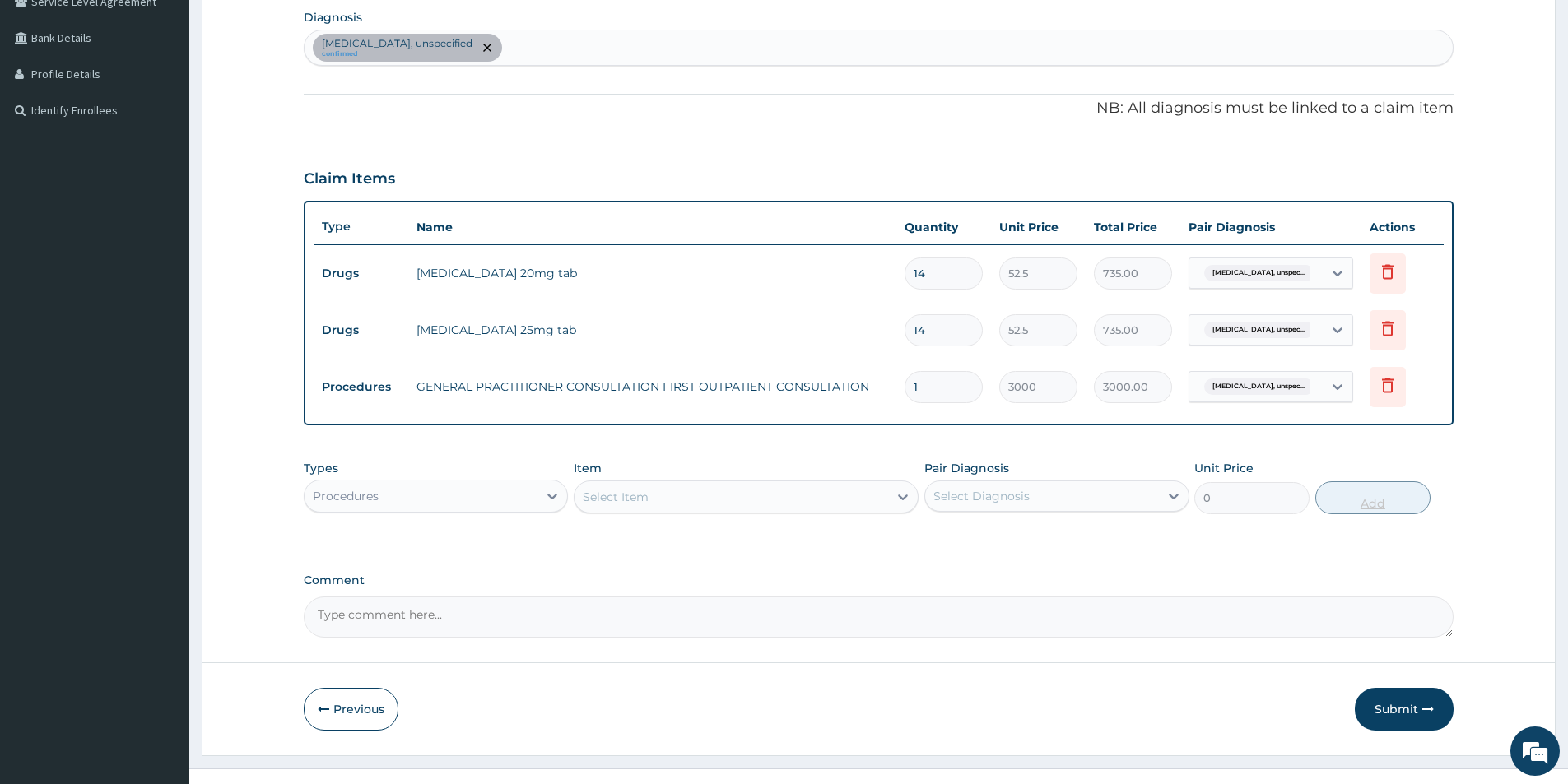
scroll to position [421, 0]
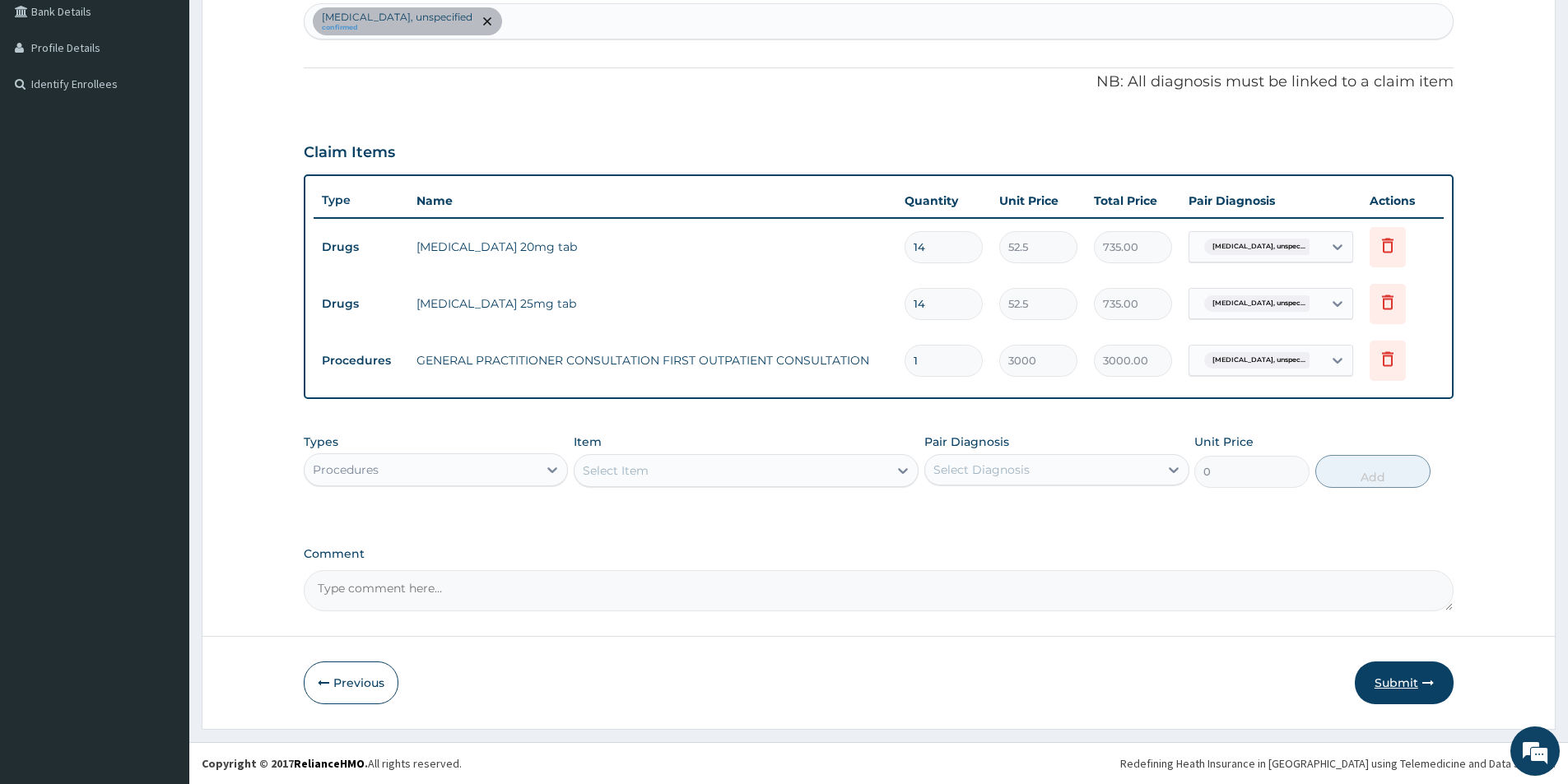
click at [1417, 677] on button "Submit" at bounding box center [1404, 682] width 99 height 43
